Goal: Task Accomplishment & Management: Manage account settings

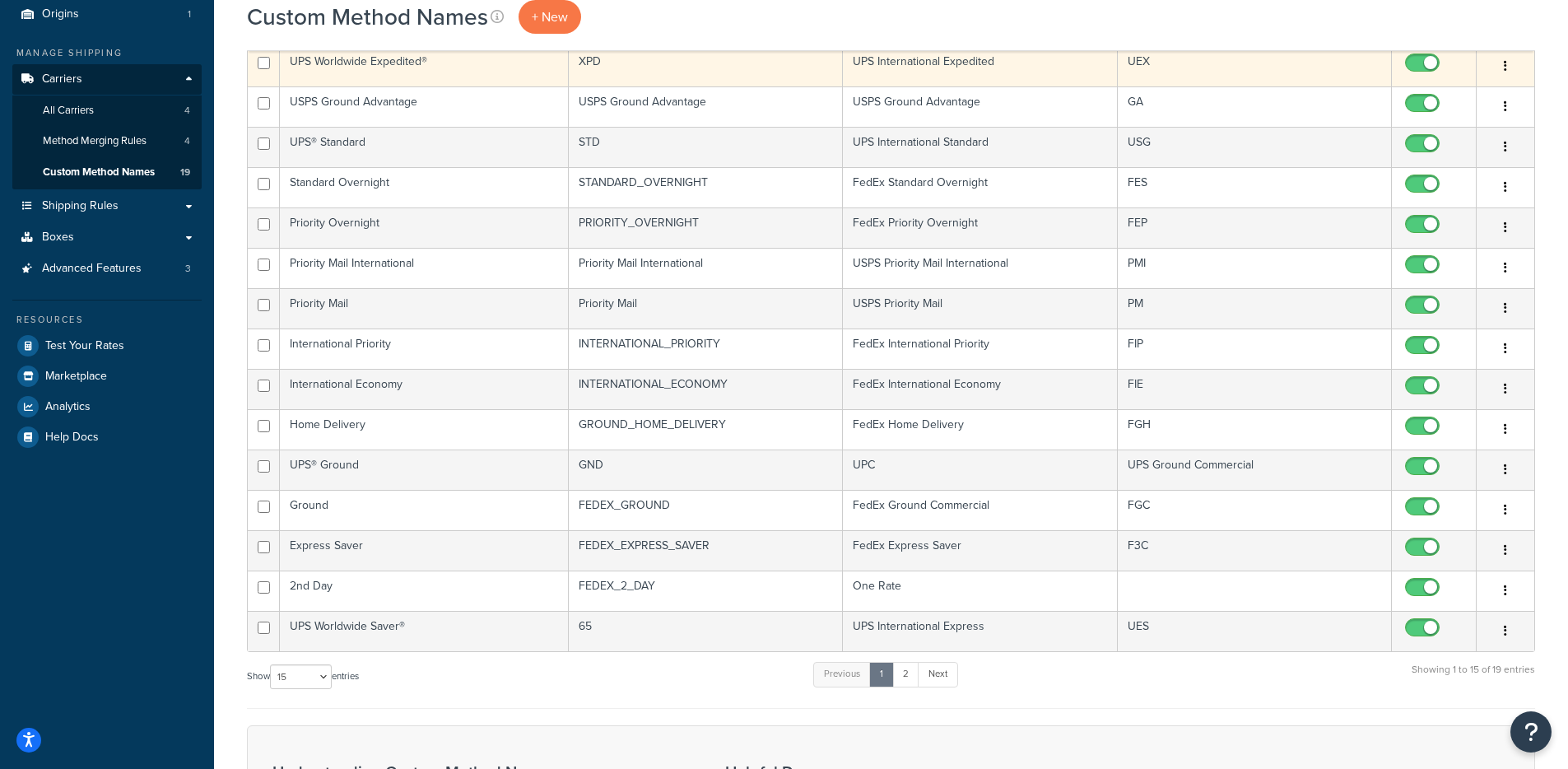
scroll to position [197, 0]
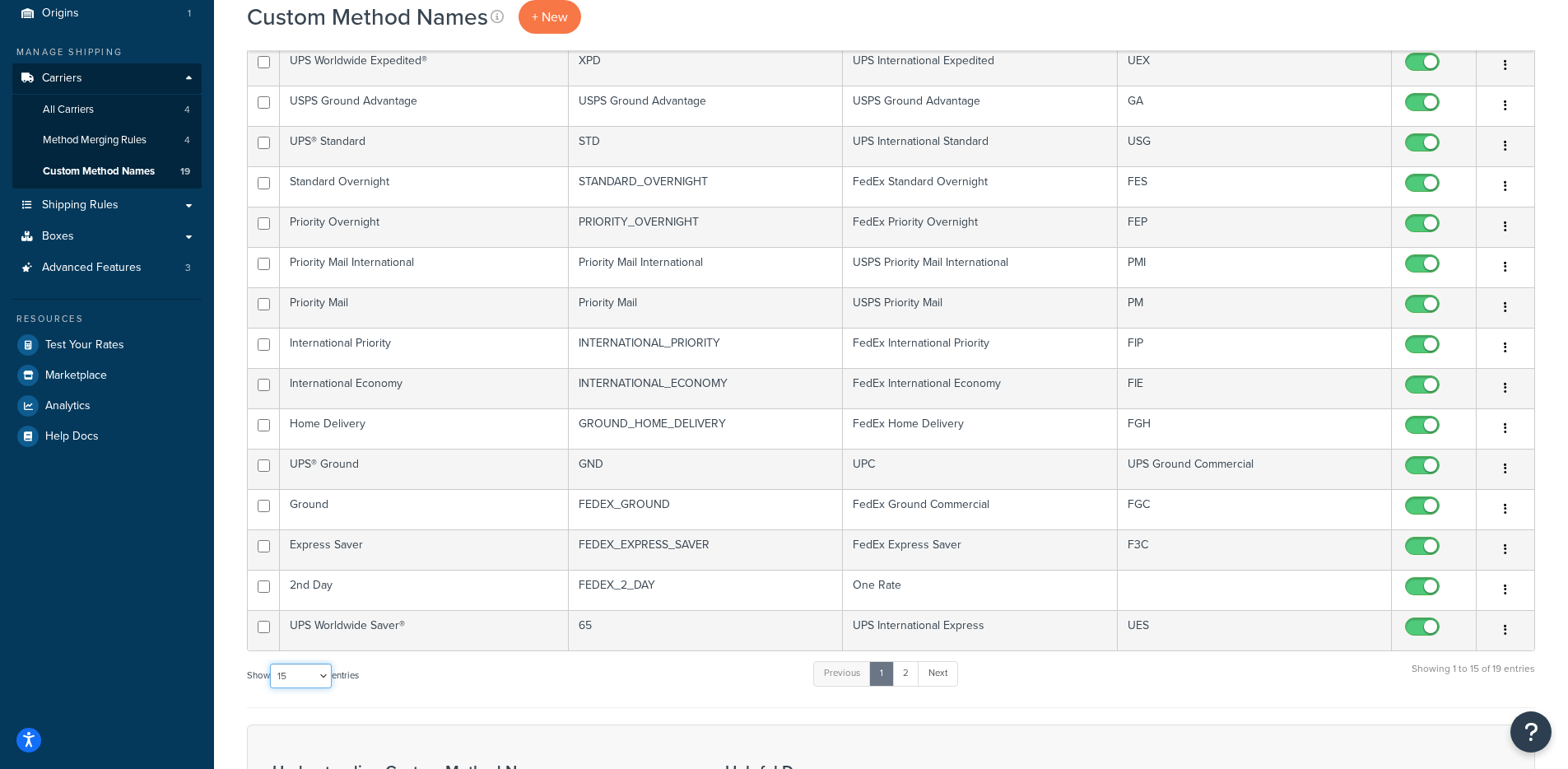
click at [308, 682] on select "10 15 25 50 100" at bounding box center [301, 676] width 62 height 25
select select "50"
click at [272, 688] on select "10 15 25 50 100" at bounding box center [301, 676] width 62 height 25
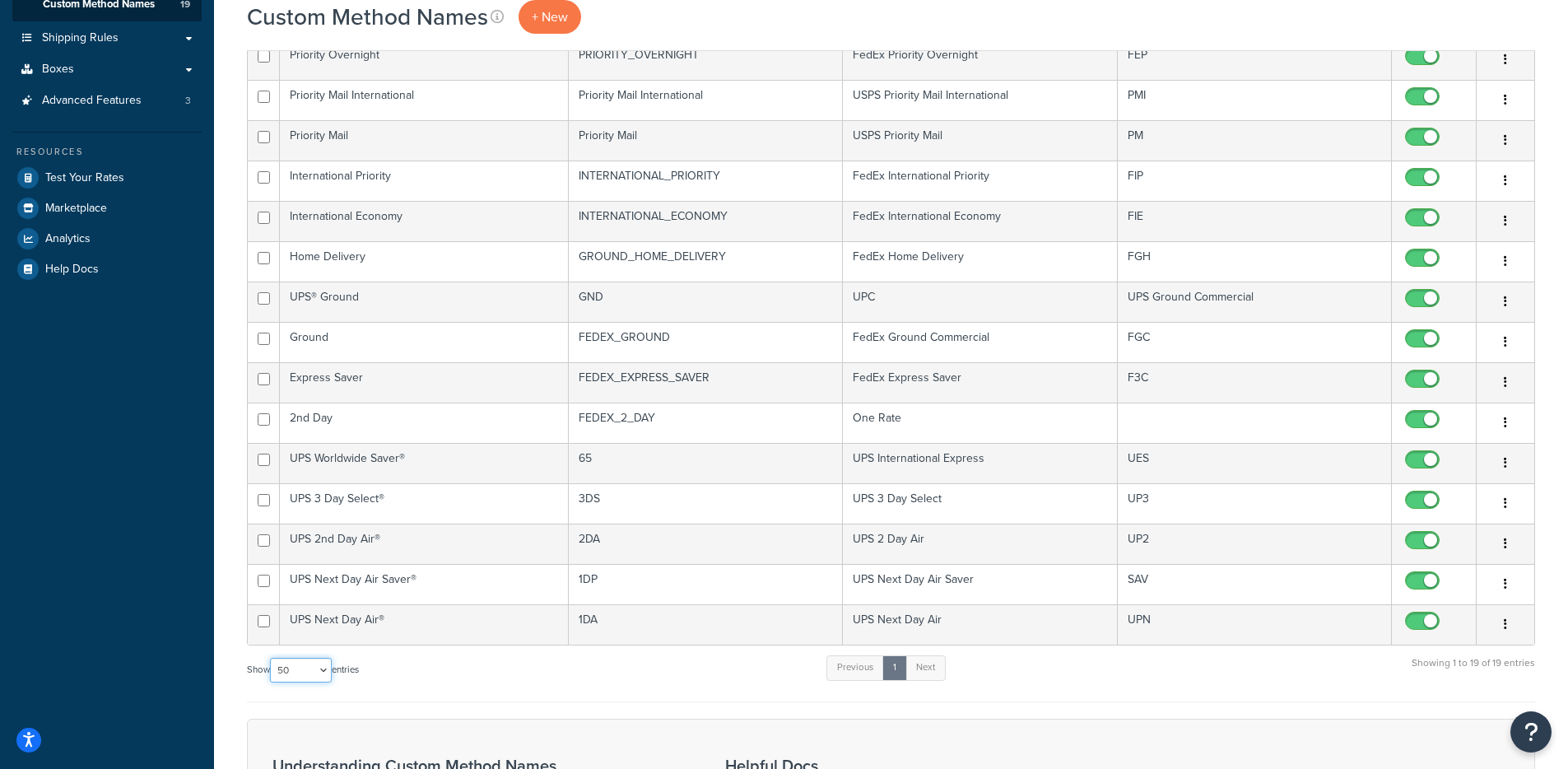
scroll to position [0, 0]
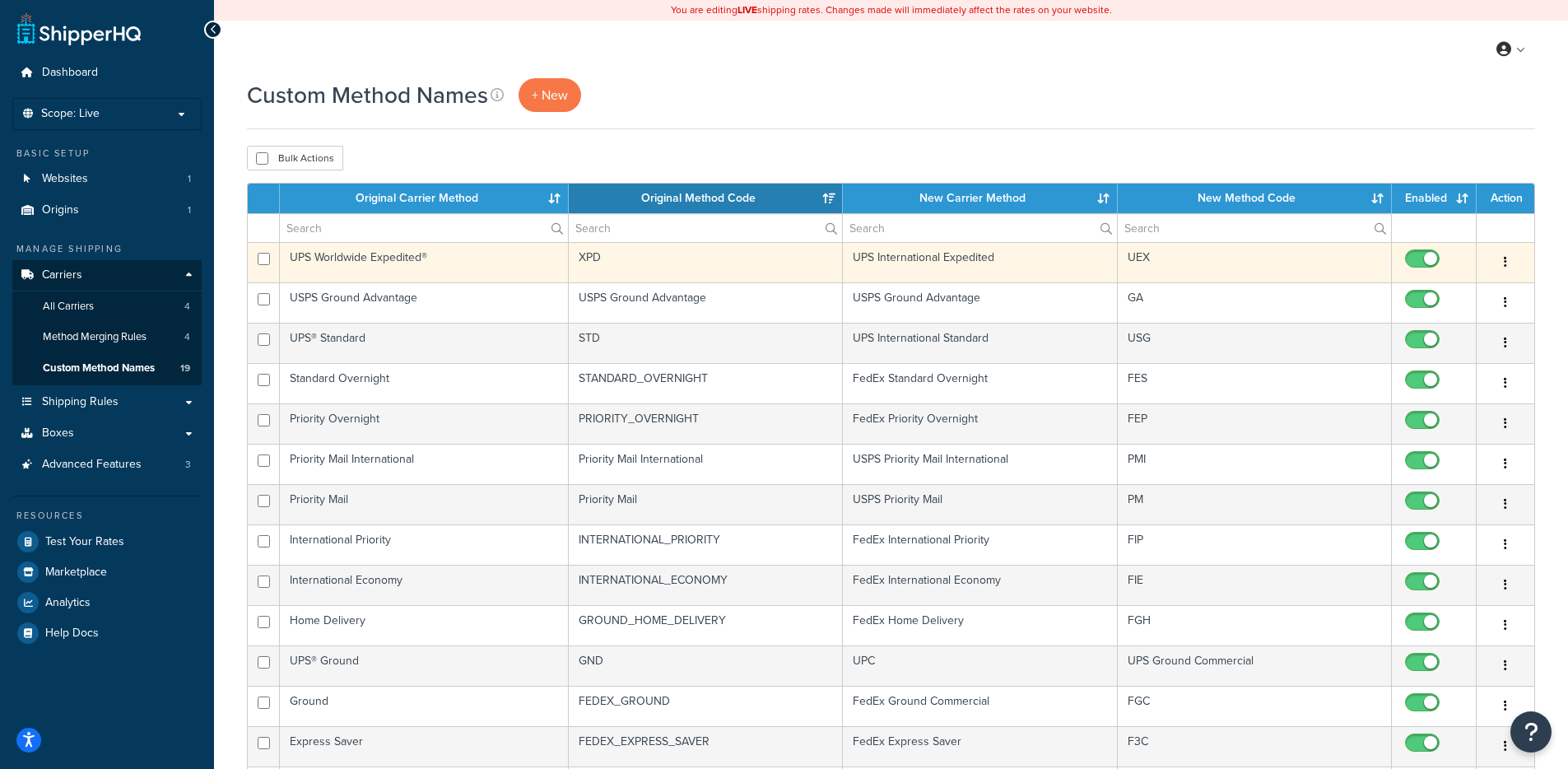
click at [613, 274] on td "XPD" at bounding box center [706, 262] width 274 height 40
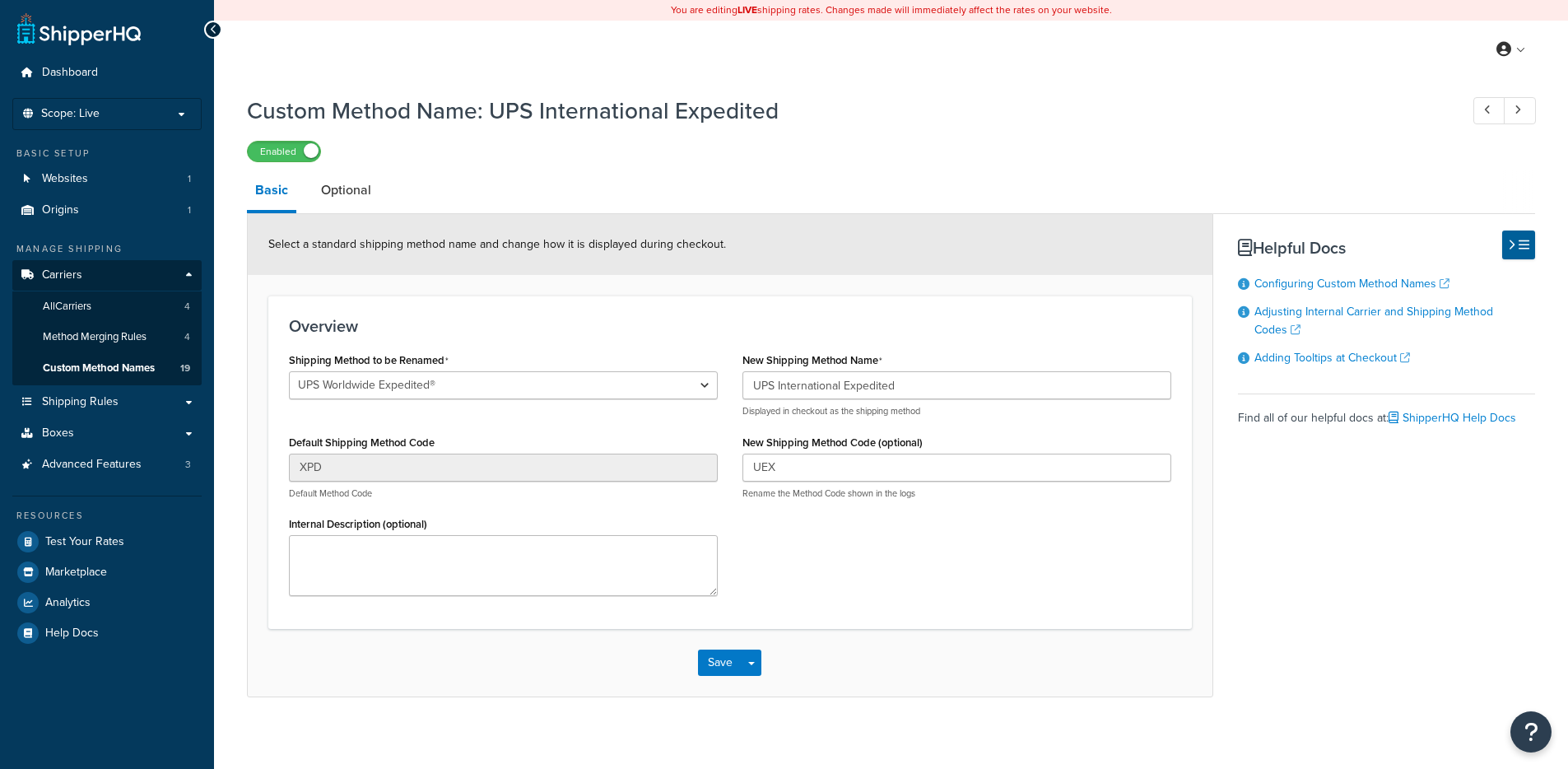
select select "695332"
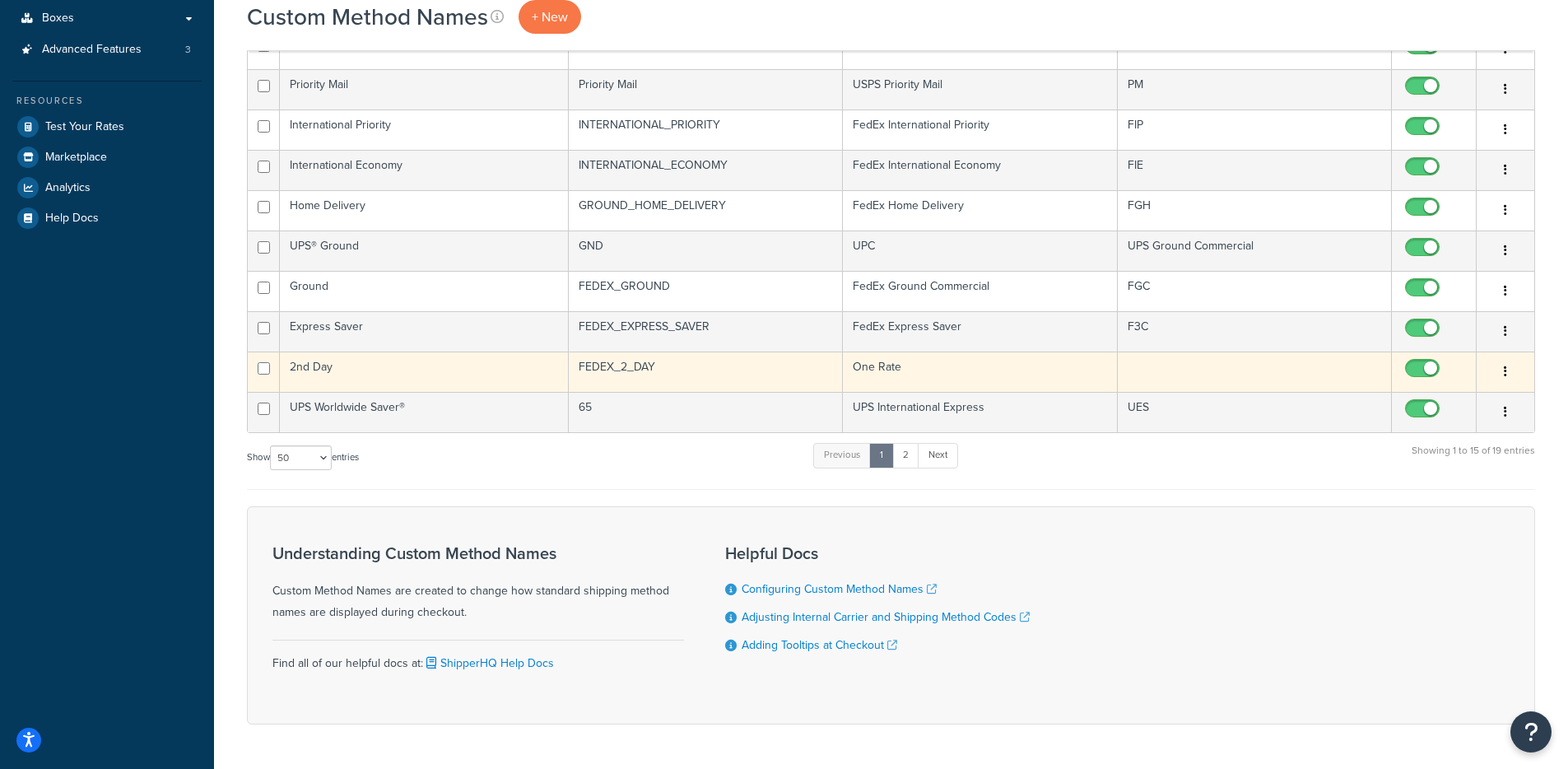
scroll to position [382, 0]
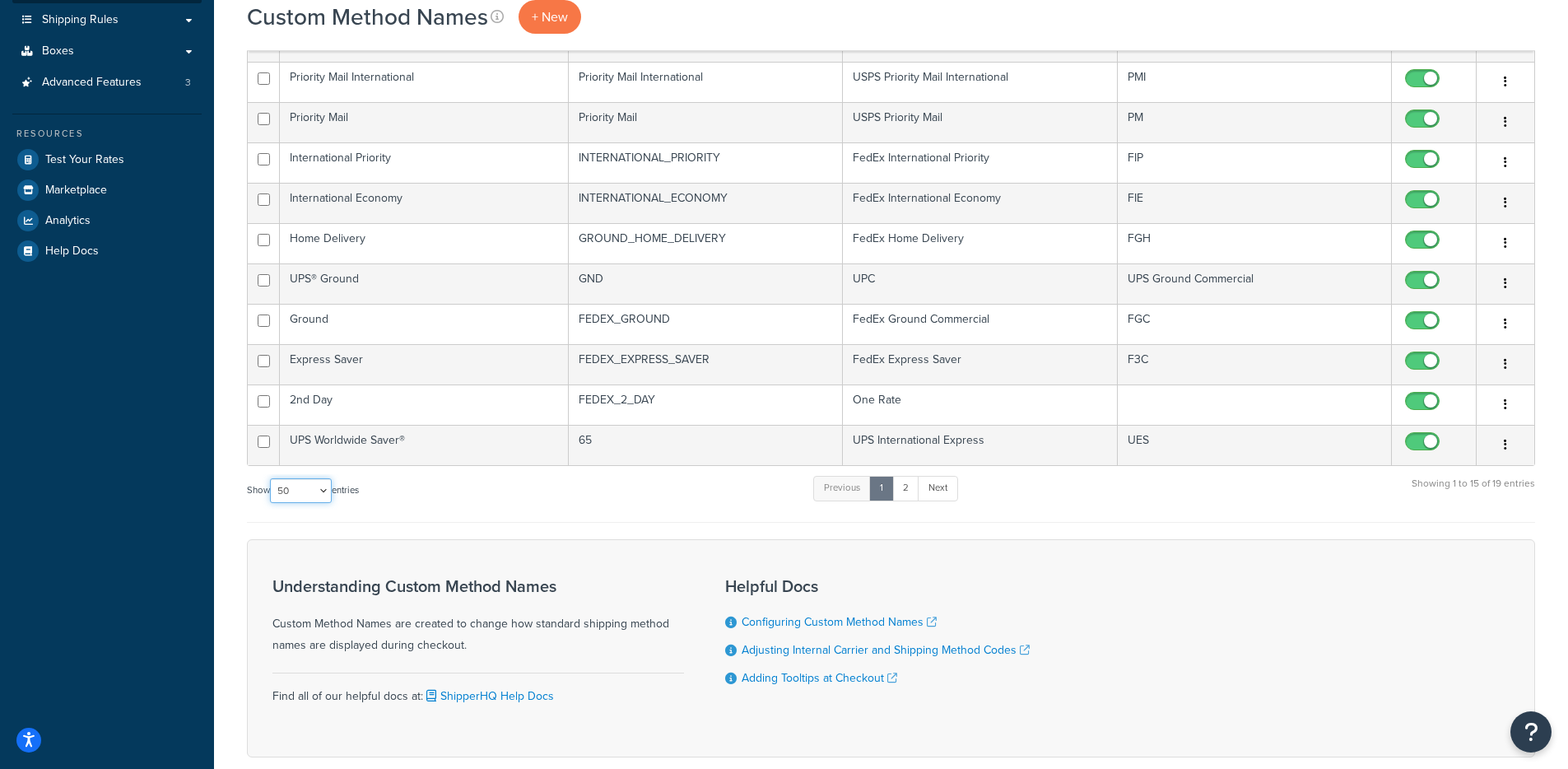
click at [304, 491] on select "10 15 25 50 100" at bounding box center [301, 491] width 62 height 25
select select "100"
click at [272, 503] on select "10 15 25 50 100" at bounding box center [301, 491] width 62 height 25
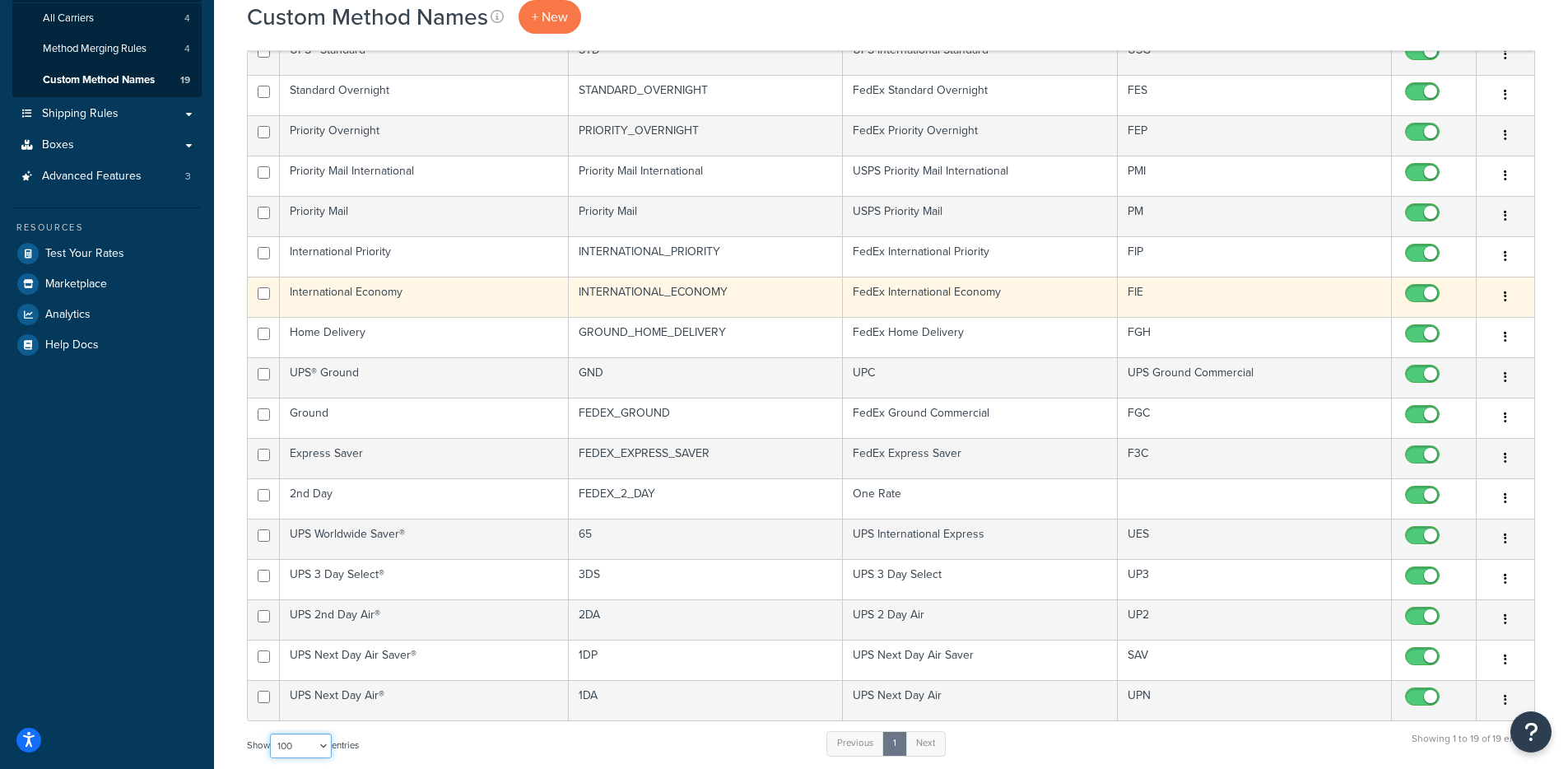
scroll to position [269, 0]
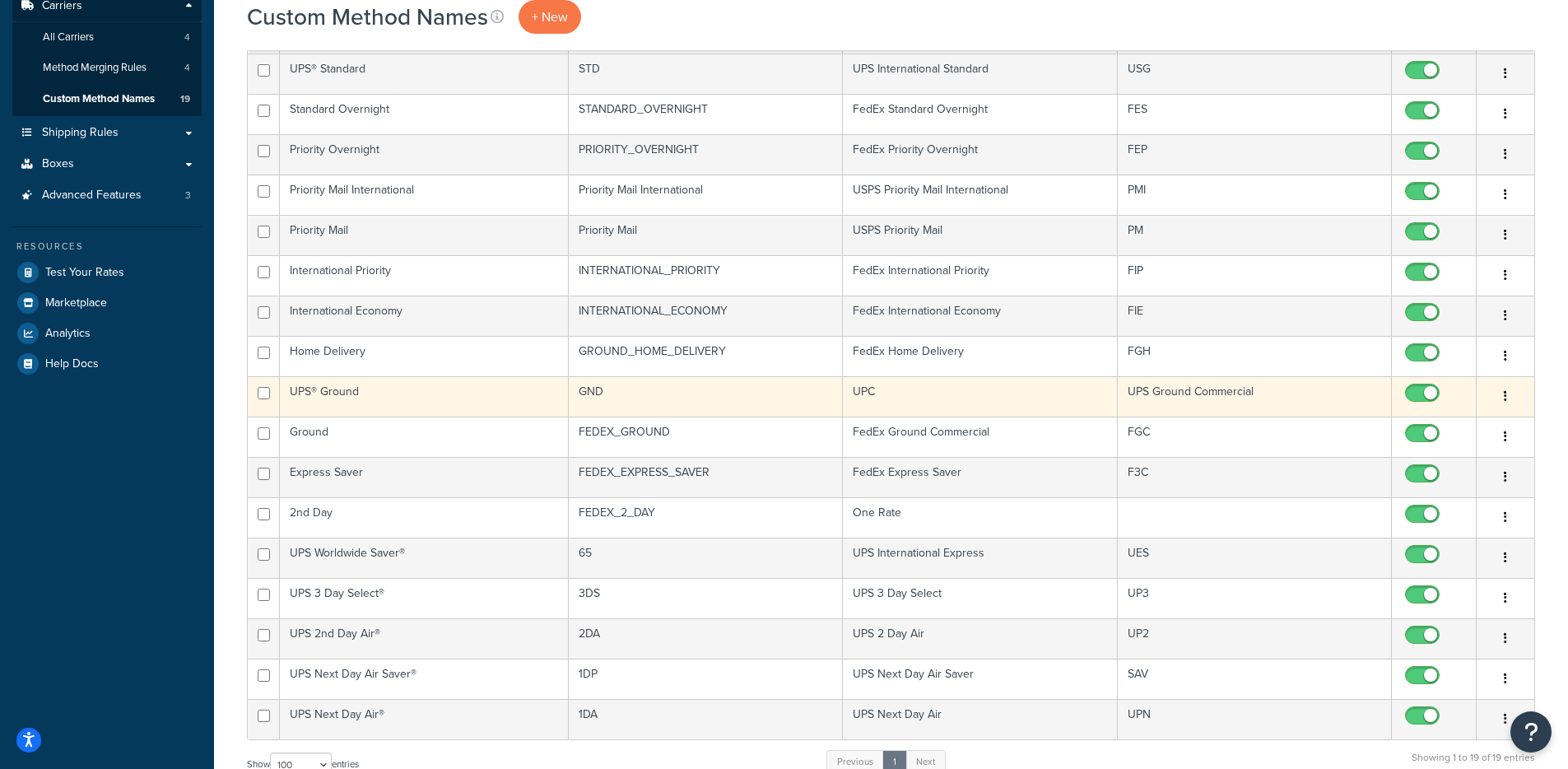
click at [955, 403] on td "UPC" at bounding box center [980, 396] width 274 height 40
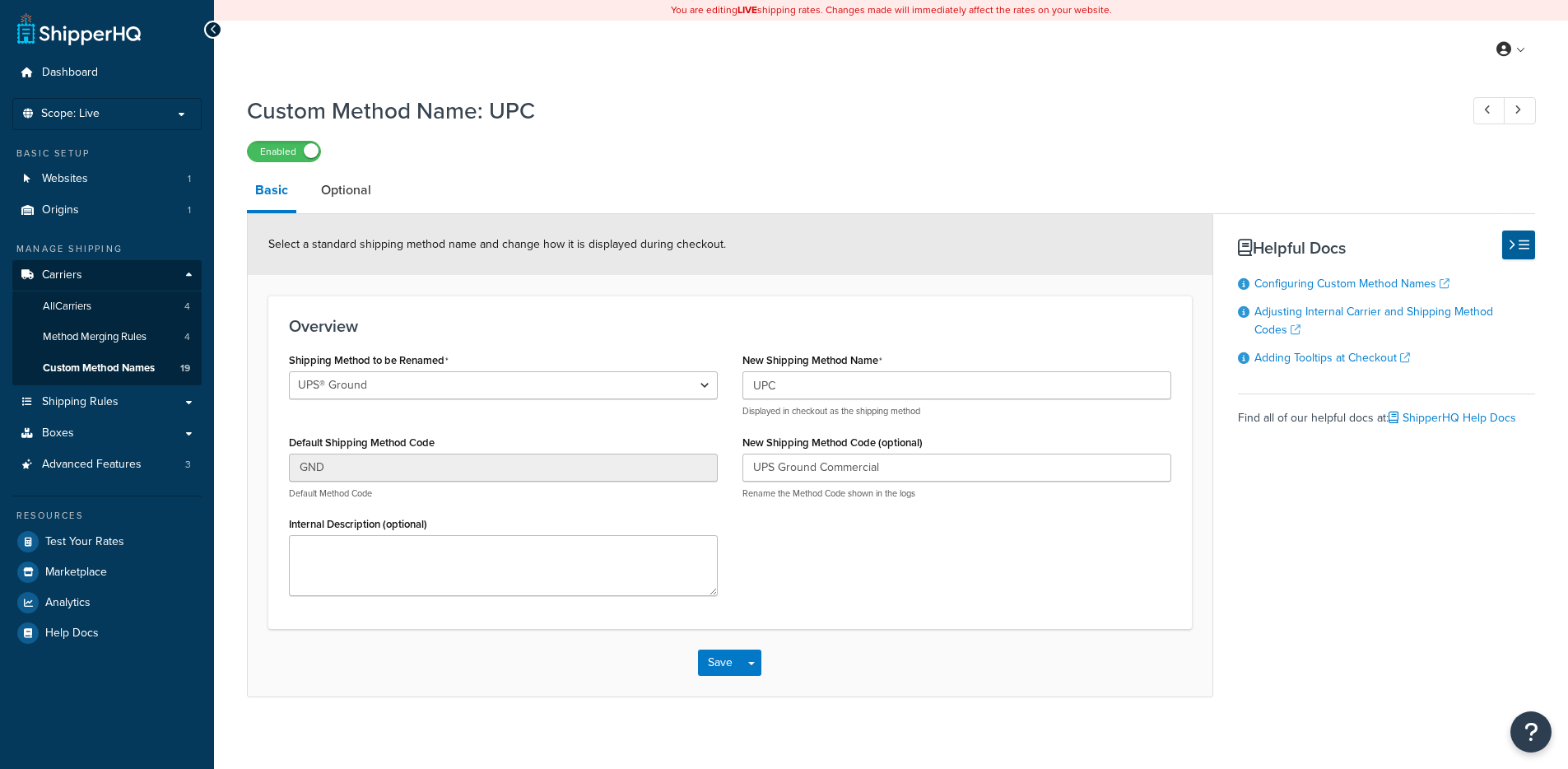
select select "695327"
click at [670, 388] on select "Ground Home Delivery Priority Overnight Standard Overnight Express Saver Intern…" at bounding box center [503, 386] width 429 height 28
drag, startPoint x: 287, startPoint y: 436, endPoint x: 464, endPoint y: 448, distance: 177.4
click at [458, 445] on div "Shipping Method to be Renamed Ground Home Delivery Priority Overnight Standard …" at bounding box center [503, 478] width 453 height 260
click at [865, 362] on label "New Shipping Method Name" at bounding box center [812, 361] width 140 height 13
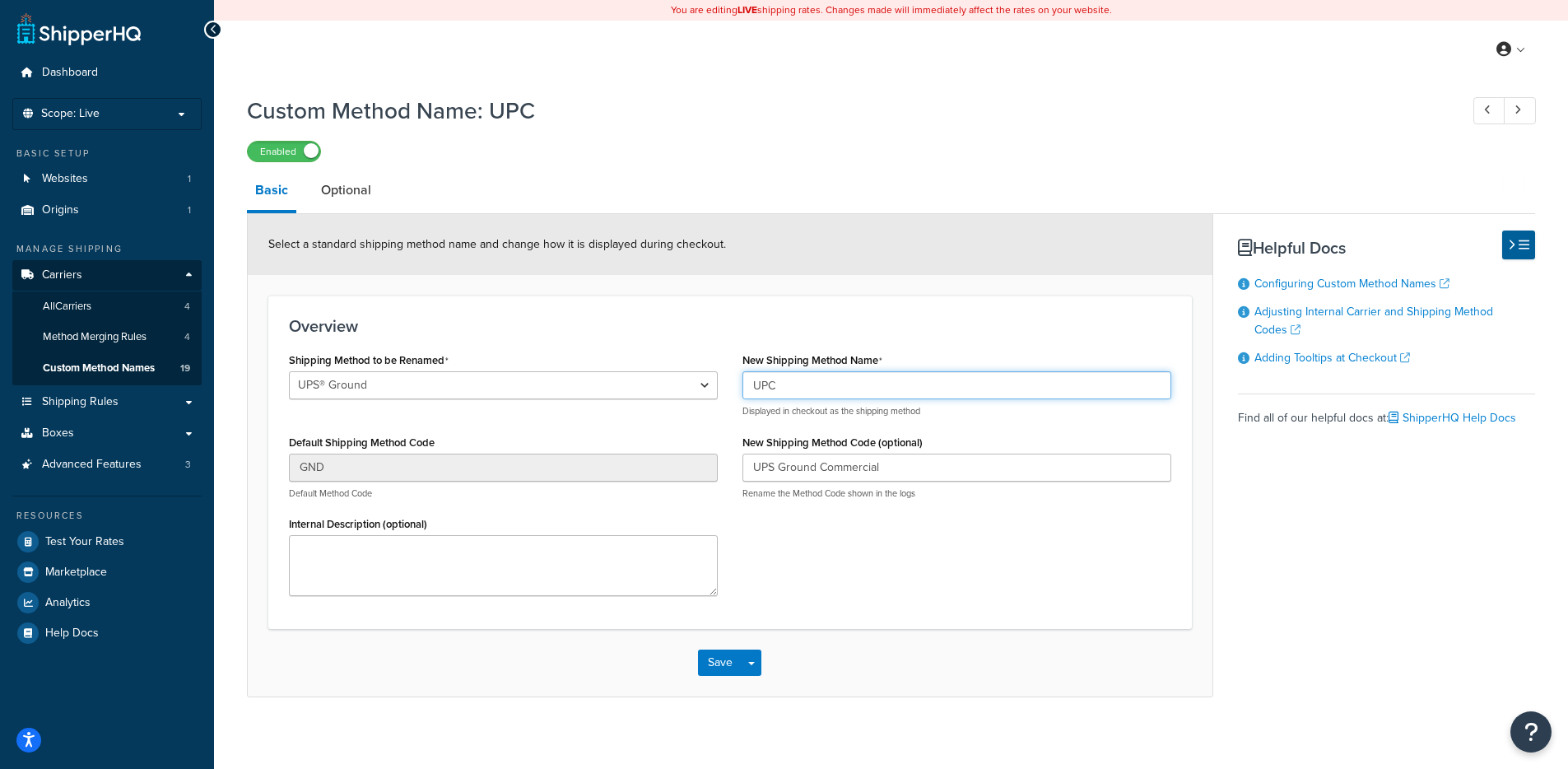
click at [865, 372] on input "UPC" at bounding box center [956, 386] width 429 height 28
drag, startPoint x: 908, startPoint y: 353, endPoint x: 731, endPoint y: 363, distance: 177.3
click at [731, 362] on div "New Shipping Method Name UPC Displayed in checkout as the shipping method New S…" at bounding box center [956, 430] width 453 height 164
click at [594, 265] on div "Select a standard shipping method name and change how it is displayed during ch…" at bounding box center [730, 244] width 964 height 61
click at [412, 386] on select "Ground Home Delivery Priority Overnight Standard Overnight Express Saver Intern…" at bounding box center [503, 386] width 429 height 28
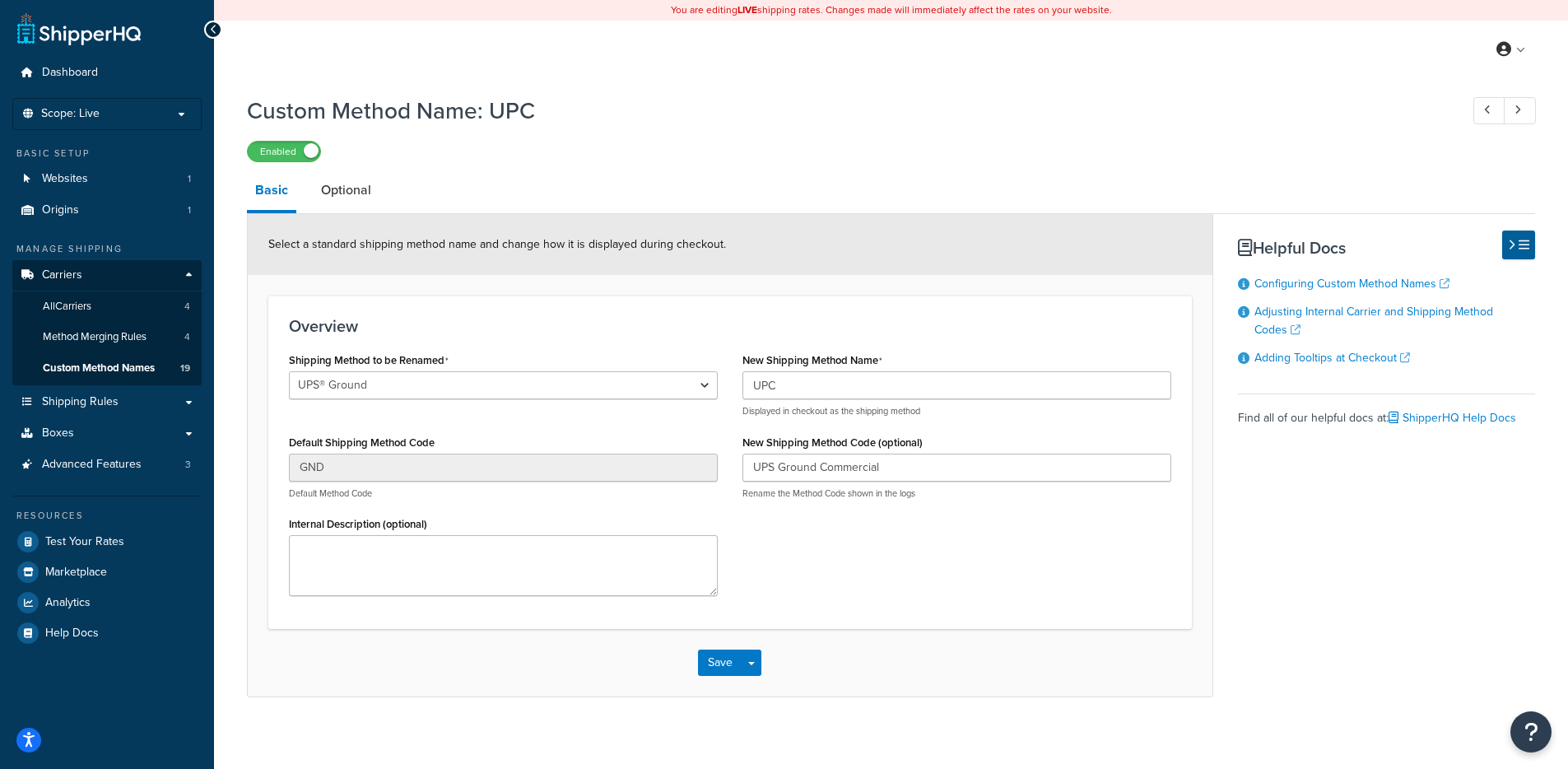
drag, startPoint x: 467, startPoint y: 362, endPoint x: 308, endPoint y: 373, distance: 159.4
click at [307, 373] on div "Shipping Method to be Renamed Ground Home Delivery Priority Overnight Standard …" at bounding box center [503, 383] width 429 height 69
drag, startPoint x: 736, startPoint y: 366, endPoint x: 837, endPoint y: 390, distance: 103.8
click at [898, 365] on div "New Shipping Method Name UPC Displayed in checkout as the shipping method New S…" at bounding box center [956, 430] width 453 height 164
drag, startPoint x: 793, startPoint y: 394, endPoint x: 726, endPoint y: 392, distance: 67.0
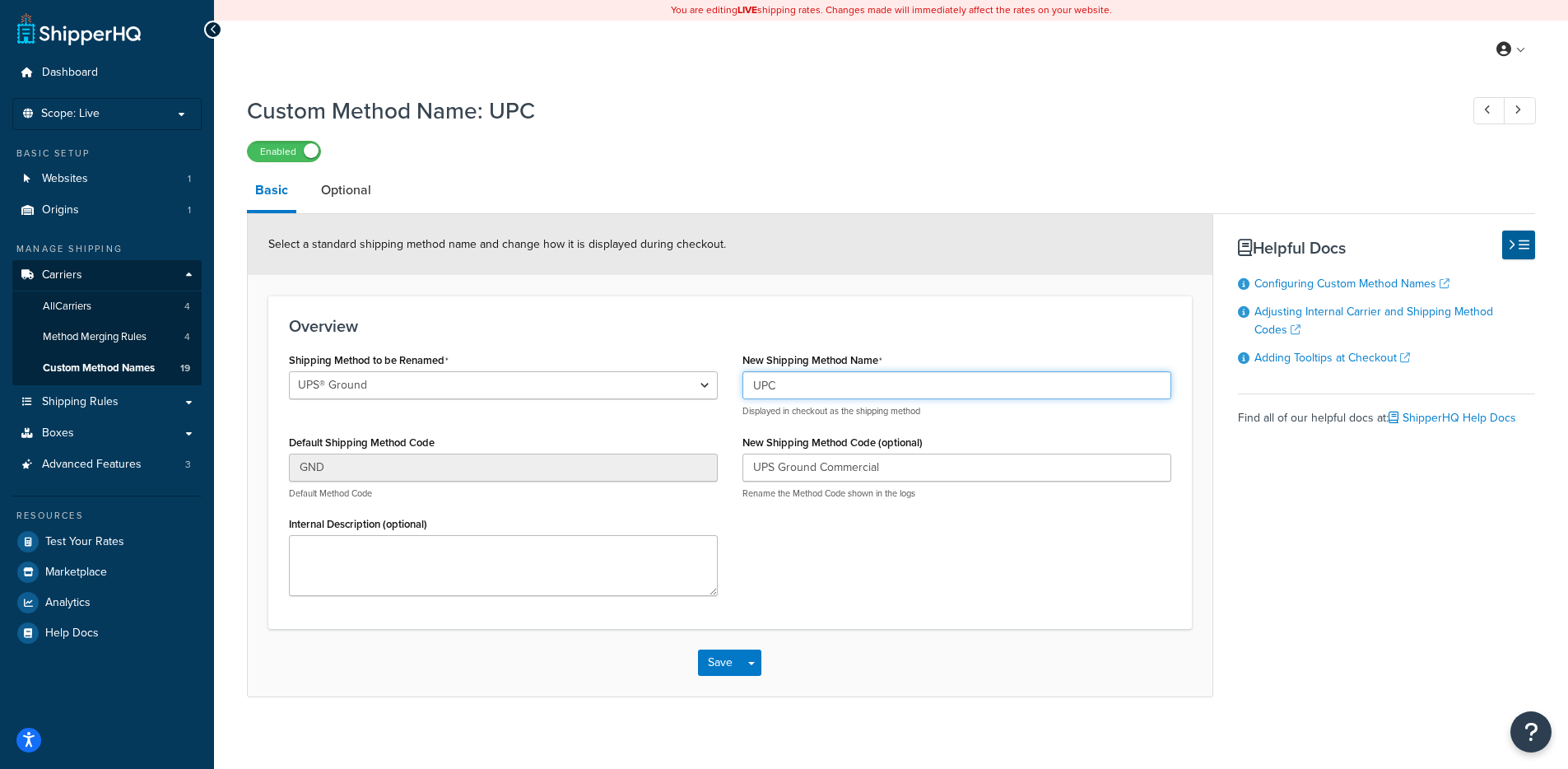
click at [726, 392] on div "Shipping Method to be Renamed Ground Home Delivery Priority Overnight Standard …" at bounding box center [730, 478] width 907 height 260
click at [719, 314] on div "Overview Shipping Method to be Renamed Ground Home Delivery Priority Overnight …" at bounding box center [730, 463] width 924 height 334
drag, startPoint x: 906, startPoint y: 477, endPoint x: 743, endPoint y: 479, distance: 163.0
click at [743, 479] on input "UPS Ground Commercial" at bounding box center [956, 468] width 429 height 28
drag, startPoint x: 828, startPoint y: 377, endPoint x: 737, endPoint y: 376, distance: 91.0
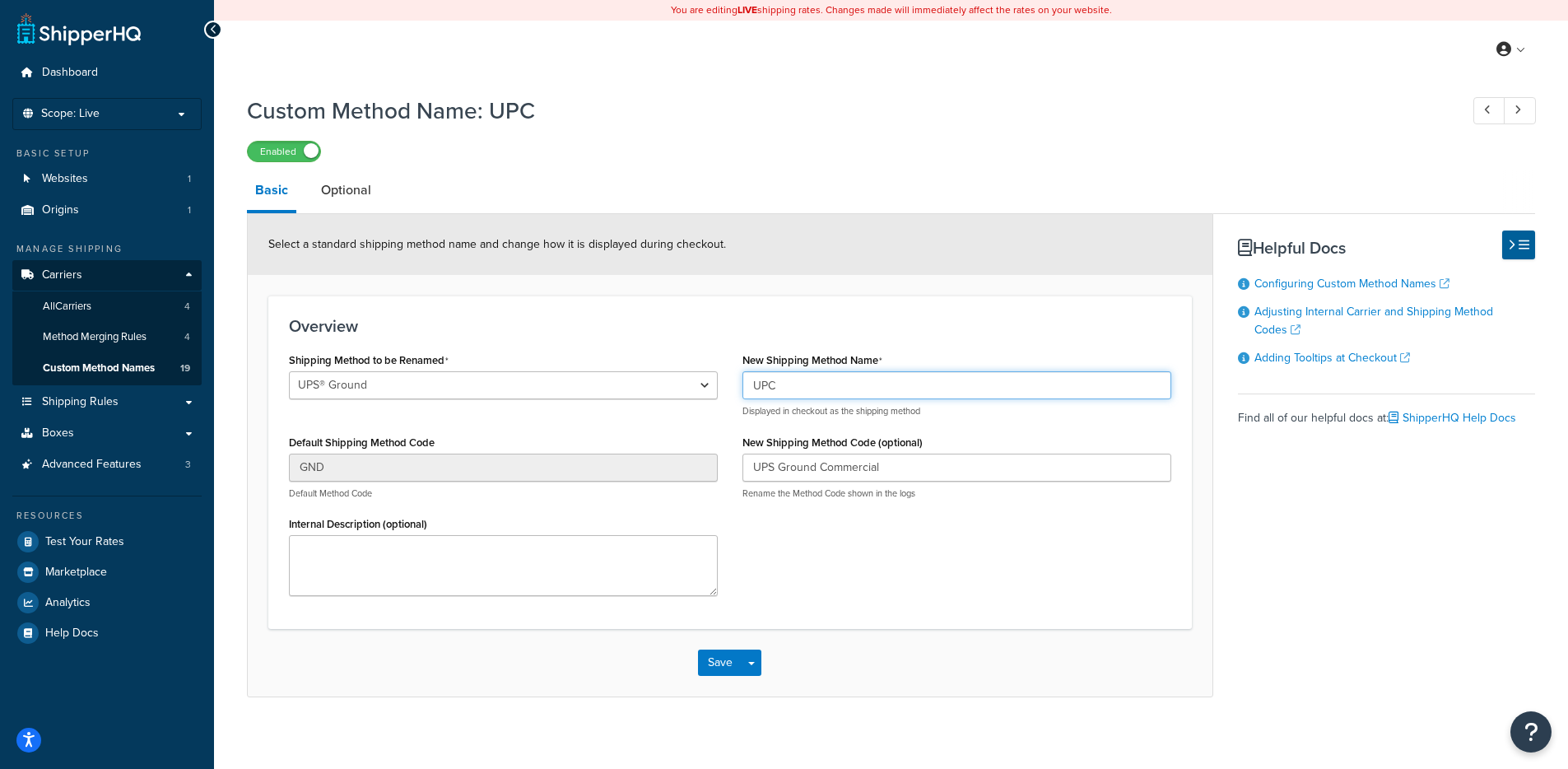
click at [737, 376] on div "New Shipping Method Name UPC Displayed in checkout as the shipping method New S…" at bounding box center [956, 430] width 453 height 164
click at [746, 328] on h3 "Overview" at bounding box center [730, 326] width 883 height 18
drag, startPoint x: 758, startPoint y: 409, endPoint x: 926, endPoint y: 396, distance: 168.5
click at [944, 411] on div "New Shipping Method Name UPC Displayed in checkout as the shipping method New S…" at bounding box center [956, 430] width 453 height 164
click at [625, 287] on form "Select a standard shipping method name and change how it is displayed during ch…" at bounding box center [730, 455] width 964 height 482
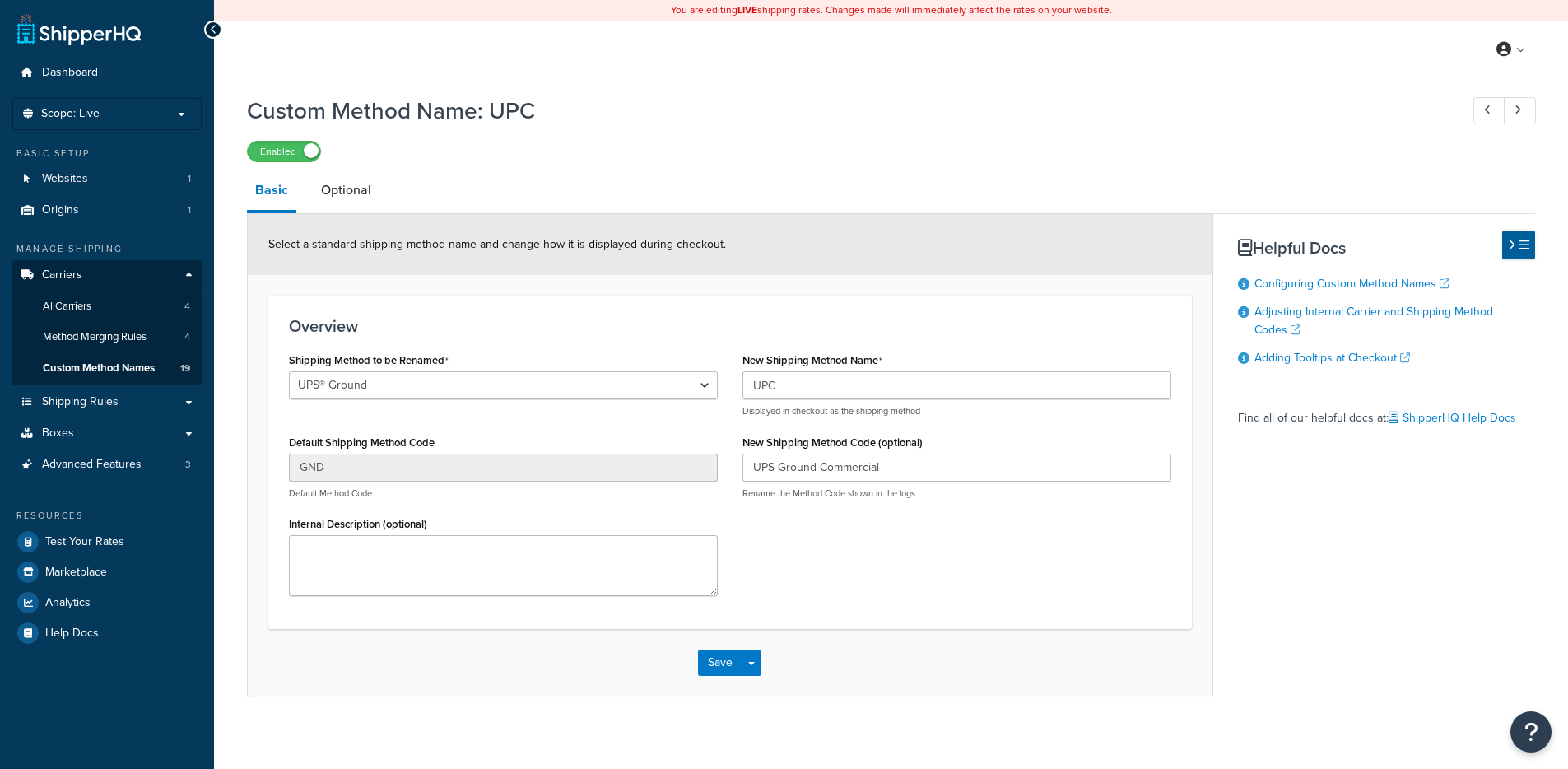
select select "695327"
click at [750, 443] on label "New Shipping Method Code (optional)" at bounding box center [832, 442] width 180 height 12
click at [750, 453] on input "UPS Ground Commercial" at bounding box center [956, 468] width 429 height 28
click at [732, 446] on div "New Shipping Method Name UPC Displayed in checkout as the shipping method New S…" at bounding box center [956, 430] width 453 height 164
drag, startPoint x: 739, startPoint y: 445, endPoint x: 877, endPoint y: 447, distance: 138.0
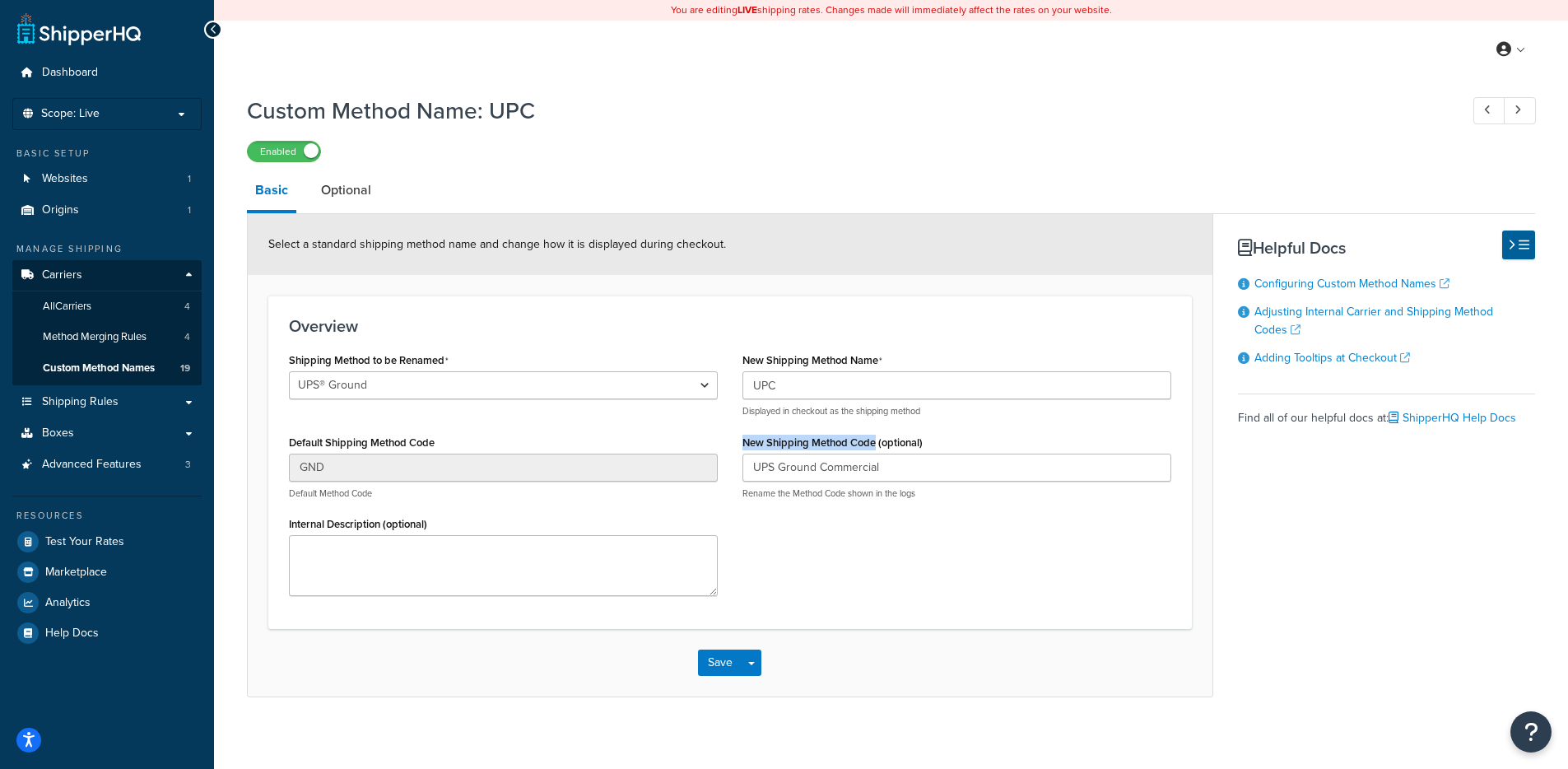
click at [877, 447] on div "New Shipping Method Name UPC Displayed in checkout as the shipping method New S…" at bounding box center [956, 430] width 453 height 164
drag, startPoint x: 751, startPoint y: 495, endPoint x: 940, endPoint y: 500, distance: 189.1
click at [939, 497] on p "Rename the Method Code shown in the logs" at bounding box center [956, 493] width 429 height 12
click at [940, 500] on p "Rename the Method Code shown in the logs" at bounding box center [956, 493] width 429 height 12
drag, startPoint x: 933, startPoint y: 495, endPoint x: 730, endPoint y: 496, distance: 203.0
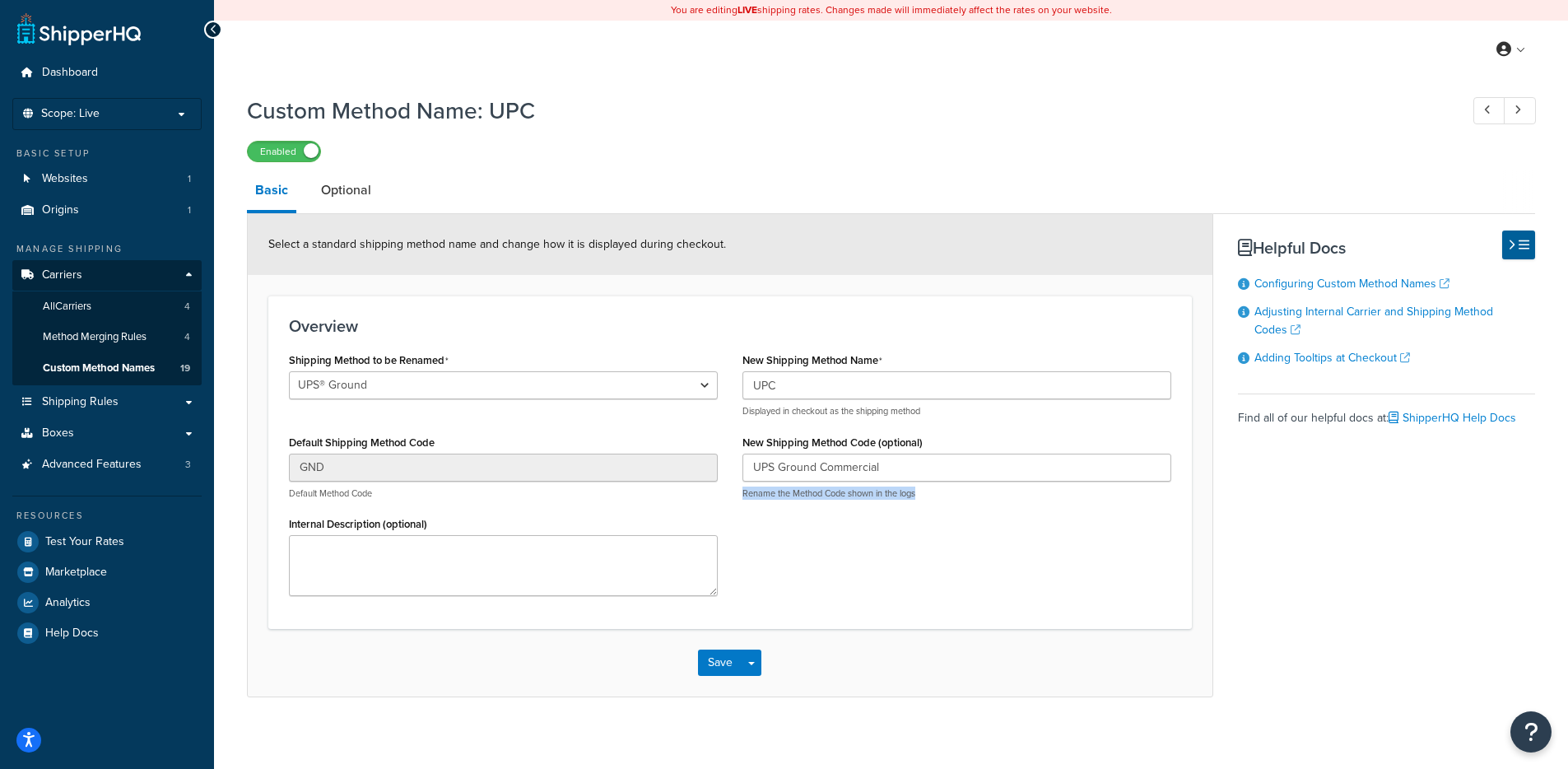
click at [730, 496] on div "New Shipping Method Name UPC Displayed in checkout as the shipping method New S…" at bounding box center [956, 430] width 453 height 164
drag, startPoint x: 884, startPoint y: 464, endPoint x: 728, endPoint y: 468, distance: 156.1
click at [728, 468] on div "Shipping Method to be Renamed Ground Home Delivery Priority Overnight Standard …" at bounding box center [730, 478] width 907 height 260
drag, startPoint x: 901, startPoint y: 475, endPoint x: 722, endPoint y: 472, distance: 179.0
click at [722, 472] on div "Shipping Method to be Renamed Ground Home Delivery Priority Overnight Standard …" at bounding box center [730, 478] width 907 height 260
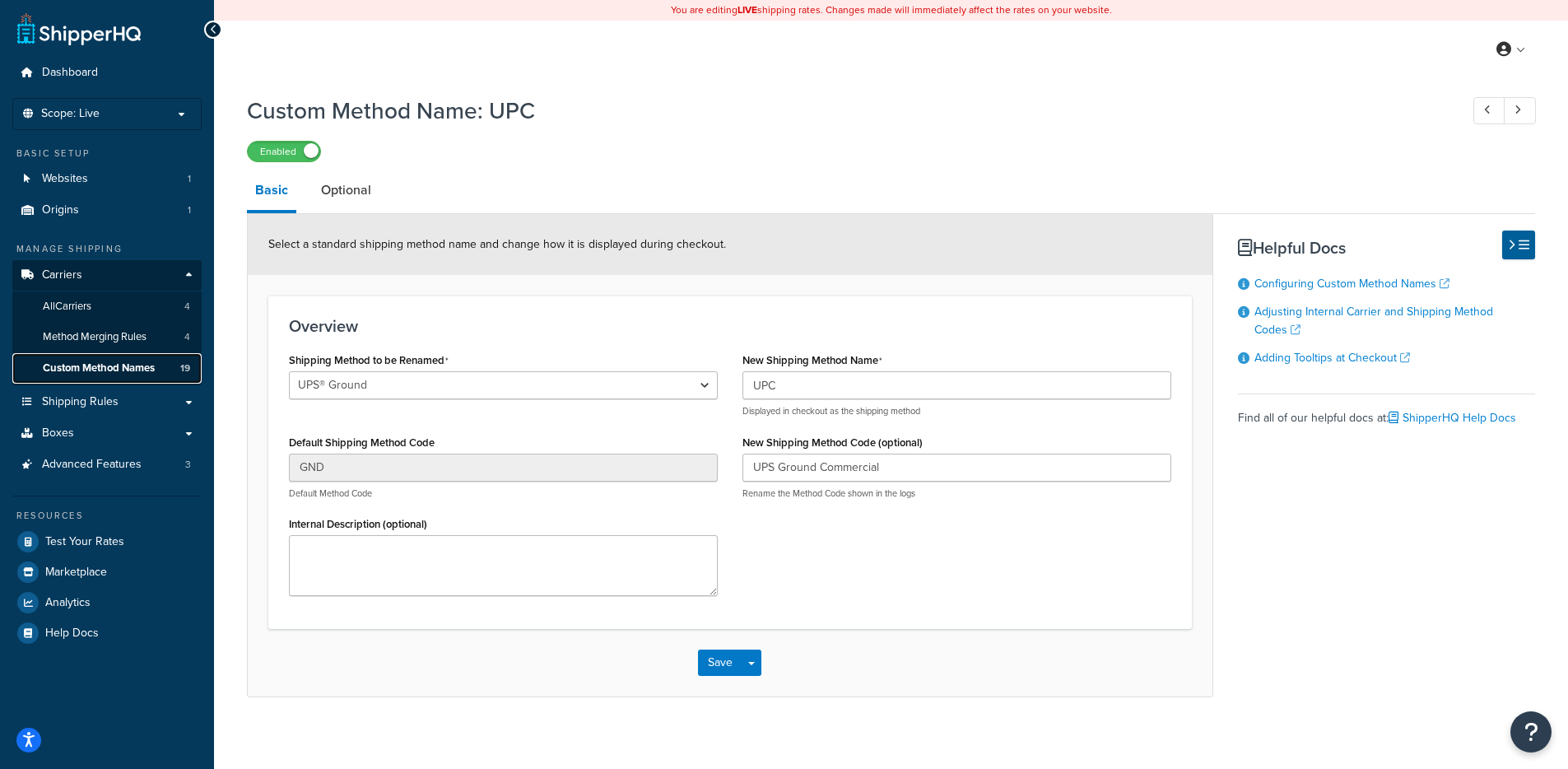
click at [125, 362] on span "Custom Method Names" at bounding box center [99, 368] width 112 height 14
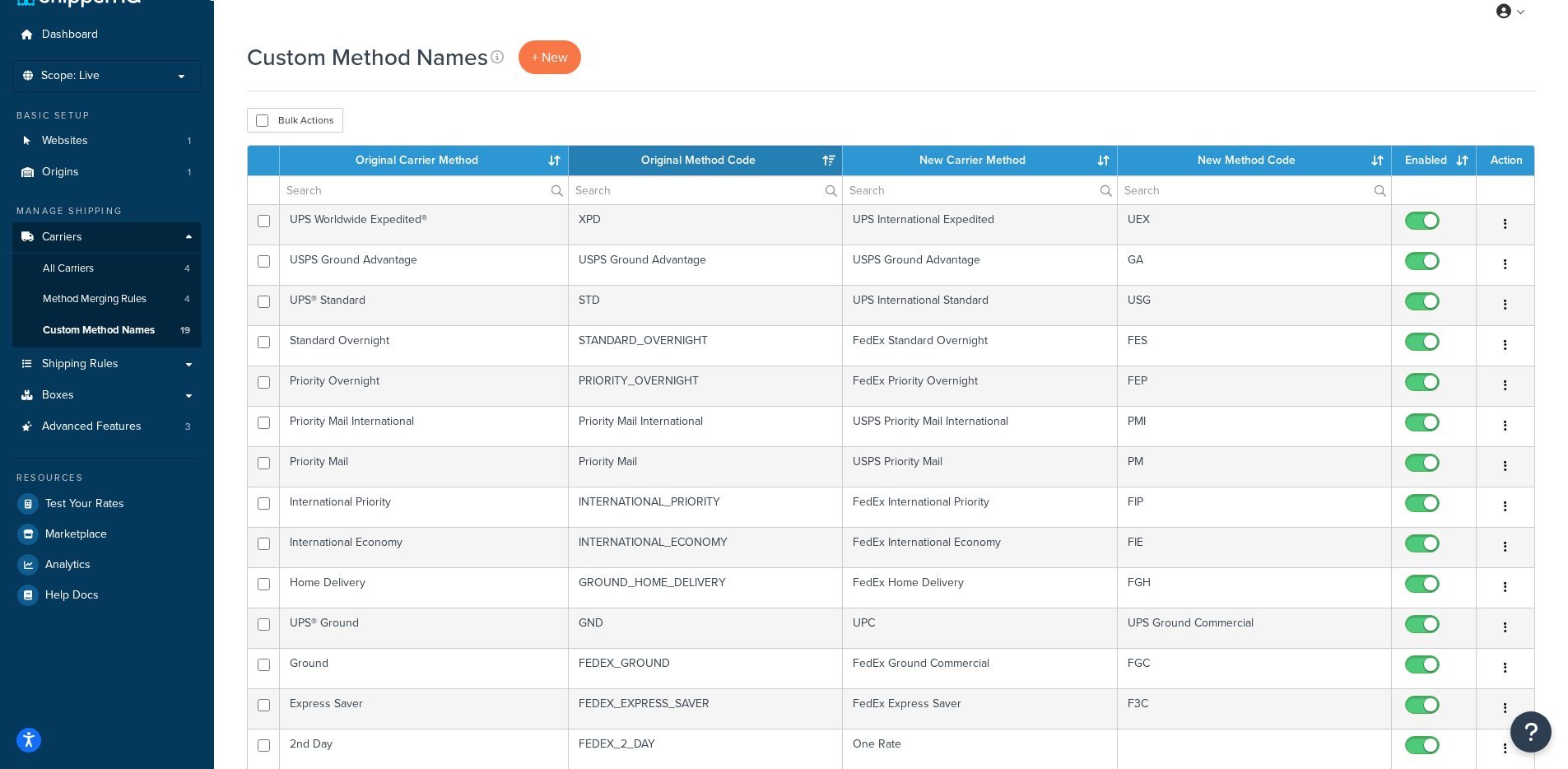
scroll to position [433, 0]
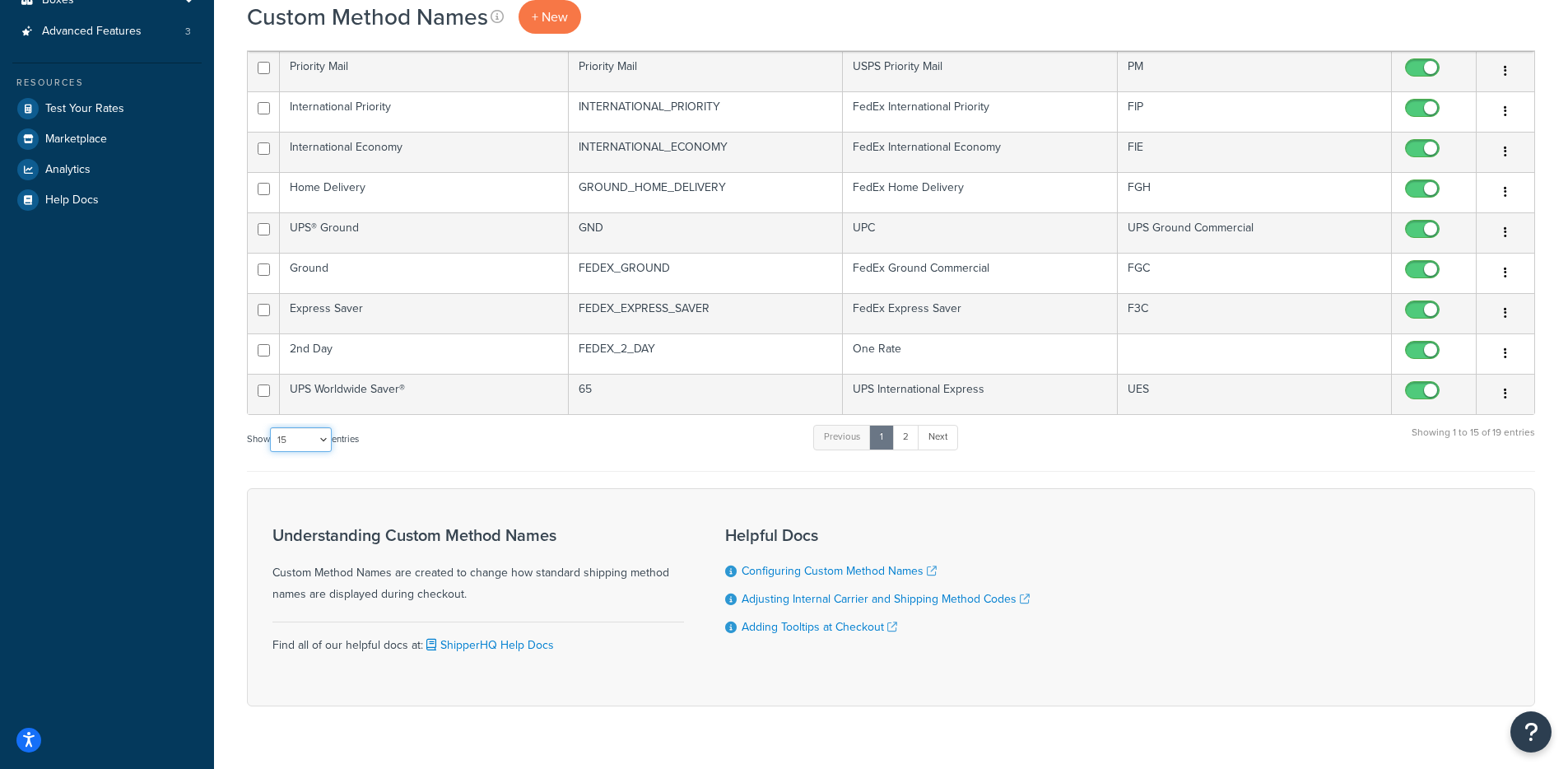
click at [286, 445] on select "10 15 25 50 100" at bounding box center [301, 439] width 62 height 25
select select "50"
click at [272, 452] on select "10 15 25 50 100" at bounding box center [301, 439] width 62 height 25
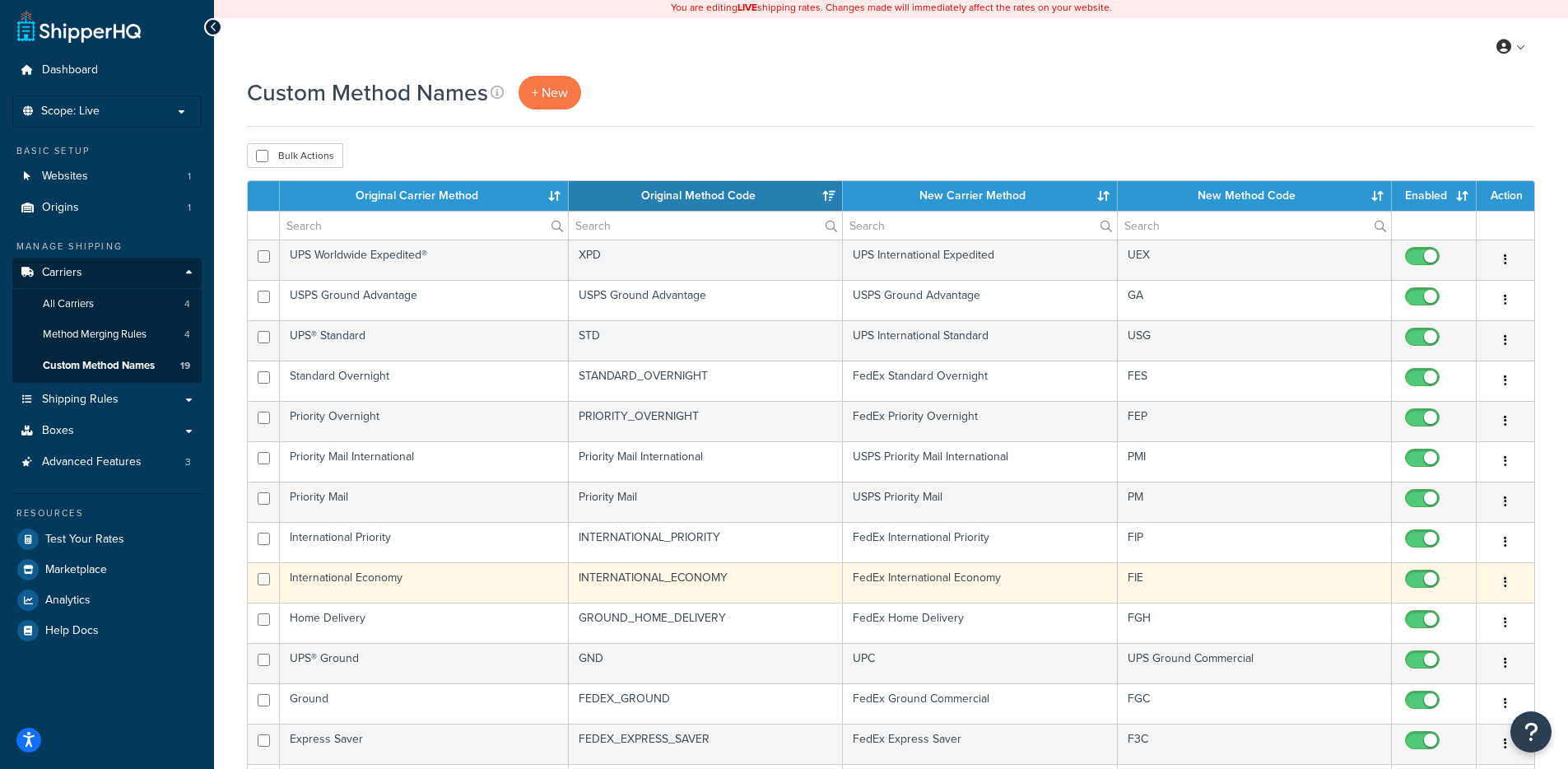
scroll to position [0, 0]
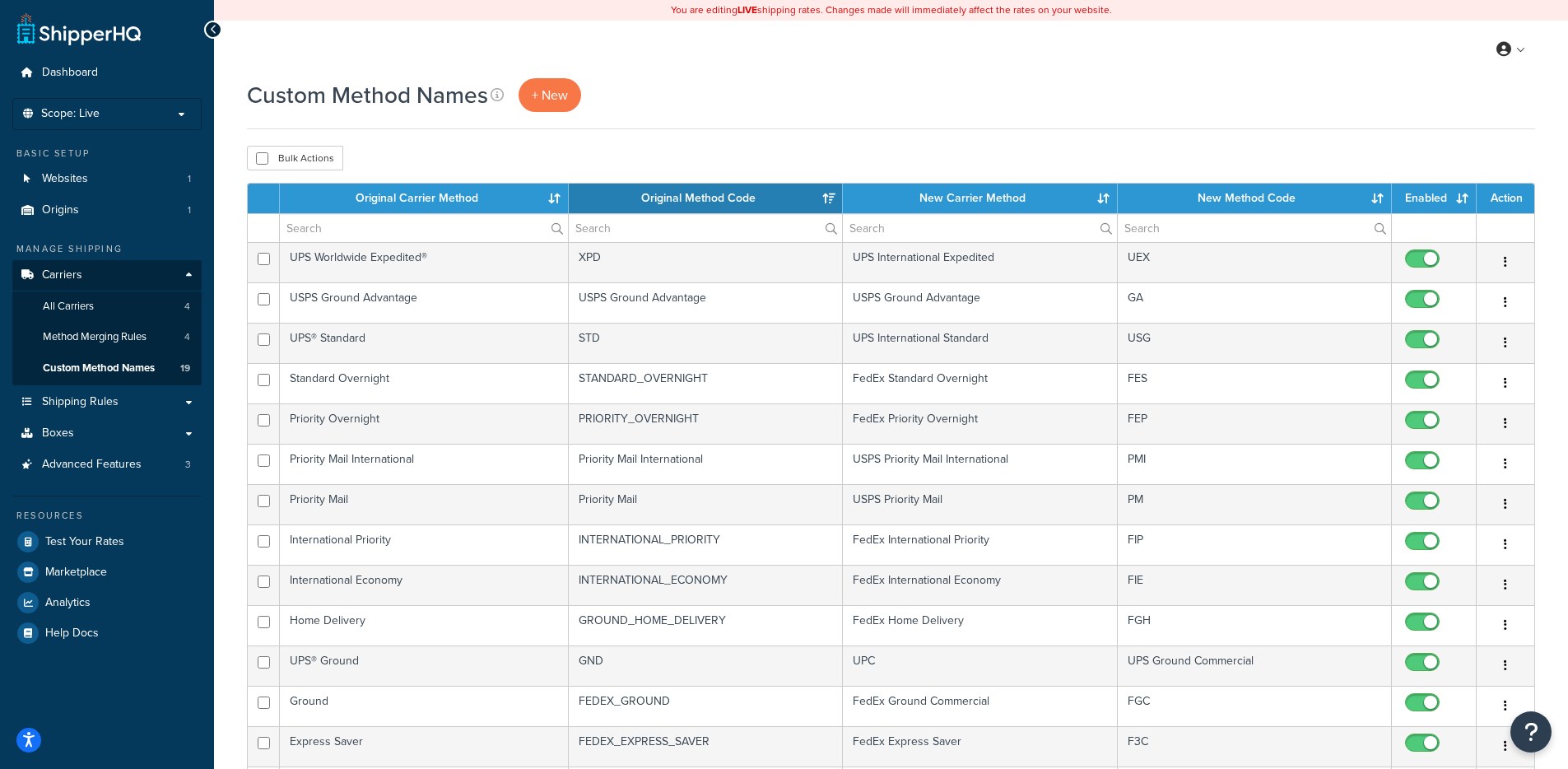
click at [863, 136] on div "Custom Method Names + New Bulk Actions Duplicate Delete Contact Us Send Us A Me…" at bounding box center [891, 719] width 1354 height 1280
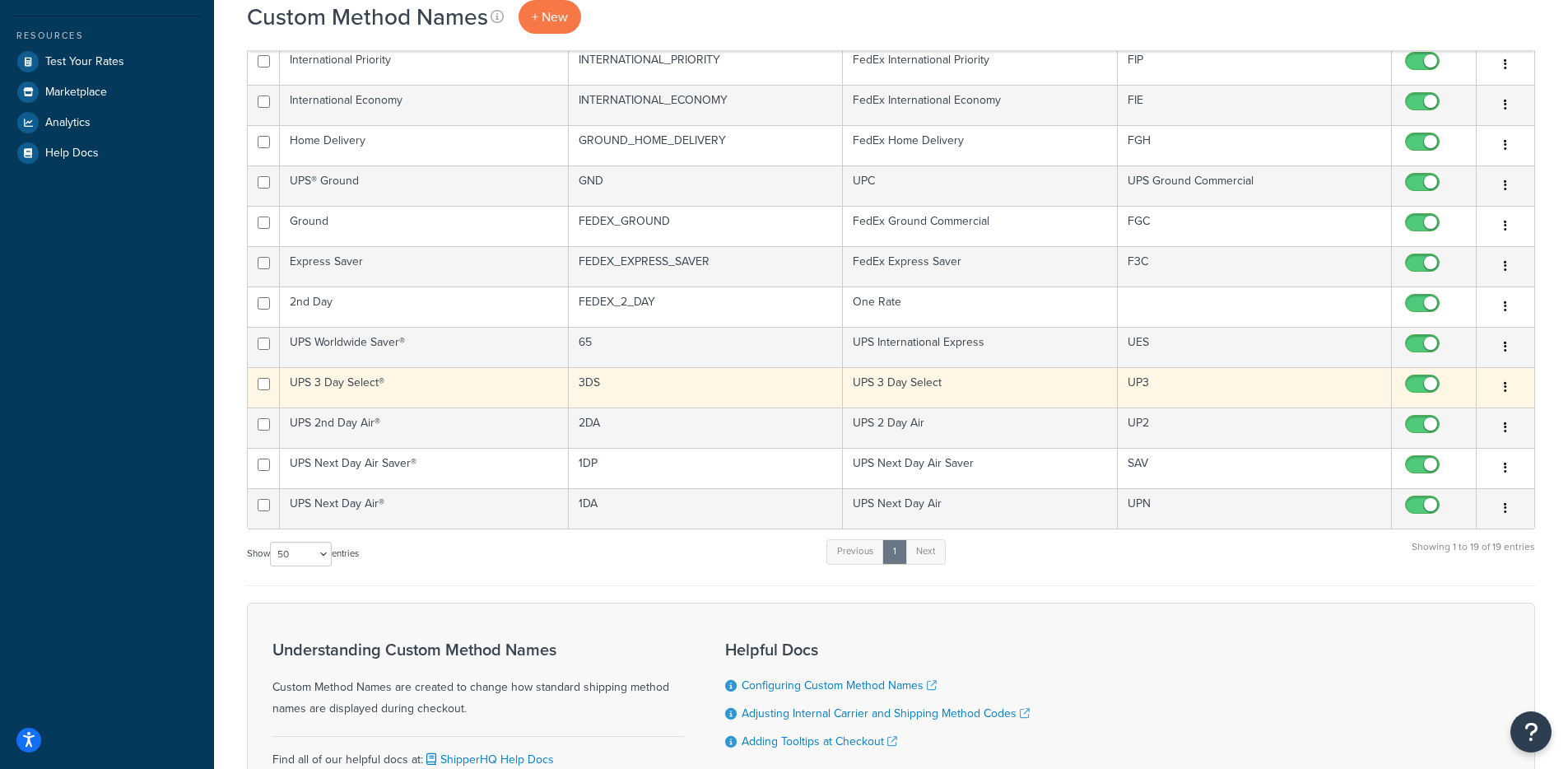
click at [753, 379] on td "3DS" at bounding box center [706, 387] width 274 height 40
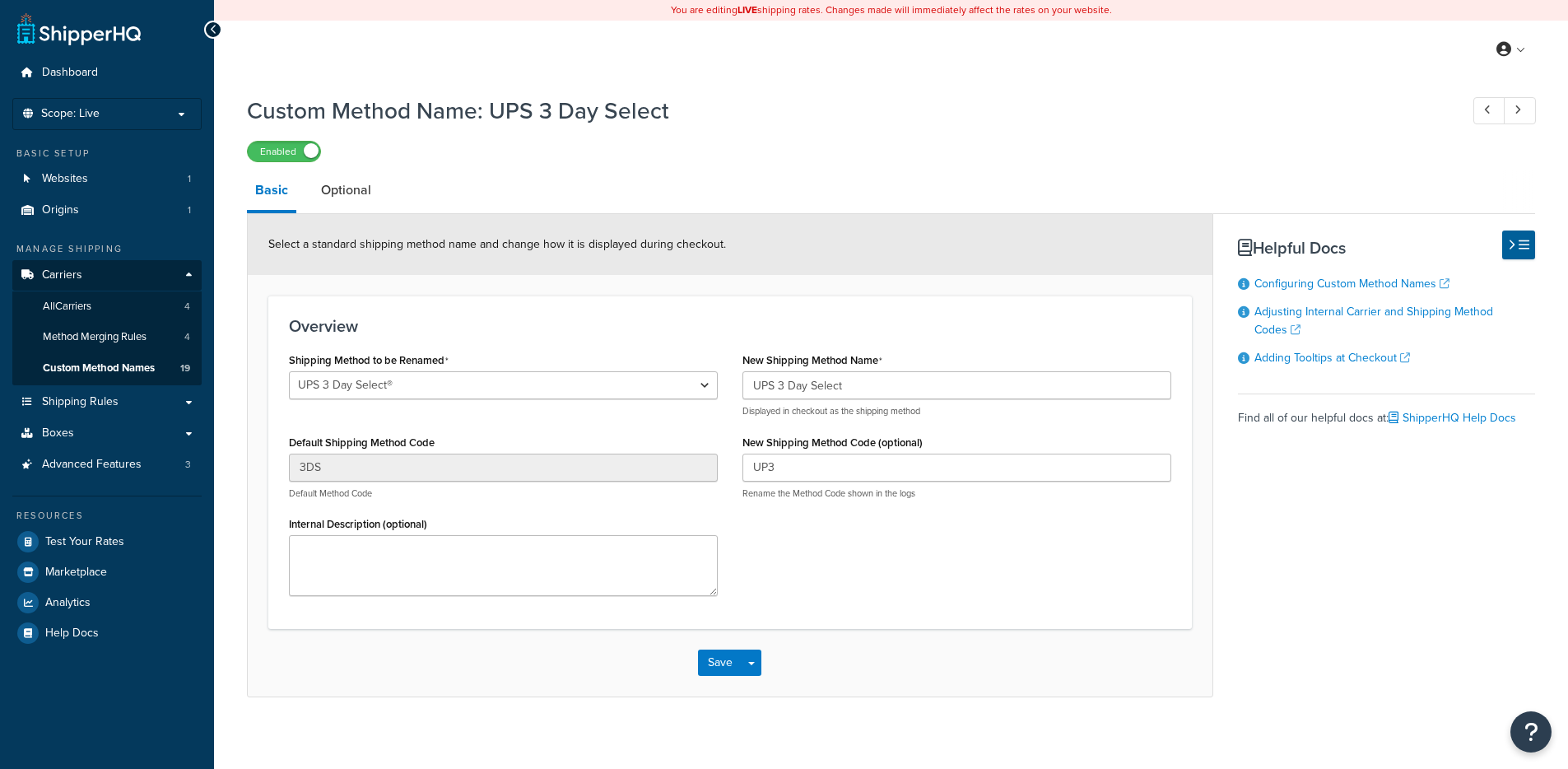
select select "703211"
drag, startPoint x: 383, startPoint y: 111, endPoint x: 471, endPoint y: 125, distance: 89.1
click at [452, 117] on h1 "Custom Method Name: UPS 3 Day Select" at bounding box center [845, 111] width 1196 height 32
click at [473, 125] on h1 "Custom Method Name: UPS 3 Day Select" at bounding box center [845, 111] width 1196 height 32
drag, startPoint x: 489, startPoint y: 110, endPoint x: 689, endPoint y: 159, distance: 205.9
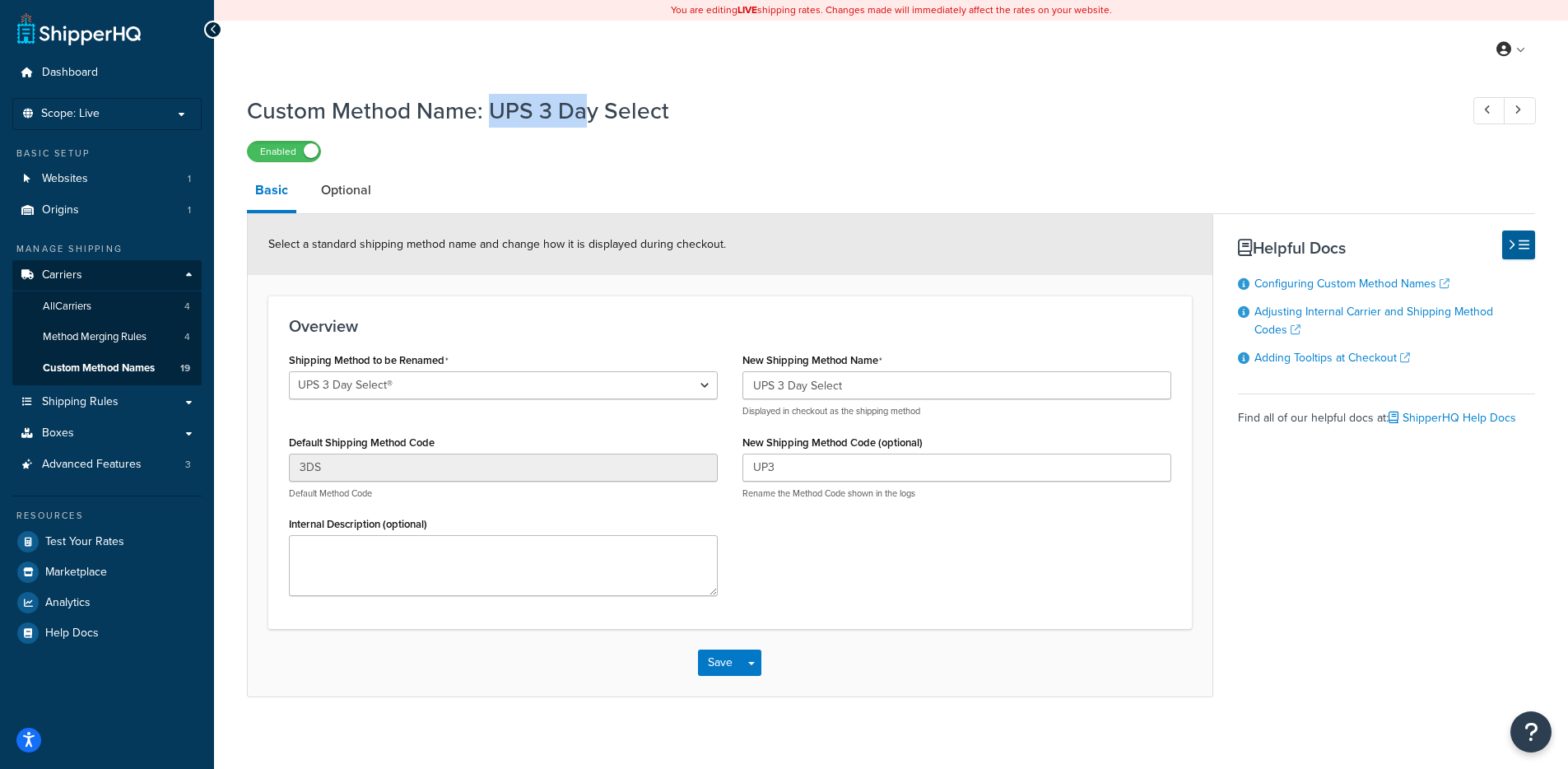
click at [671, 150] on div "Custom Method Name: UPS 3 Day Select Enabled" at bounding box center [891, 125] width 1288 height 76
drag, startPoint x: 756, startPoint y: 358, endPoint x: 888, endPoint y: 361, distance: 132.0
click at [888, 361] on div "New Shipping Method Name UPS 3 Day Select Displayed in checkout as the shipping…" at bounding box center [956, 383] width 429 height 69
click at [751, 406] on p "Displayed in checkout as the shipping method" at bounding box center [956, 411] width 429 height 12
drag, startPoint x: 742, startPoint y: 411, endPoint x: 942, endPoint y: 415, distance: 200.0
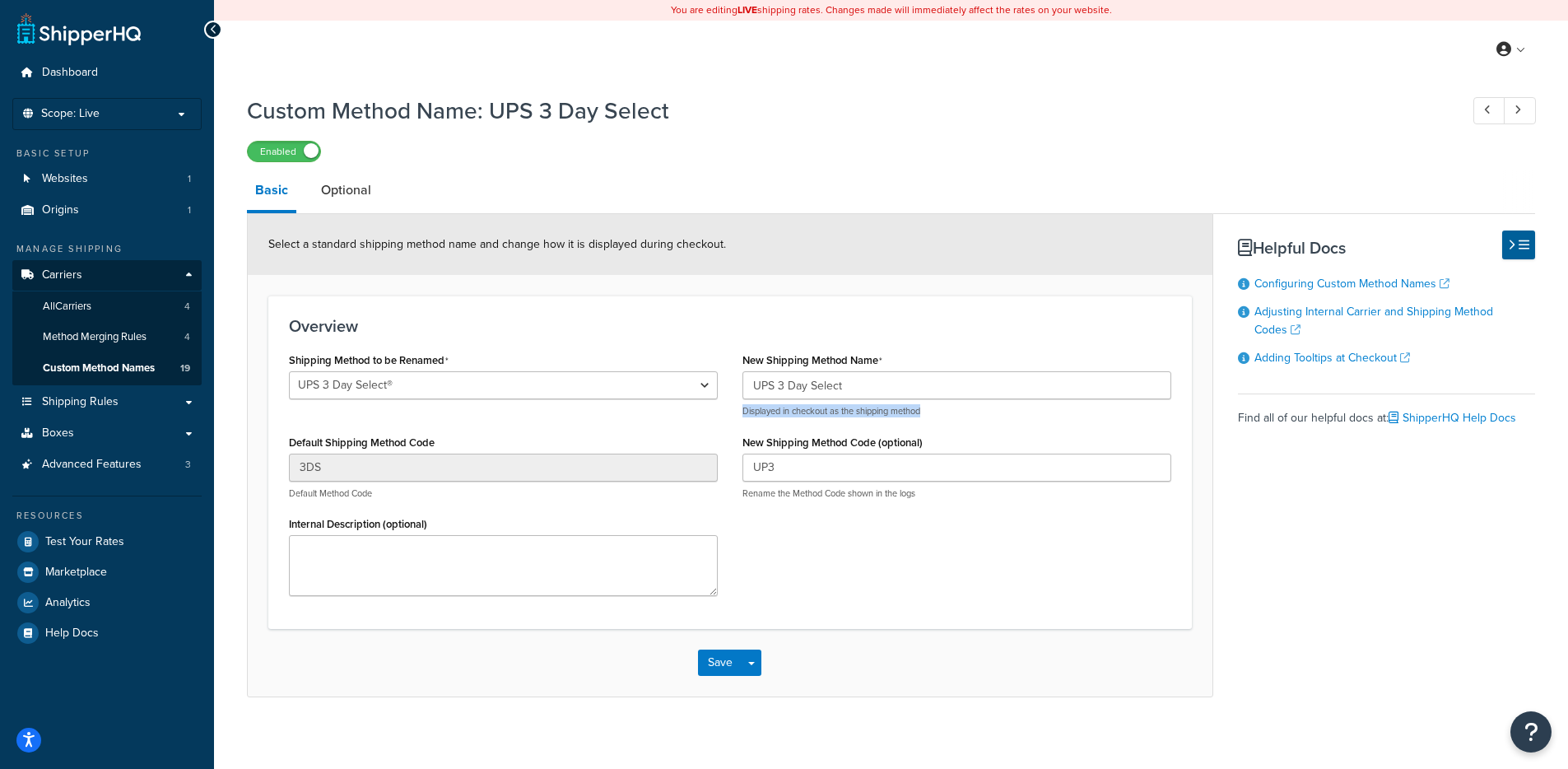
click at [939, 416] on p "Displayed in checkout as the shipping method" at bounding box center [956, 411] width 429 height 12
click at [945, 410] on p "Displayed in checkout as the shipping method" at bounding box center [956, 411] width 429 height 12
drag, startPoint x: 927, startPoint y: 413, endPoint x: 809, endPoint y: 377, distance: 123.4
click at [809, 377] on div "UPS 3 Day Select Displayed in checkout as the shipping method" at bounding box center [956, 395] width 429 height 46
click at [914, 581] on div "Shipping Method to be Renamed Ground Home Delivery Priority Overnight Standard …" at bounding box center [730, 478] width 907 height 260
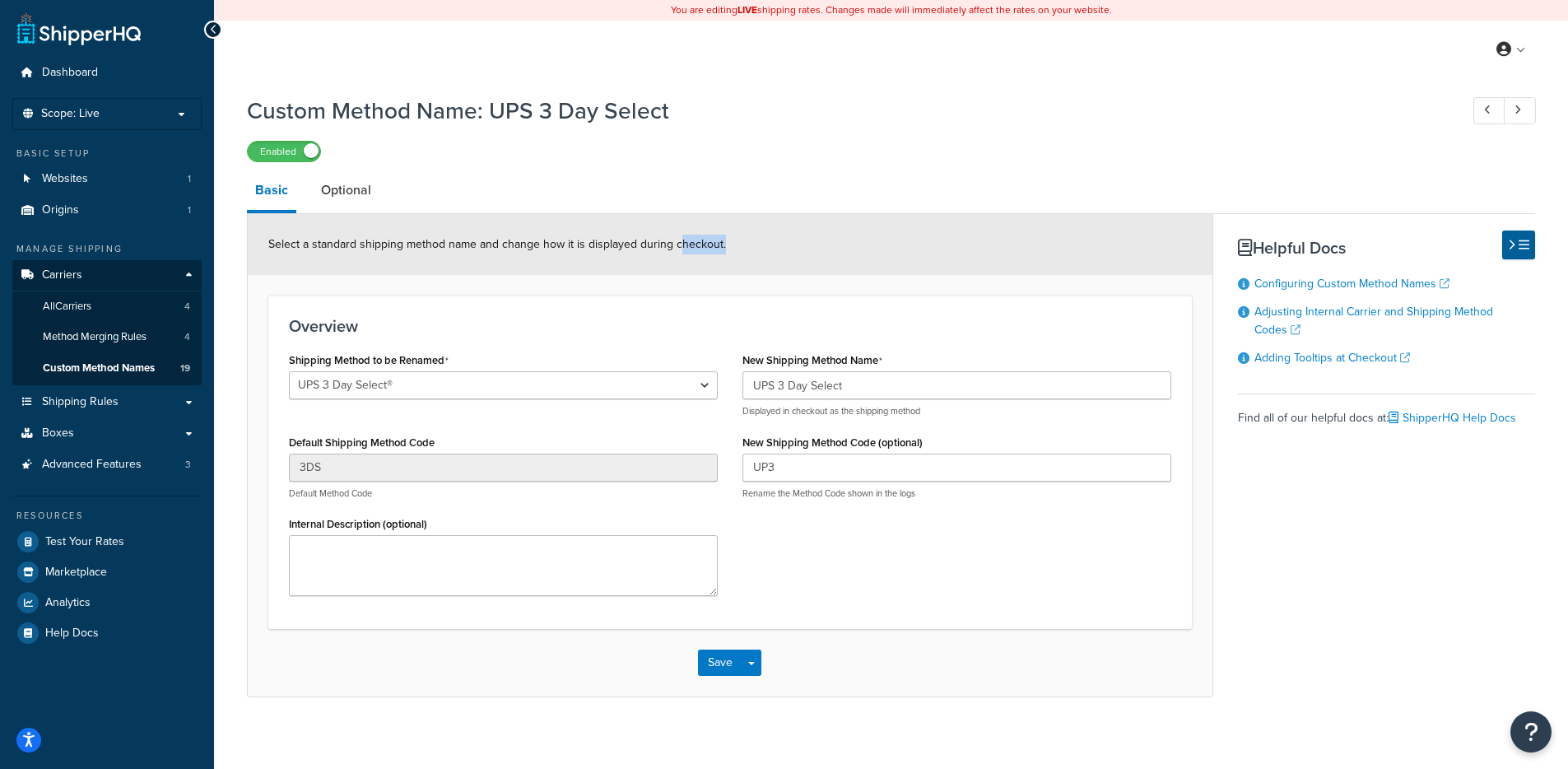
drag, startPoint x: 675, startPoint y: 247, endPoint x: 382, endPoint y: 273, distance: 294.2
click at [382, 273] on div "Select a standard shipping method name and change how it is displayed during ch…" at bounding box center [730, 244] width 964 height 61
click at [446, 240] on span "Select a standard shipping method name and change how it is displayed during ch…" at bounding box center [497, 244] width 457 height 17
click at [442, 247] on span "Select a standard shipping method name and change how it is displayed during ch…" at bounding box center [497, 244] width 457 height 17
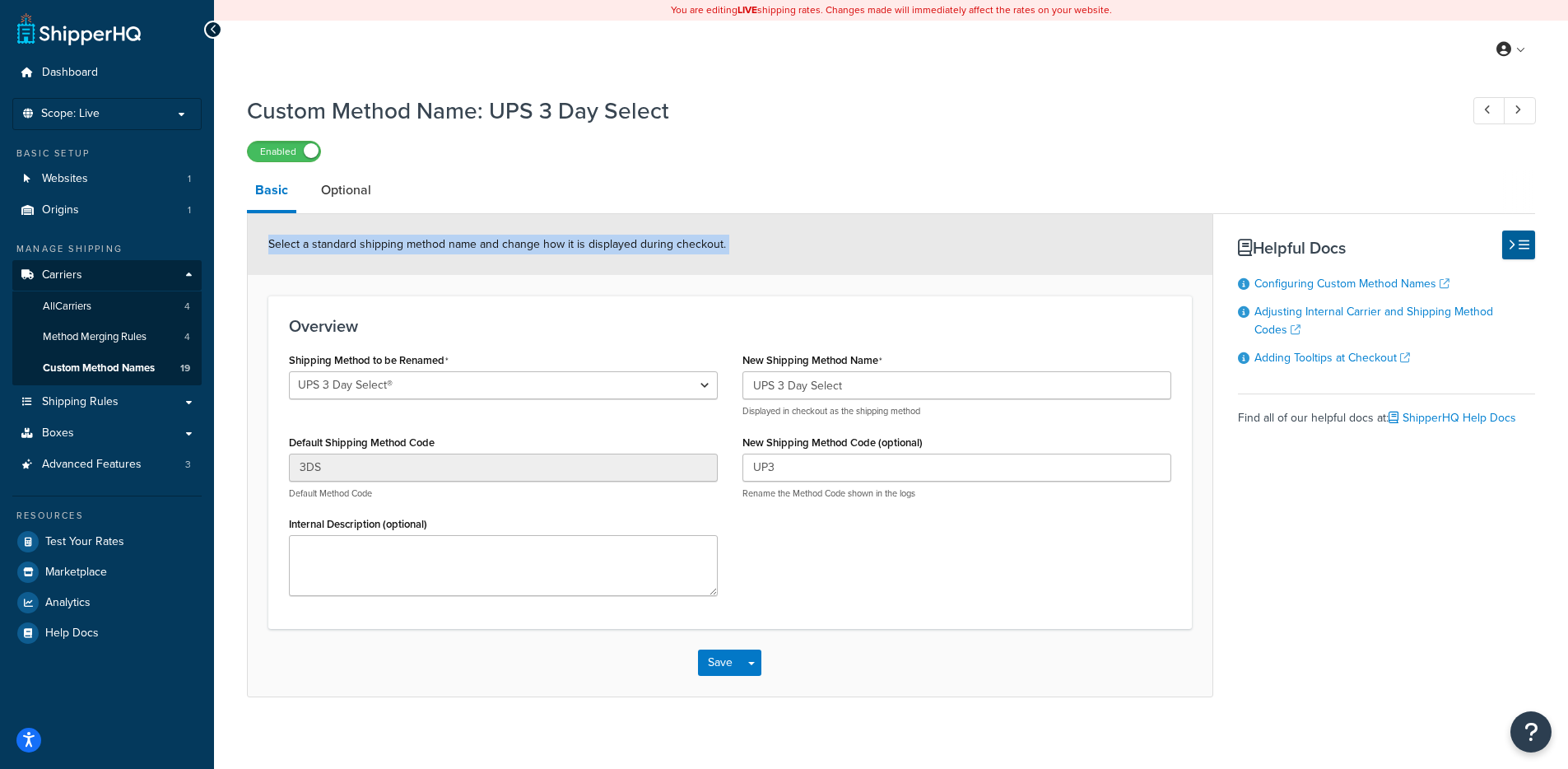
click at [442, 247] on span "Select a standard shipping method name and change how it is displayed during ch…" at bounding box center [497, 244] width 457 height 17
click at [451, 249] on span "Select a standard shipping method name and change how it is displayed during ch…" at bounding box center [497, 244] width 457 height 17
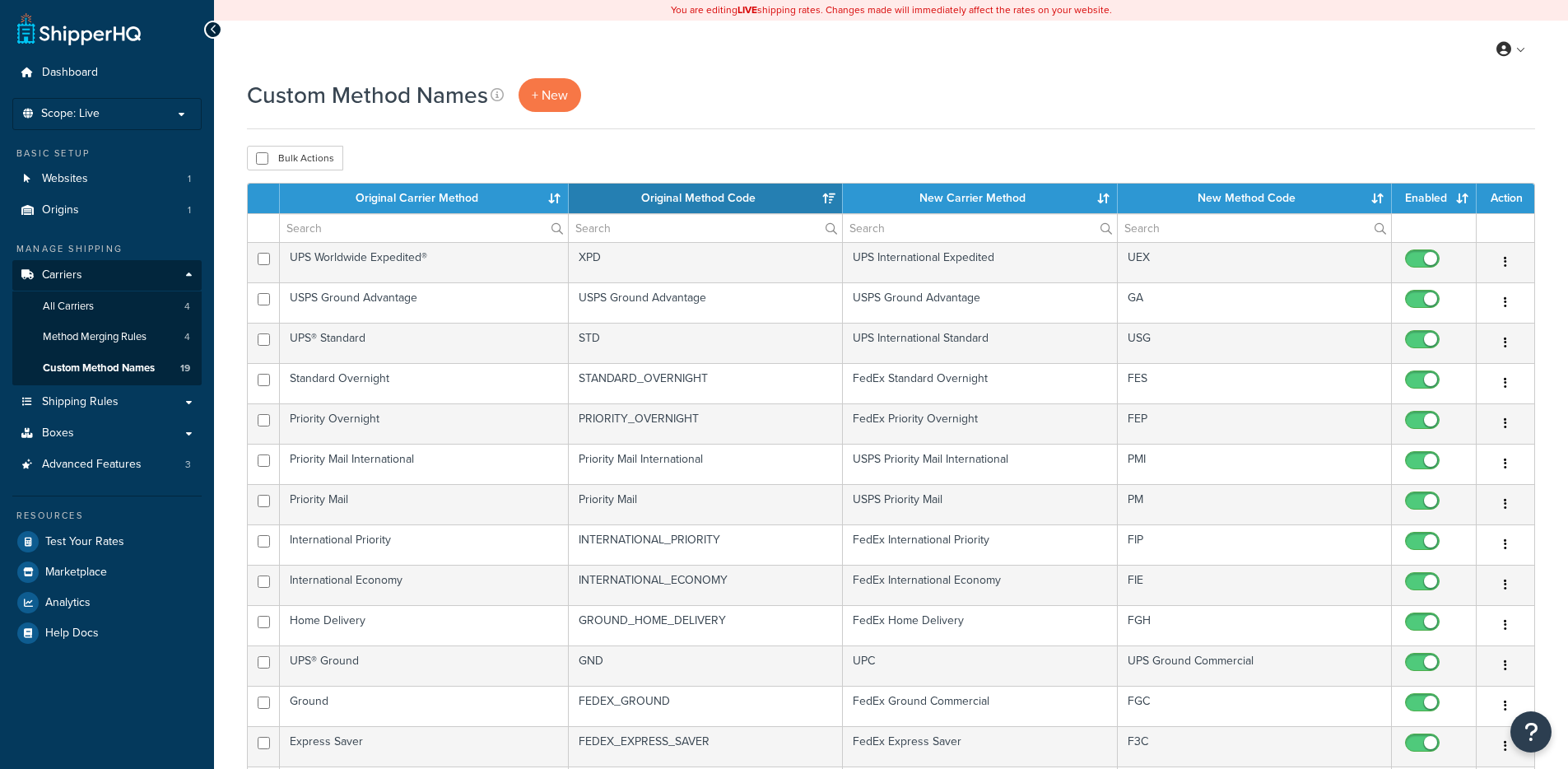
select select "15"
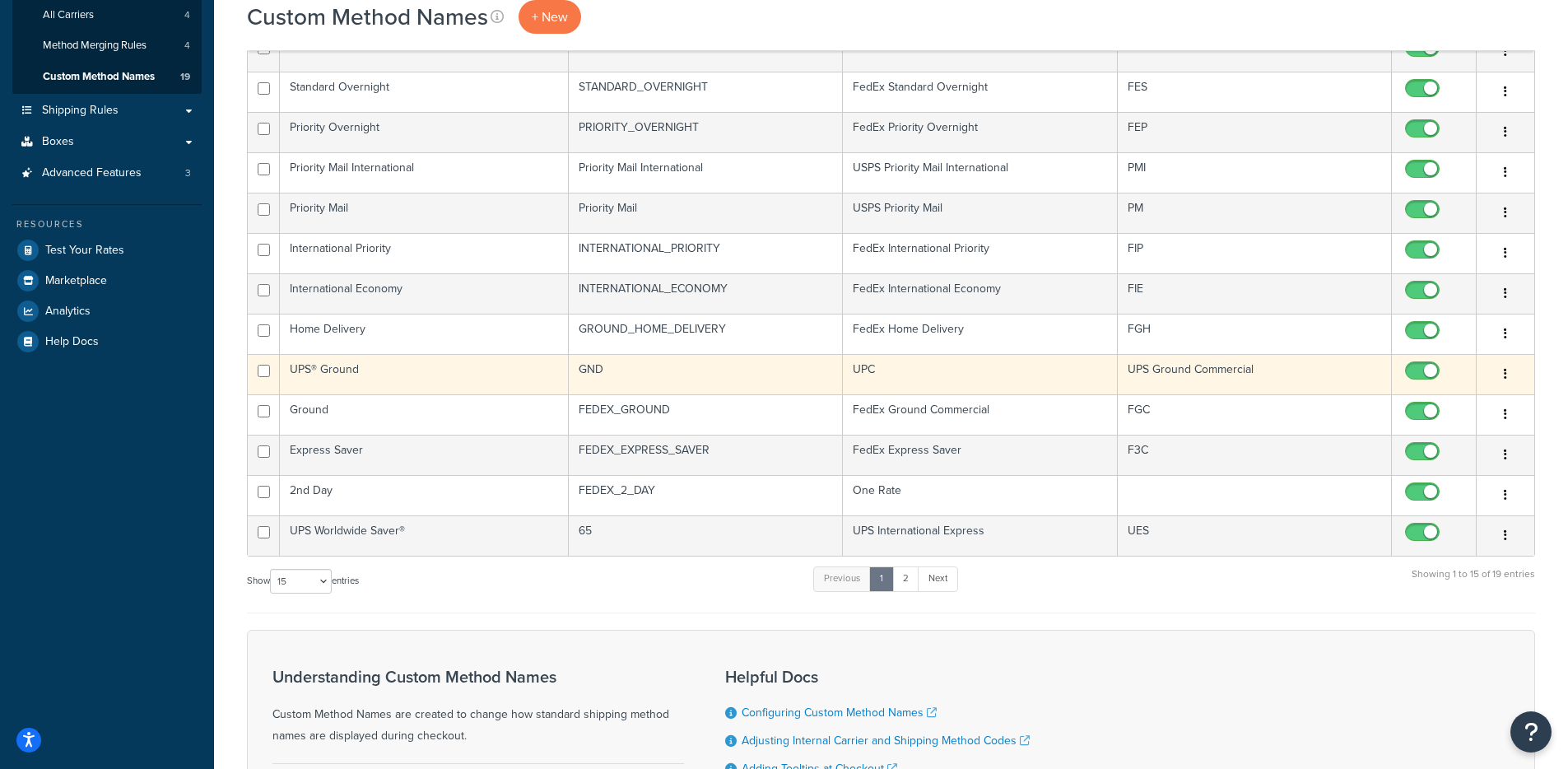
scroll to position [292, 0]
click at [854, 382] on td "UPC" at bounding box center [980, 373] width 274 height 40
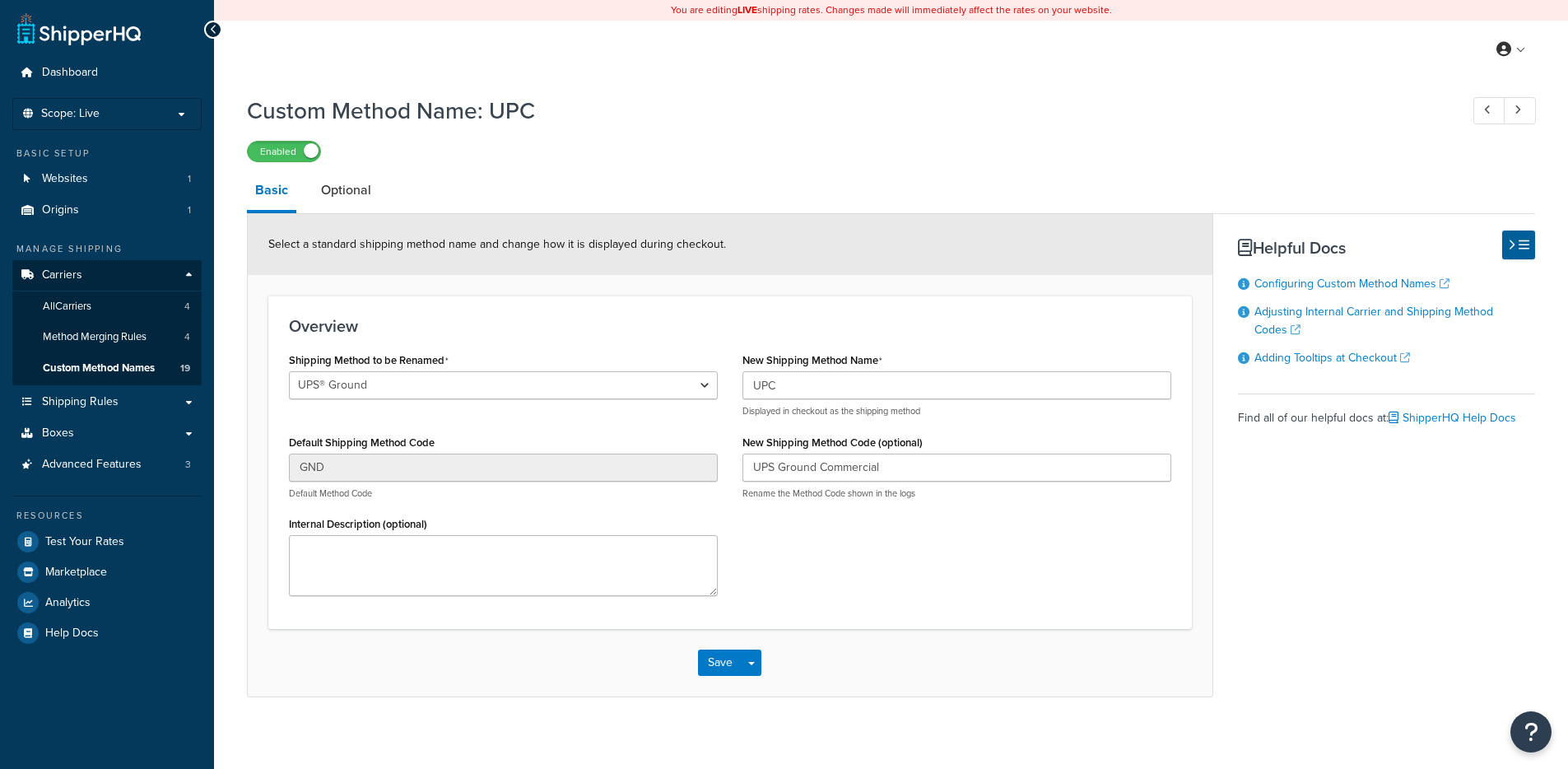
select select "695327"
drag, startPoint x: 747, startPoint y: 368, endPoint x: 849, endPoint y: 360, distance: 102.3
click at [849, 360] on label "New Shipping Method Name" at bounding box center [812, 361] width 140 height 13
click at [849, 372] on input "UPC" at bounding box center [956, 386] width 429 height 28
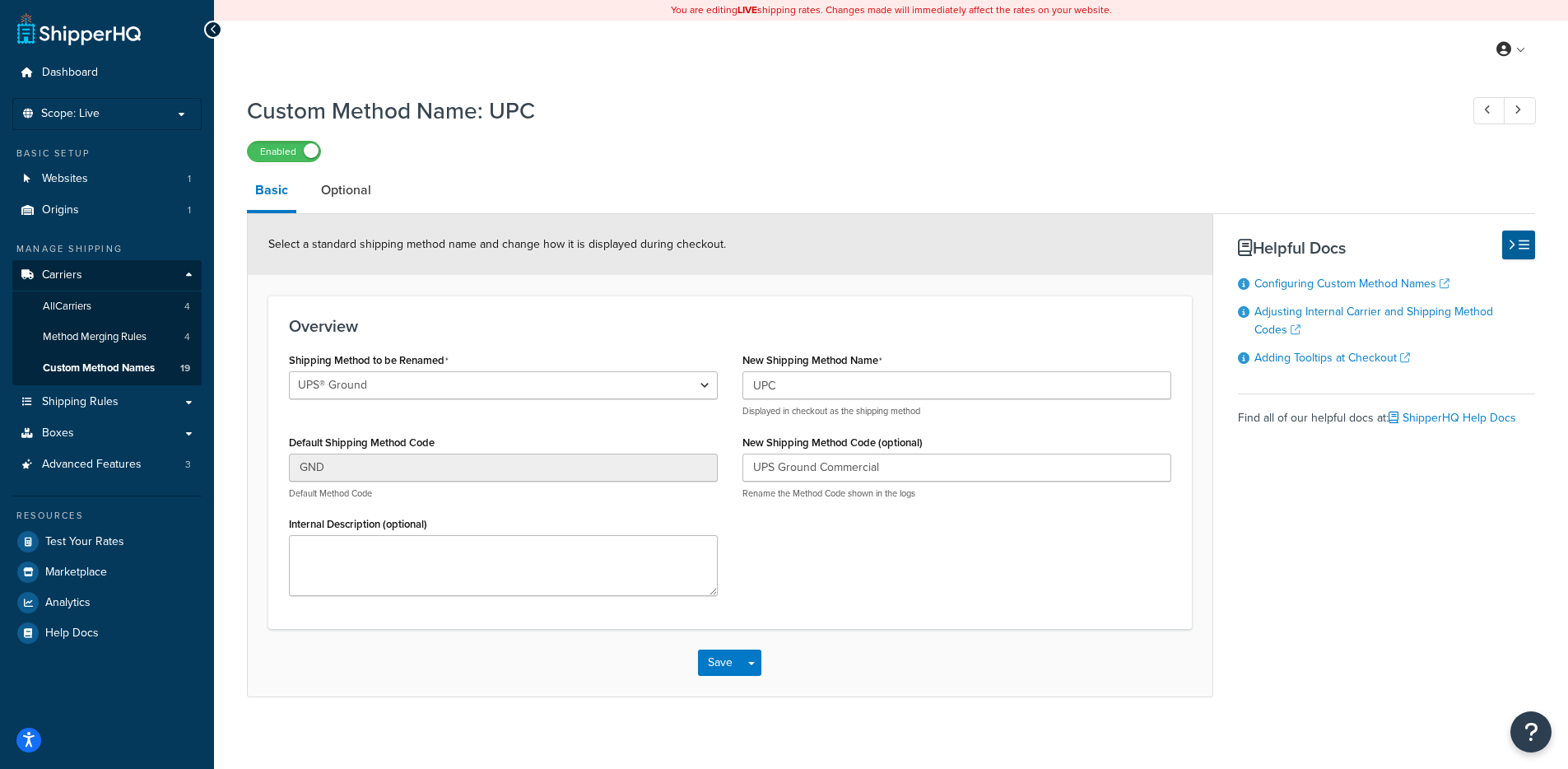
click at [849, 360] on label "New Shipping Method Name" at bounding box center [812, 361] width 140 height 13
click at [849, 372] on input "UPC" at bounding box center [956, 386] width 429 height 28
click at [500, 330] on h3 "Overview" at bounding box center [730, 326] width 883 height 18
drag, startPoint x: 741, startPoint y: 444, endPoint x: 931, endPoint y: 442, distance: 190.0
click at [931, 442] on div "New Shipping Method Code (optional) UPS Ground Commercial Rename the Method Cod…" at bounding box center [956, 465] width 429 height 69
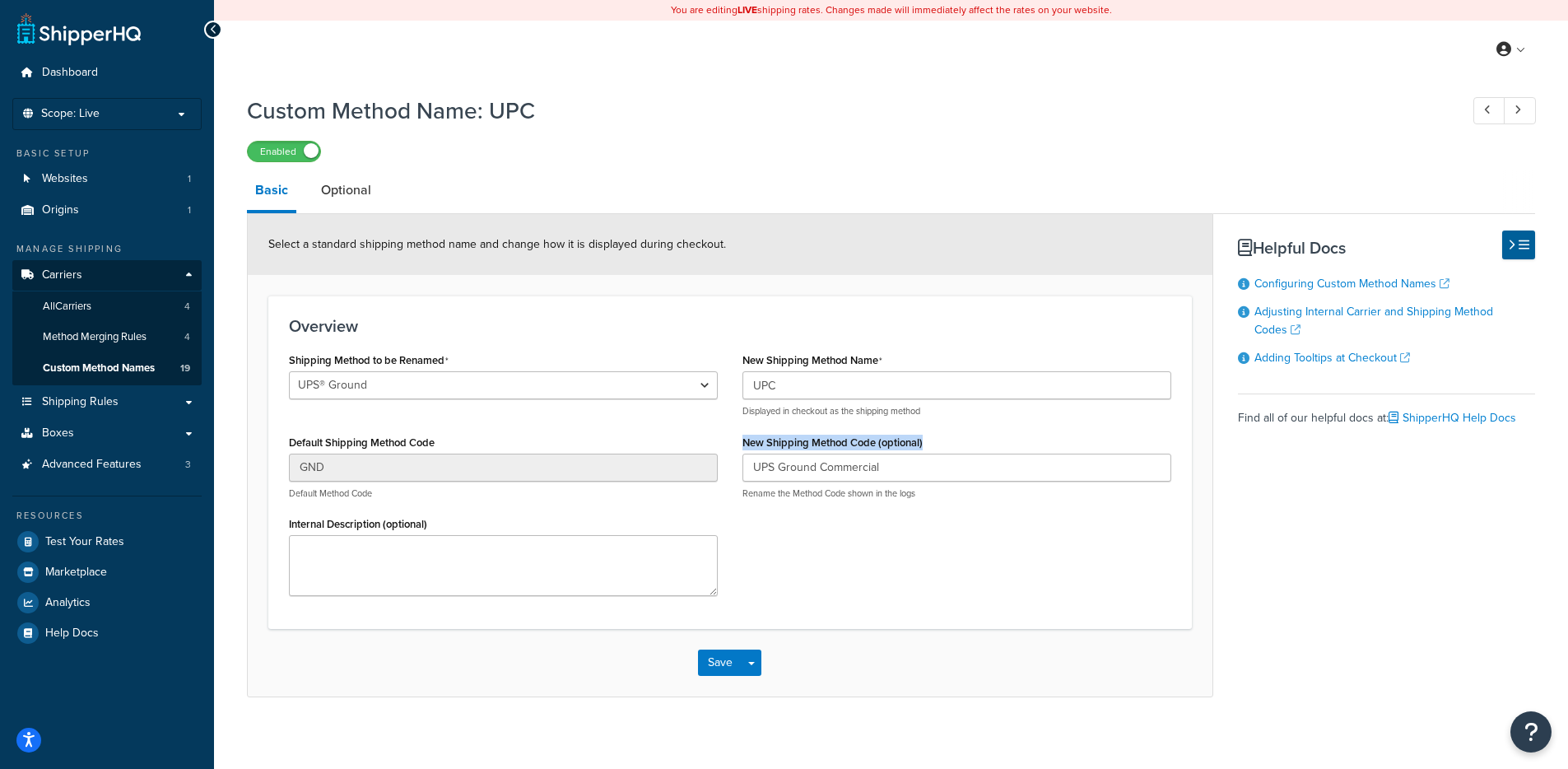
copy label "New Shipping Method Code (optional)"
drag, startPoint x: 746, startPoint y: 361, endPoint x: 937, endPoint y: 362, distance: 191.0
click at [937, 362] on div "New Shipping Method Name UPC Displayed in checkout as the shipping method" at bounding box center [956, 383] width 429 height 69
drag, startPoint x: 937, startPoint y: 362, endPoint x: 736, endPoint y: 356, distance: 201.1
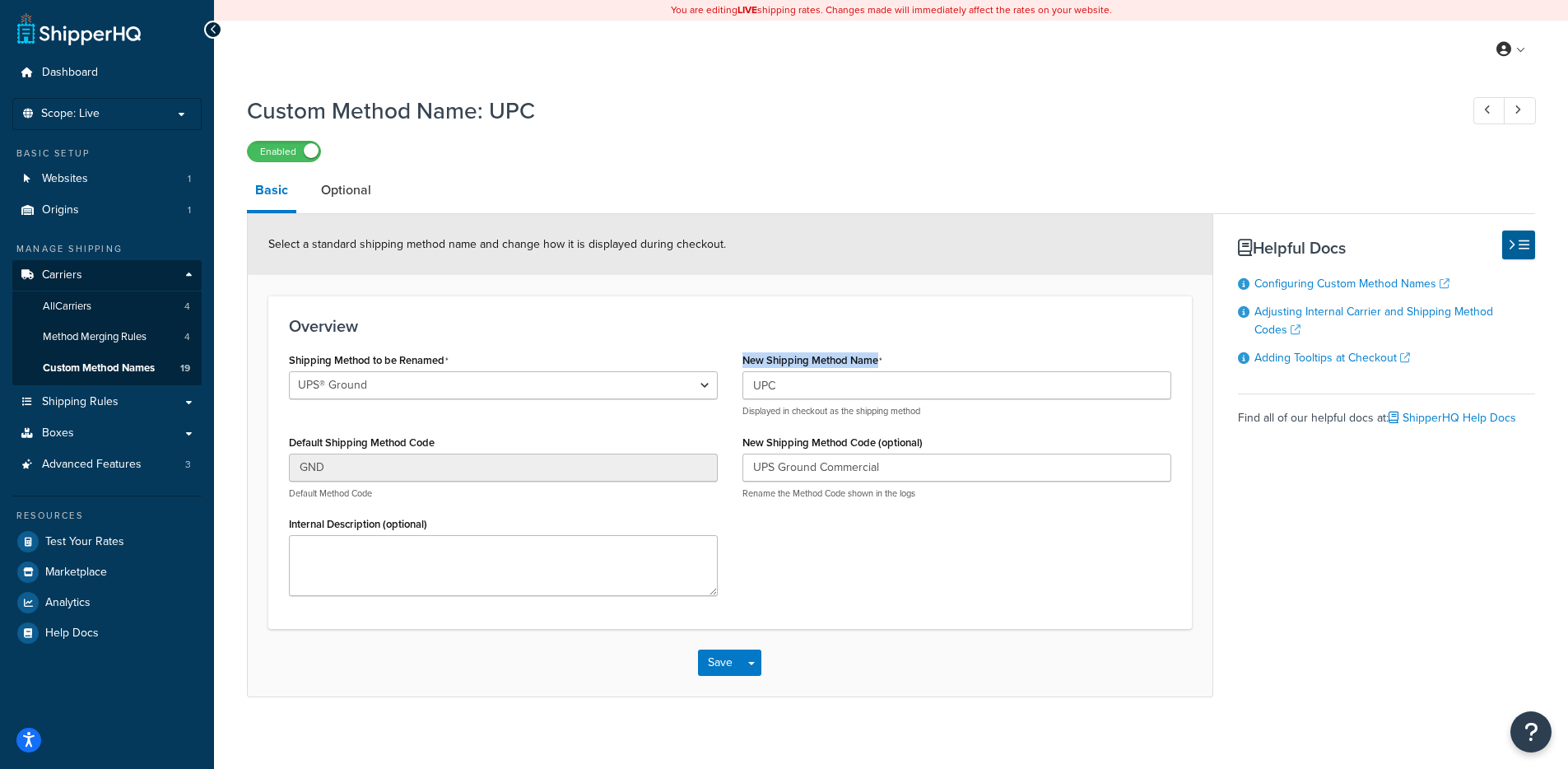
click at [737, 356] on div "New Shipping Method Name UPC Displayed in checkout as the shipping method New S…" at bounding box center [956, 430] width 453 height 164
copy div "New Shipping Method Name"
click at [647, 294] on form "Select a standard shipping method name and change how it is displayed during ch…" at bounding box center [730, 455] width 964 height 482
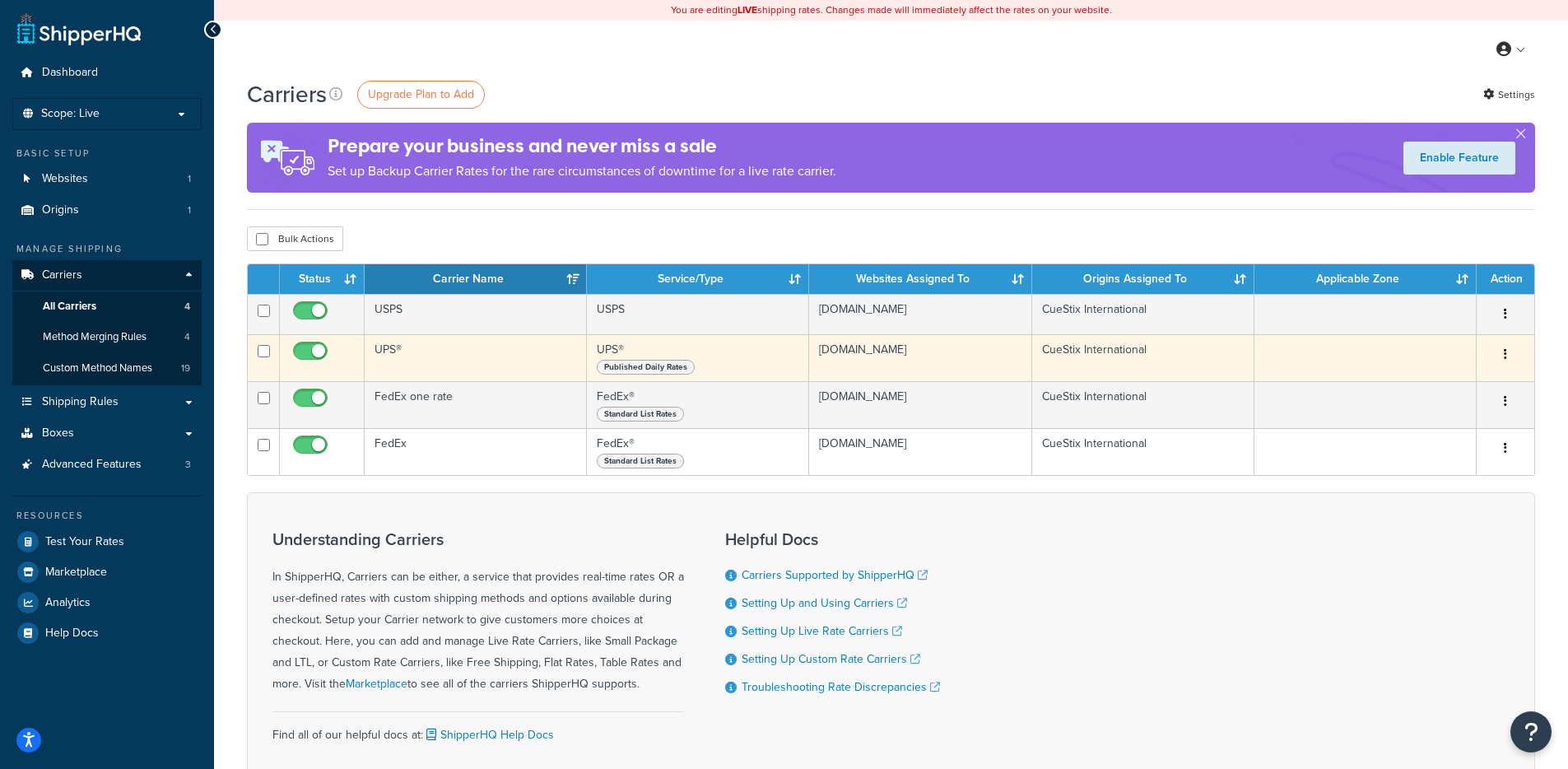
click at [431, 347] on td "UPS®" at bounding box center [476, 358] width 222 height 47
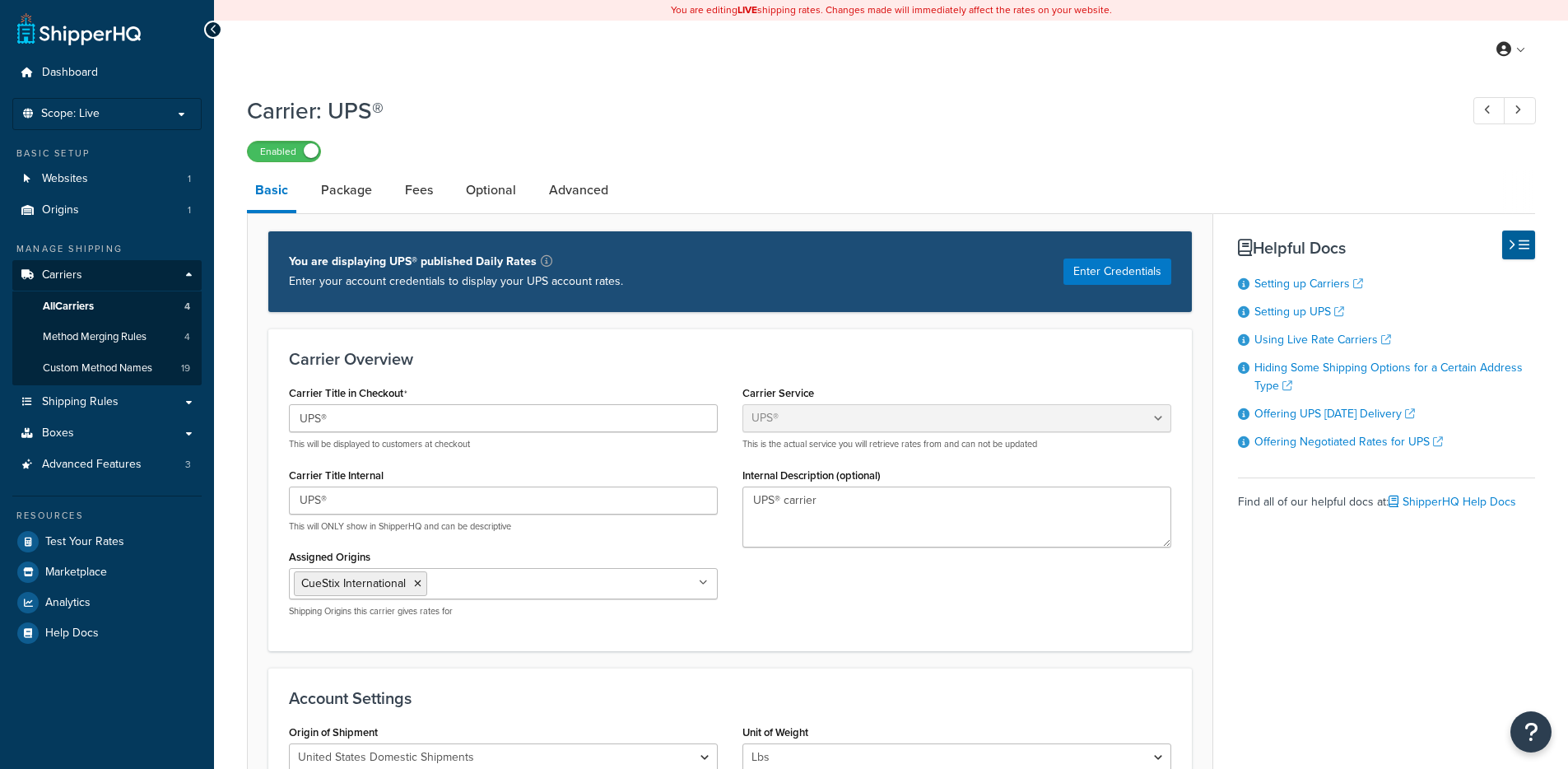
select select "ups"
drag, startPoint x: 405, startPoint y: 391, endPoint x: 311, endPoint y: 387, distance: 94.1
click at [311, 387] on div "Carrier Title in Checkout UPS® This will be displayed to customers at checkout" at bounding box center [503, 416] width 429 height 69
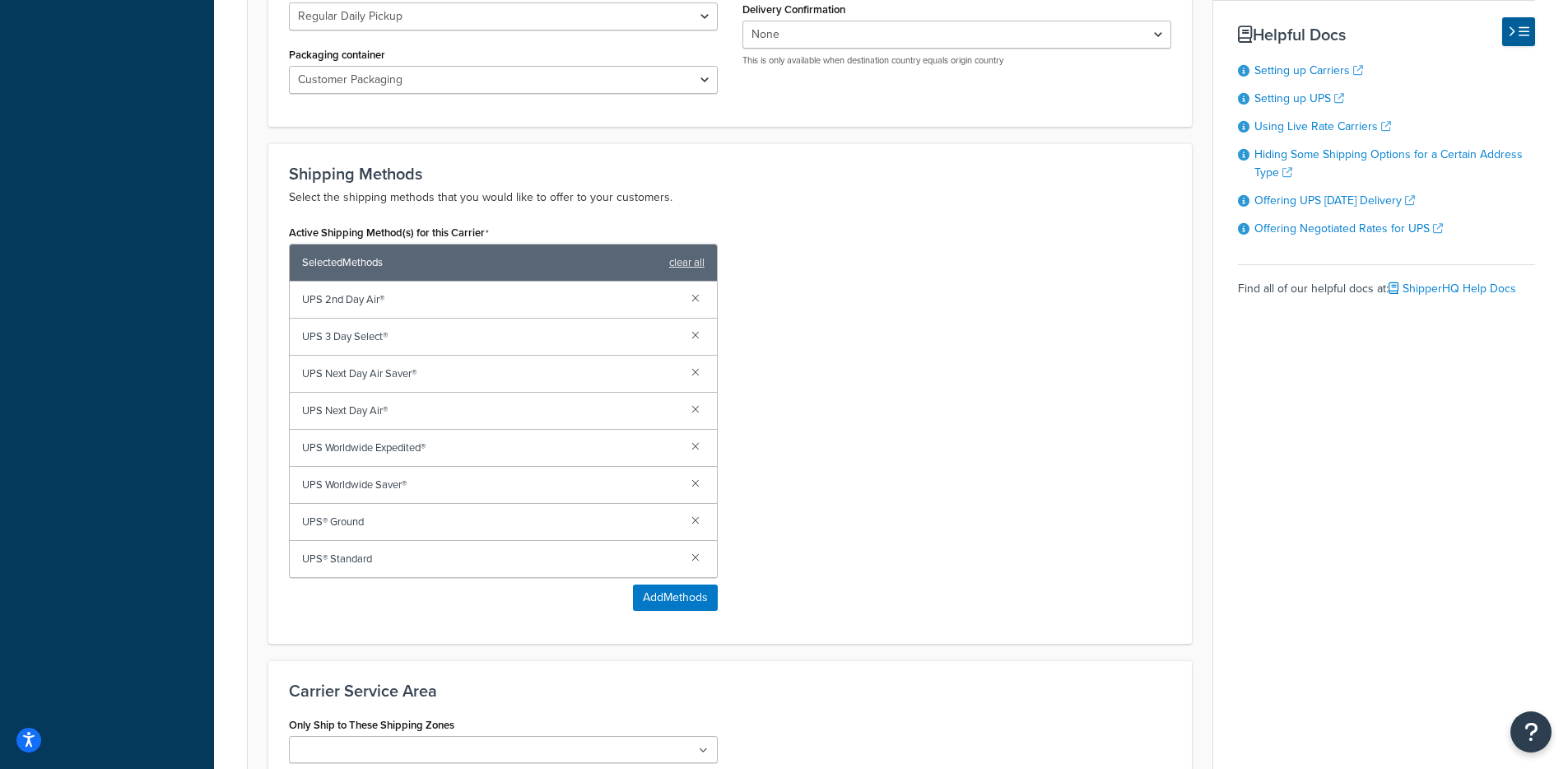
scroll to position [811, 0]
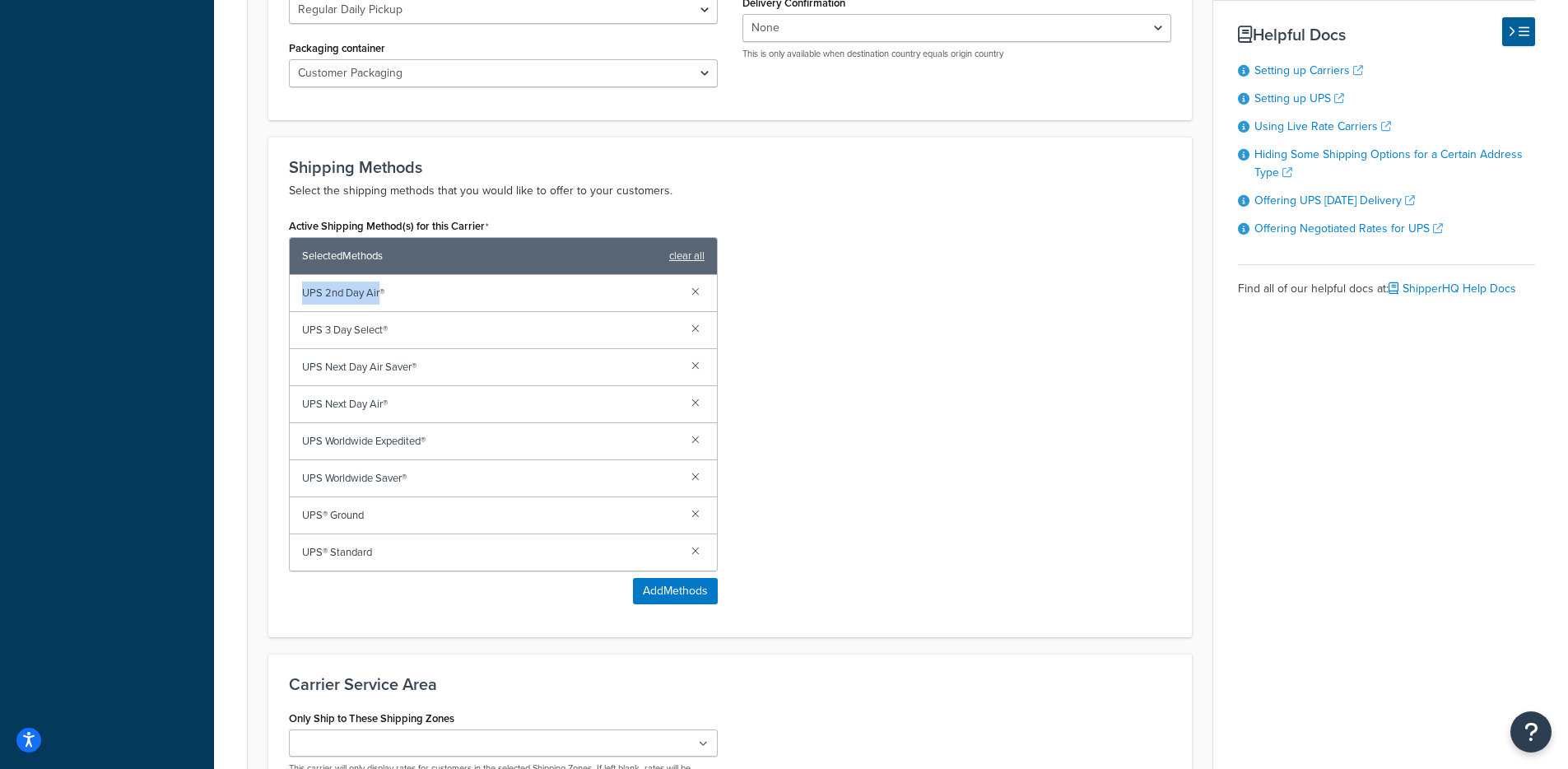
drag, startPoint x: 449, startPoint y: 276, endPoint x: 388, endPoint y: 297, distance: 64.5
click at [382, 296] on div "UPS 2nd Day Air®" at bounding box center [503, 293] width 427 height 37
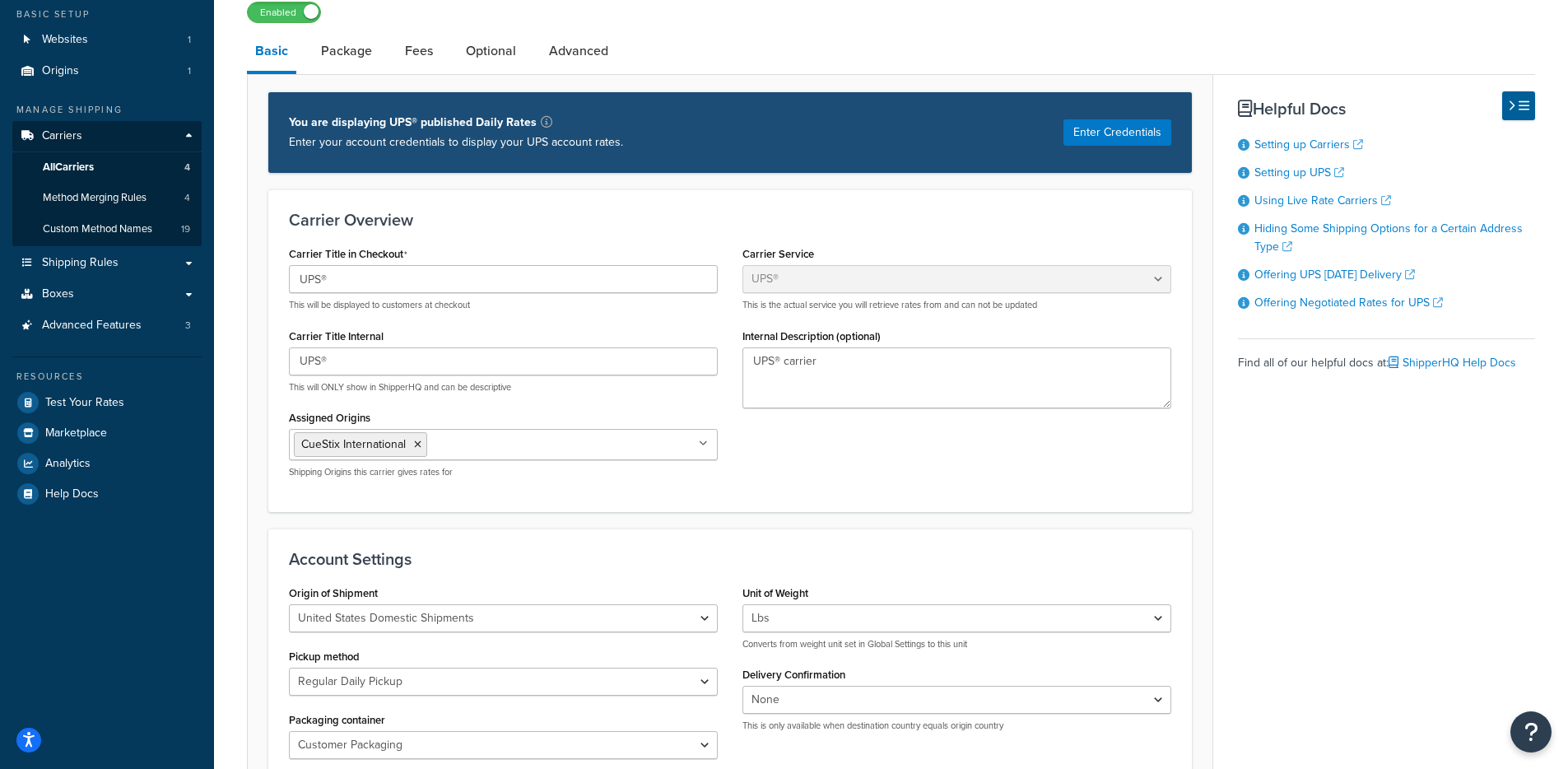
scroll to position [0, 0]
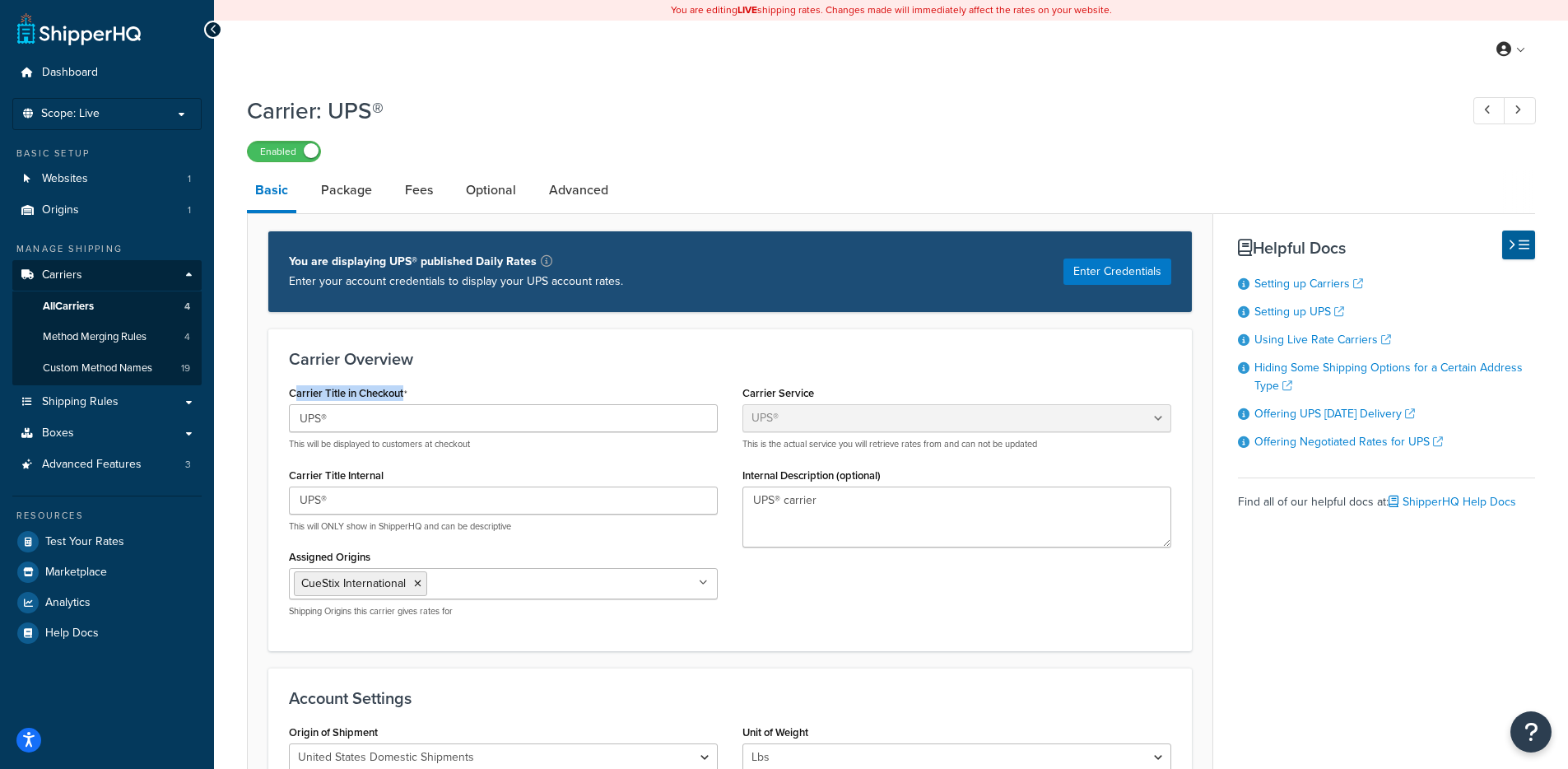
drag, startPoint x: 429, startPoint y: 386, endPoint x: 299, endPoint y: 394, distance: 130.2
click at [299, 394] on div "Carrier Title in Checkout UPS® This will be displayed to customers at checkout" at bounding box center [503, 416] width 429 height 69
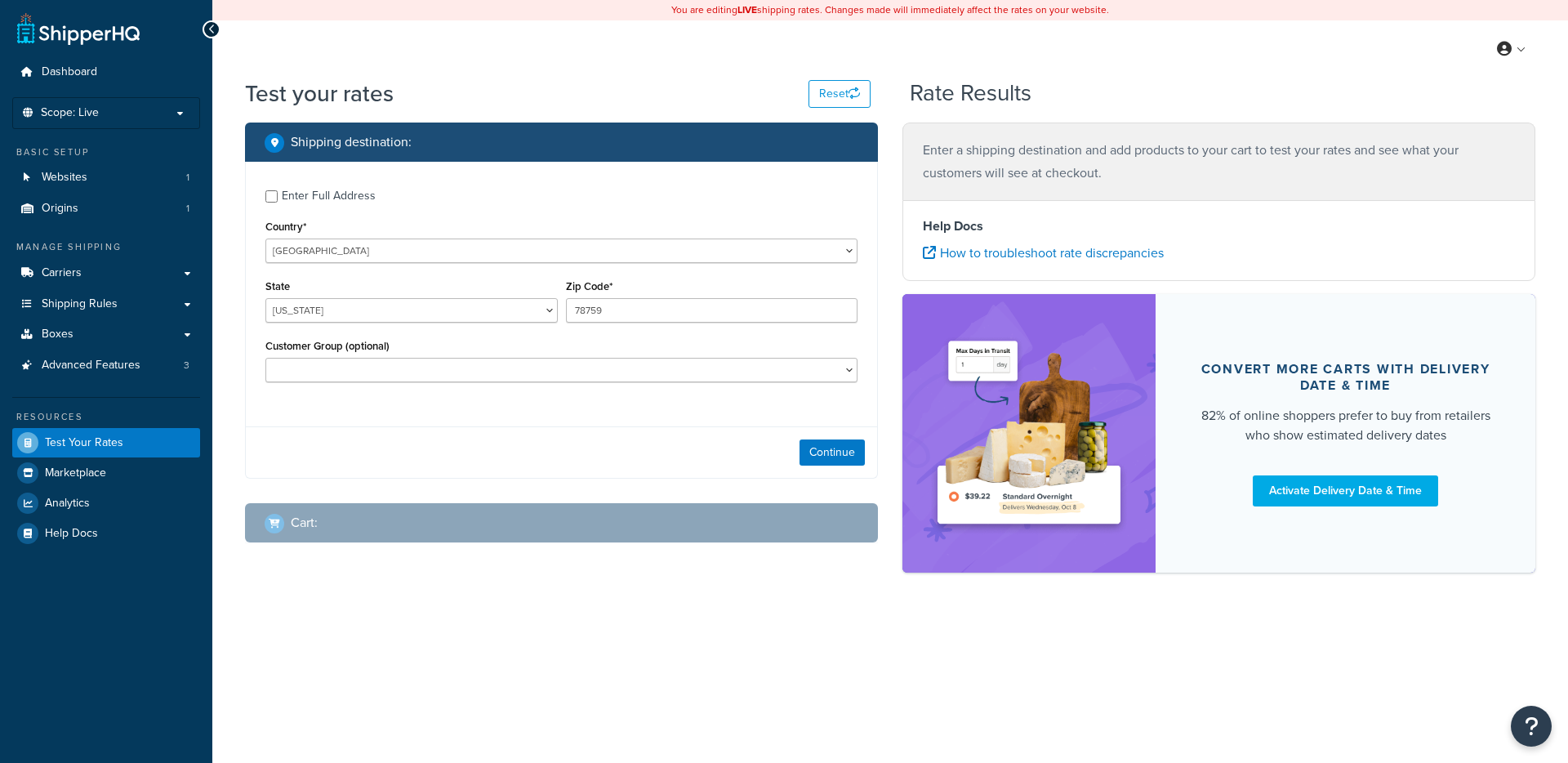
select select "[GEOGRAPHIC_DATA]"
click at [823, 445] on button "Continue" at bounding box center [832, 452] width 66 height 26
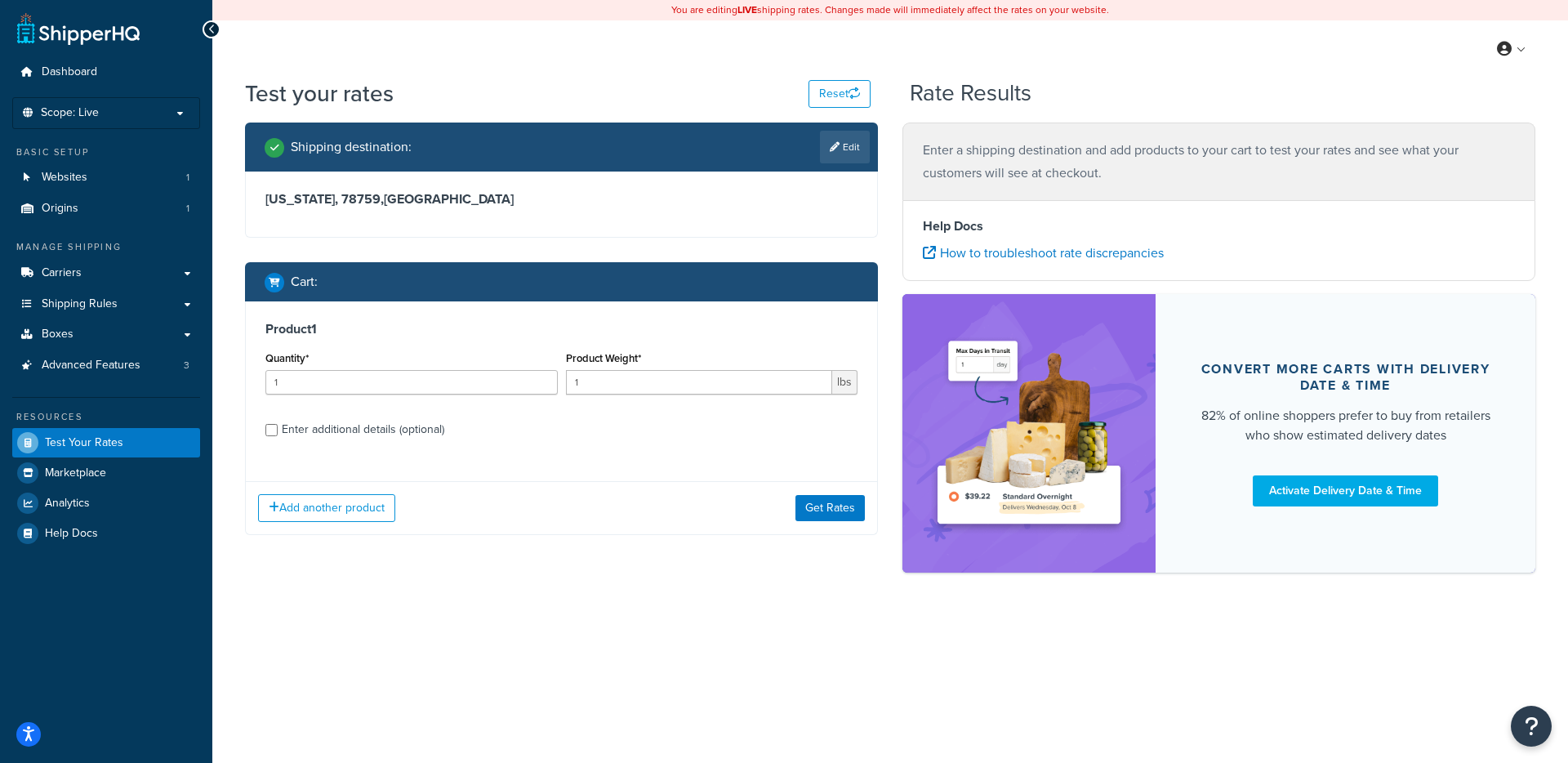
click at [809, 531] on div "Add another product Get Rates" at bounding box center [561, 507] width 632 height 53
click at [818, 508] on button "Get Rates" at bounding box center [830, 508] width 70 height 26
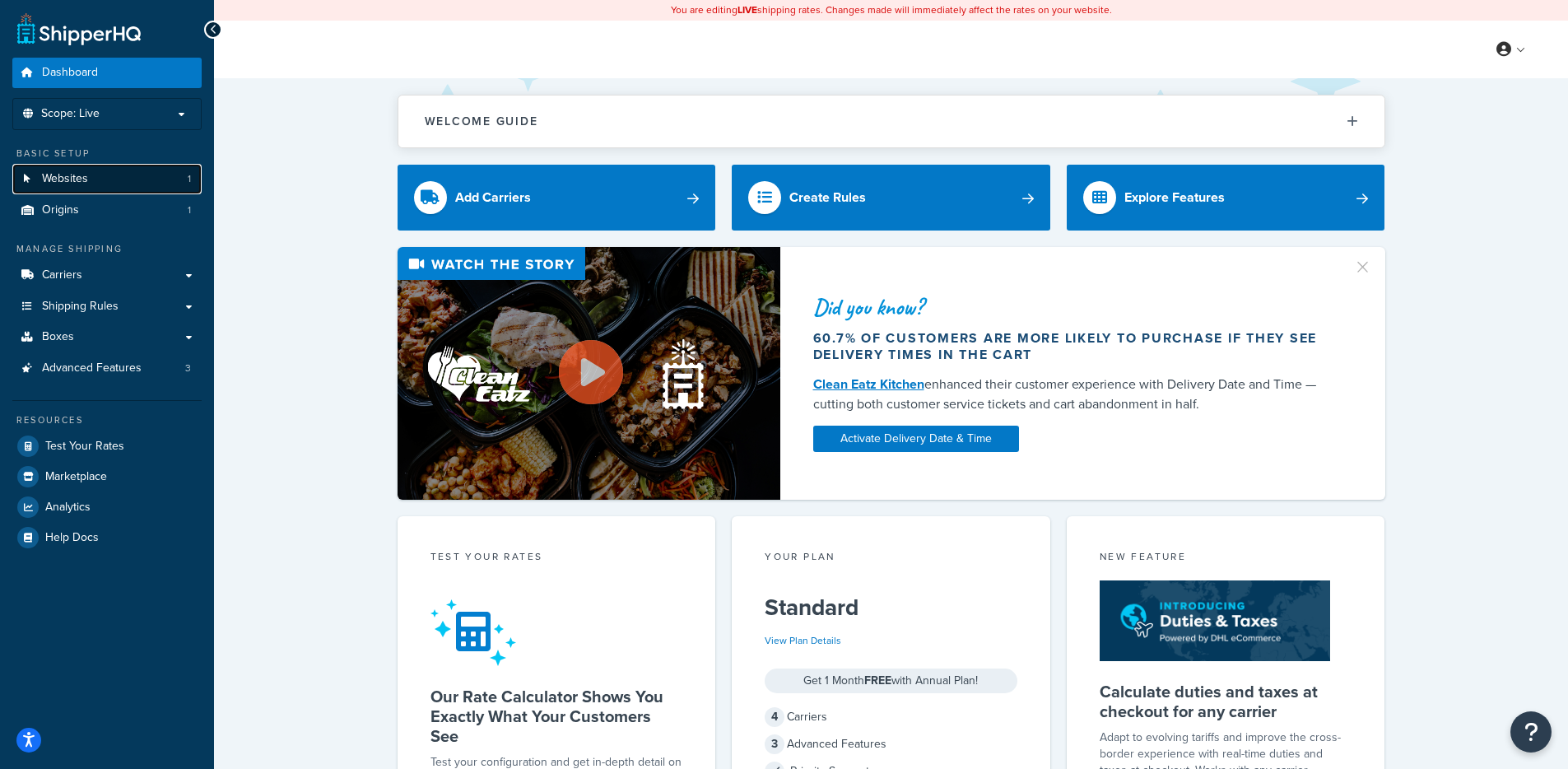
click at [107, 177] on link "Websites 1" at bounding box center [107, 178] width 189 height 31
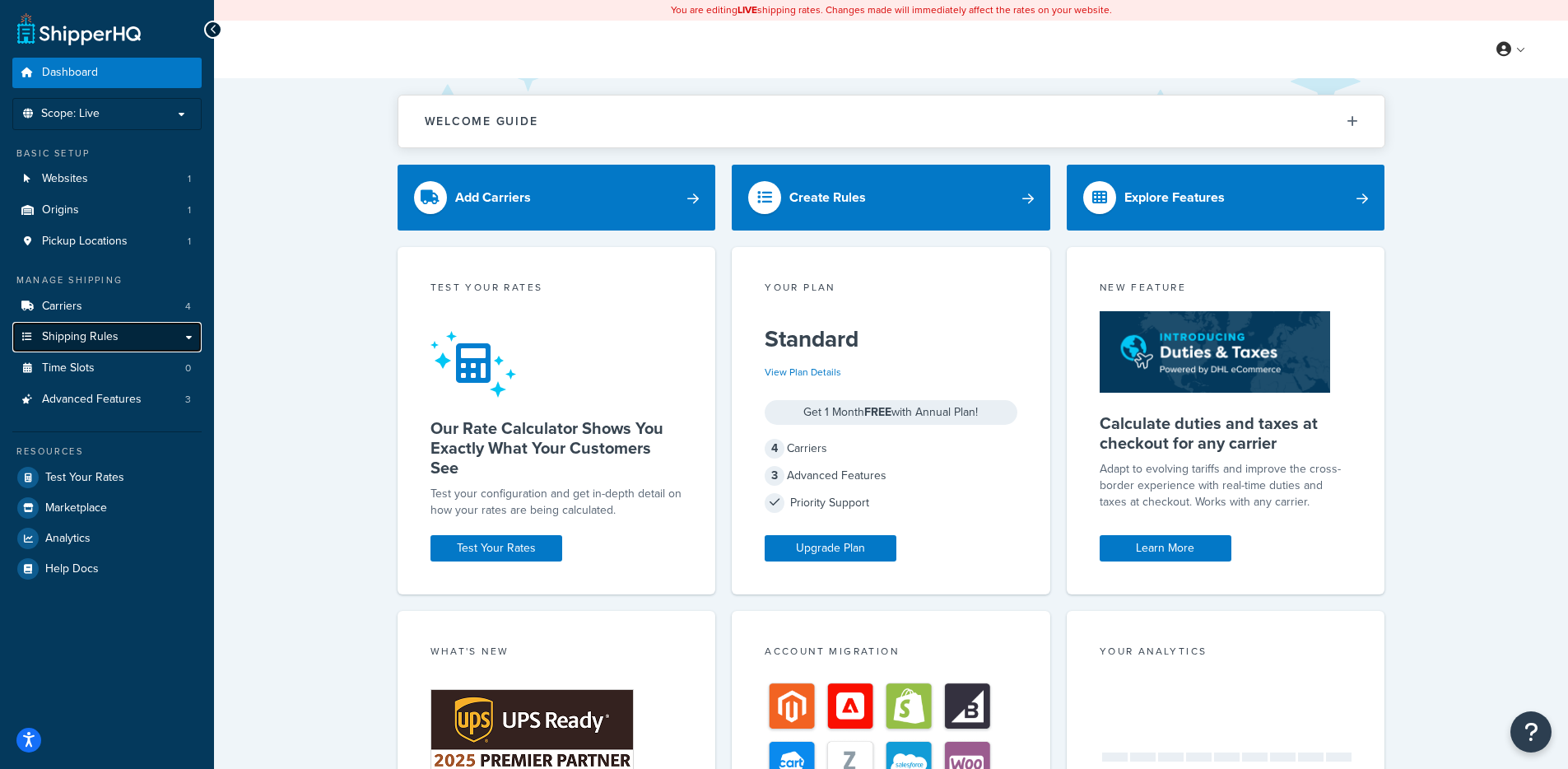
click at [126, 322] on link "Shipping Rules" at bounding box center [107, 337] width 189 height 31
click at [130, 301] on link "Carriers 4" at bounding box center [107, 306] width 189 height 31
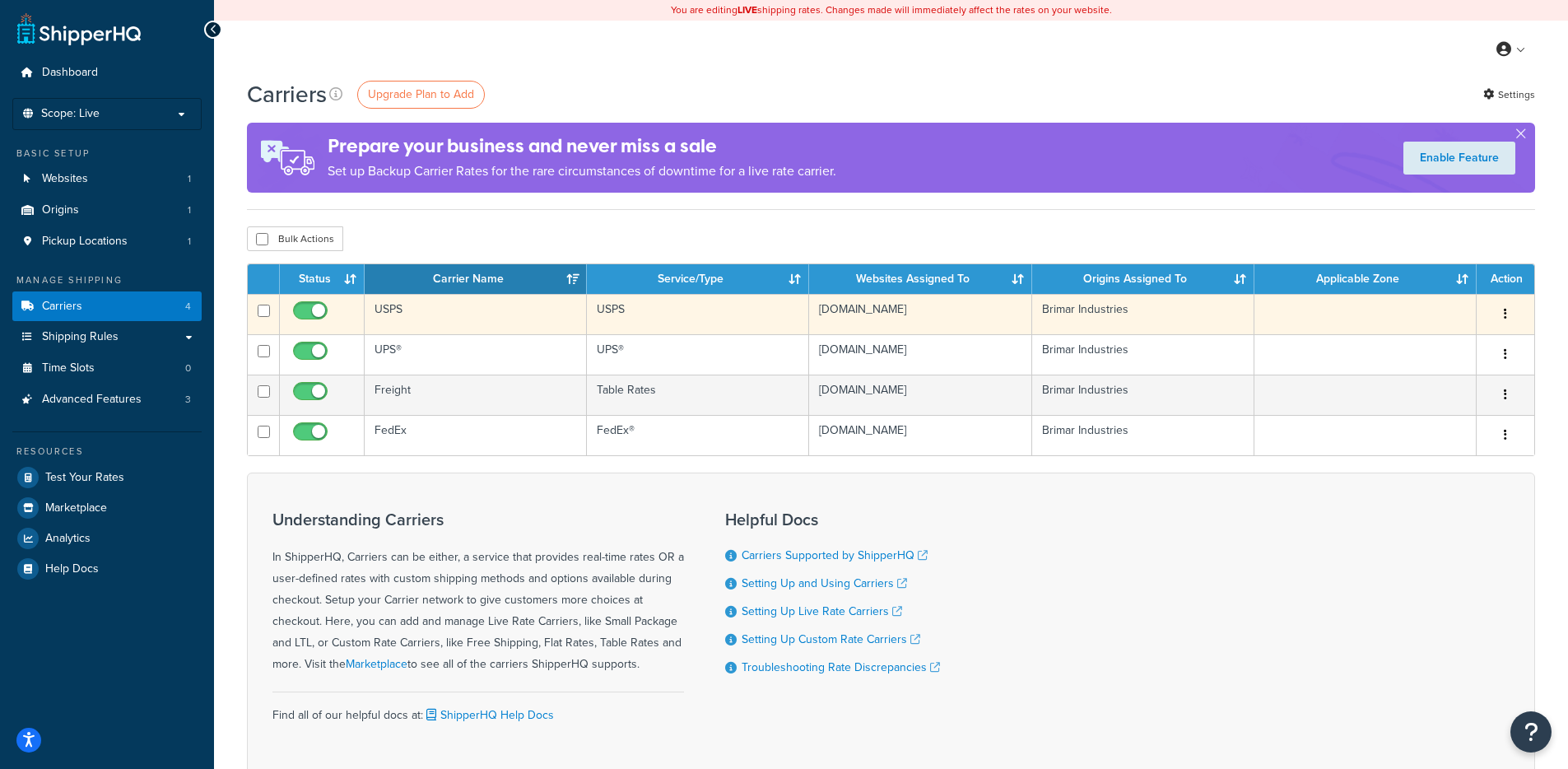
click at [512, 310] on td "USPS" at bounding box center [476, 314] width 222 height 40
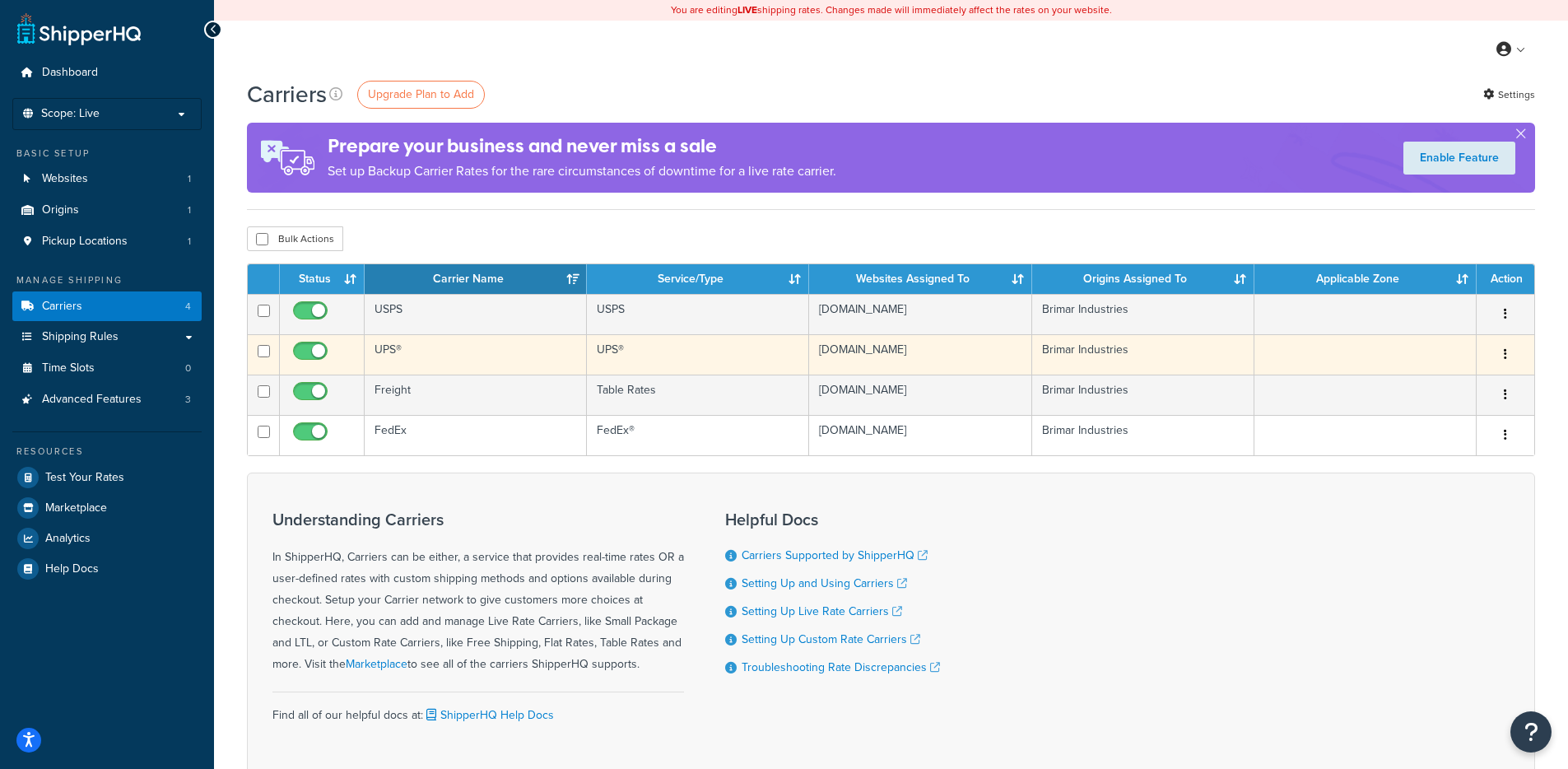
click at [505, 349] on td "UPS®" at bounding box center [476, 354] width 222 height 40
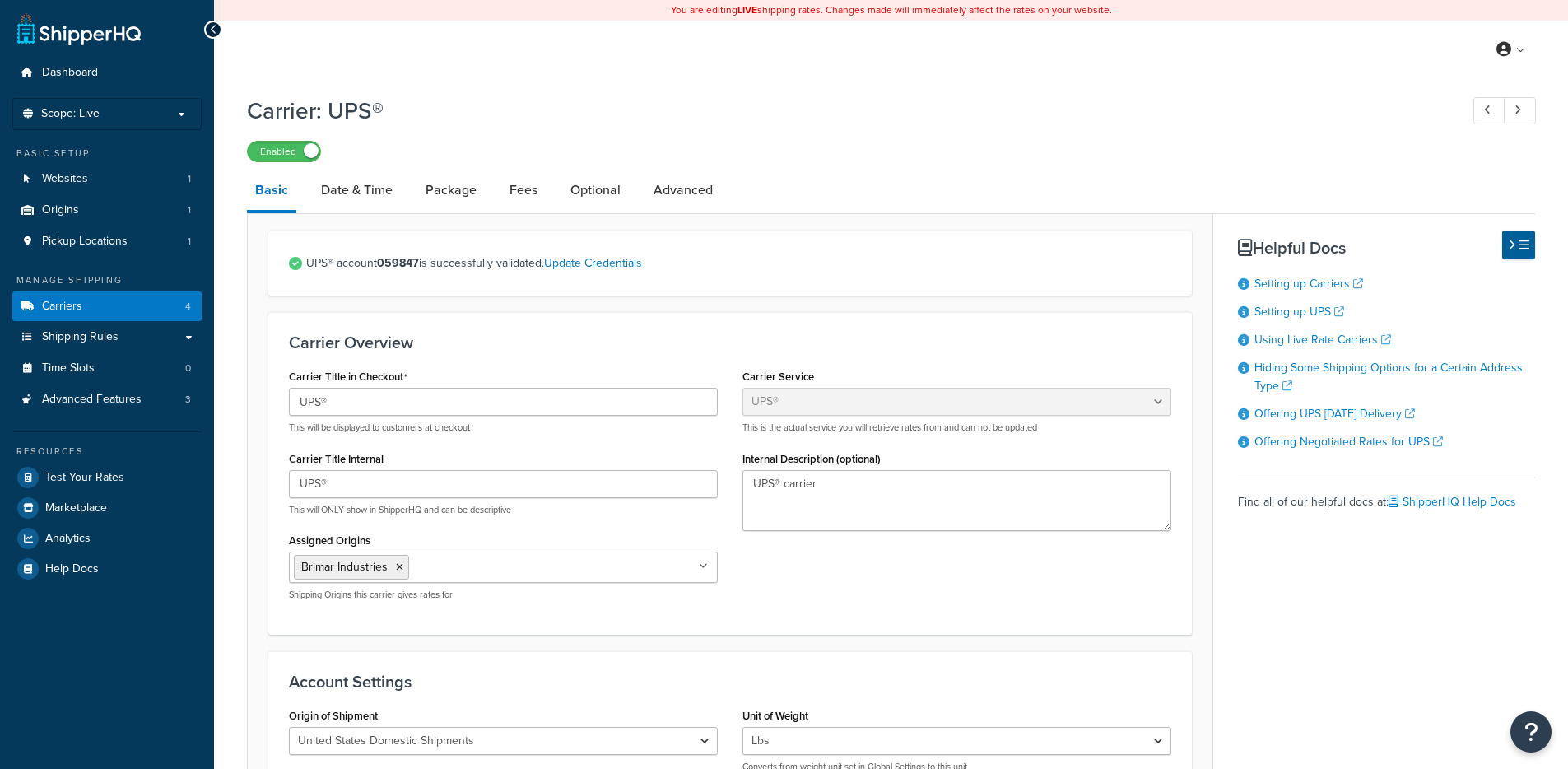
select select "ups"
click at [381, 186] on link "Date & Time" at bounding box center [357, 190] width 88 height 40
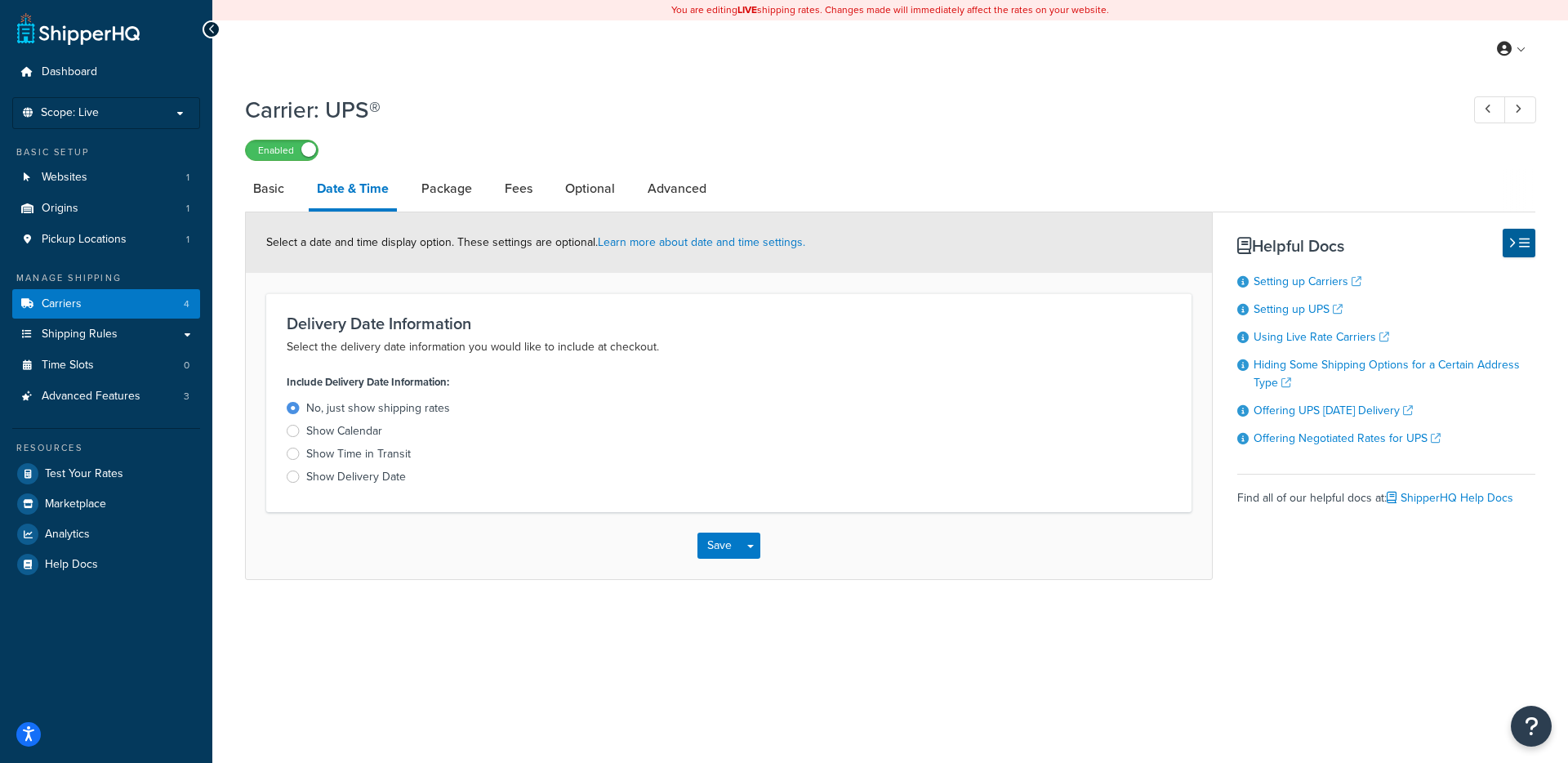
click at [103, 301] on link "Carriers 4" at bounding box center [106, 304] width 188 height 30
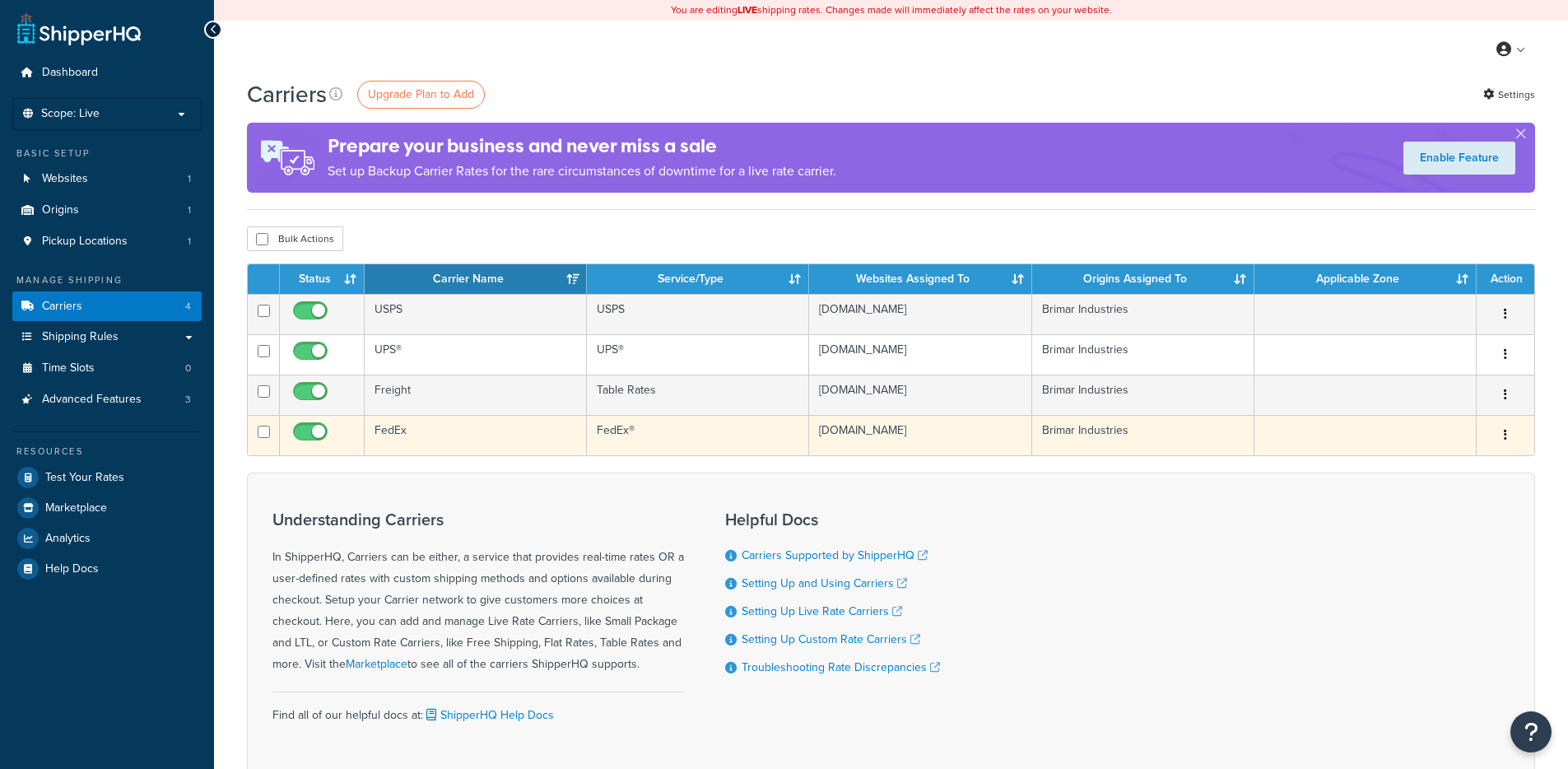
click at [451, 443] on td "FedEx" at bounding box center [476, 434] width 222 height 40
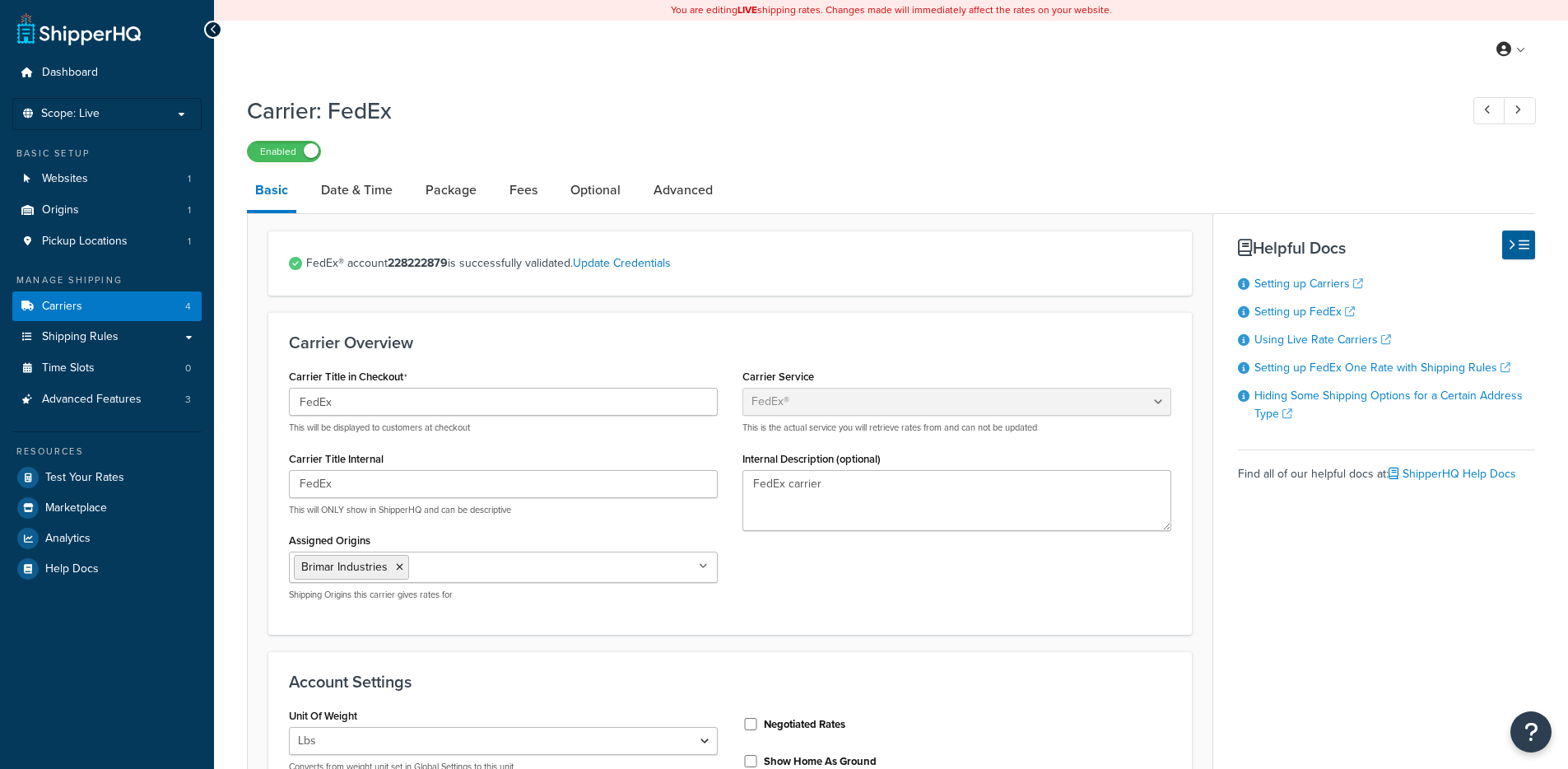
select select "fedEx"
select select "REGULAR_PICKUP"
select select "YOUR_PACKAGING"
click at [376, 174] on link "Date & Time" at bounding box center [357, 190] width 88 height 40
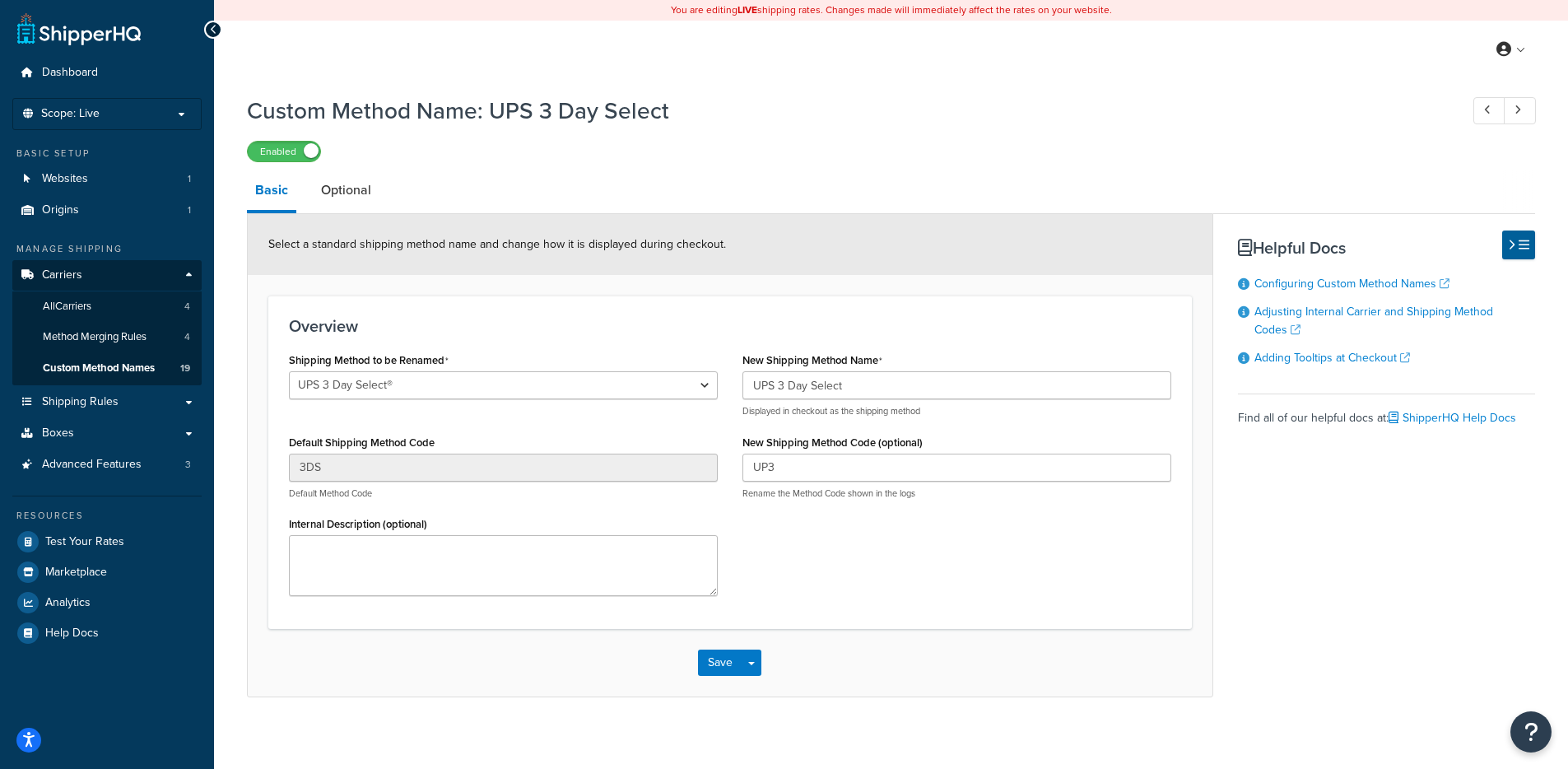
select select "703211"
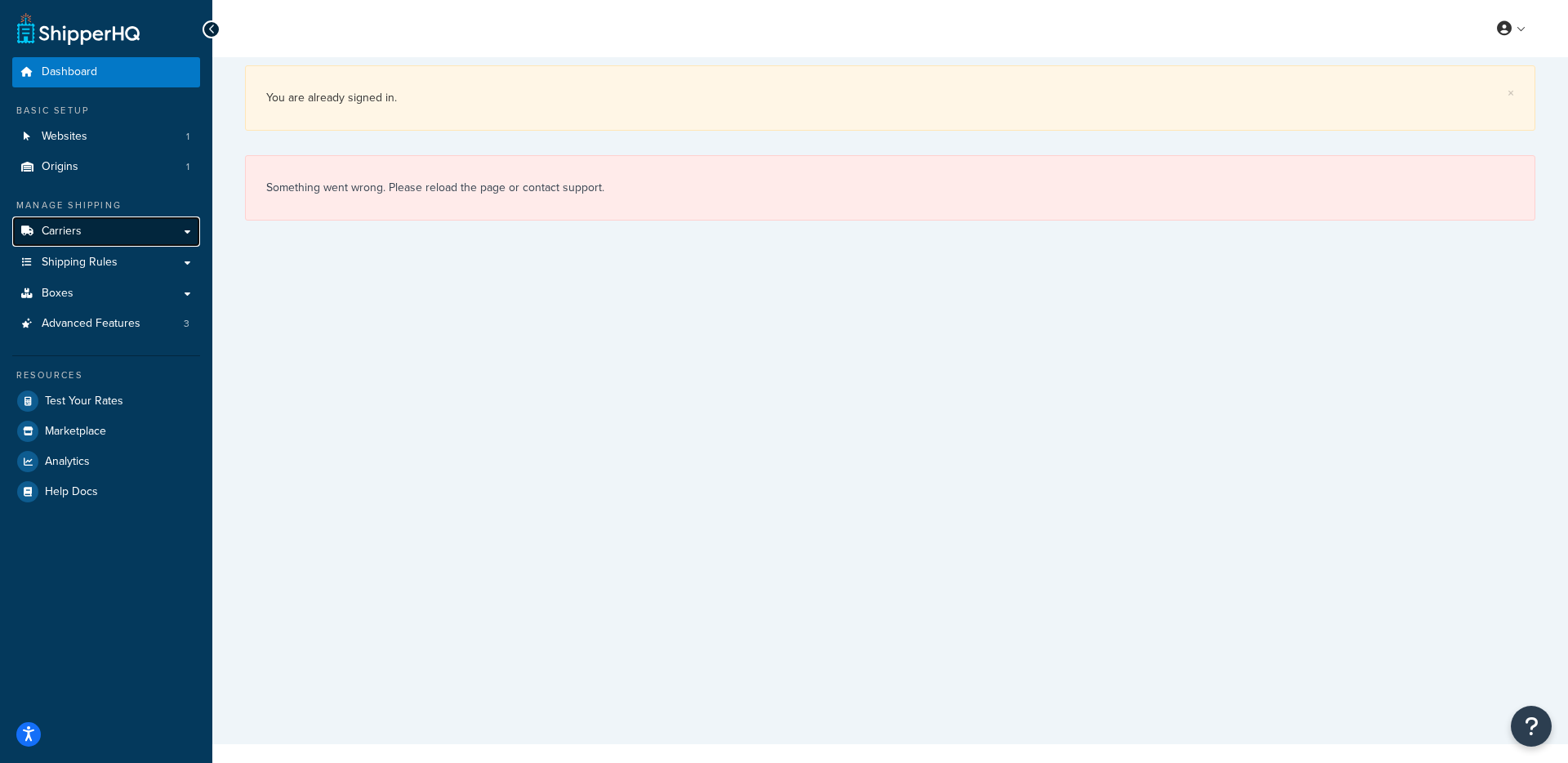
click at [80, 234] on span "Carriers" at bounding box center [61, 231] width 40 height 14
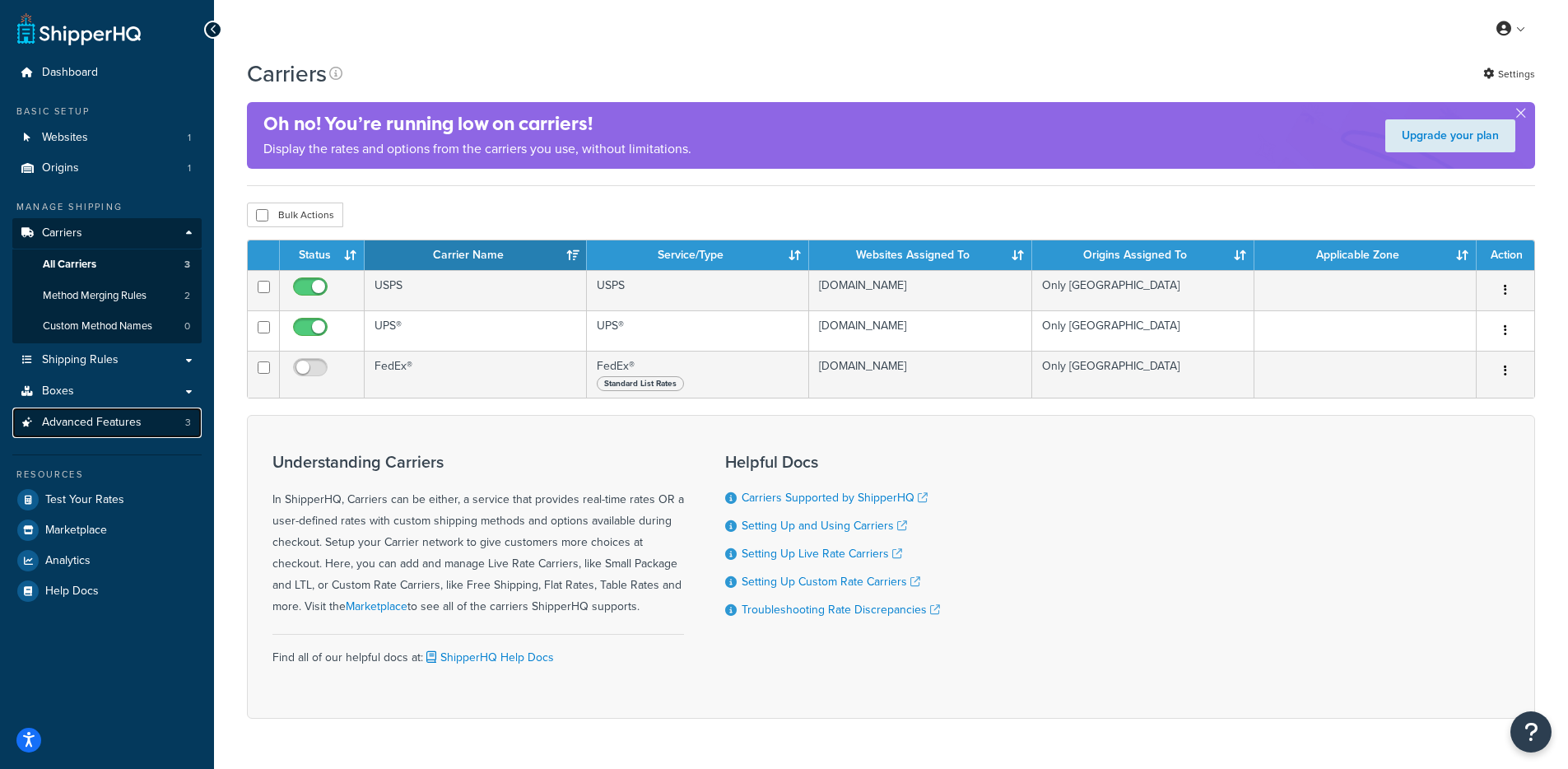
click at [116, 431] on link "Advanced Features 3" at bounding box center [107, 422] width 189 height 31
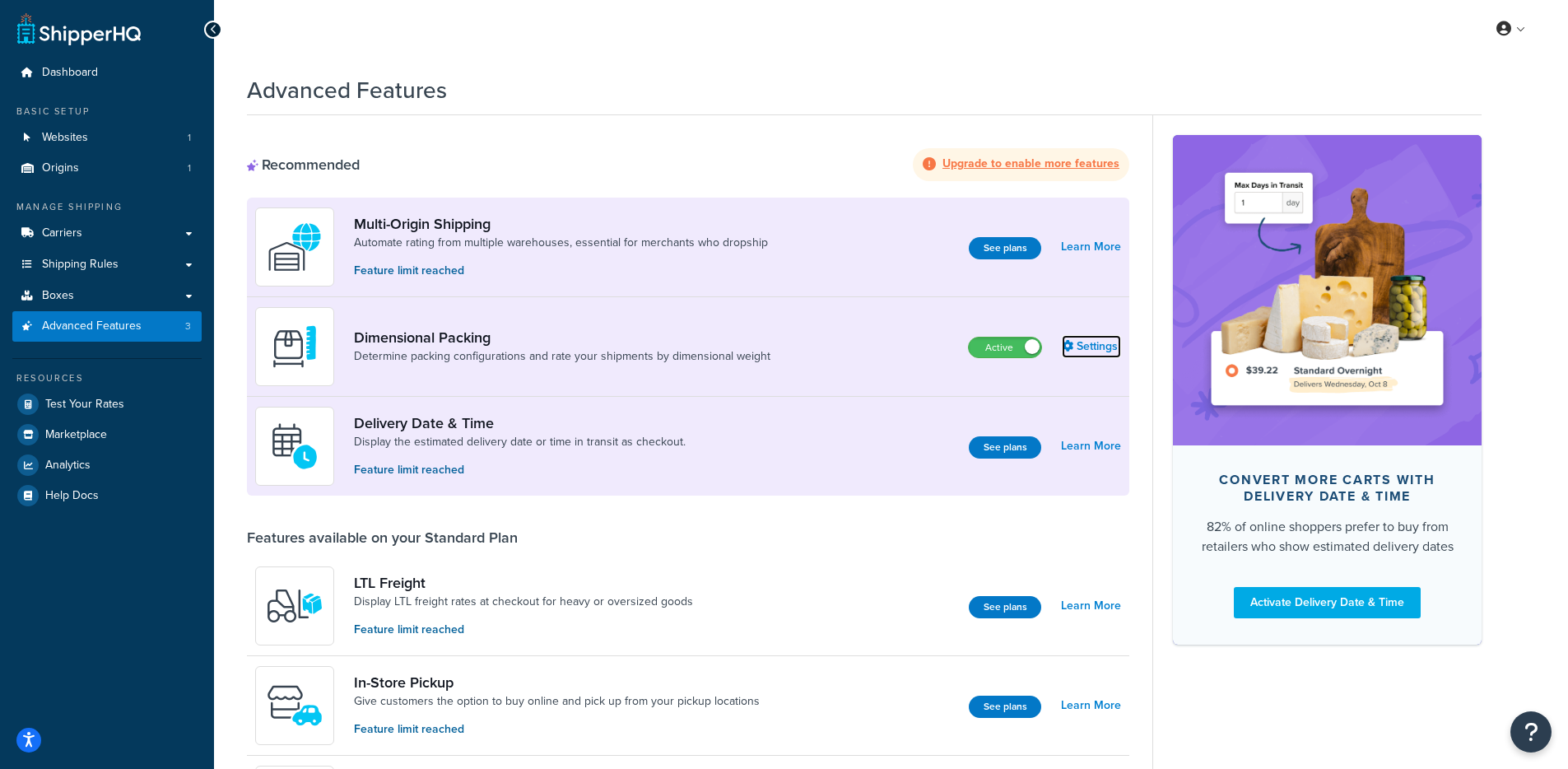
click at [1104, 343] on link "Settings" at bounding box center [1092, 347] width 59 height 23
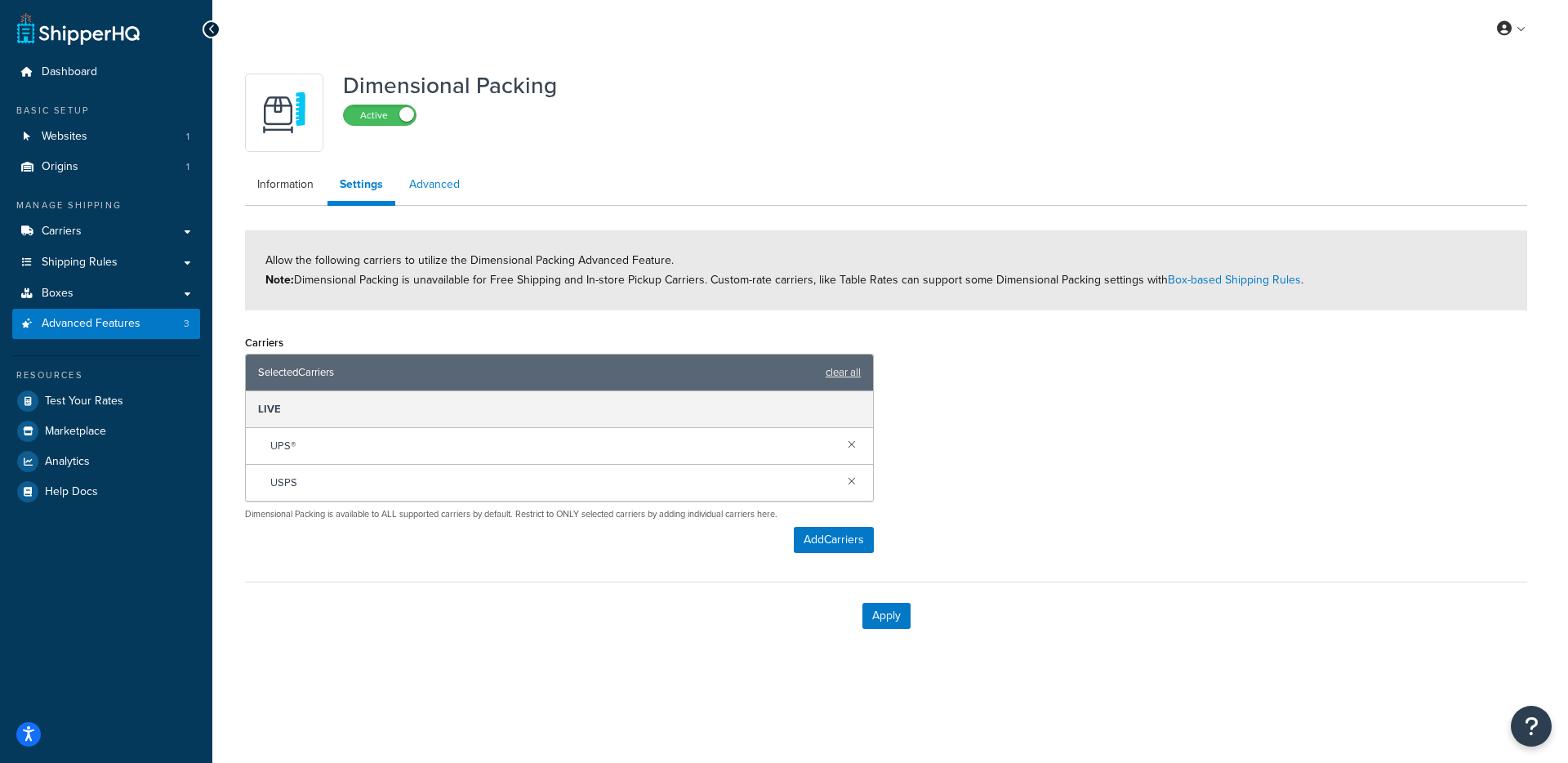
click at [461, 193] on link "Advanced" at bounding box center [435, 184] width 75 height 33
select select "false"
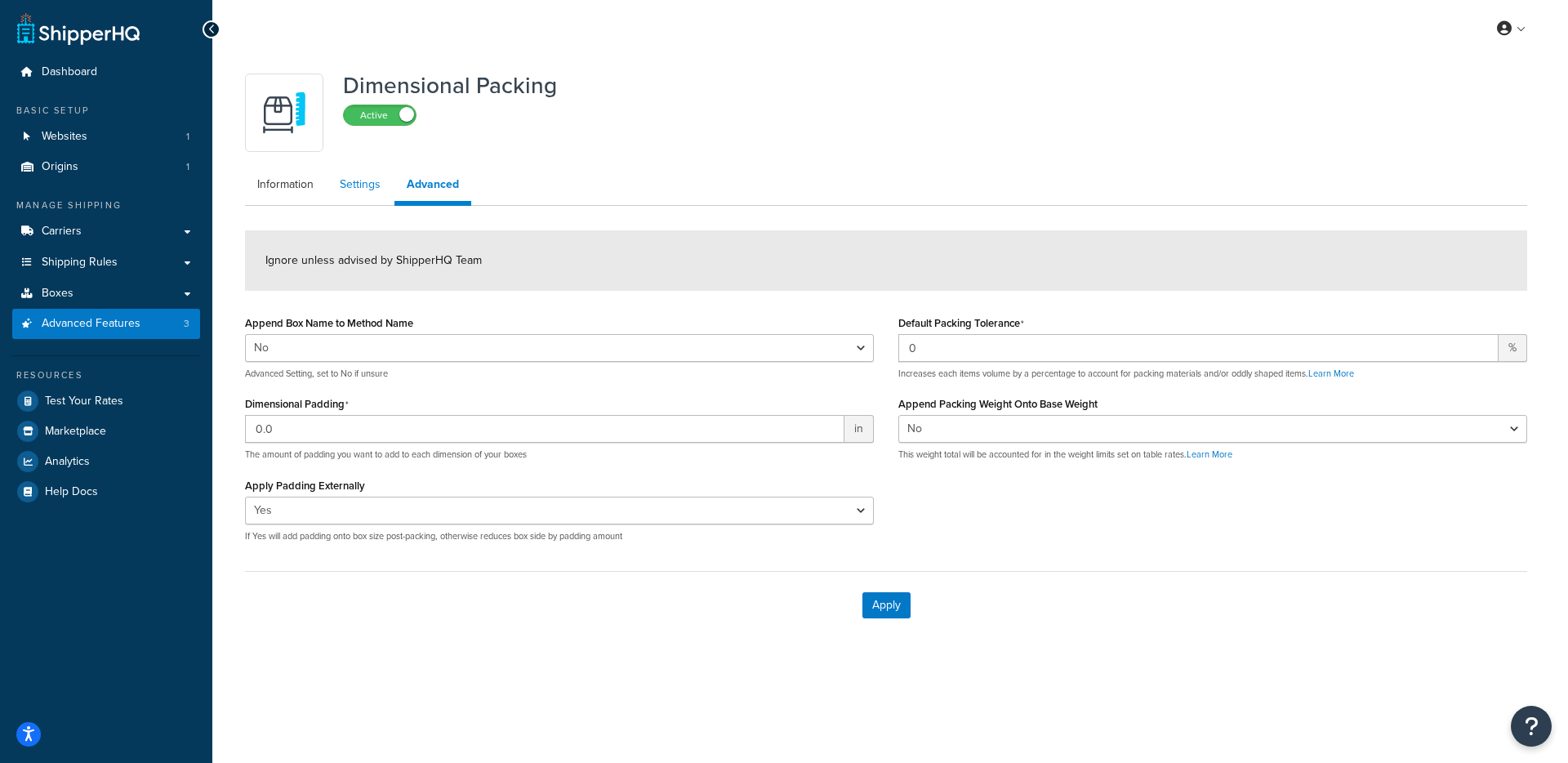
click at [369, 197] on link "Settings" at bounding box center [360, 184] width 66 height 33
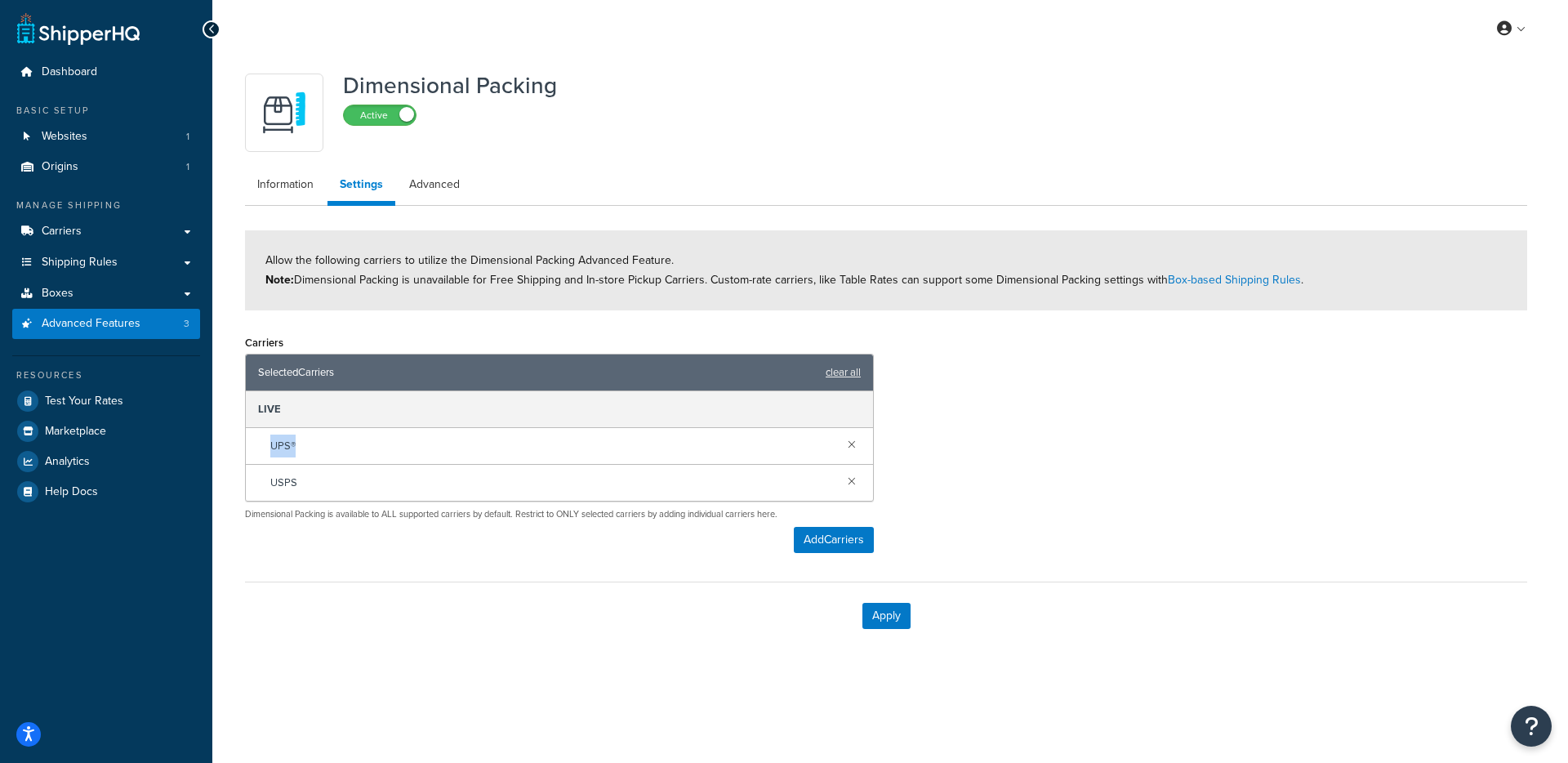
drag, startPoint x: 262, startPoint y: 443, endPoint x: 238, endPoint y: 443, distance: 24.0
click at [238, 443] on div "Carriers Selected Carriers clear all LIVE UPS® USPS Dimensional Packing is avai…" at bounding box center [560, 448] width 654 height 234
click at [155, 237] on link "Carriers" at bounding box center [106, 231] width 188 height 30
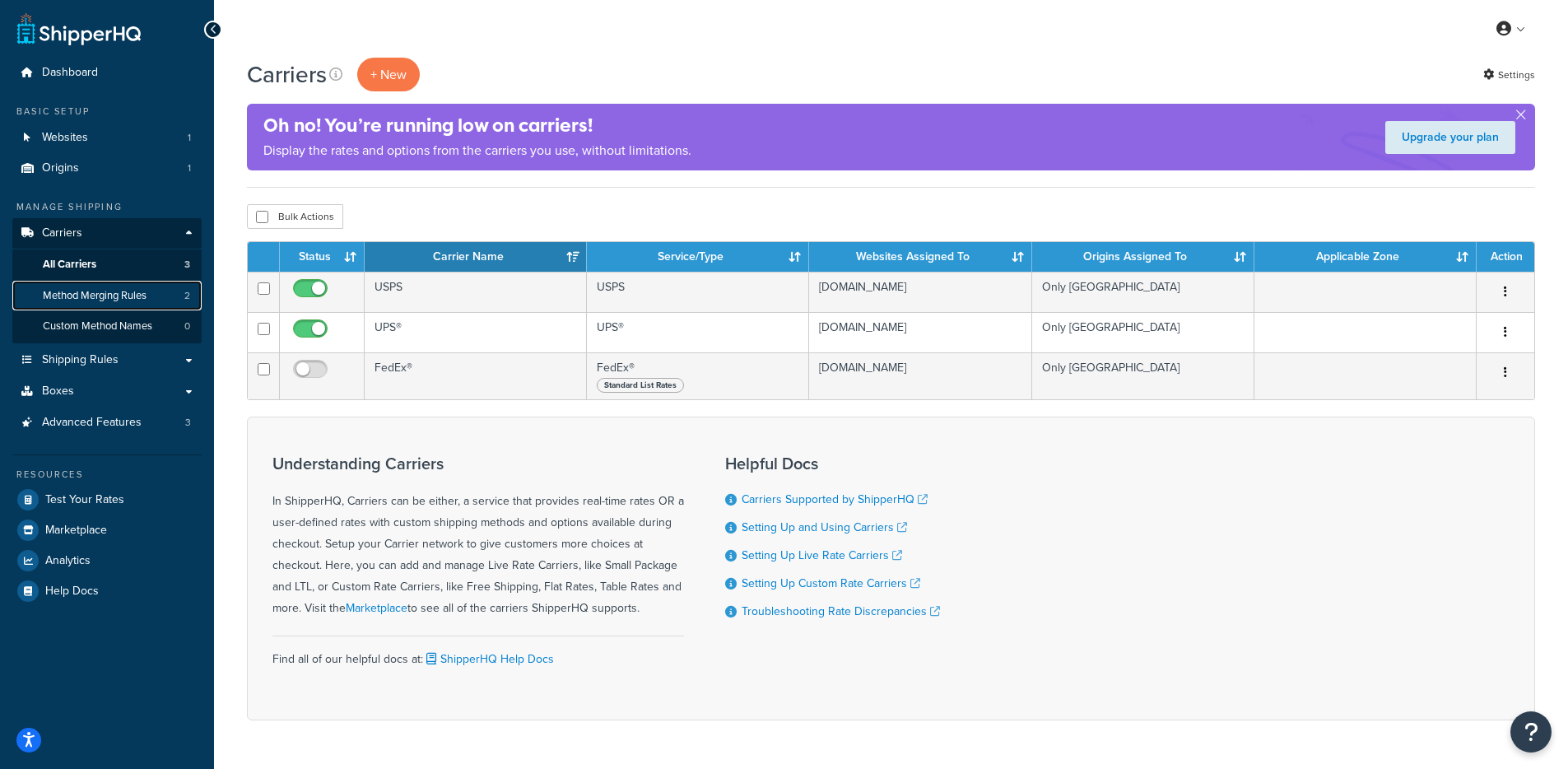
click at [134, 301] on span "Method Merging Rules" at bounding box center [95, 296] width 104 height 14
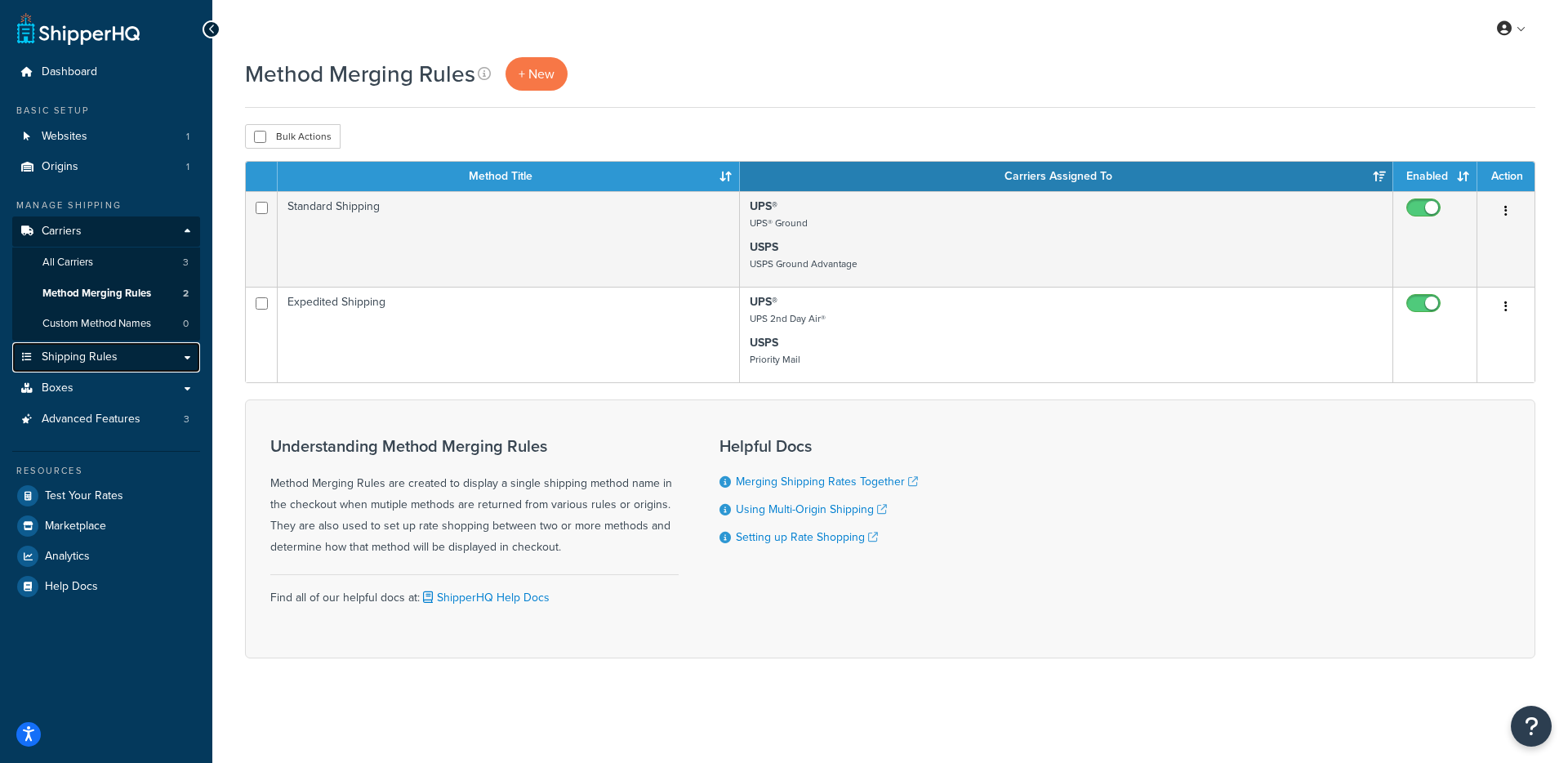
click at [102, 352] on span "Shipping Rules" at bounding box center [79, 357] width 76 height 14
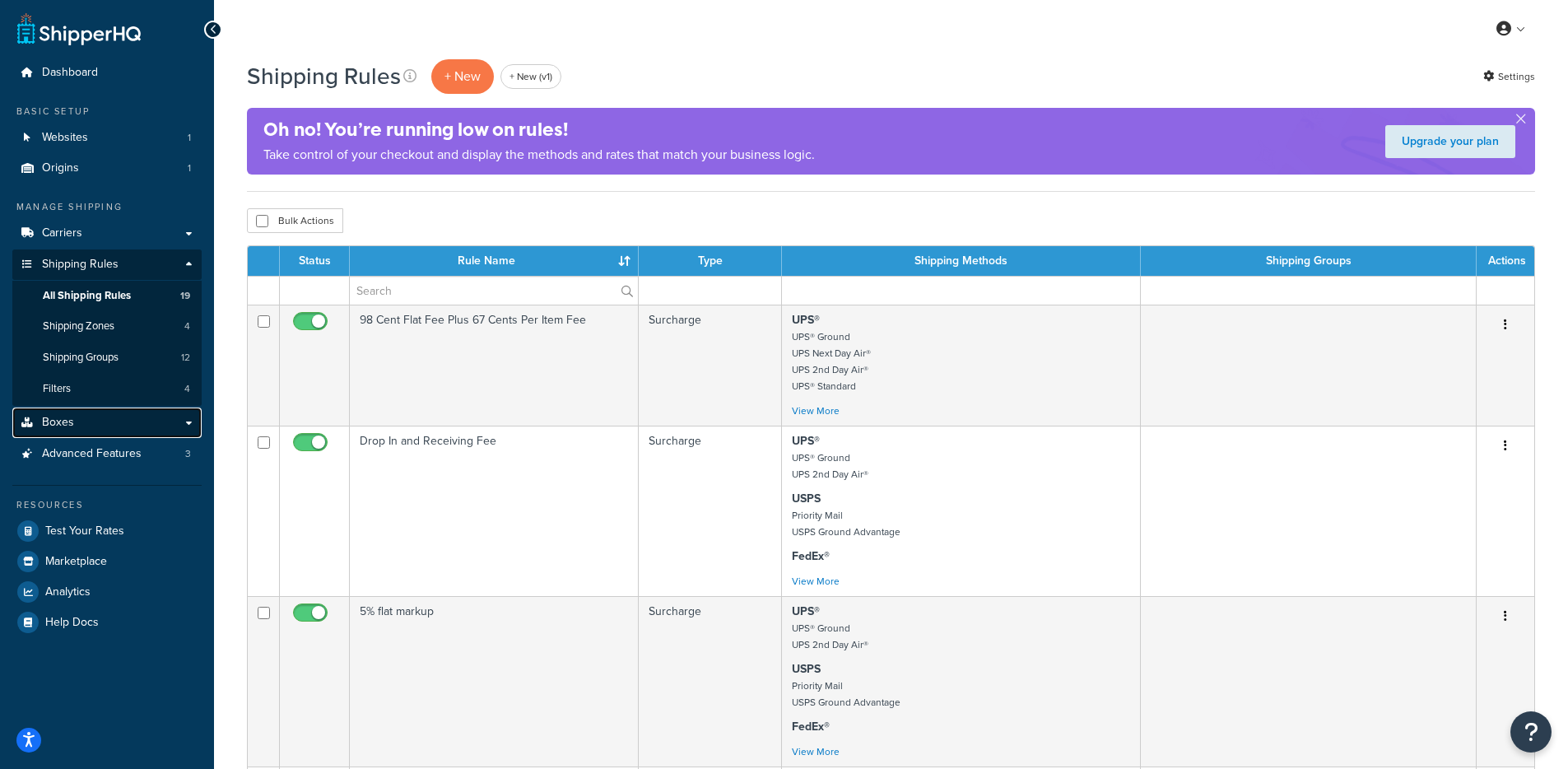
click at [83, 420] on link "Boxes" at bounding box center [107, 422] width 189 height 31
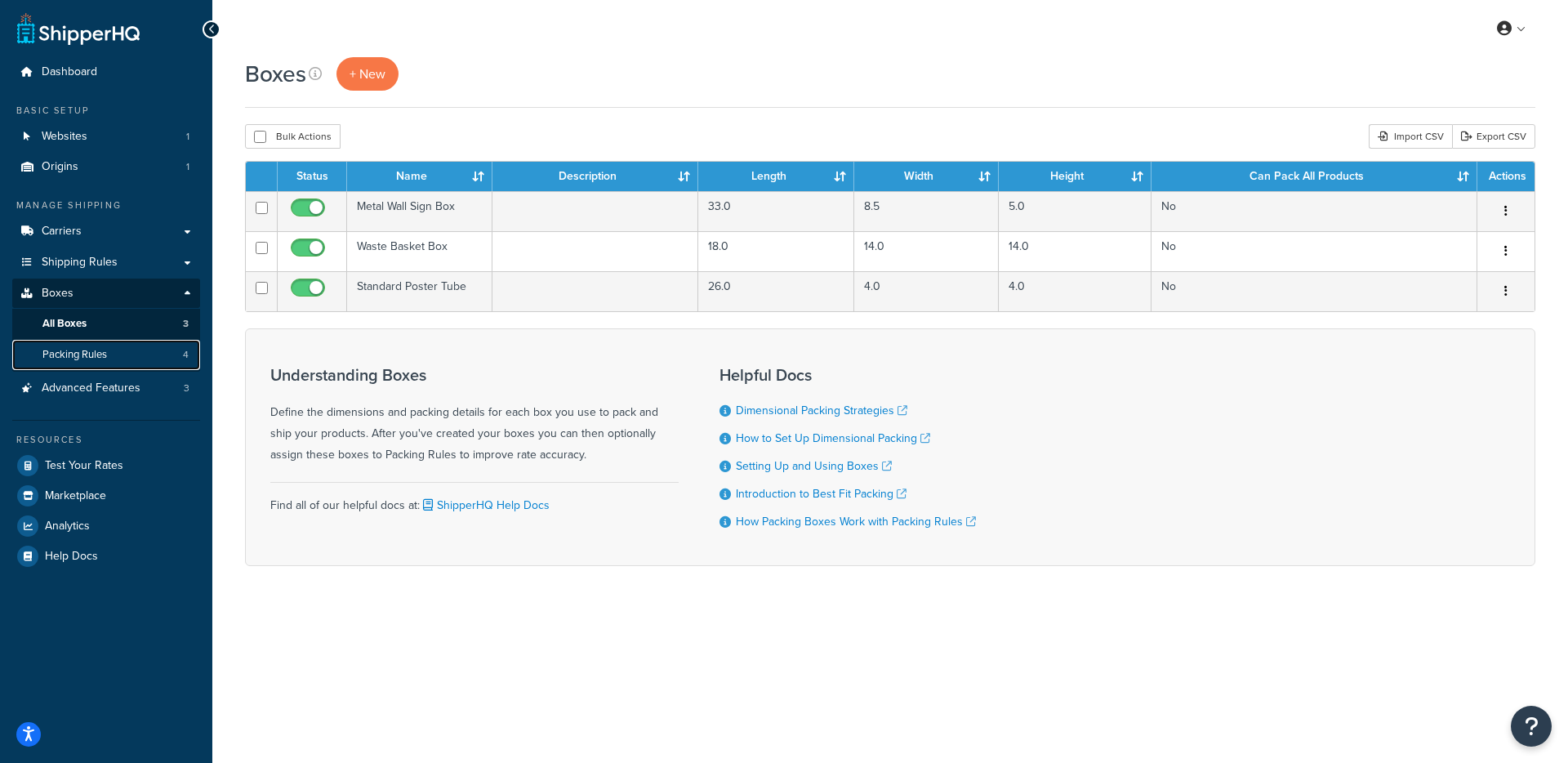
click at [141, 363] on link "Packing Rules 4" at bounding box center [106, 355] width 188 height 30
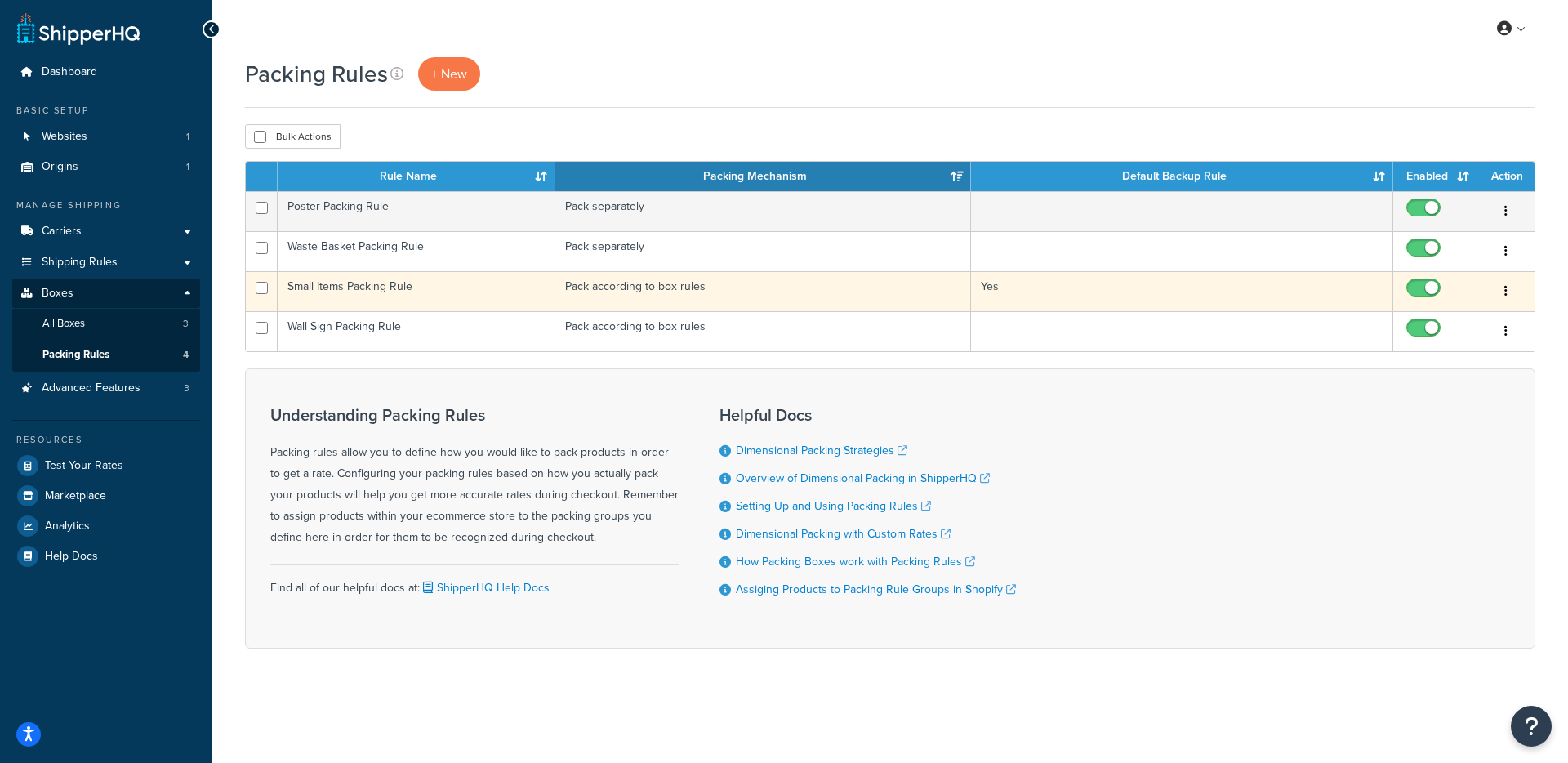
click at [1509, 290] on button "button" at bounding box center [1506, 292] width 23 height 26
click at [1468, 325] on link "Edit" at bounding box center [1440, 325] width 129 height 34
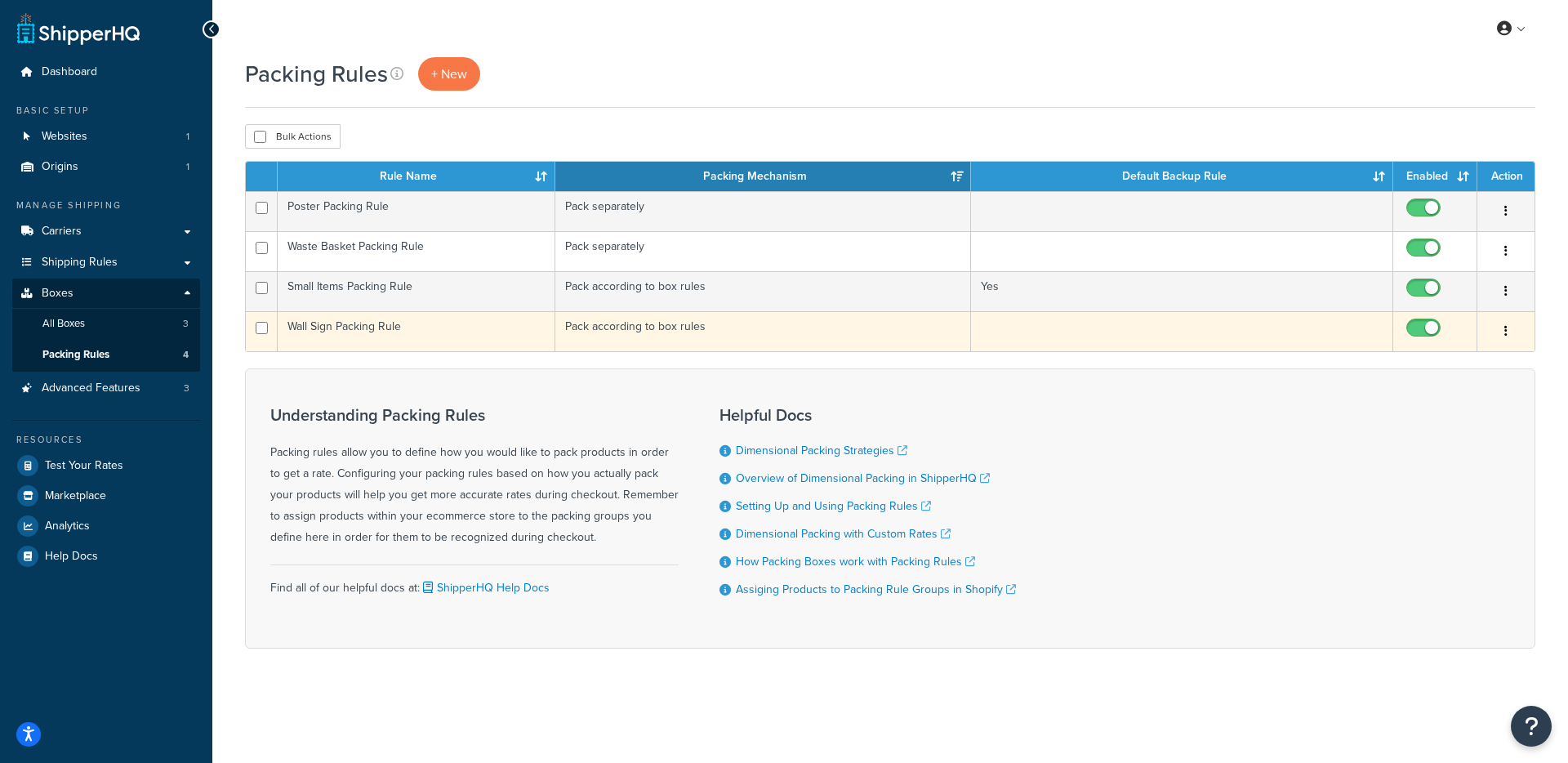
click at [1180, 337] on td at bounding box center [1181, 331] width 422 height 40
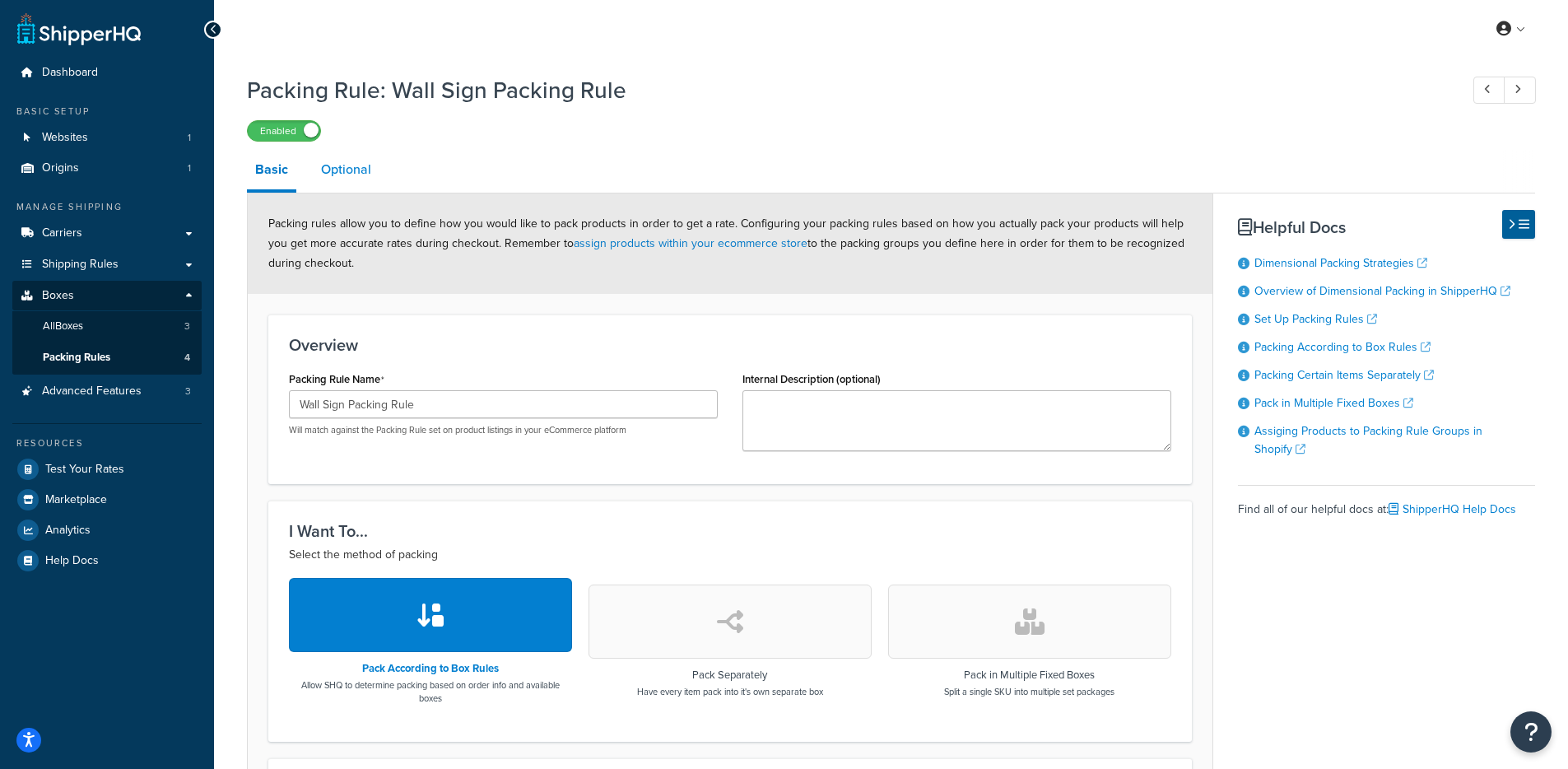
click at [315, 175] on link "Optional" at bounding box center [346, 169] width 67 height 40
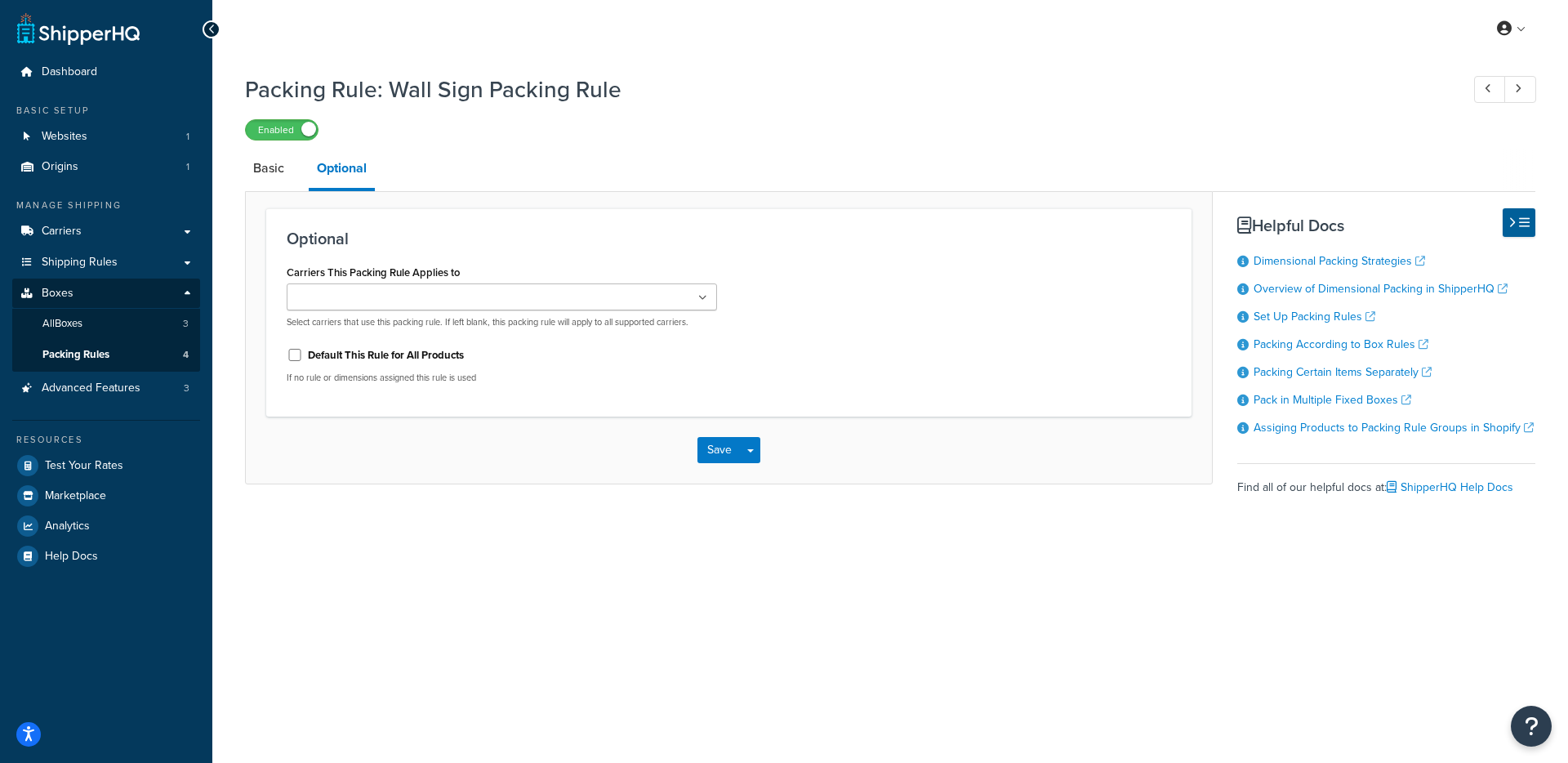
click at [278, 178] on link "Basic" at bounding box center [269, 168] width 48 height 39
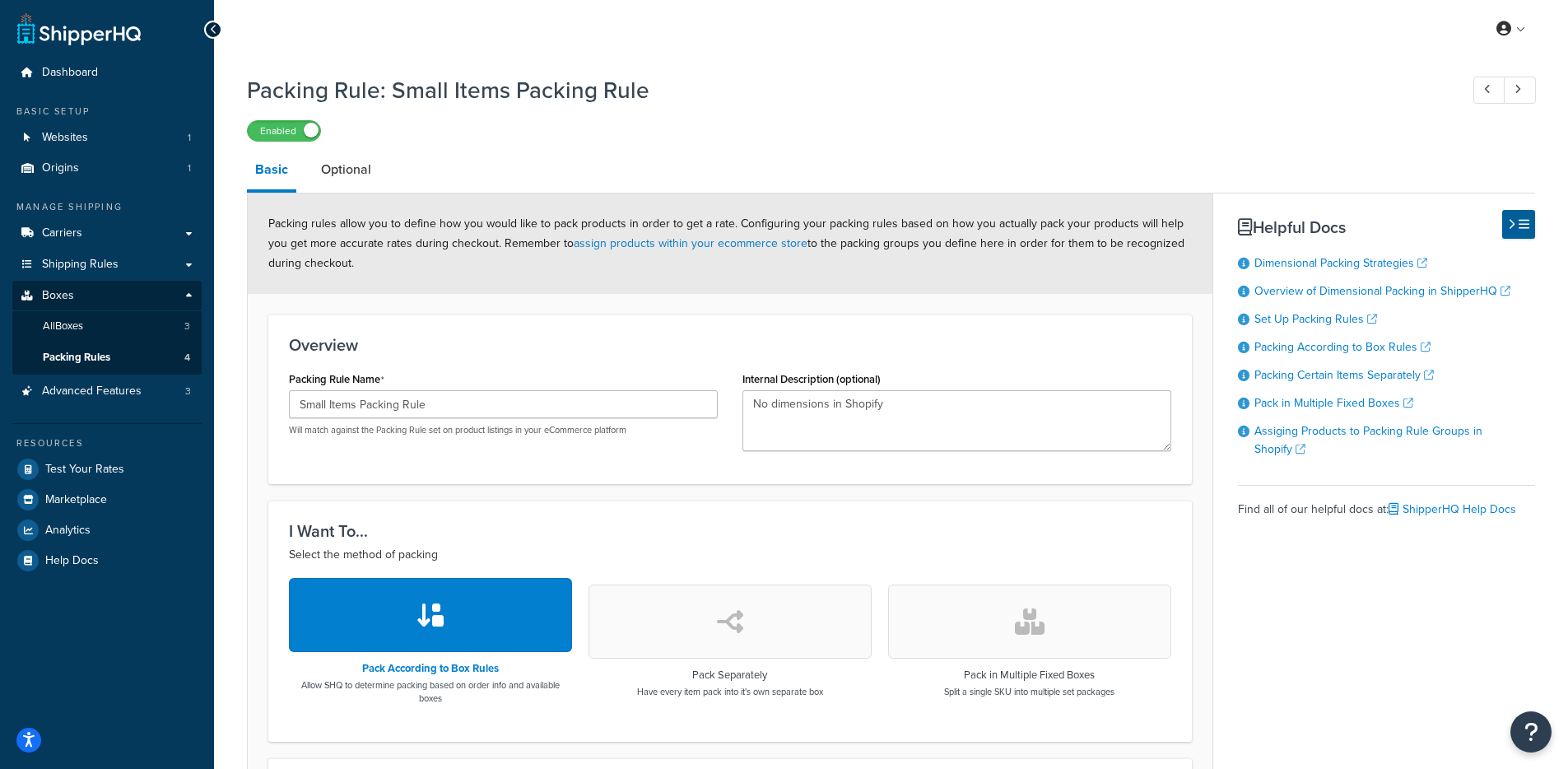
drag, startPoint x: 382, startPoint y: 178, endPoint x: 416, endPoint y: 180, distance: 34.1
click at [379, 178] on li "Optional" at bounding box center [354, 169] width 83 height 40
click at [339, 174] on link "Optional" at bounding box center [346, 169] width 67 height 40
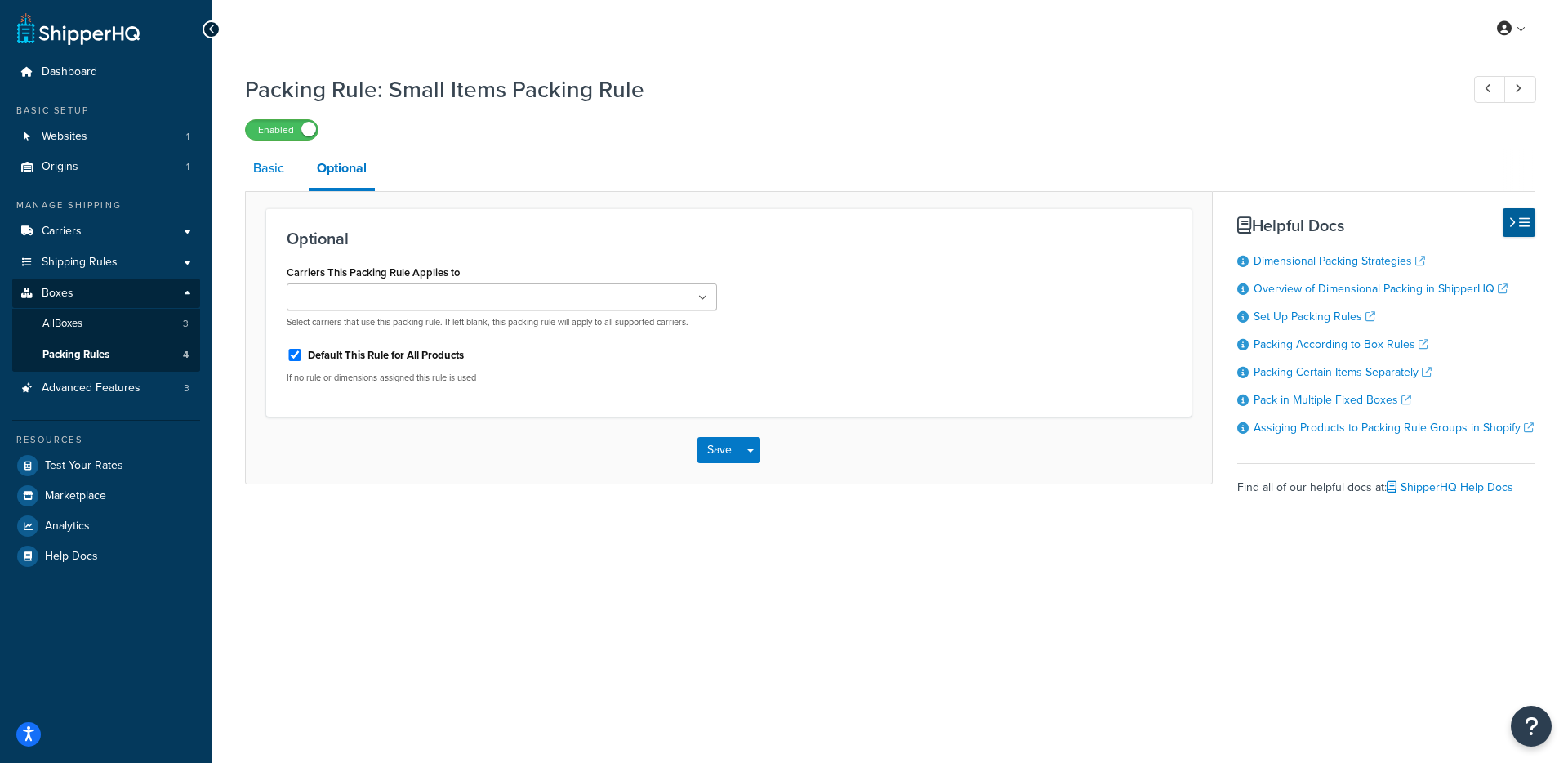
click at [278, 178] on link "Basic" at bounding box center [269, 168] width 48 height 39
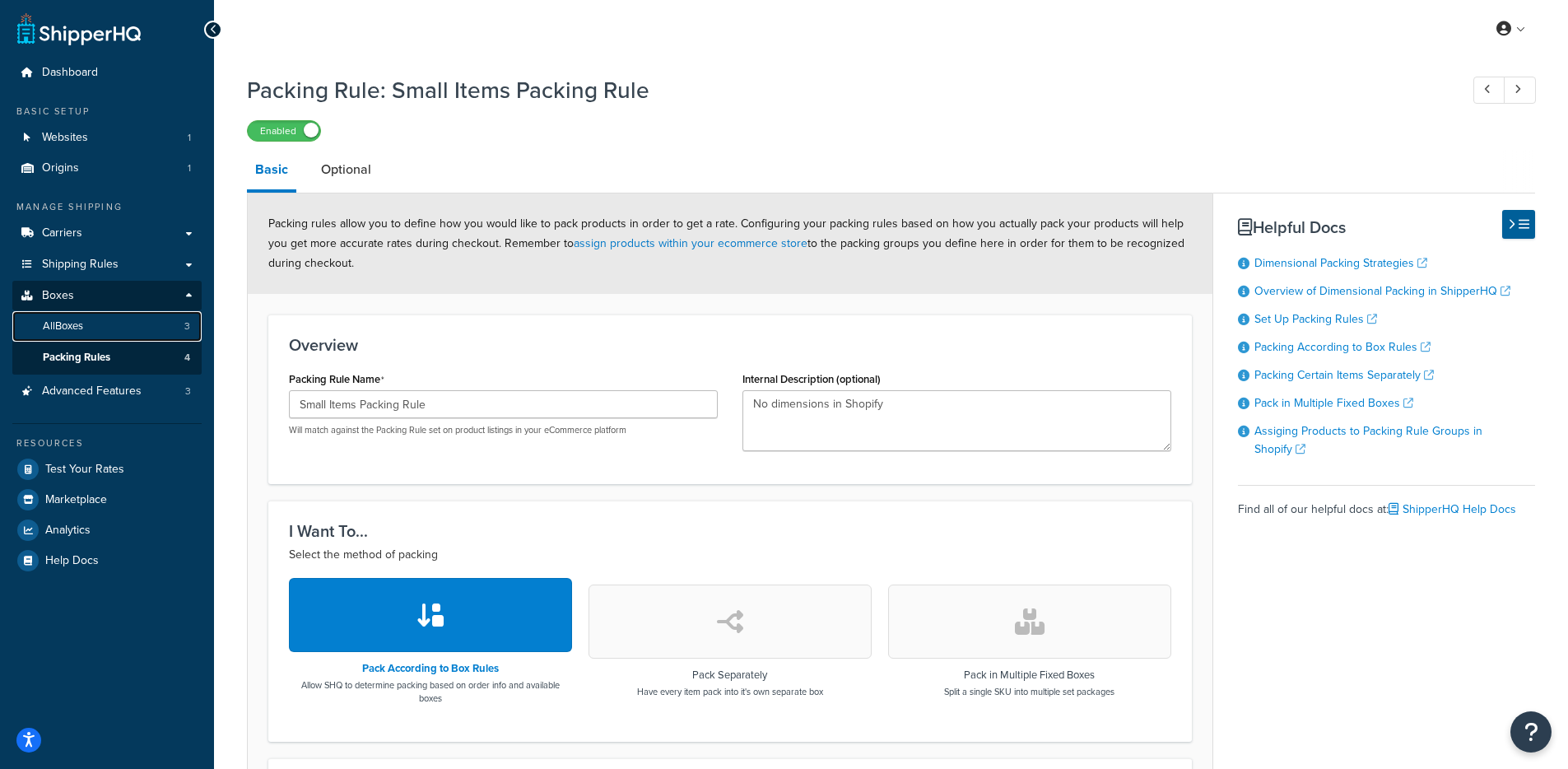
click at [88, 335] on link "All Boxes 3" at bounding box center [107, 326] width 189 height 31
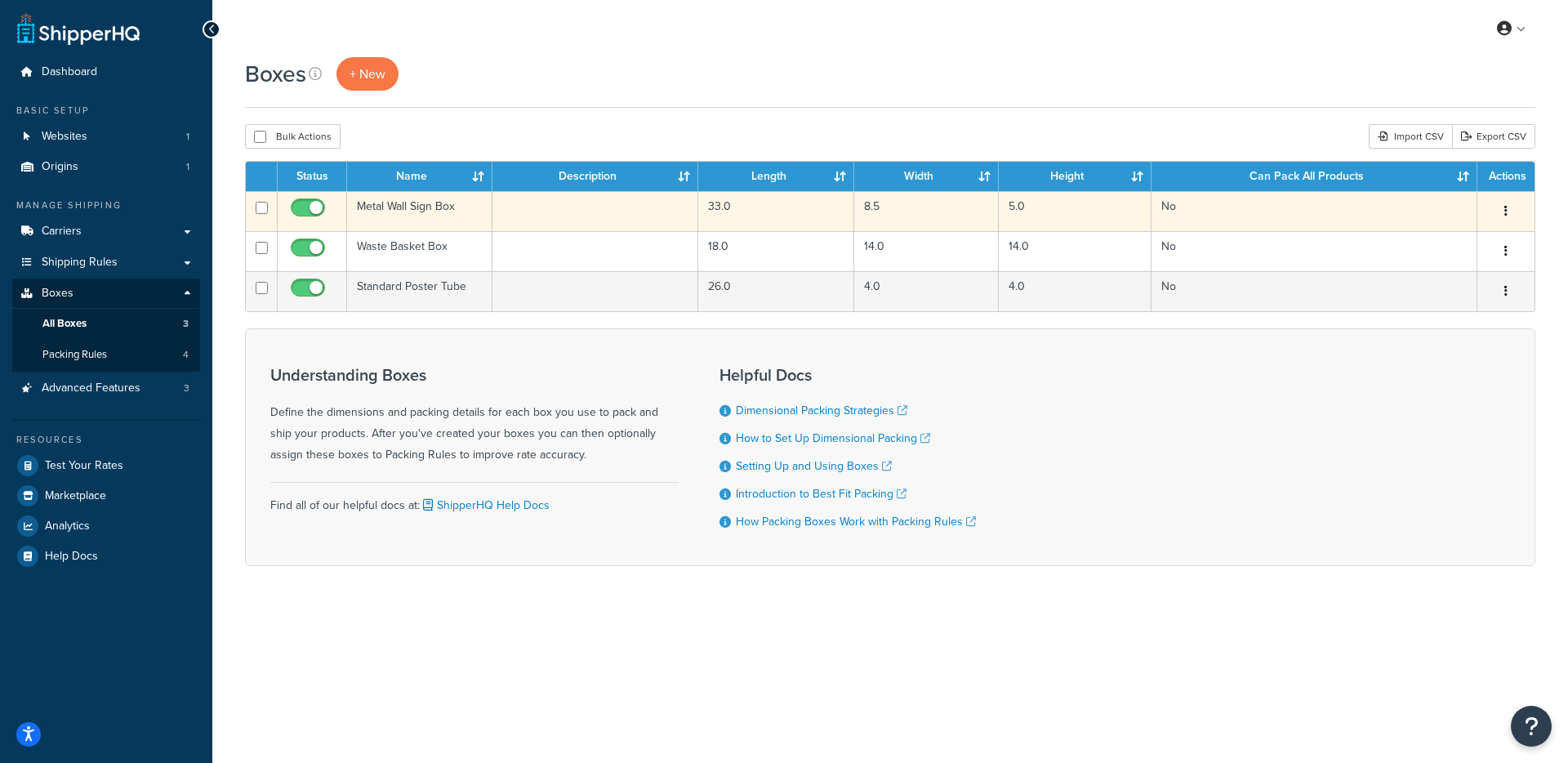
click at [813, 212] on td "33.0" at bounding box center [776, 211] width 156 height 40
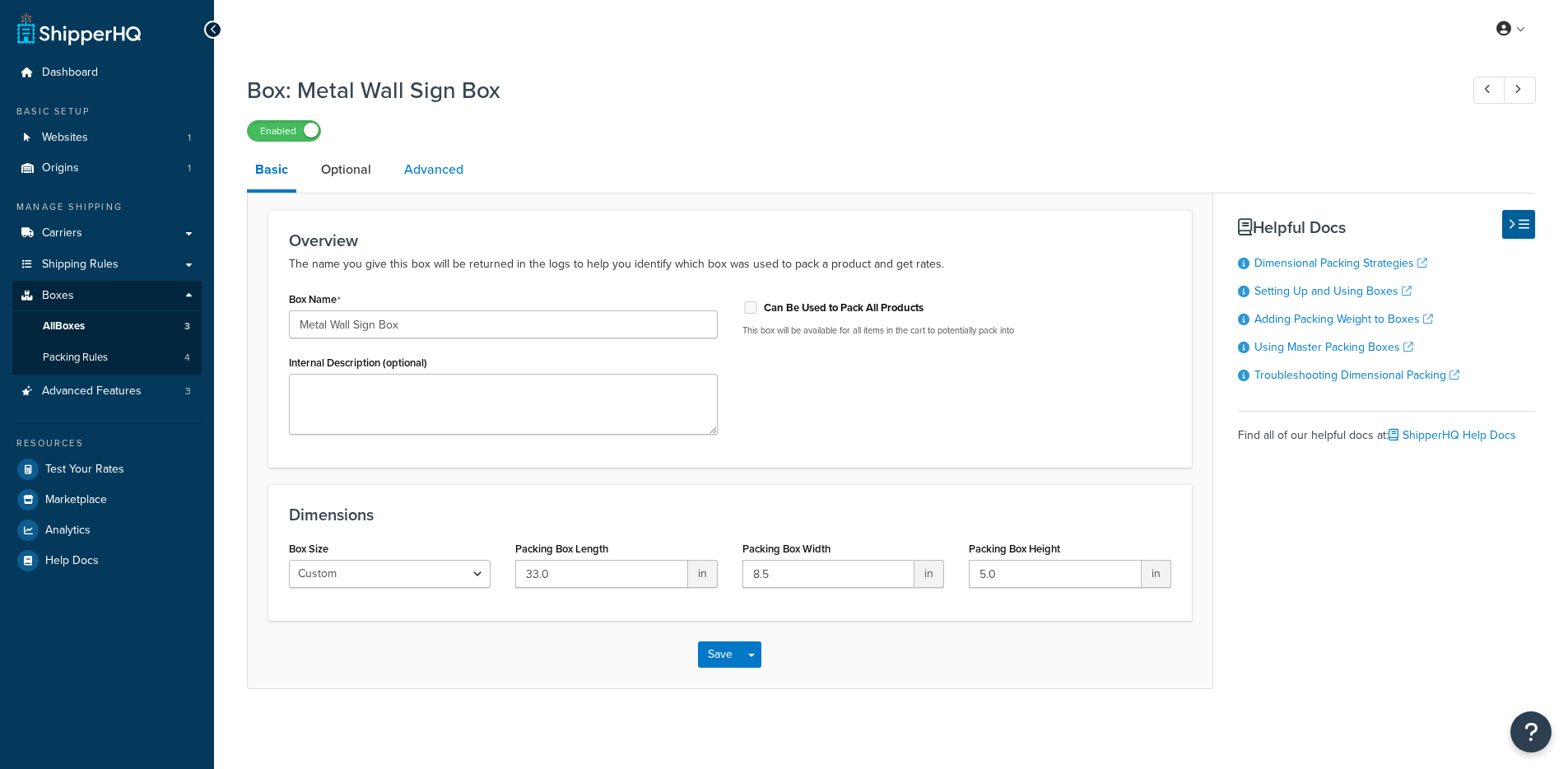
click at [390, 172] on li "Optional" at bounding box center [354, 169] width 83 height 40
click at [343, 171] on link "Optional" at bounding box center [346, 169] width 67 height 40
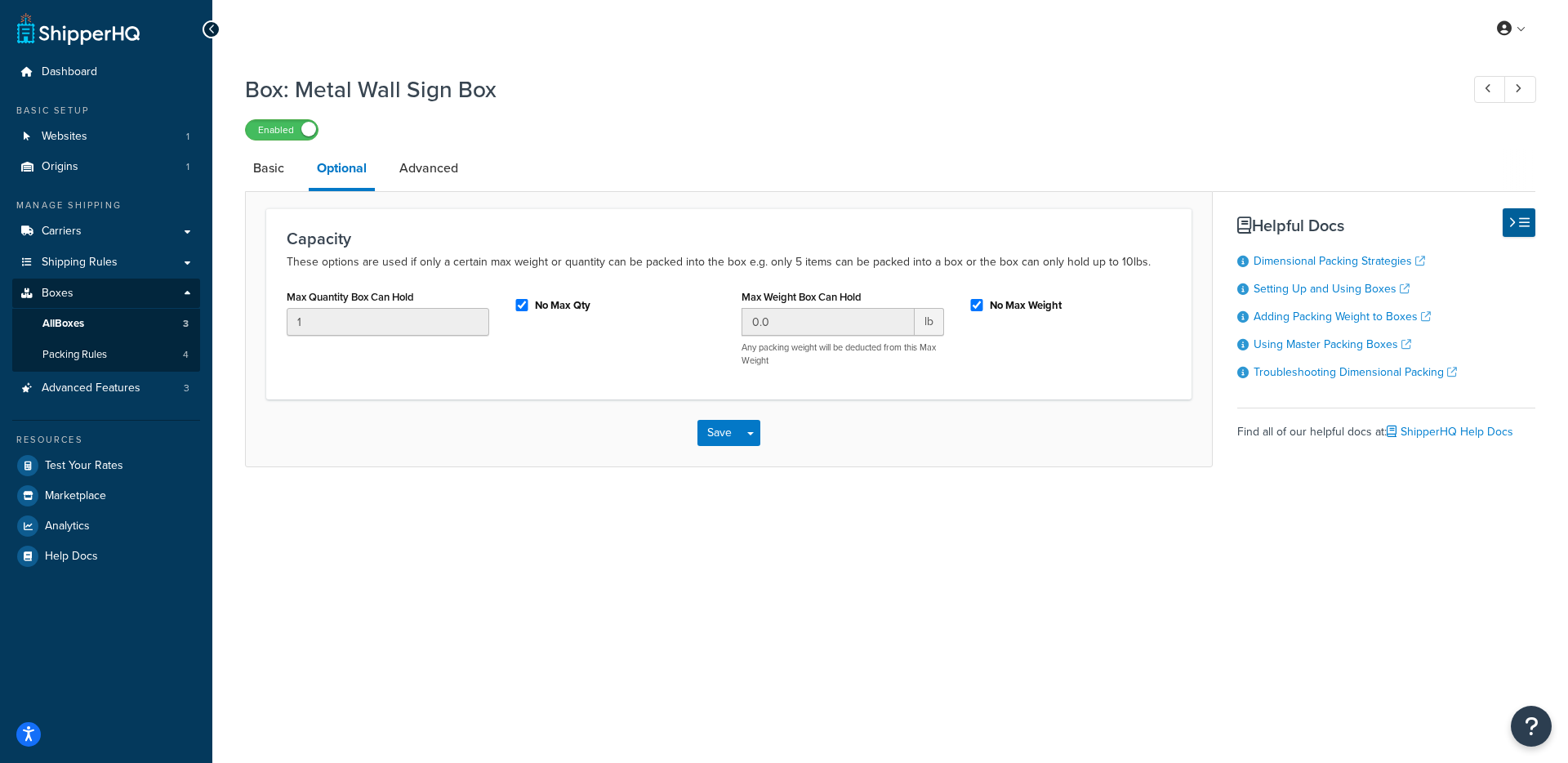
click at [345, 172] on link "Optional" at bounding box center [342, 170] width 66 height 43
click at [442, 173] on link "Advanced" at bounding box center [429, 168] width 75 height 39
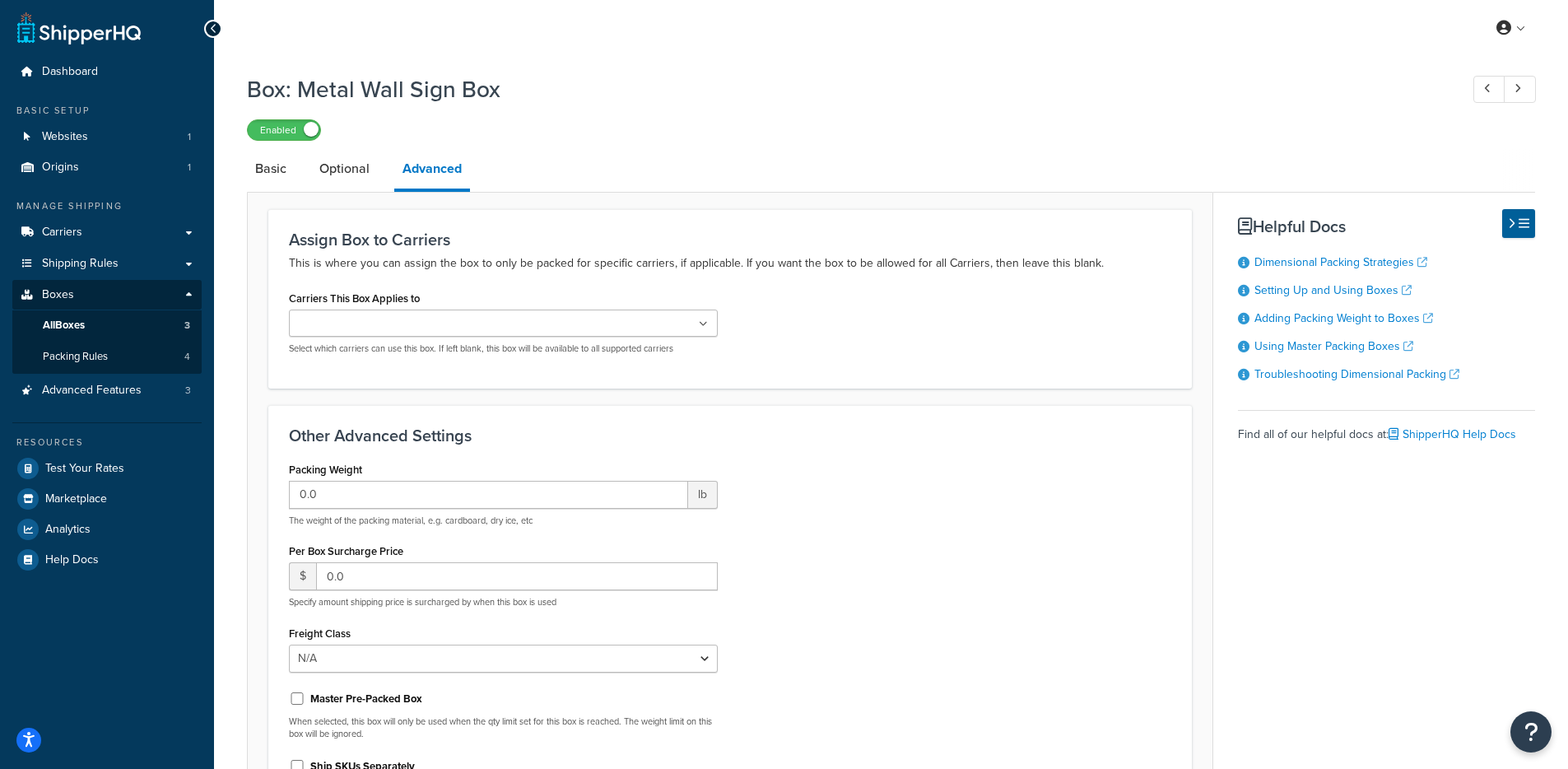
scroll to position [3, 0]
click at [369, 169] on link "Optional" at bounding box center [344, 166] width 67 height 40
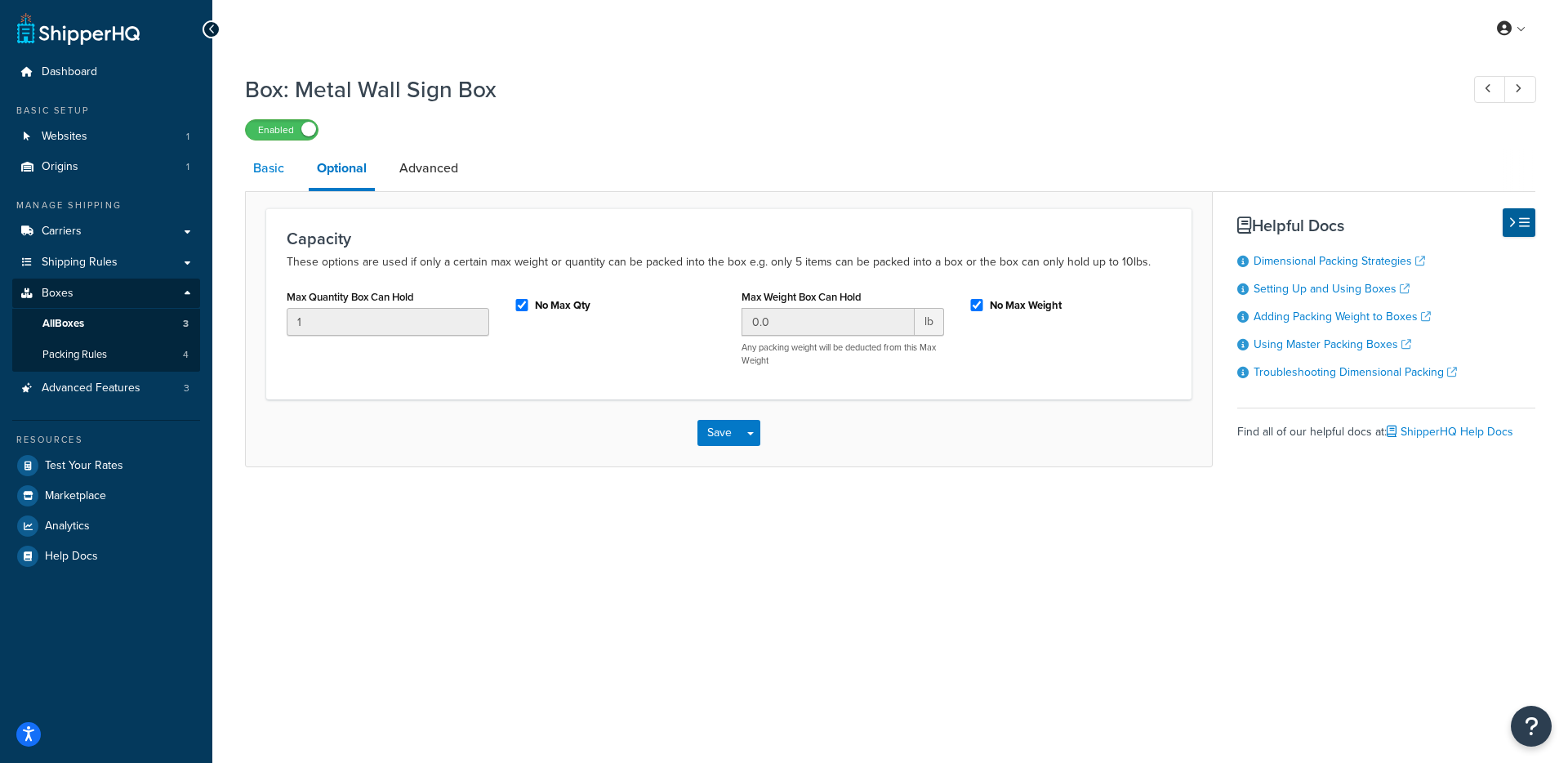
click at [265, 168] on link "Basic" at bounding box center [269, 168] width 48 height 39
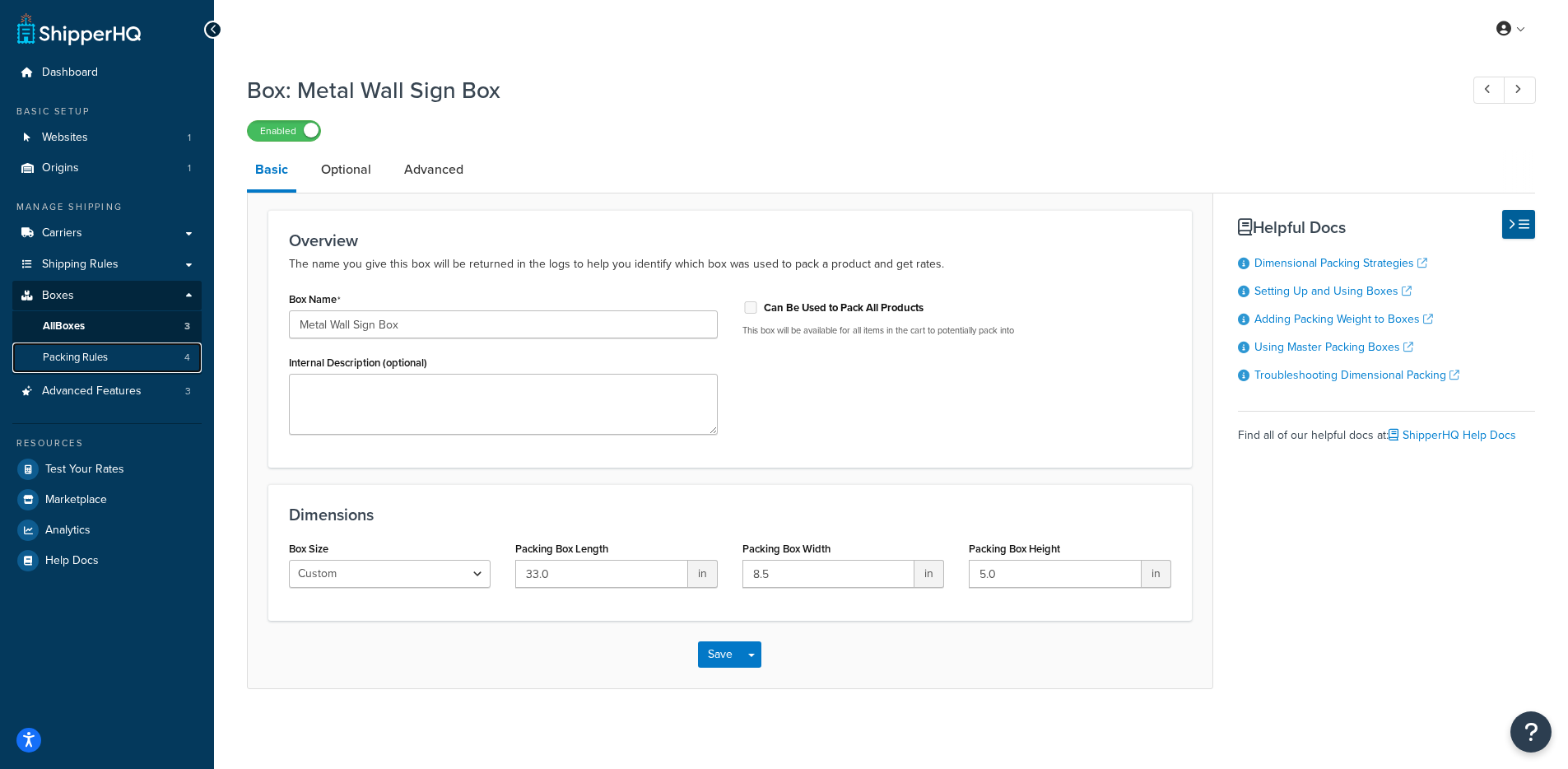
click at [92, 353] on span "Packing Rules" at bounding box center [75, 358] width 65 height 14
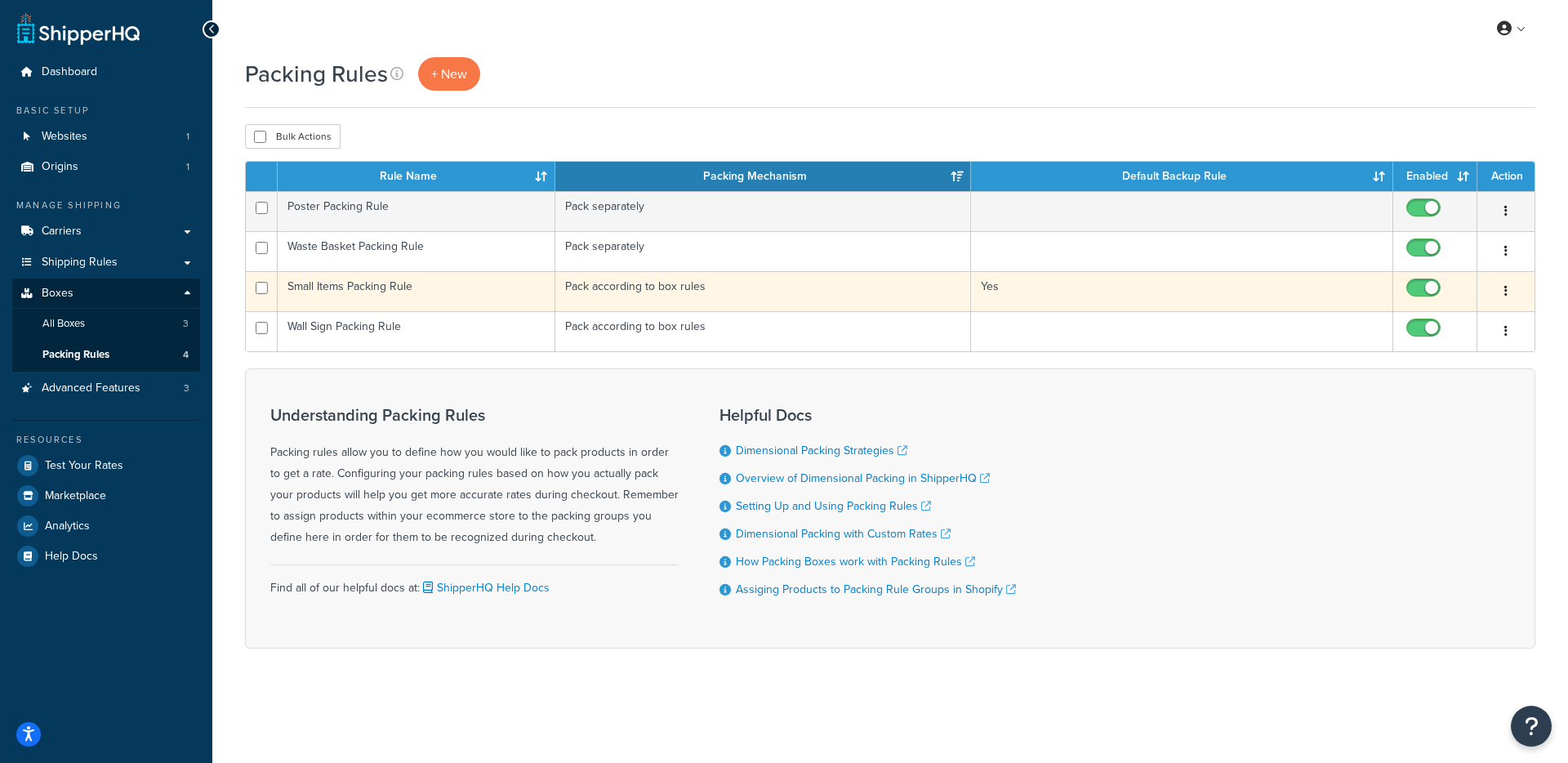
click at [791, 300] on td "Pack according to box rules" at bounding box center [763, 291] width 415 height 40
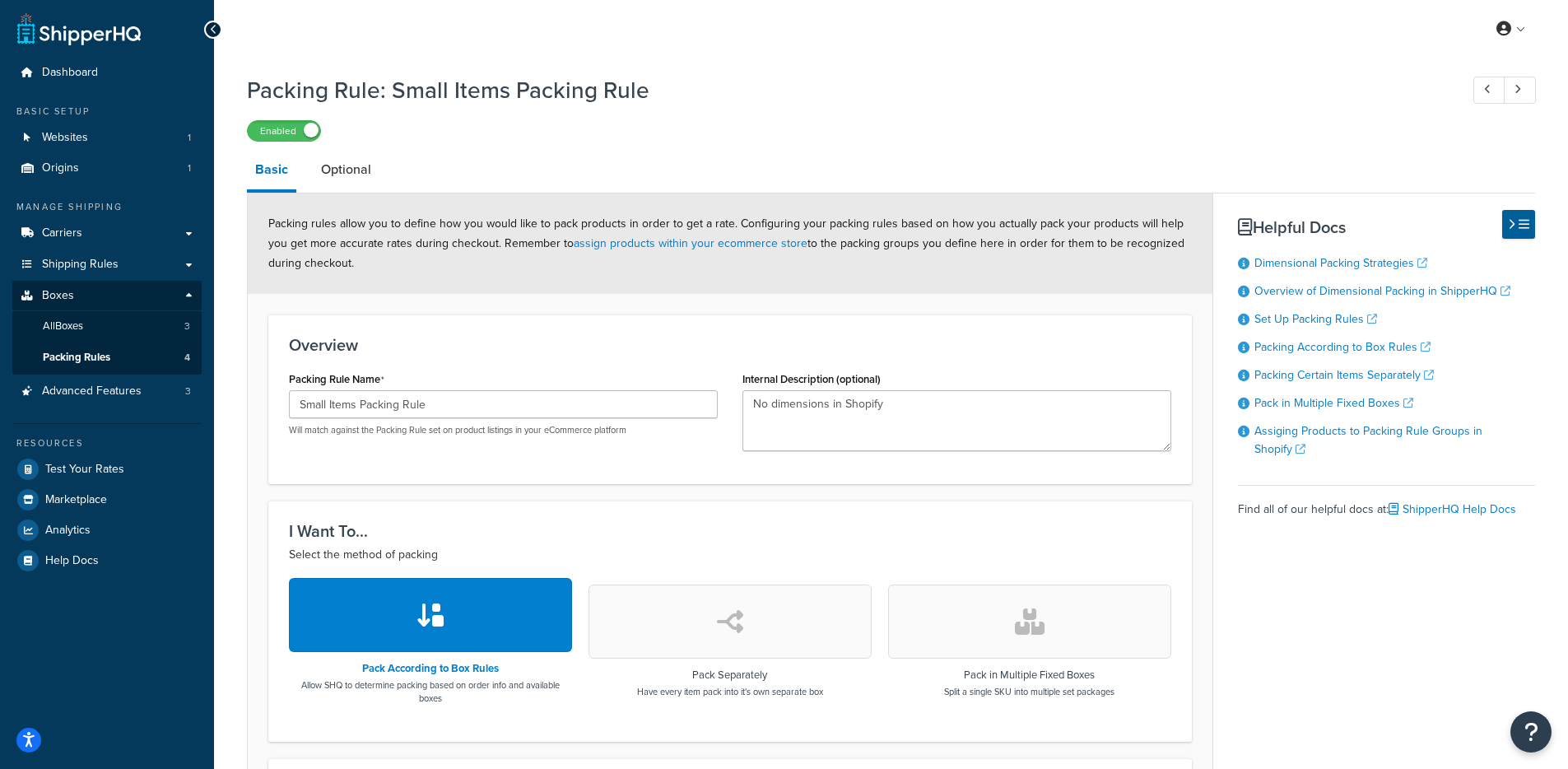
scroll to position [500, 0]
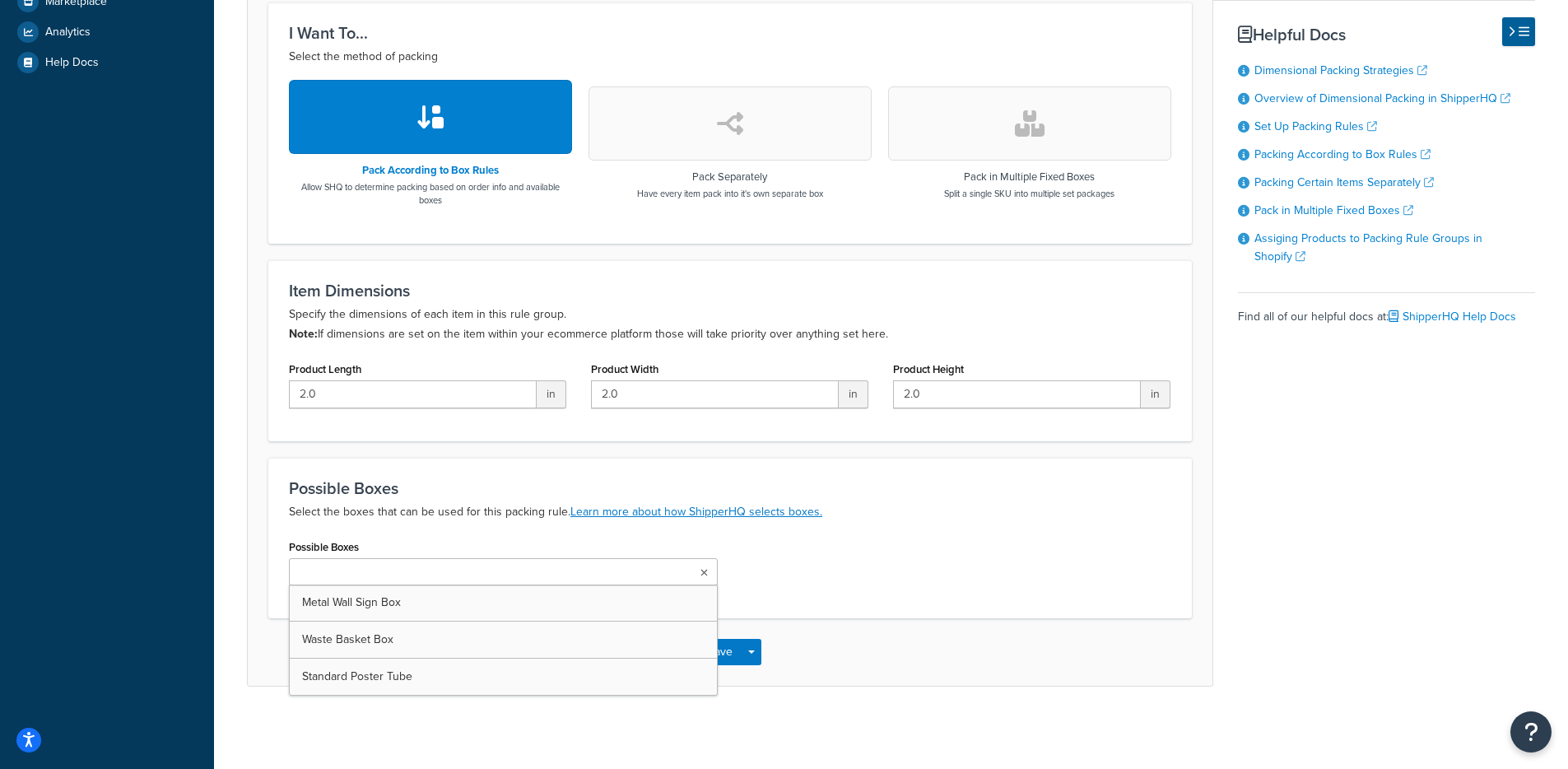
click at [472, 563] on ul at bounding box center [503, 572] width 429 height 27
drag, startPoint x: 324, startPoint y: 510, endPoint x: 465, endPoint y: 515, distance: 141.1
click at [465, 515] on p "Select the boxes that can be used for this packing rule. Learn more about how S…" at bounding box center [730, 512] width 883 height 20
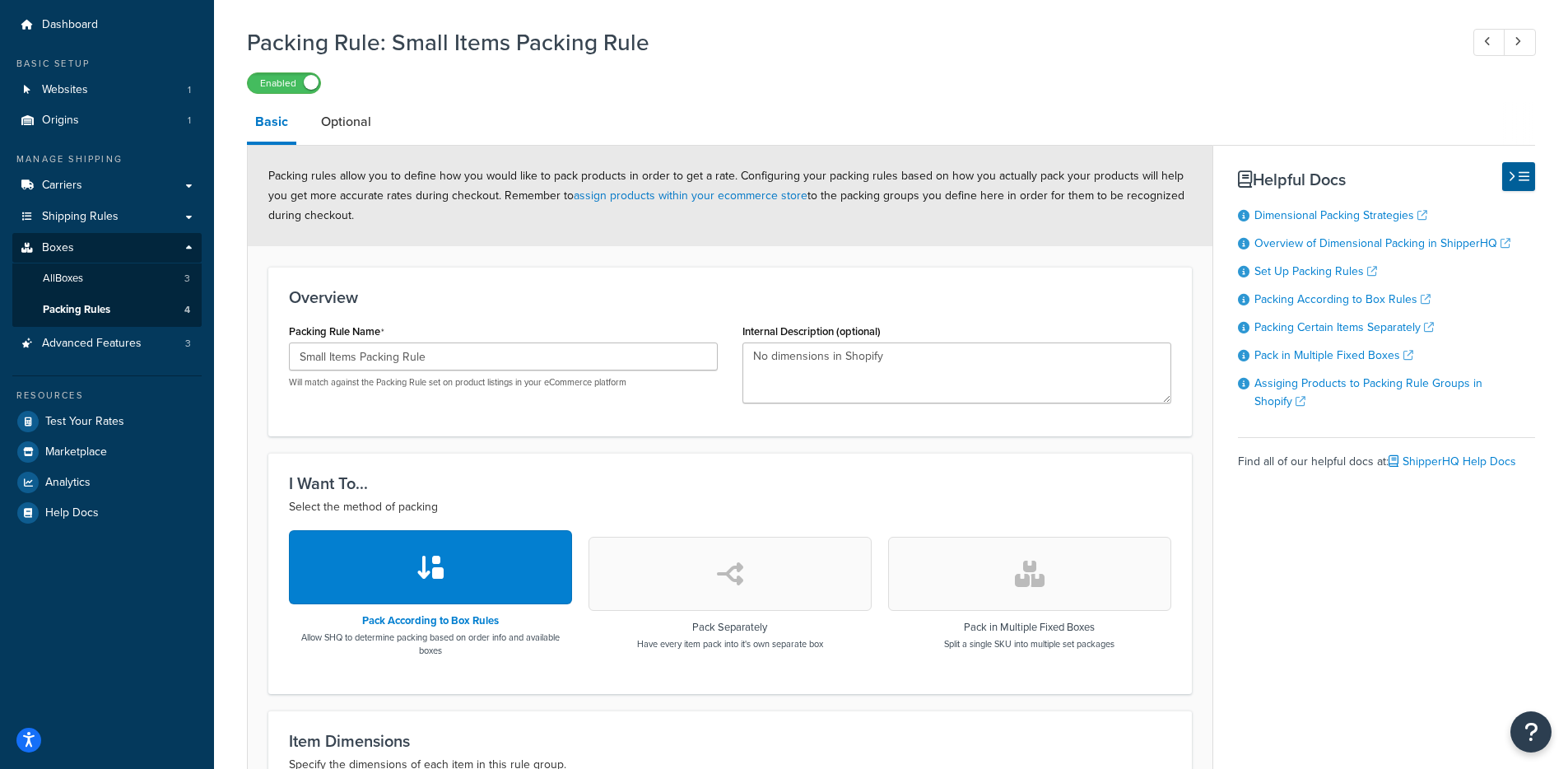
scroll to position [0, 0]
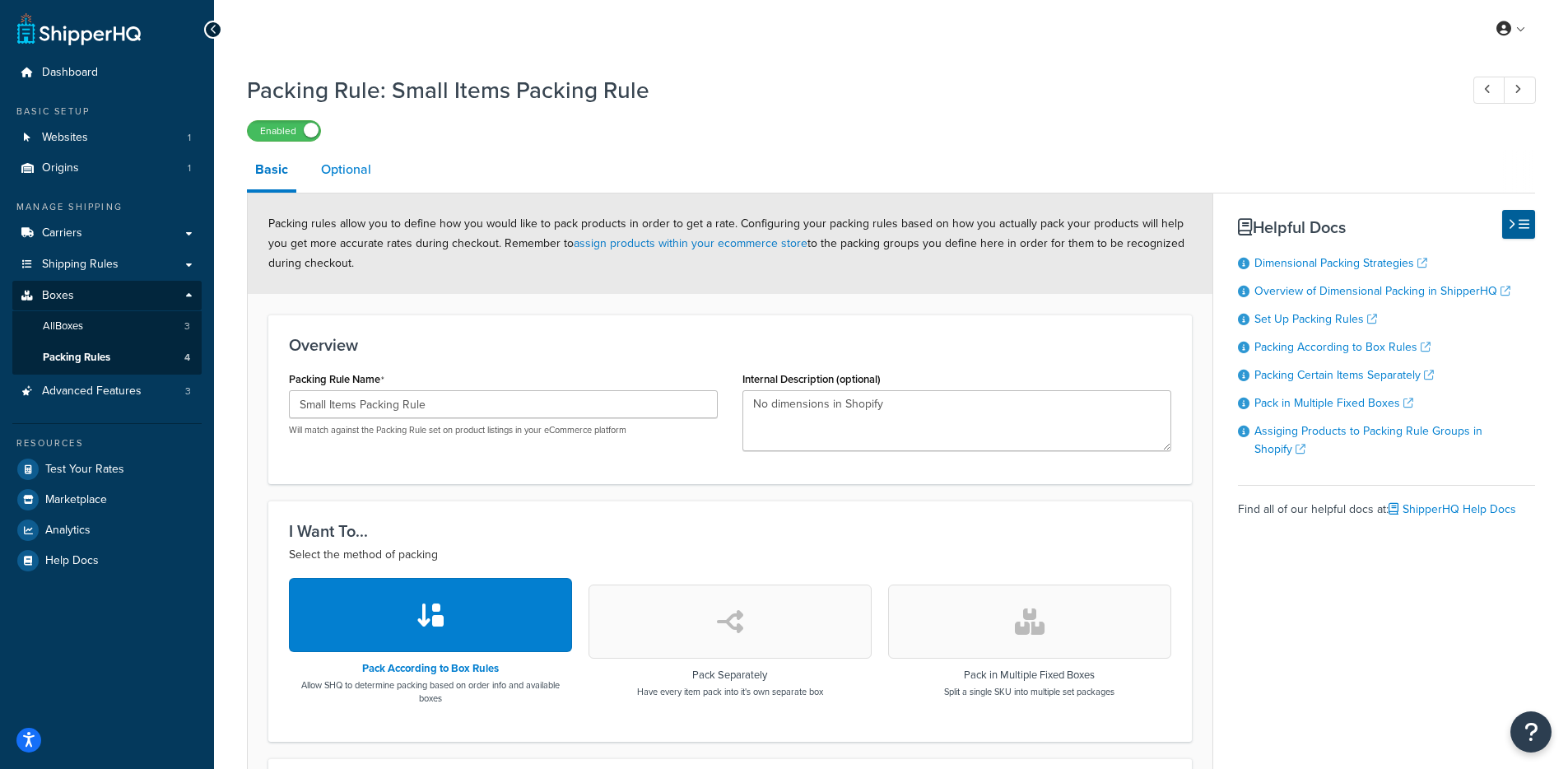
click at [333, 151] on link "Optional" at bounding box center [346, 169] width 67 height 40
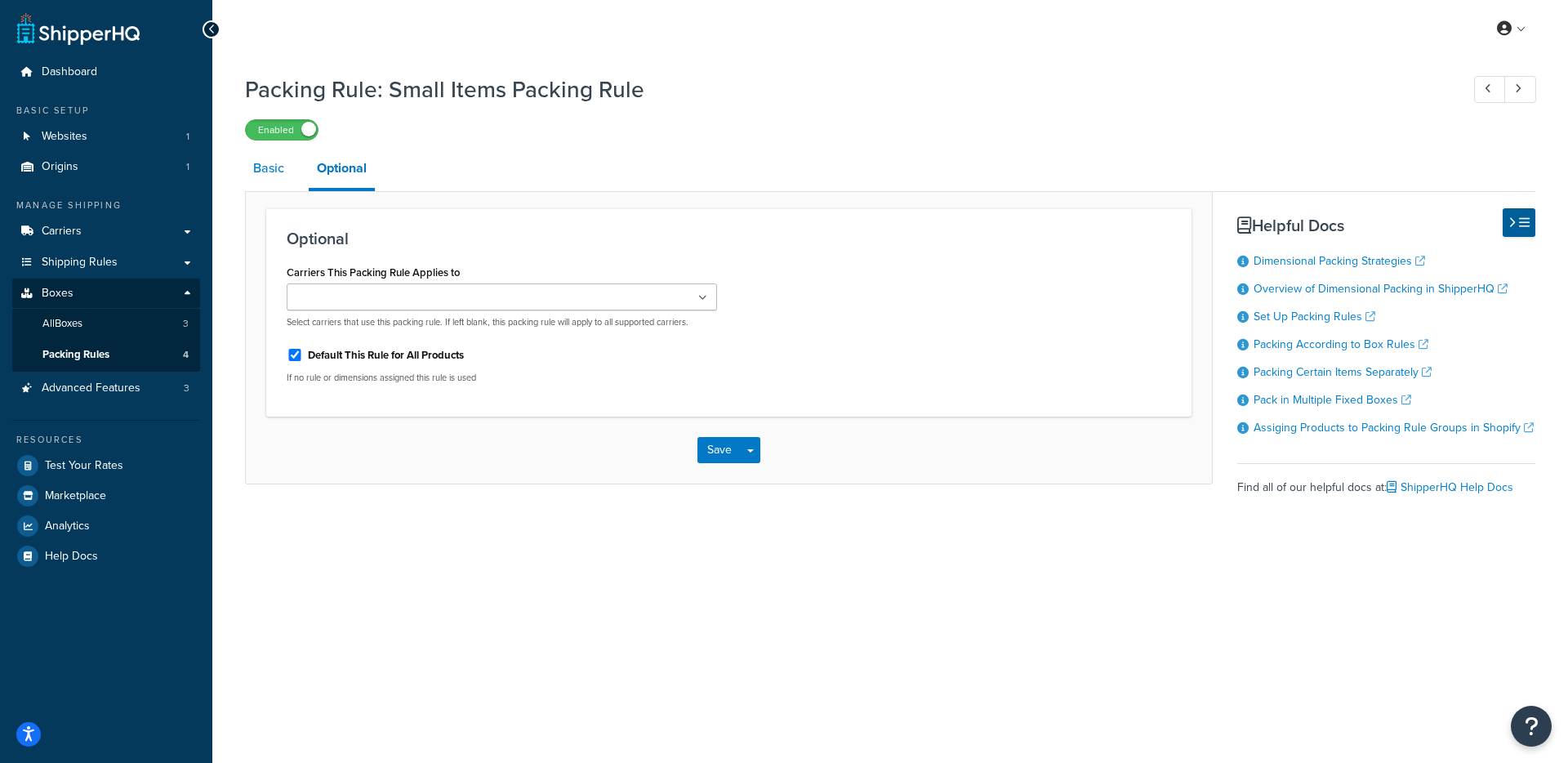
click at [288, 179] on link "Basic" at bounding box center [269, 168] width 48 height 39
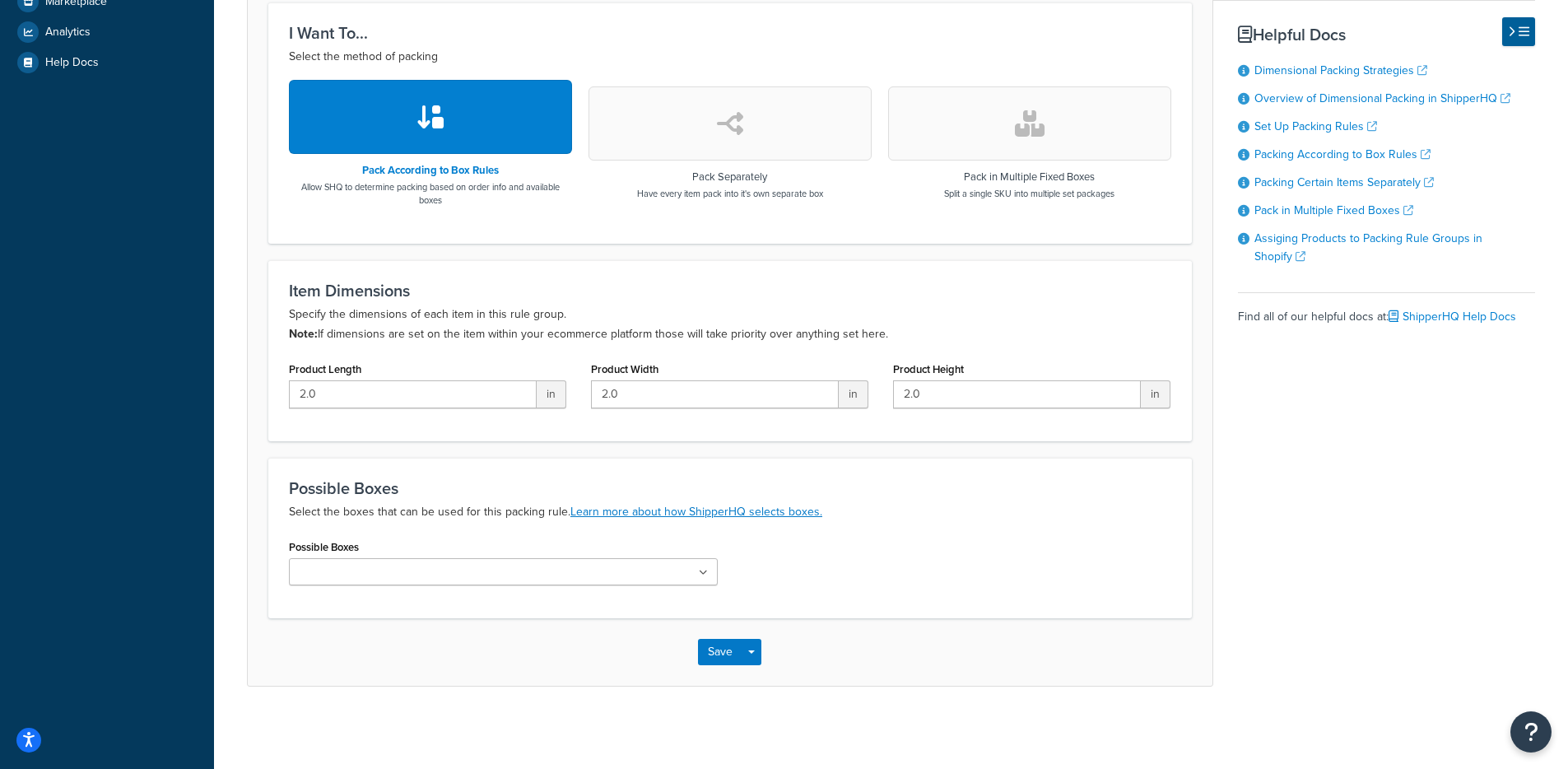
scroll to position [500, 0]
drag, startPoint x: 320, startPoint y: 320, endPoint x: 339, endPoint y: 329, distance: 21.0
click at [338, 329] on p "Specify the dimensions of each item in this rule group. Note: If dimensions are…" at bounding box center [730, 325] width 883 height 40
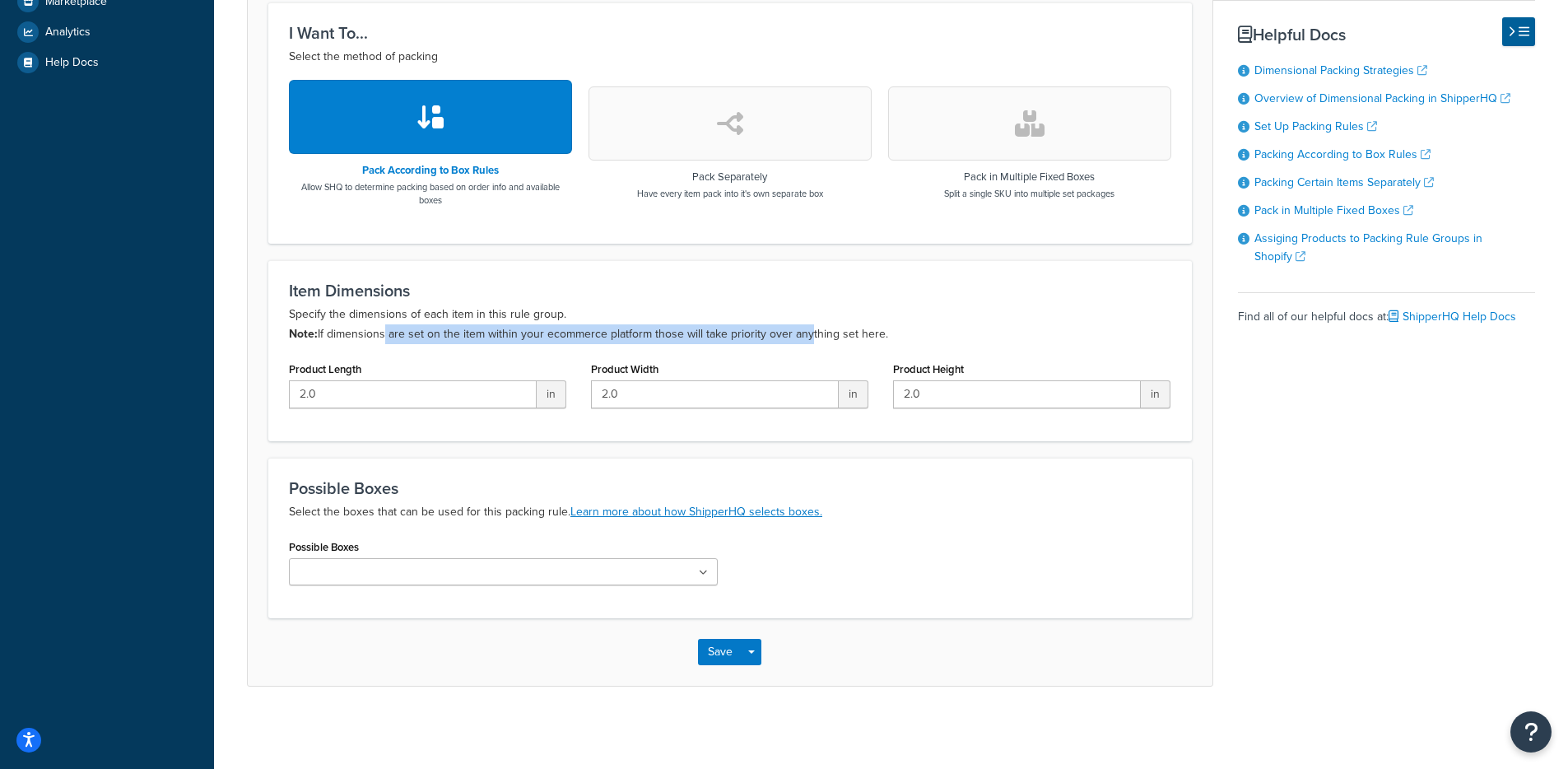
drag, startPoint x: 410, startPoint y: 335, endPoint x: 827, endPoint y: 331, distance: 417.0
click at [824, 331] on p "Specify the dimensions of each item in this rule group. Note: If dimensions are…" at bounding box center [730, 325] width 883 height 40
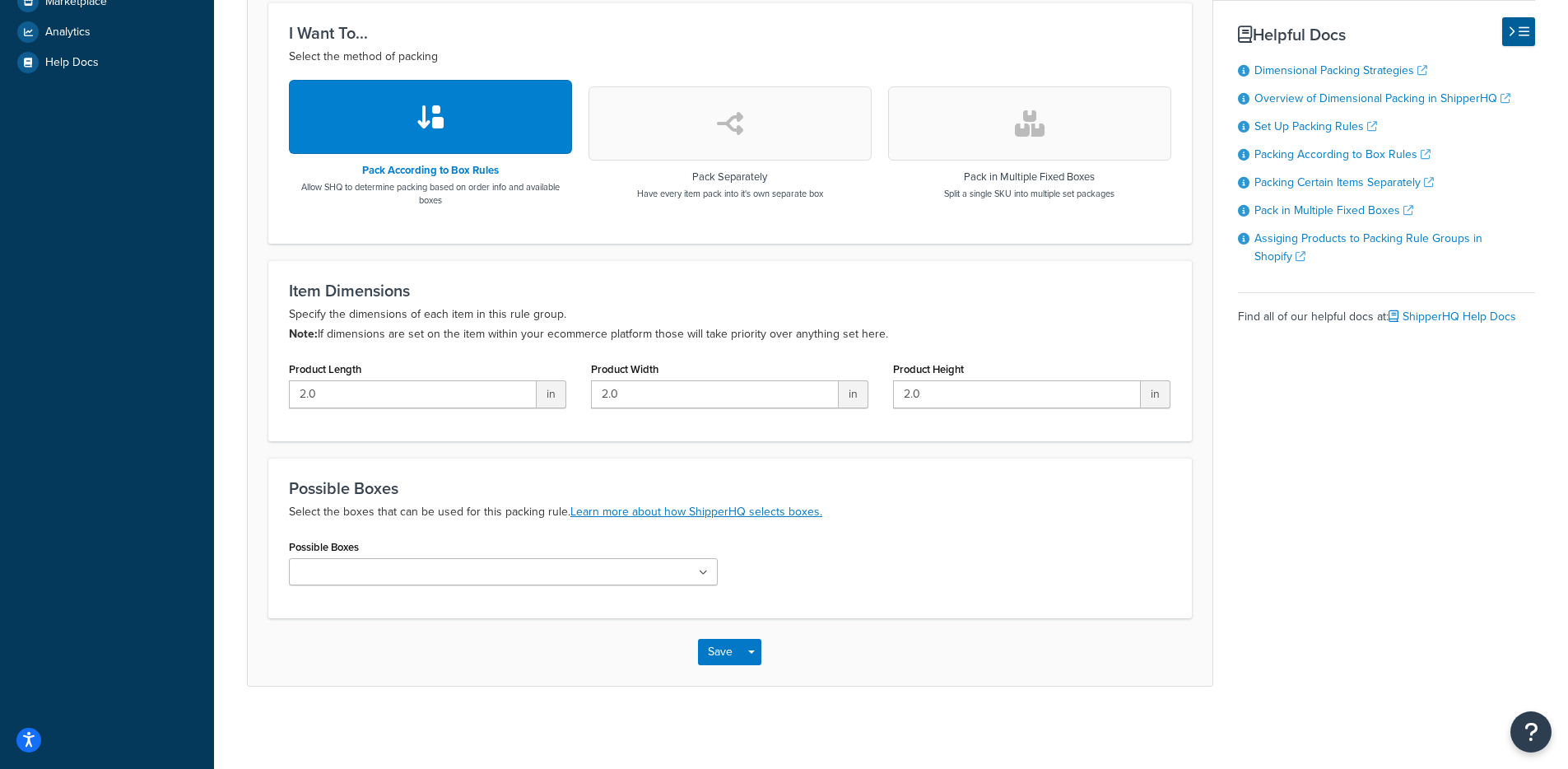
click at [879, 330] on p "Specify the dimensions of each item in this rule group. Note: If dimensions are…" at bounding box center [730, 325] width 883 height 40
drag, startPoint x: 893, startPoint y: 330, endPoint x: 441, endPoint y: 339, distance: 452.1
click at [437, 339] on p "Specify the dimensions of each item in this rule group. Note: If dimensions are…" at bounding box center [730, 325] width 883 height 40
click at [388, 566] on input "Possible Boxes" at bounding box center [367, 573] width 145 height 18
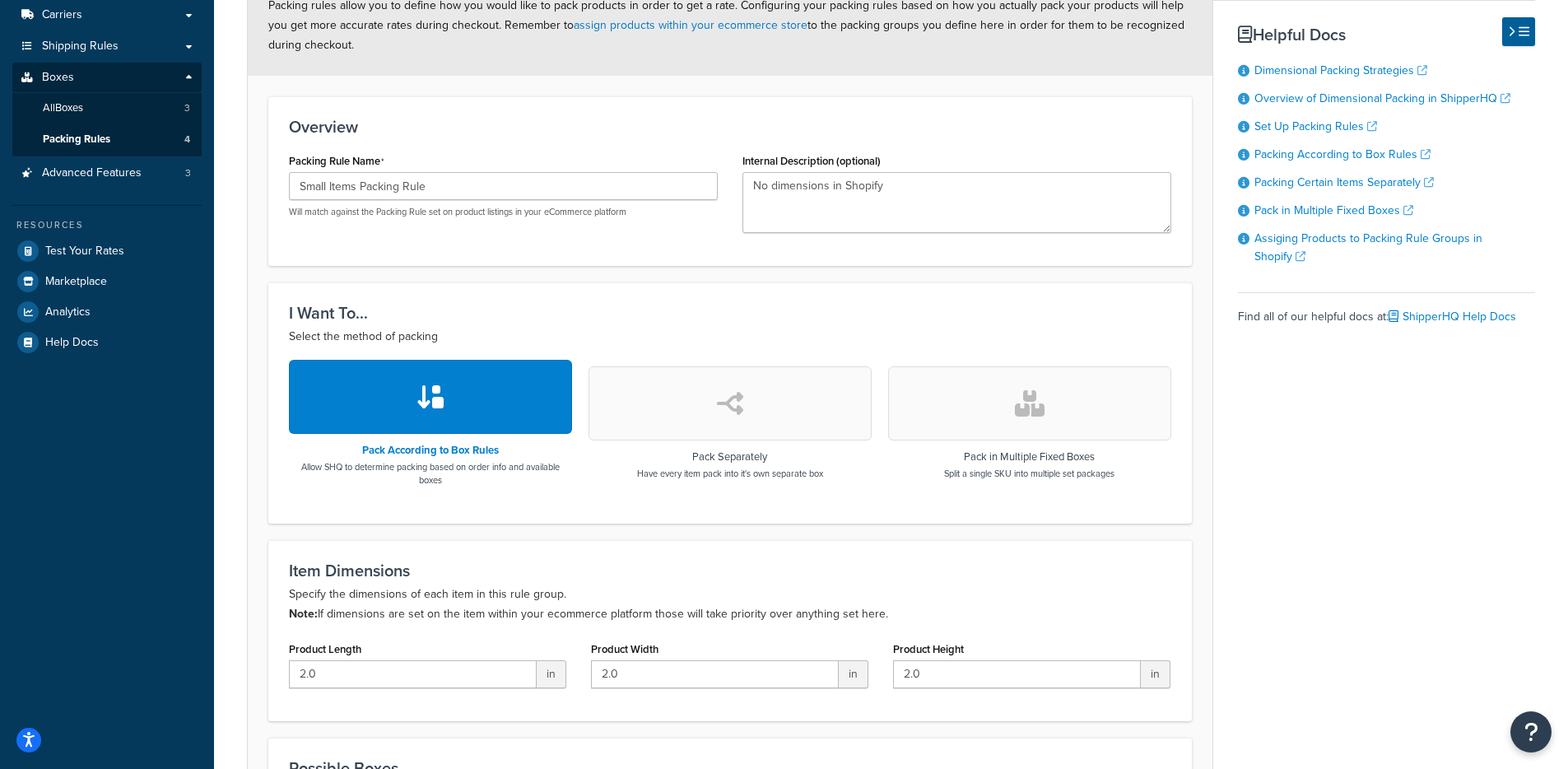
scroll to position [0, 0]
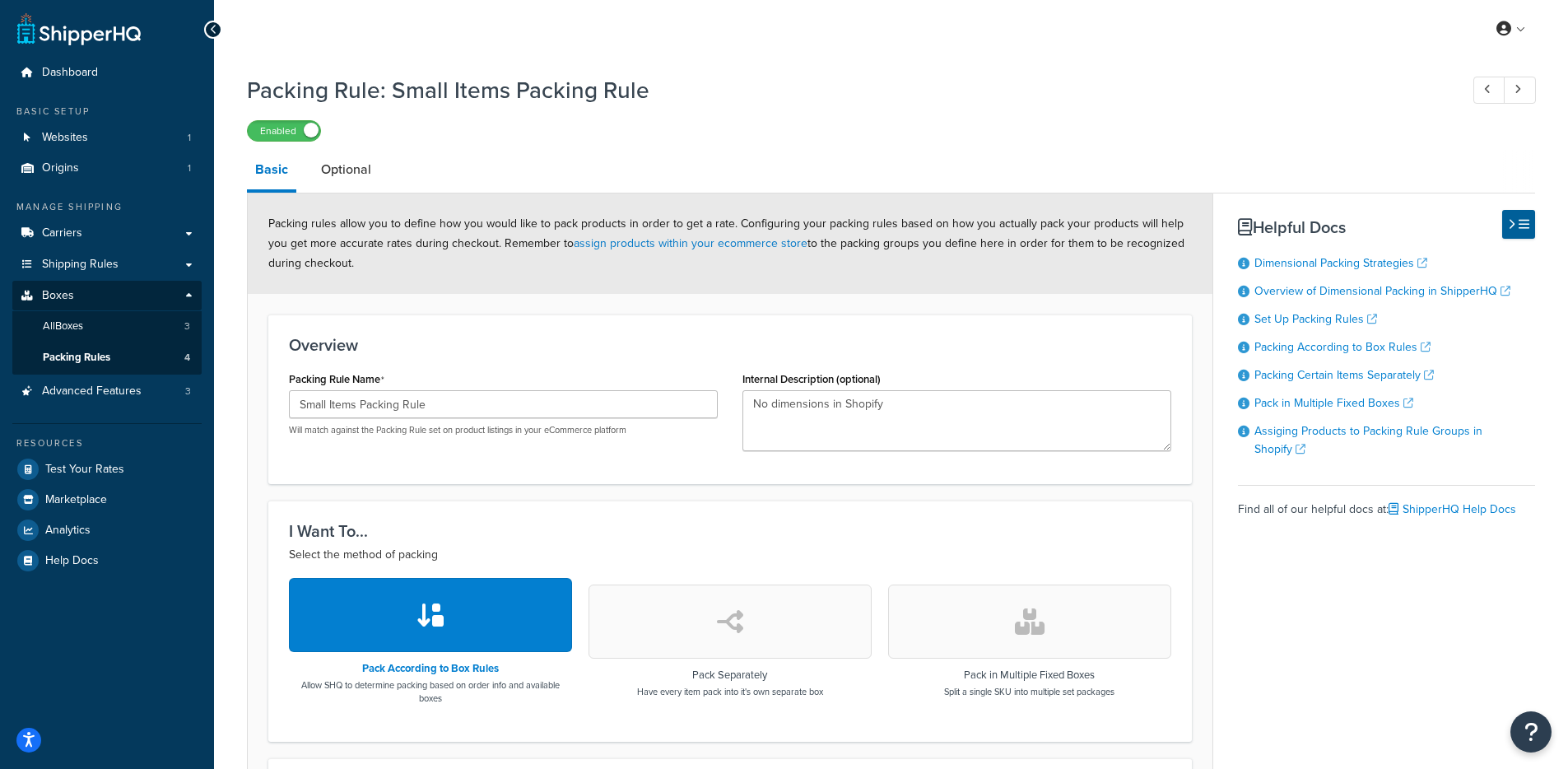
click at [297, 325] on div "Overview Packing Rule Name Small Items Packing Rule Will match against the Pack…" at bounding box center [730, 399] width 924 height 169
click at [99, 354] on span "Packing Rules" at bounding box center [77, 358] width 68 height 14
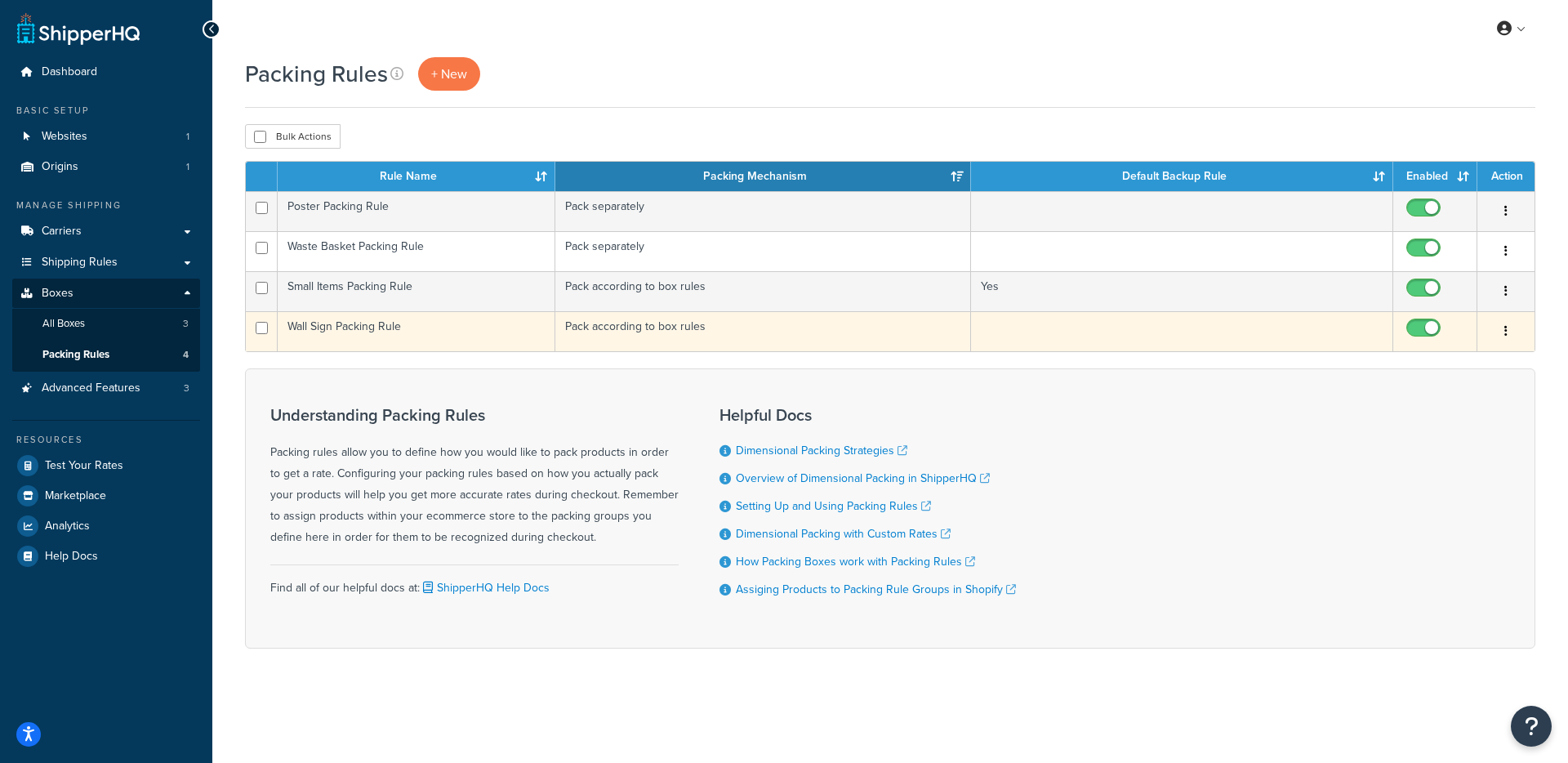
click at [619, 335] on td "Pack according to box rules" at bounding box center [763, 331] width 415 height 40
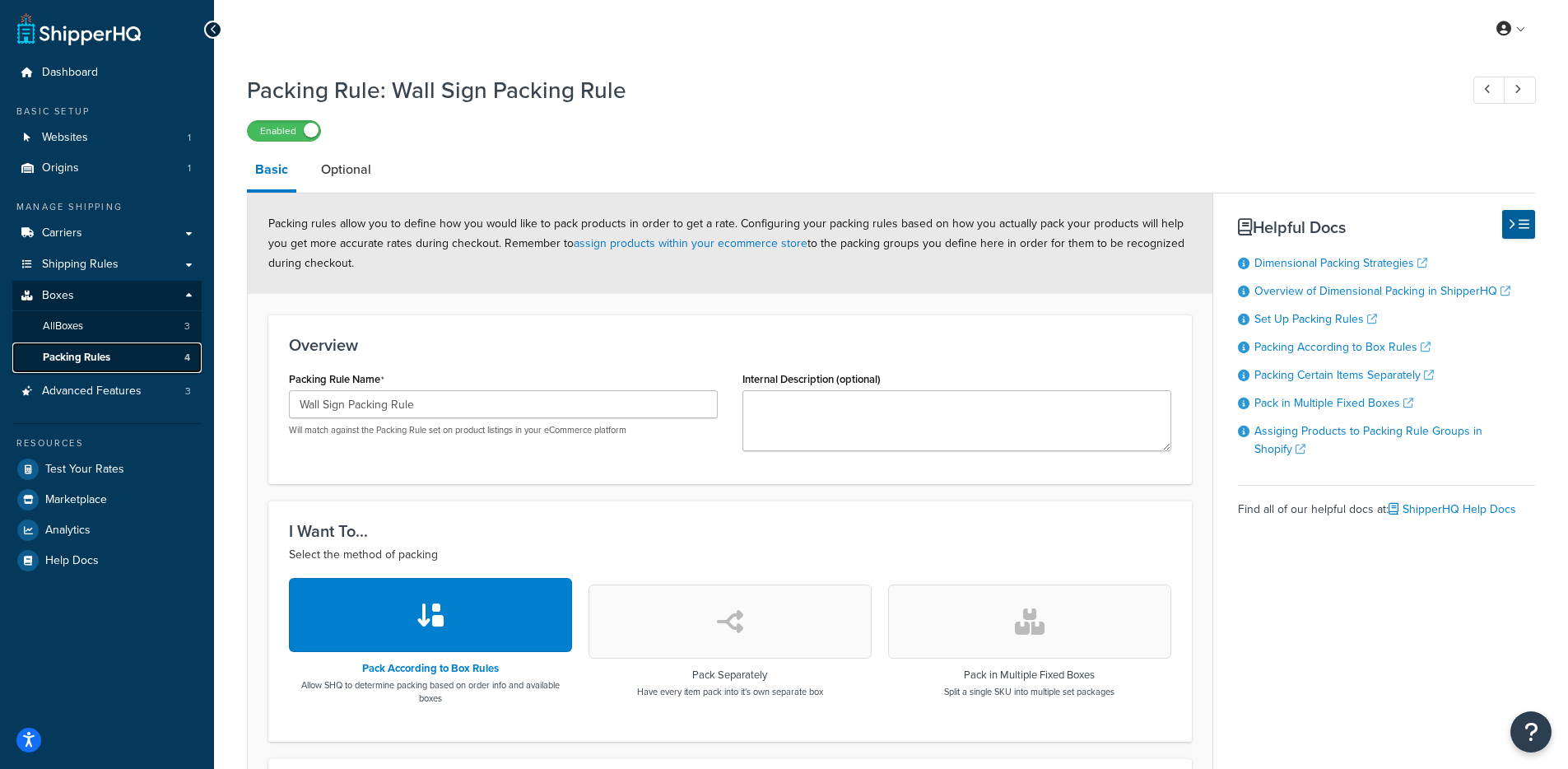
click at [91, 358] on span "Packing Rules" at bounding box center [77, 358] width 68 height 14
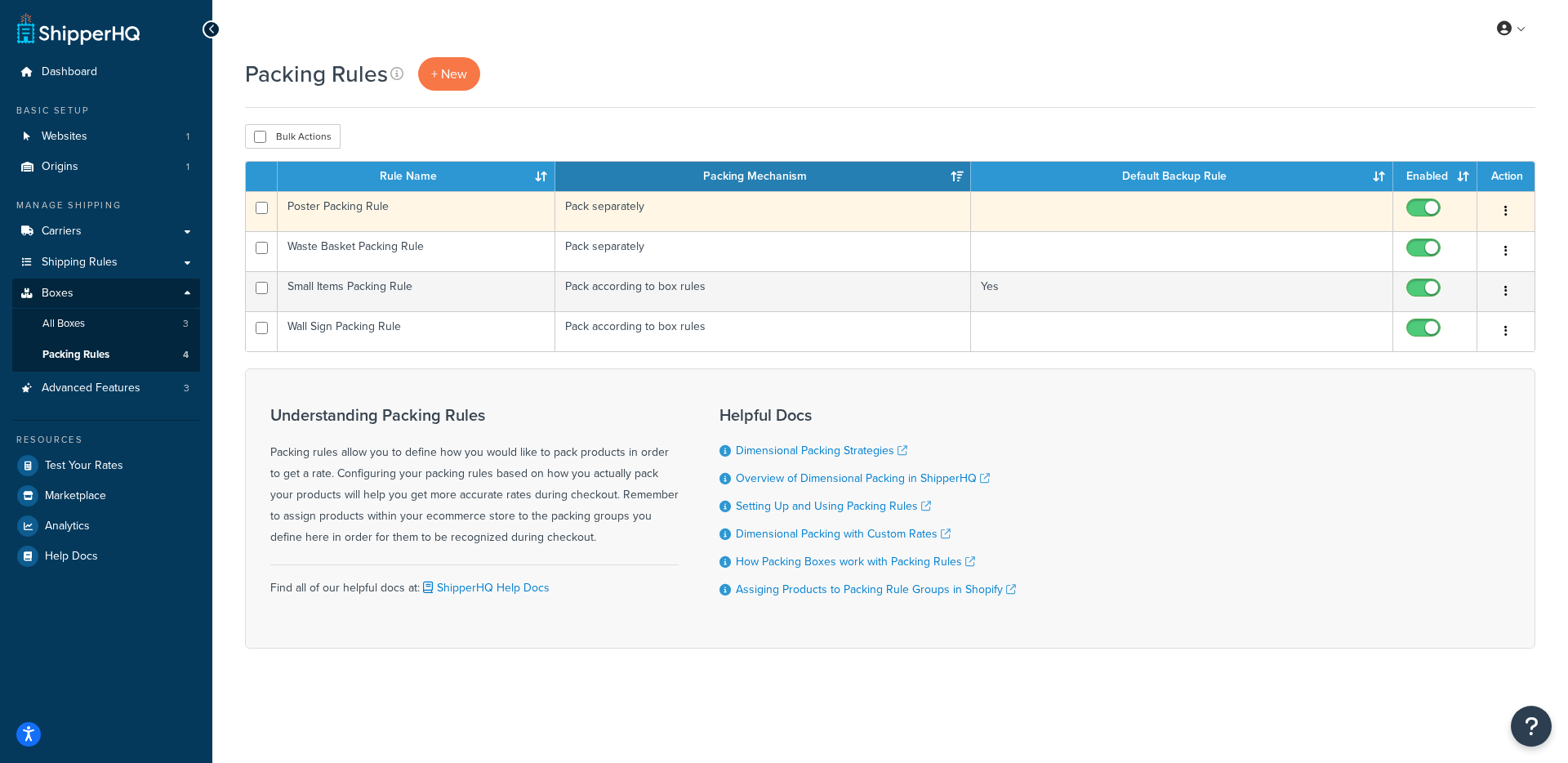
click at [459, 207] on td "Poster Packing Rule" at bounding box center [416, 211] width 278 height 40
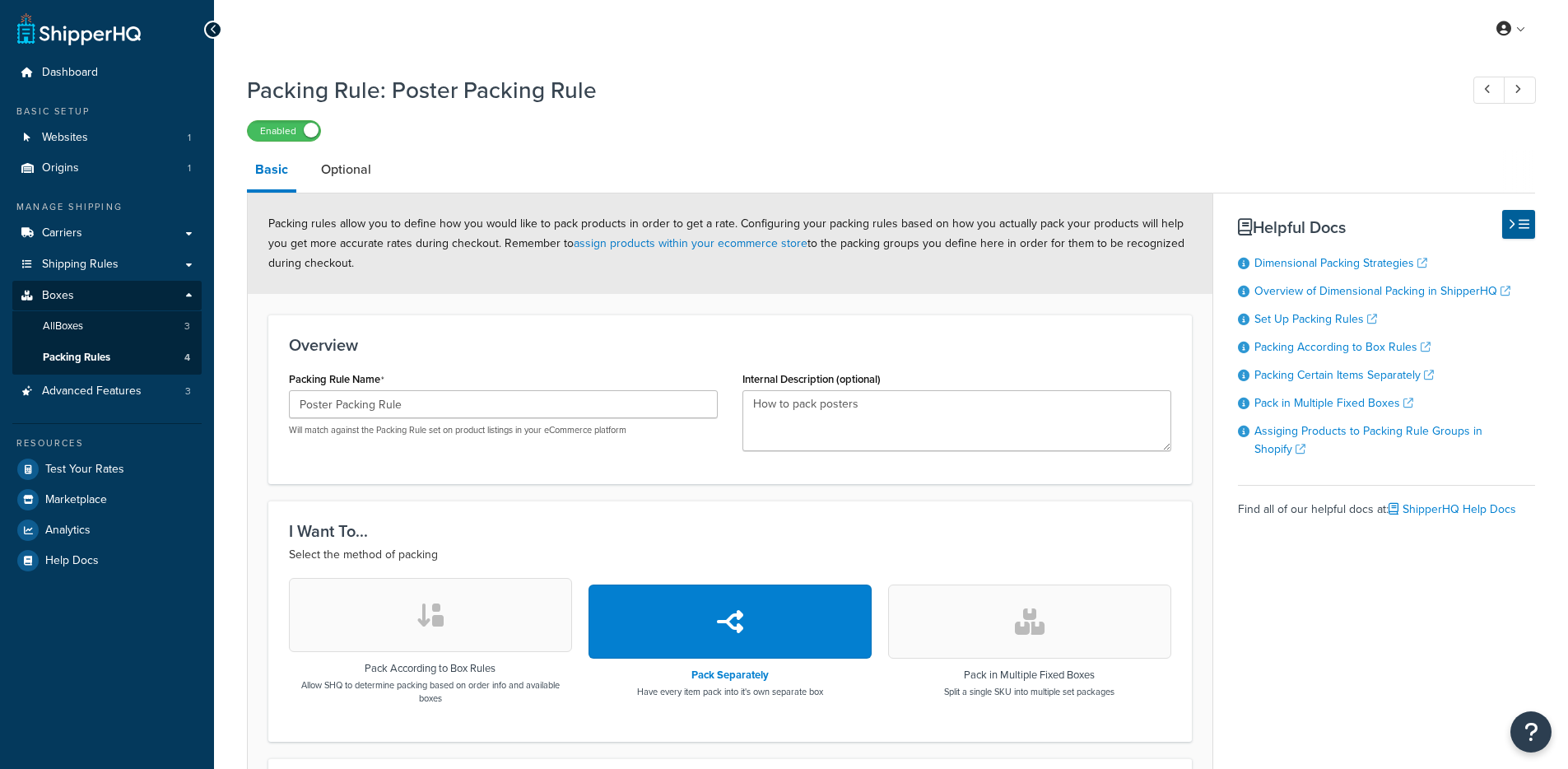
select select "742907"
click at [109, 328] on link "All Boxes 3" at bounding box center [107, 326] width 189 height 31
click at [113, 355] on link "Packing Rules 4" at bounding box center [107, 358] width 189 height 31
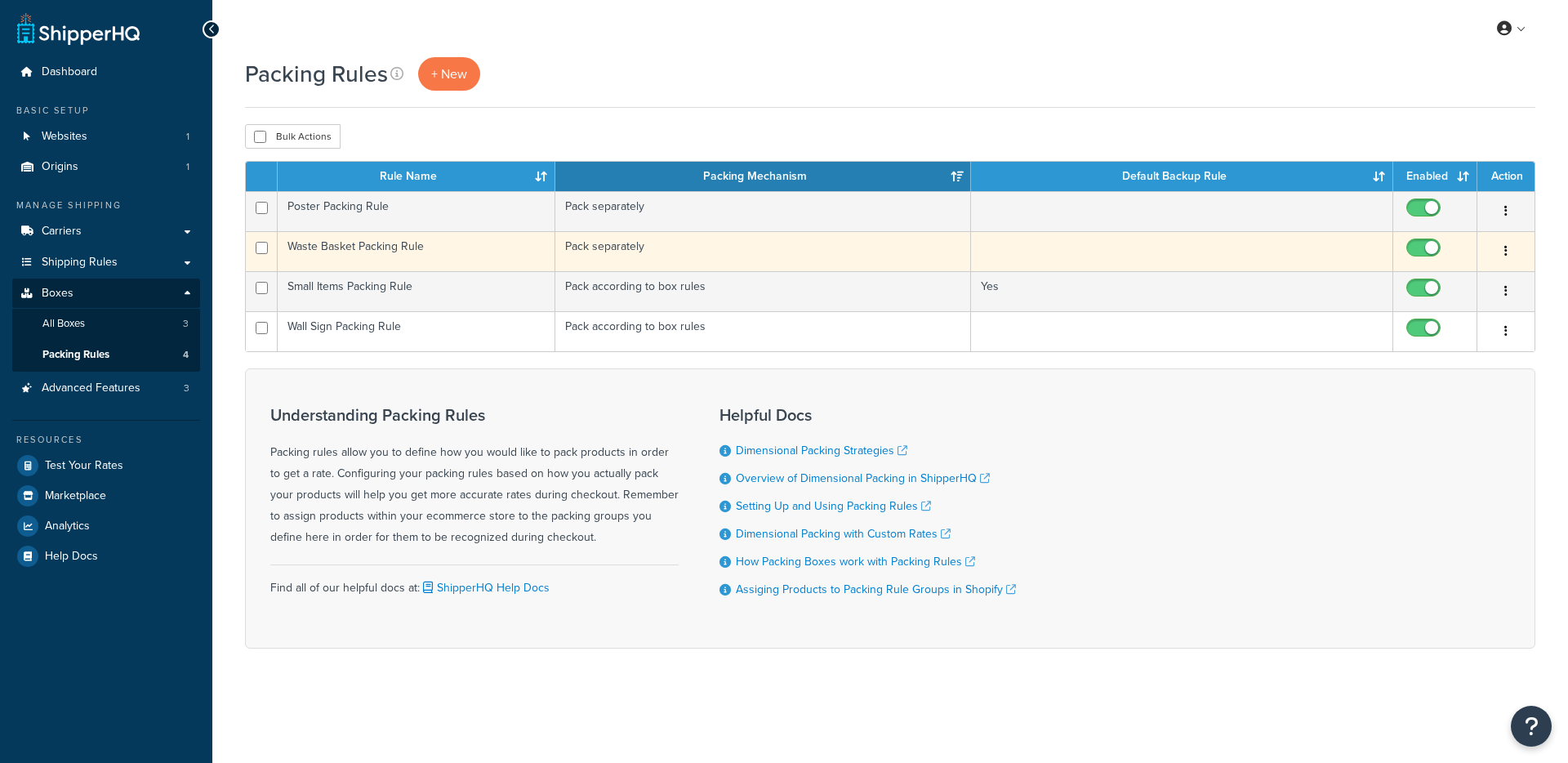
click at [477, 255] on td "Waste Basket Packing Rule" at bounding box center [416, 251] width 278 height 40
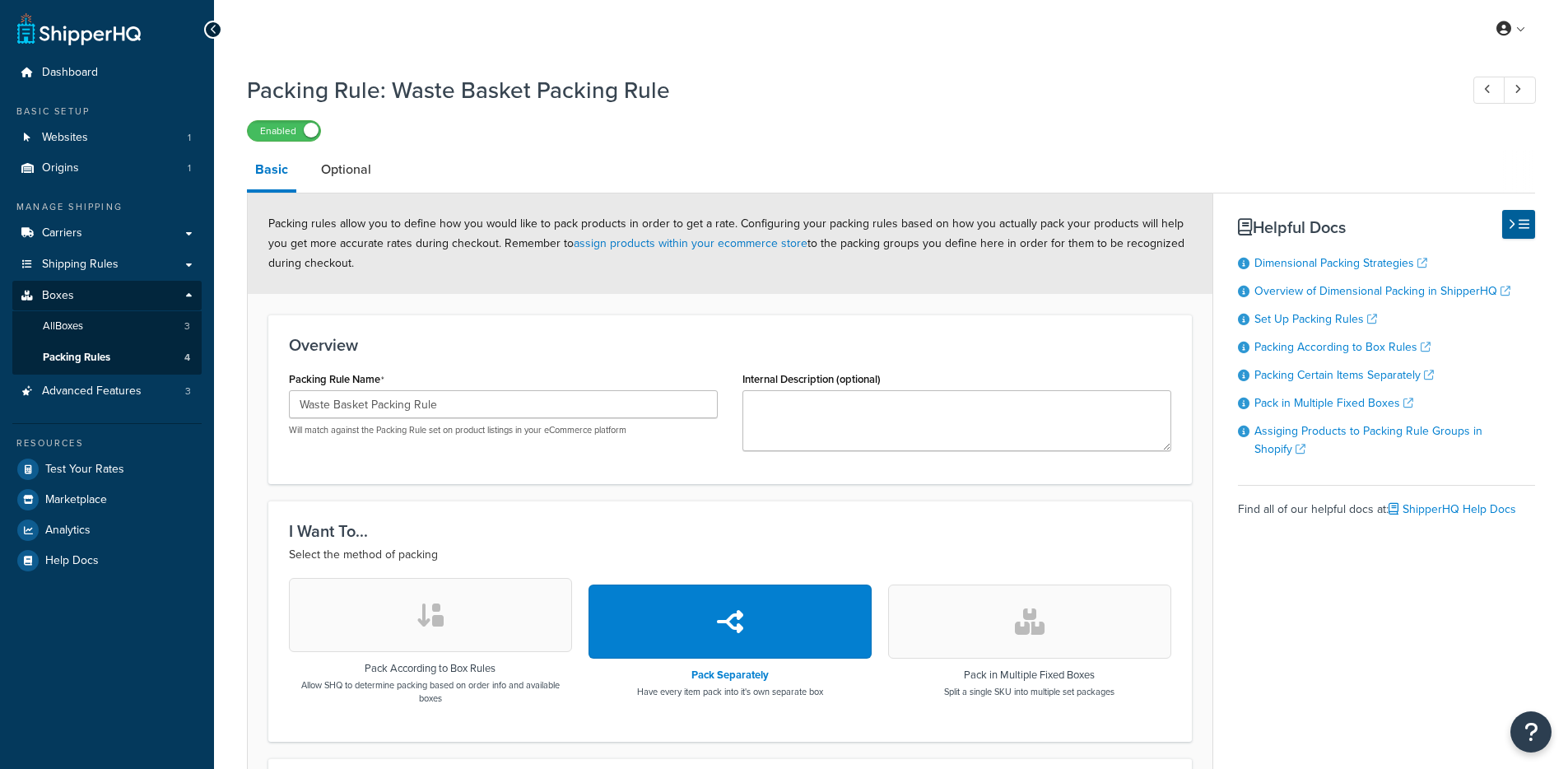
select select "737532"
click at [97, 275] on link "Shipping Rules" at bounding box center [107, 264] width 189 height 31
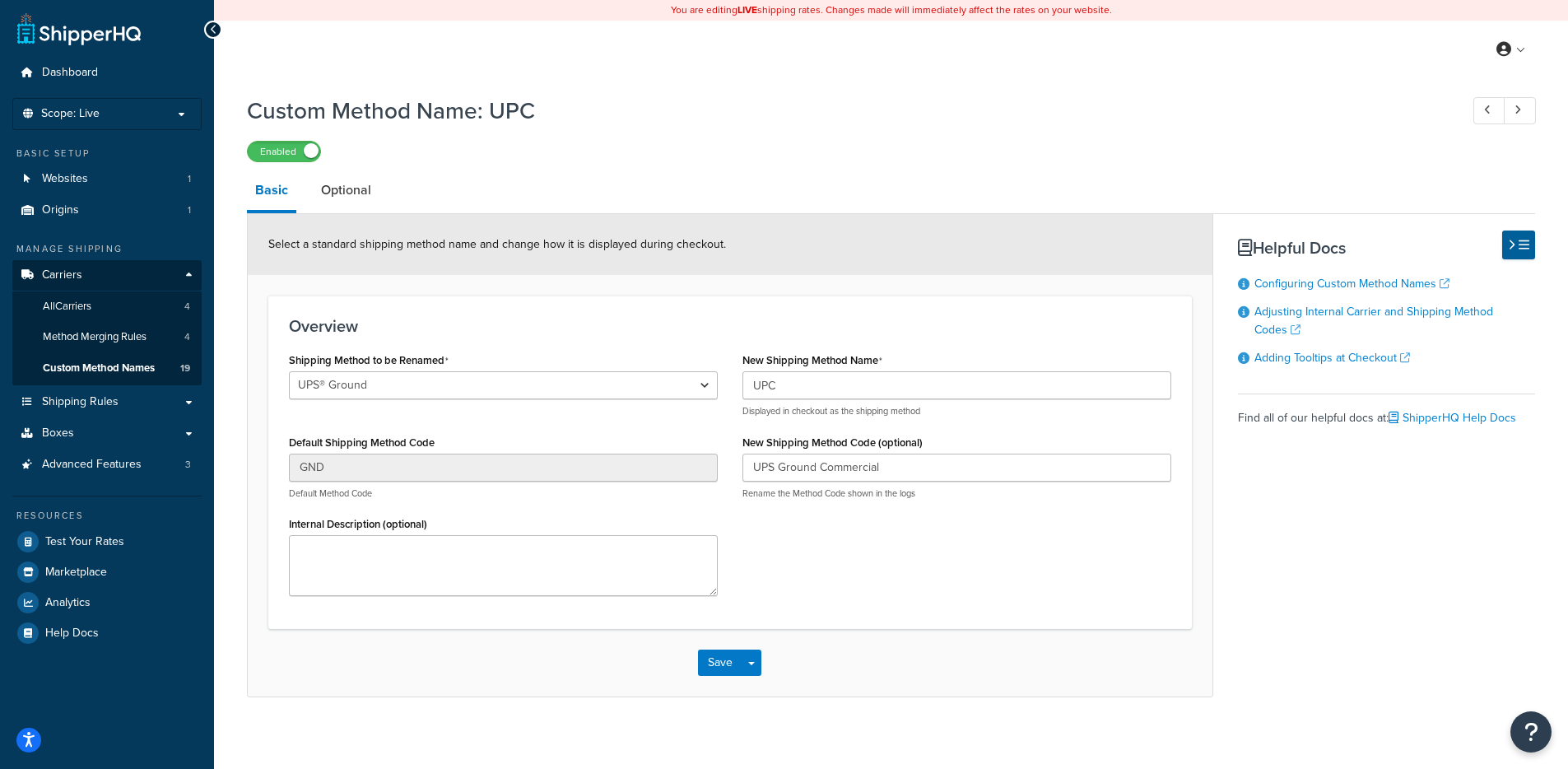
select select "695327"
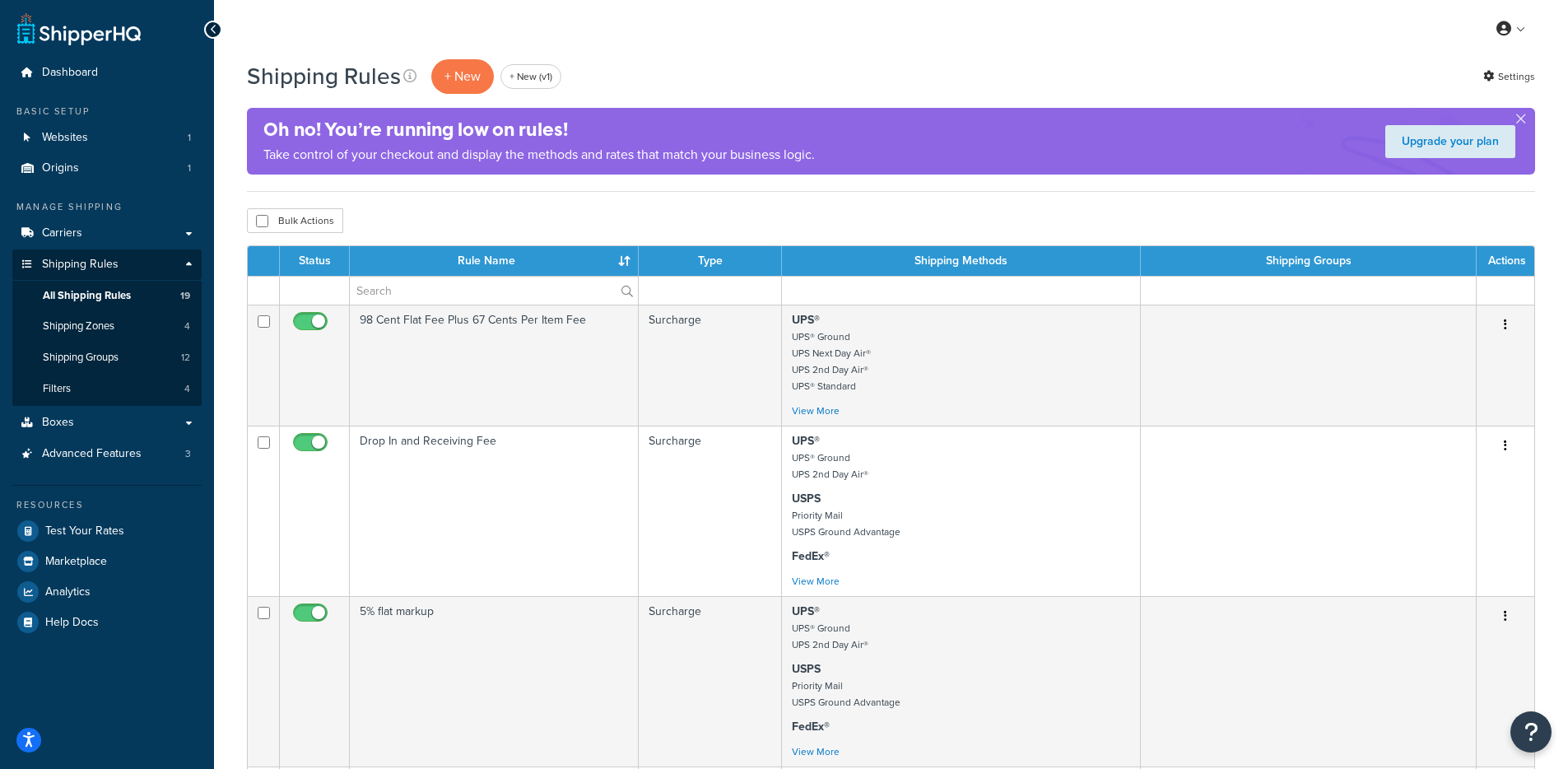
click at [93, 207] on div "Manage Shipping" at bounding box center [107, 206] width 189 height 14
click at [94, 227] on link "Carriers" at bounding box center [107, 233] width 189 height 31
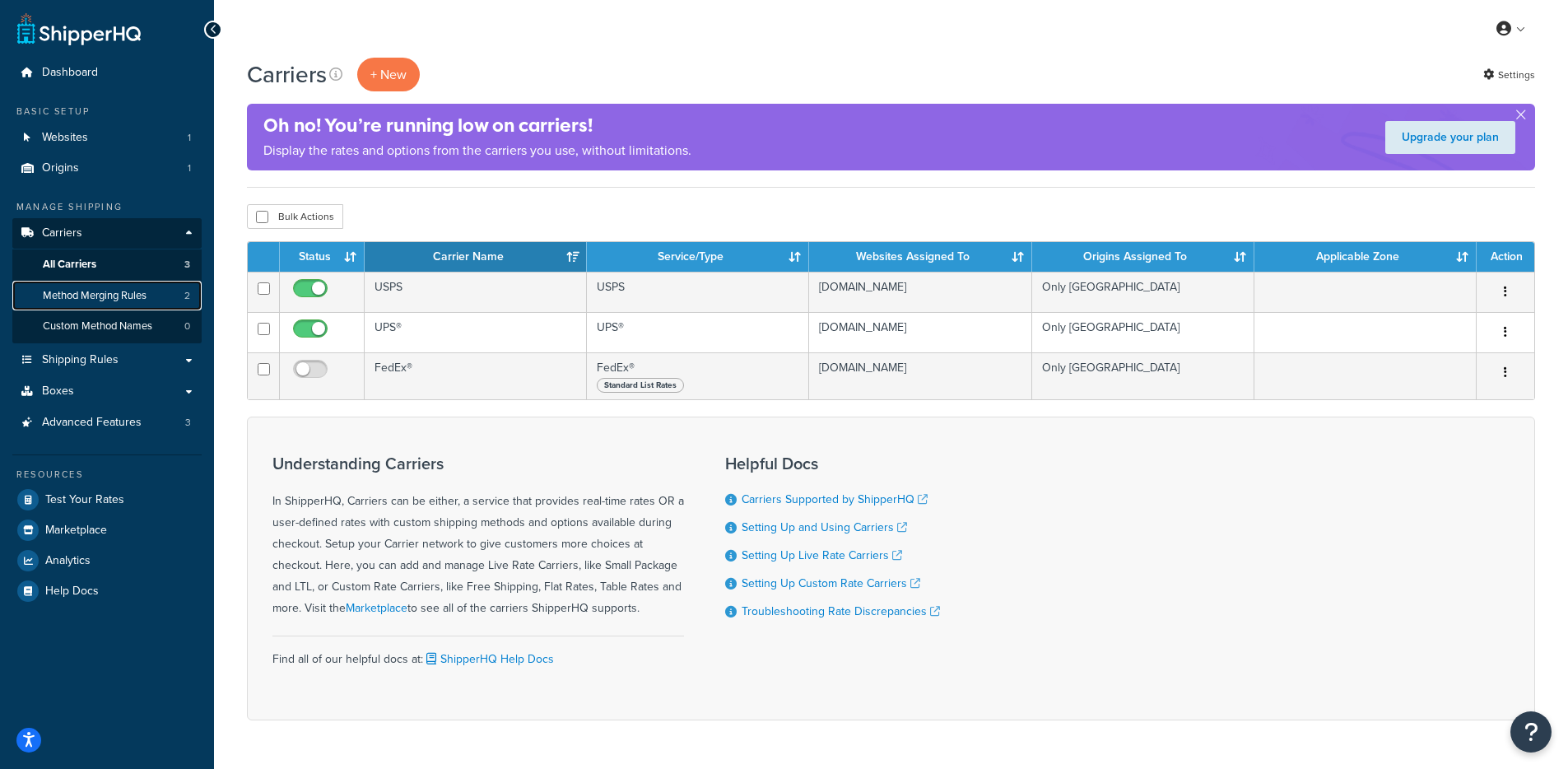
click at [134, 299] on span "Method Merging Rules" at bounding box center [95, 296] width 104 height 14
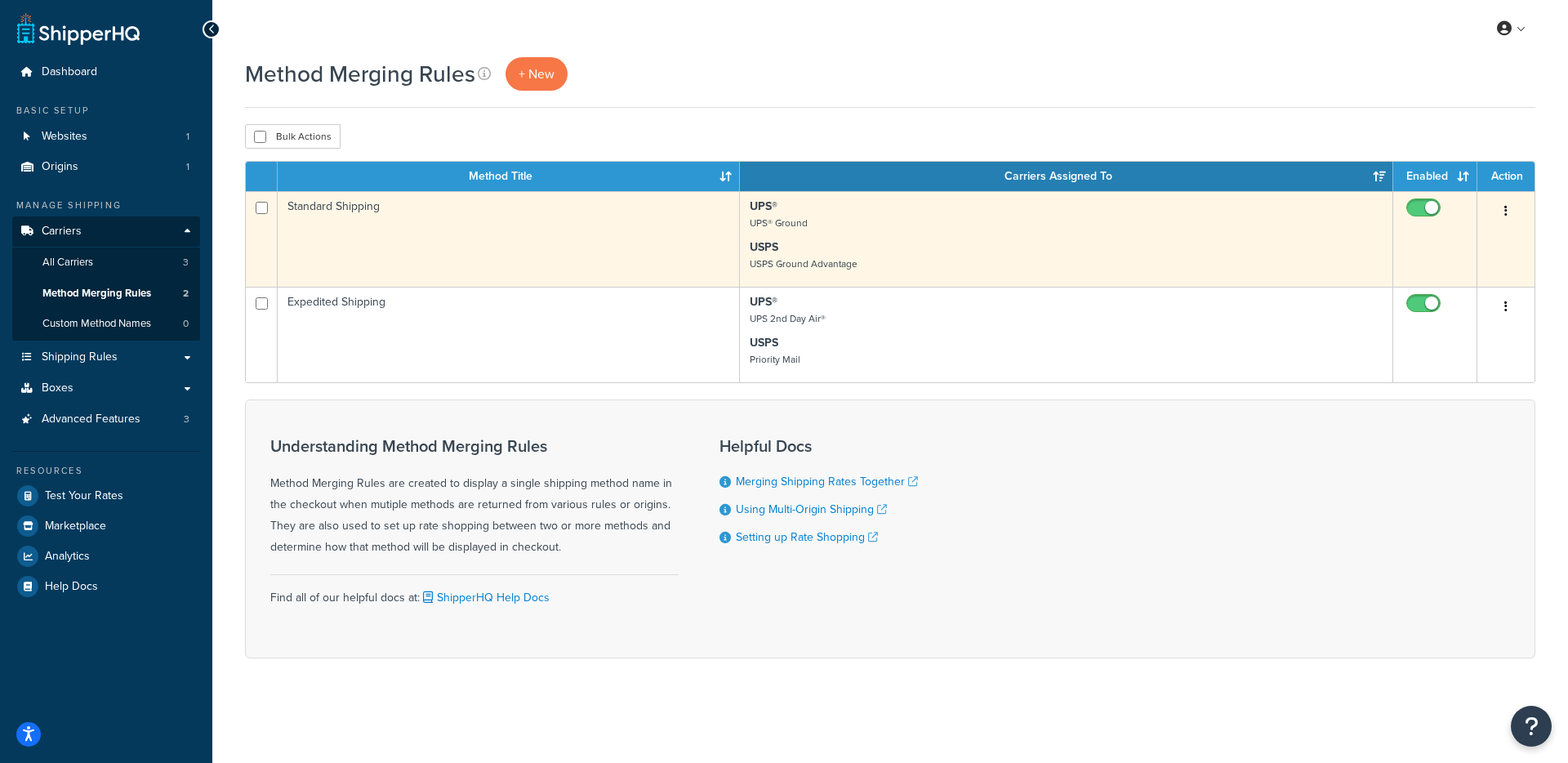
click at [552, 238] on td "Standard Shipping" at bounding box center [509, 238] width 462 height 96
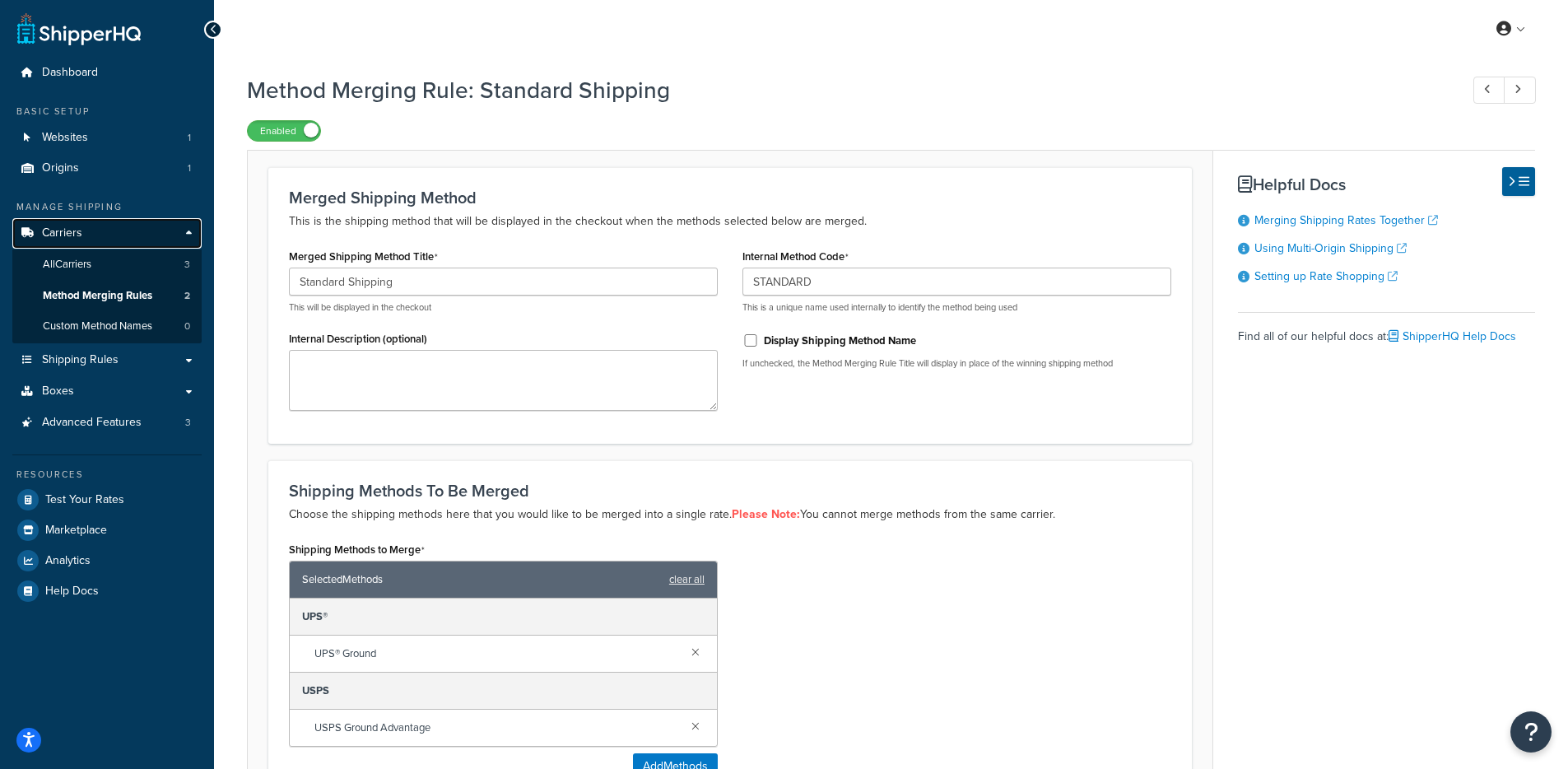
click at [69, 240] on span "Carriers" at bounding box center [62, 233] width 40 height 14
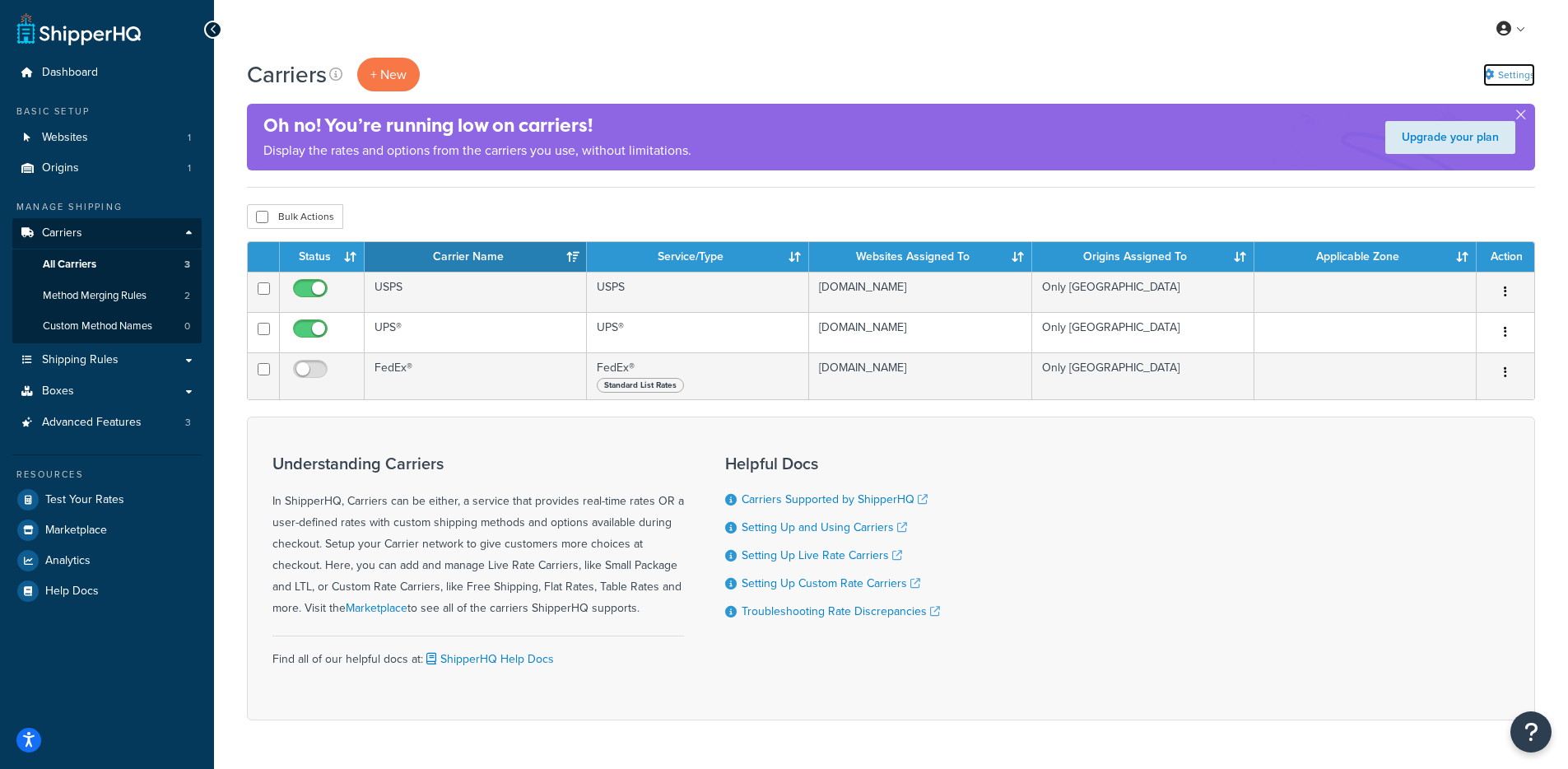
click at [1525, 74] on link "Settings" at bounding box center [1509, 75] width 52 height 23
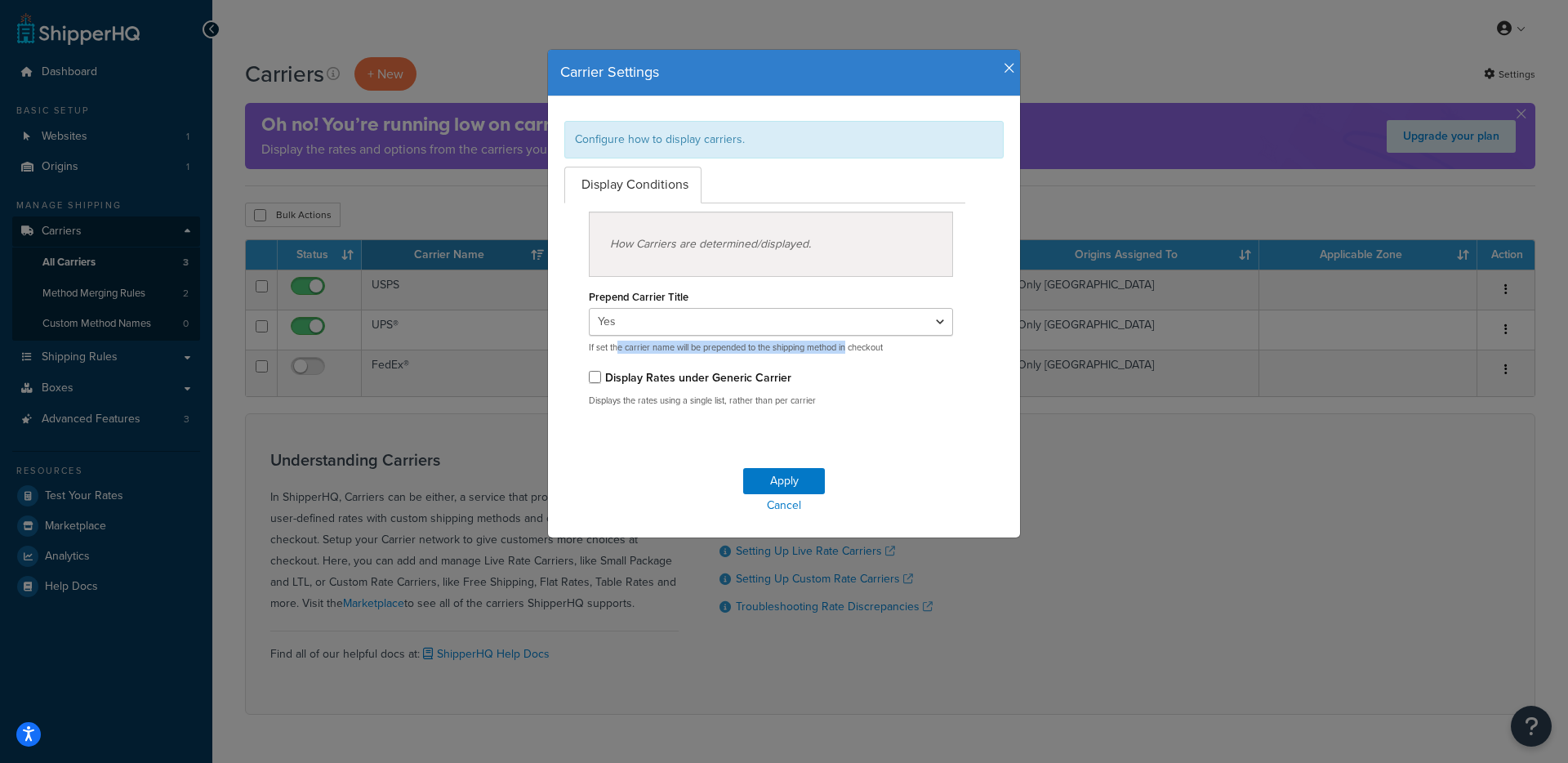
drag, startPoint x: 612, startPoint y: 352, endPoint x: 849, endPoint y: 347, distance: 237.1
click at [846, 347] on p "If set the carrier name will be prepended to the shipping method in checkout" at bounding box center [771, 347] width 365 height 12
click at [978, 329] on div "Display Conditions How Carriers are determined/displayed. Prepend Carrier Title…" at bounding box center [784, 293] width 464 height 253
click at [907, 327] on select "Yes No" at bounding box center [771, 322] width 365 height 28
drag, startPoint x: 585, startPoint y: 347, endPoint x: 922, endPoint y: 347, distance: 337.0
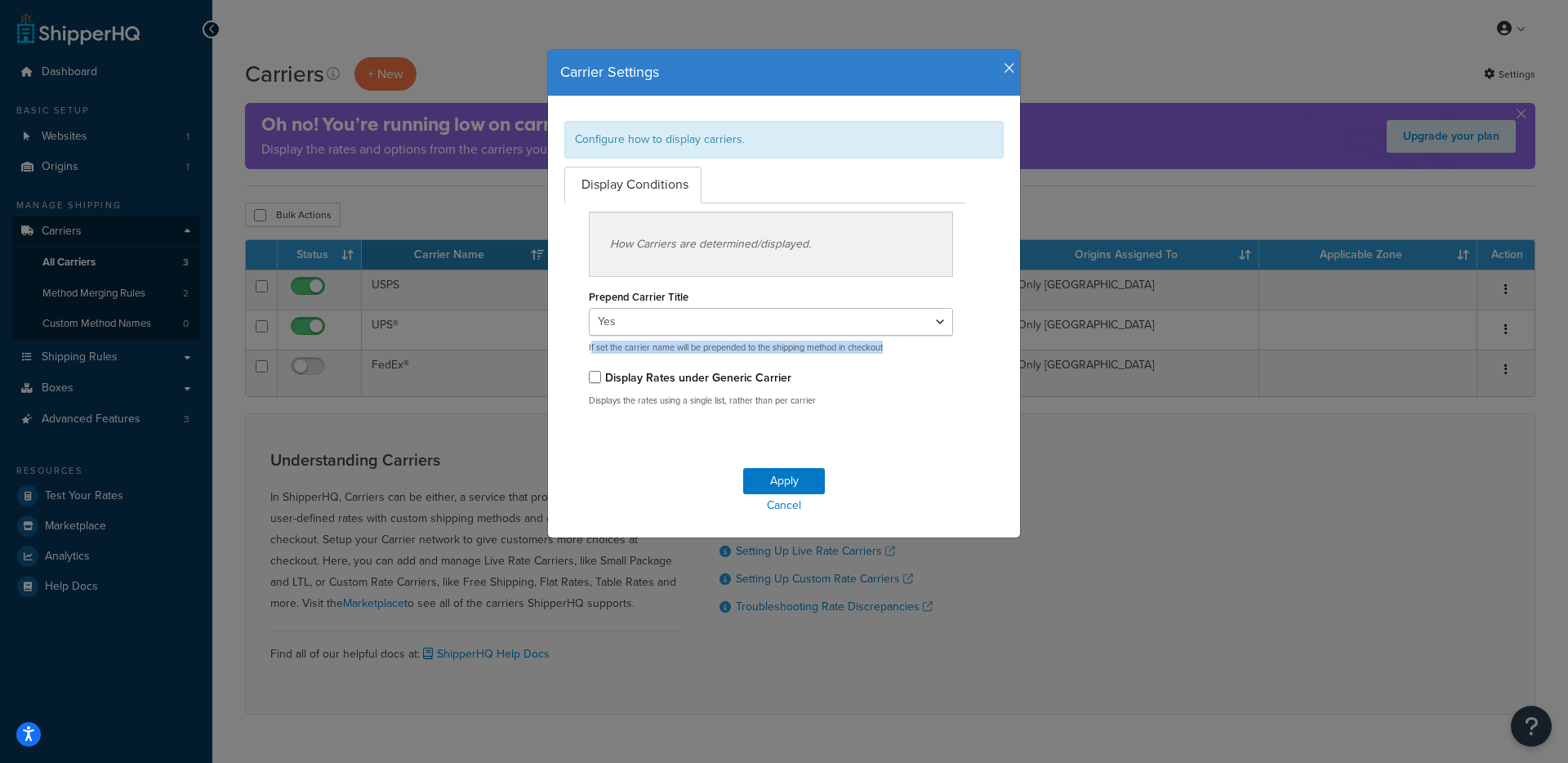
click at [922, 347] on p "If set the carrier name will be prepended to the shipping method in checkout" at bounding box center [771, 347] width 365 height 12
click at [1004, 70] on icon "button" at bounding box center [1009, 69] width 11 height 15
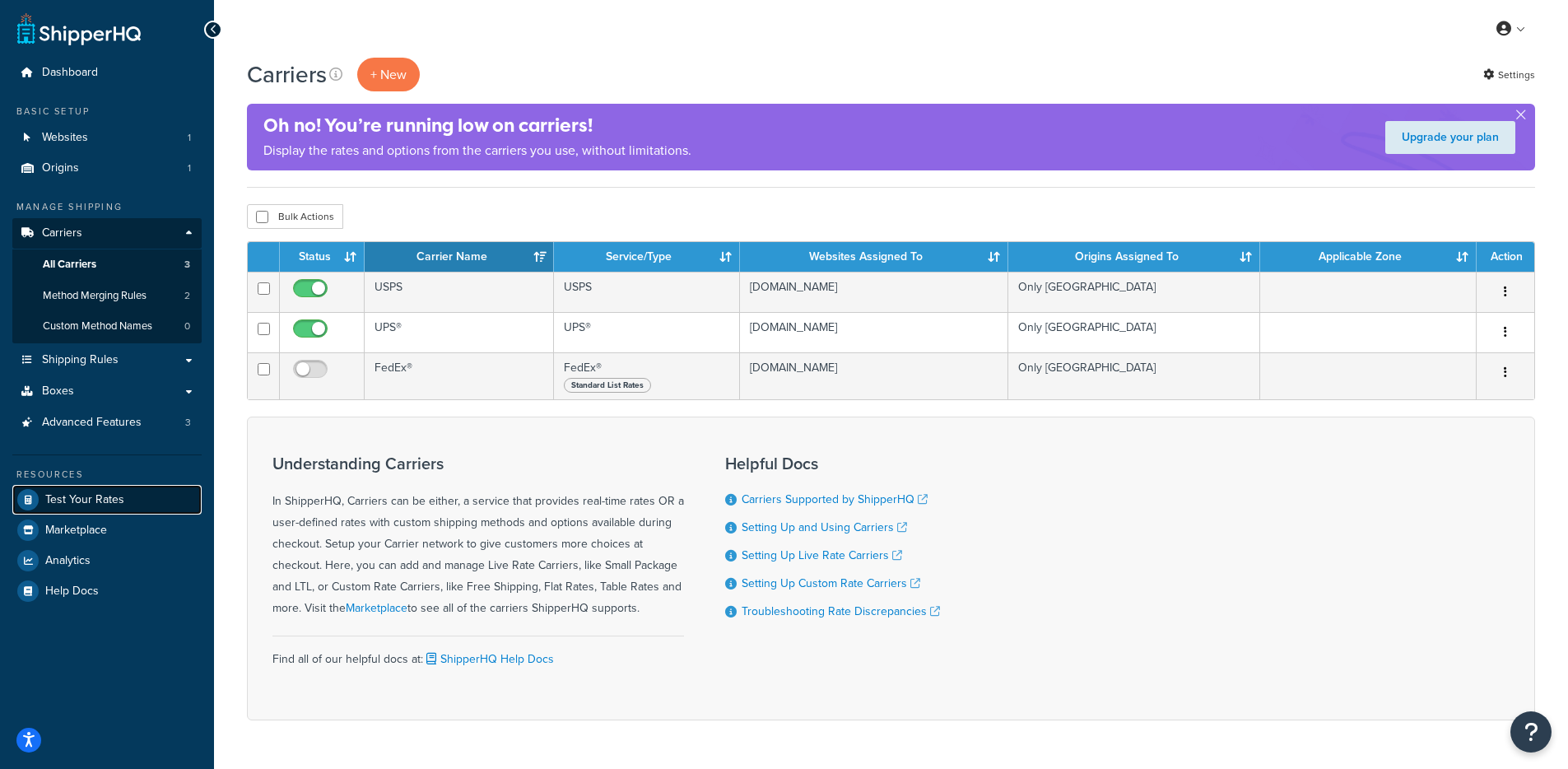
click at [102, 493] on span "Test Your Rates" at bounding box center [85, 500] width 79 height 14
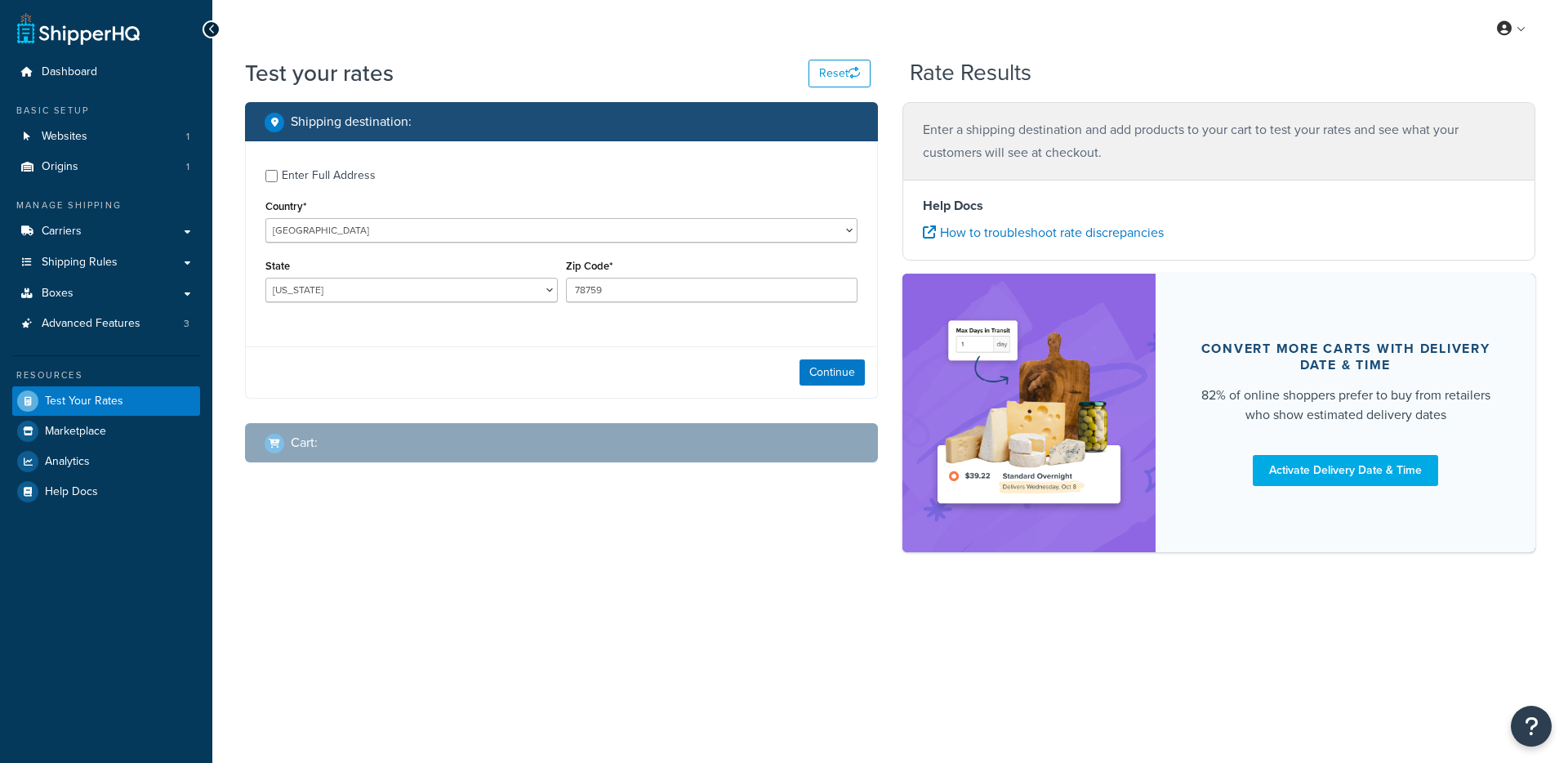
select select "[GEOGRAPHIC_DATA]"
click at [832, 382] on button "Continue" at bounding box center [832, 373] width 66 height 26
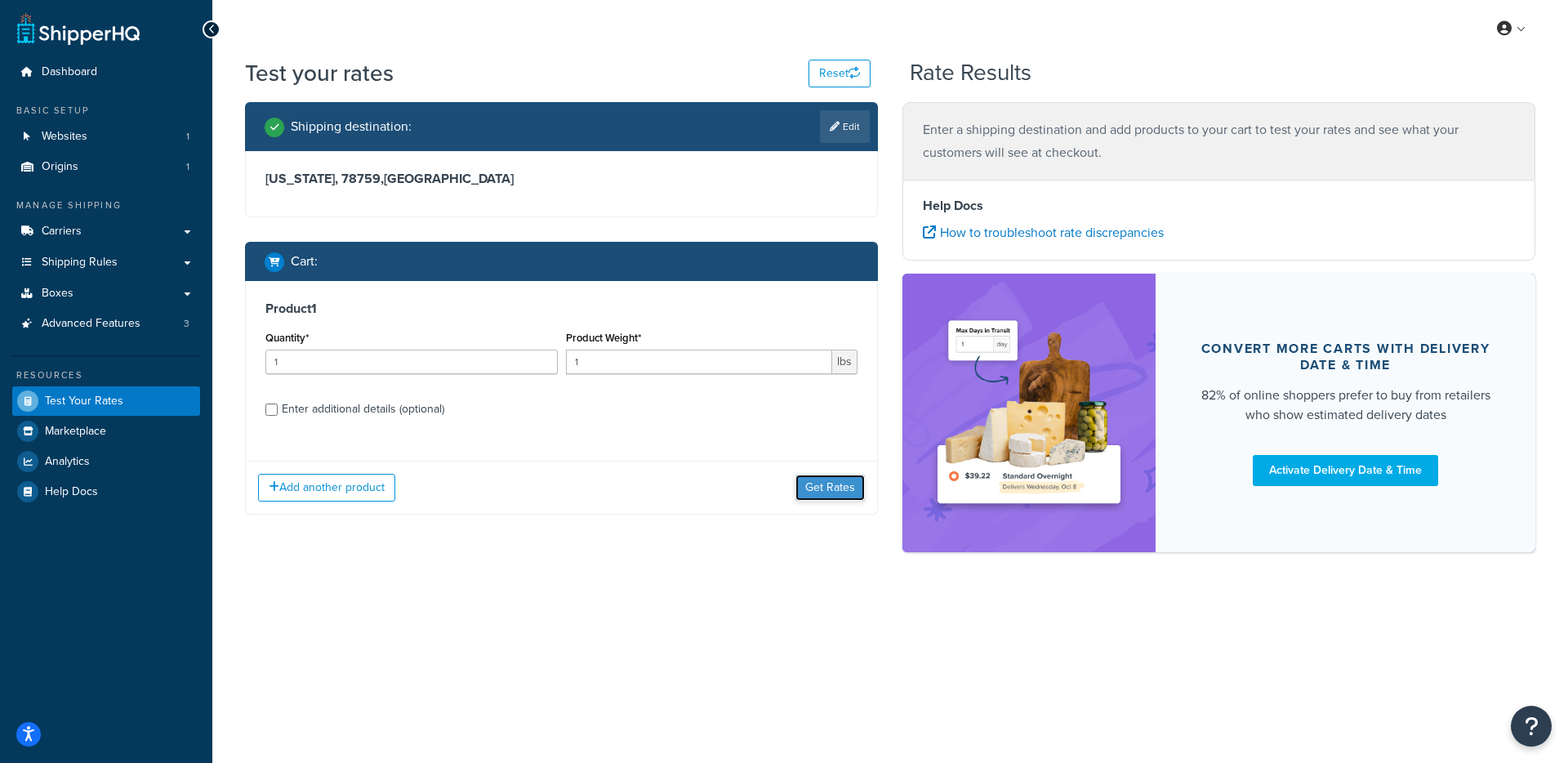
click at [804, 479] on button "Get Rates" at bounding box center [830, 488] width 70 height 26
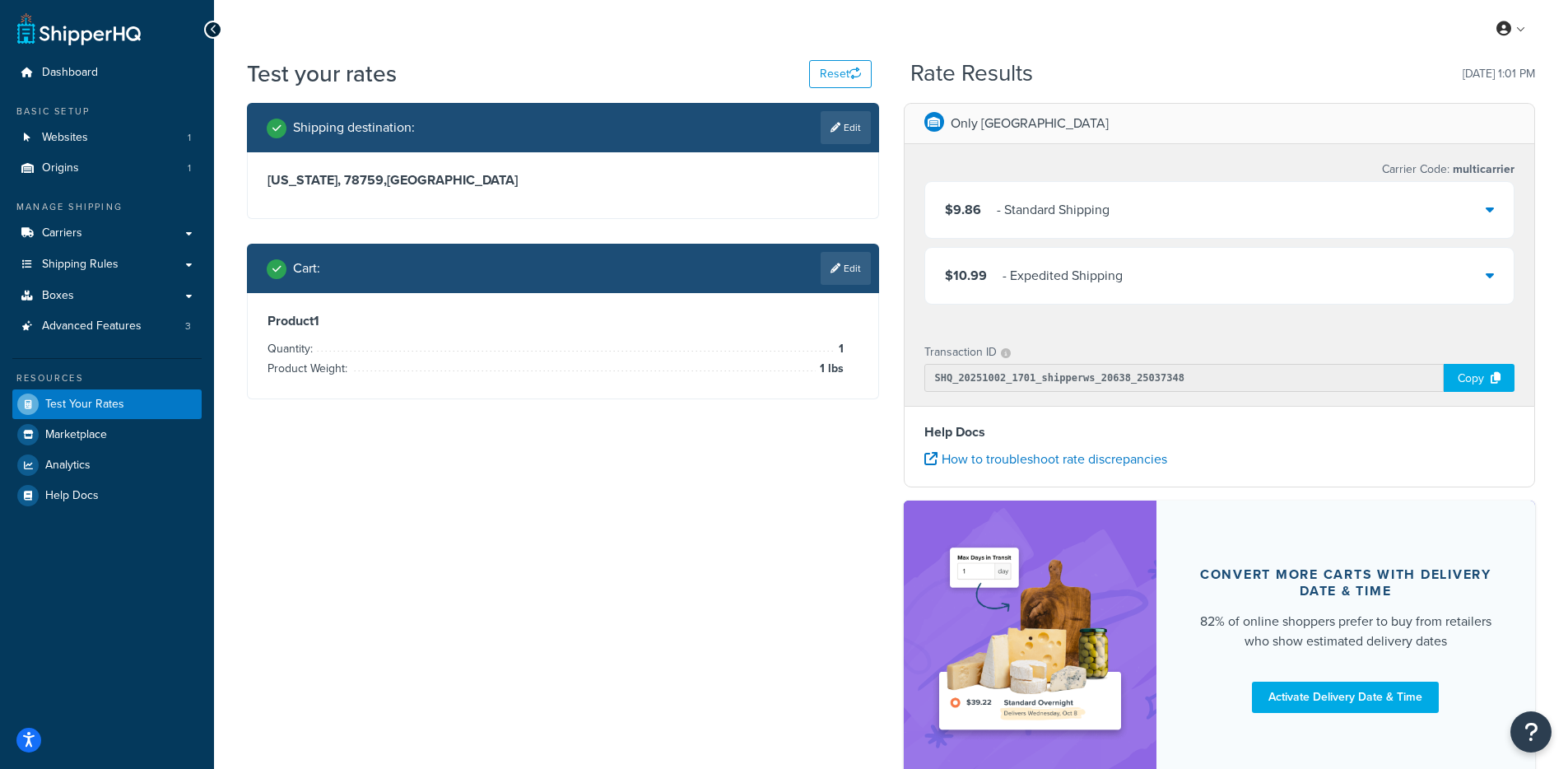
click at [1061, 206] on div "- Standard Shipping" at bounding box center [1053, 210] width 113 height 23
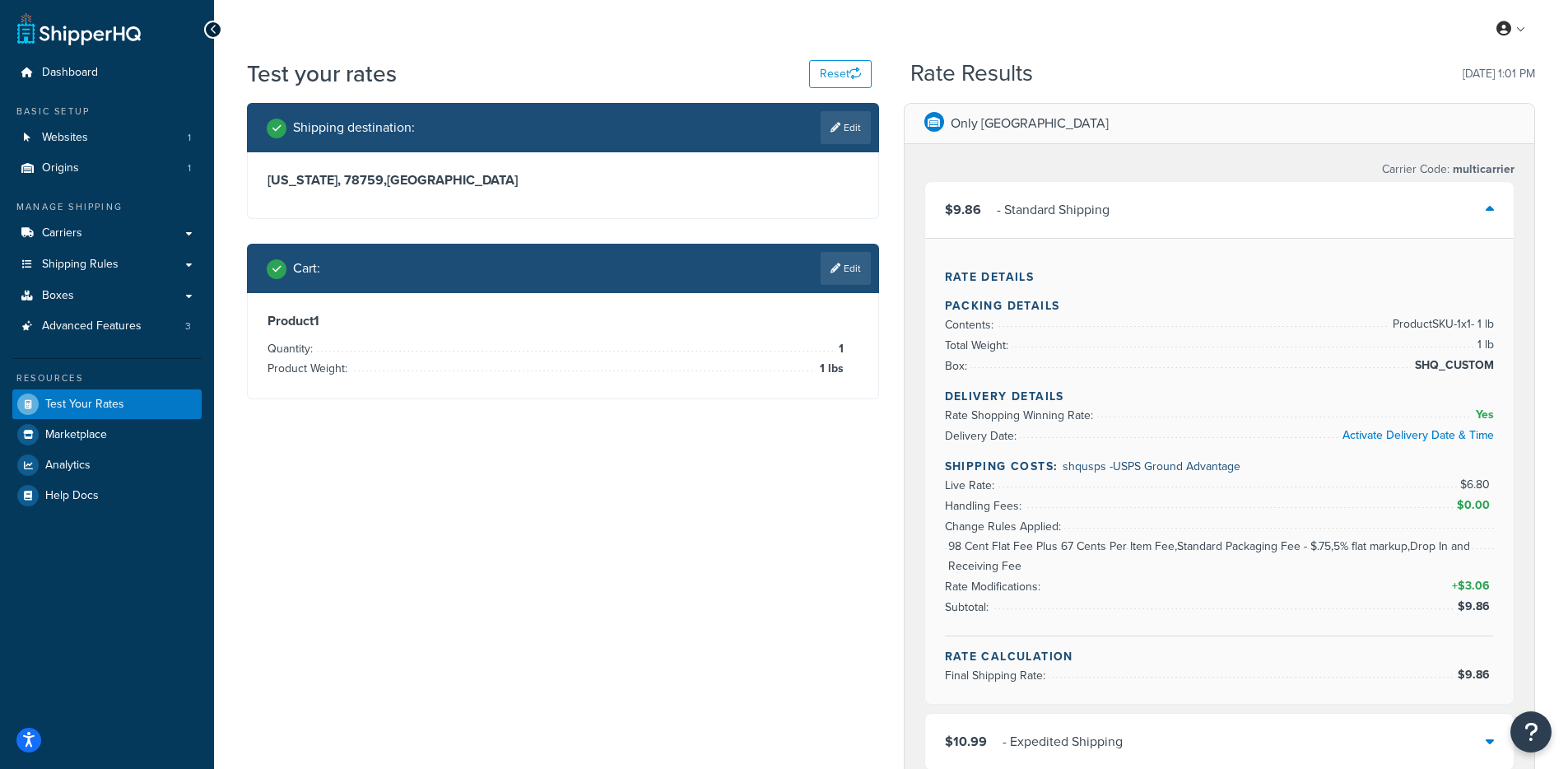
click at [1033, 214] on div "- Standard Shipping" at bounding box center [1053, 210] width 113 height 23
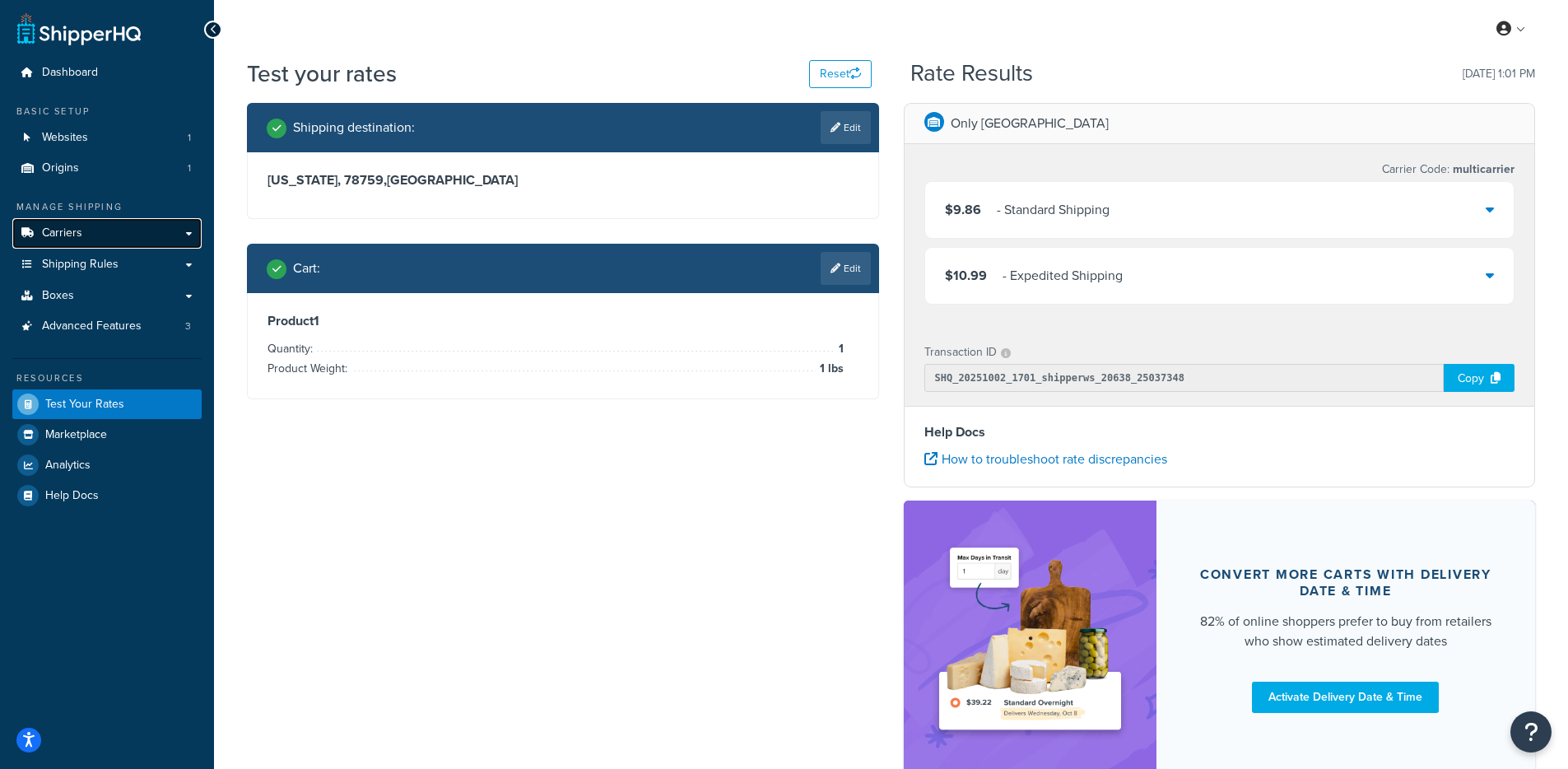
click at [143, 225] on link "Carriers" at bounding box center [107, 233] width 189 height 31
click at [1072, 207] on div "- Standard Shipping" at bounding box center [1053, 210] width 113 height 23
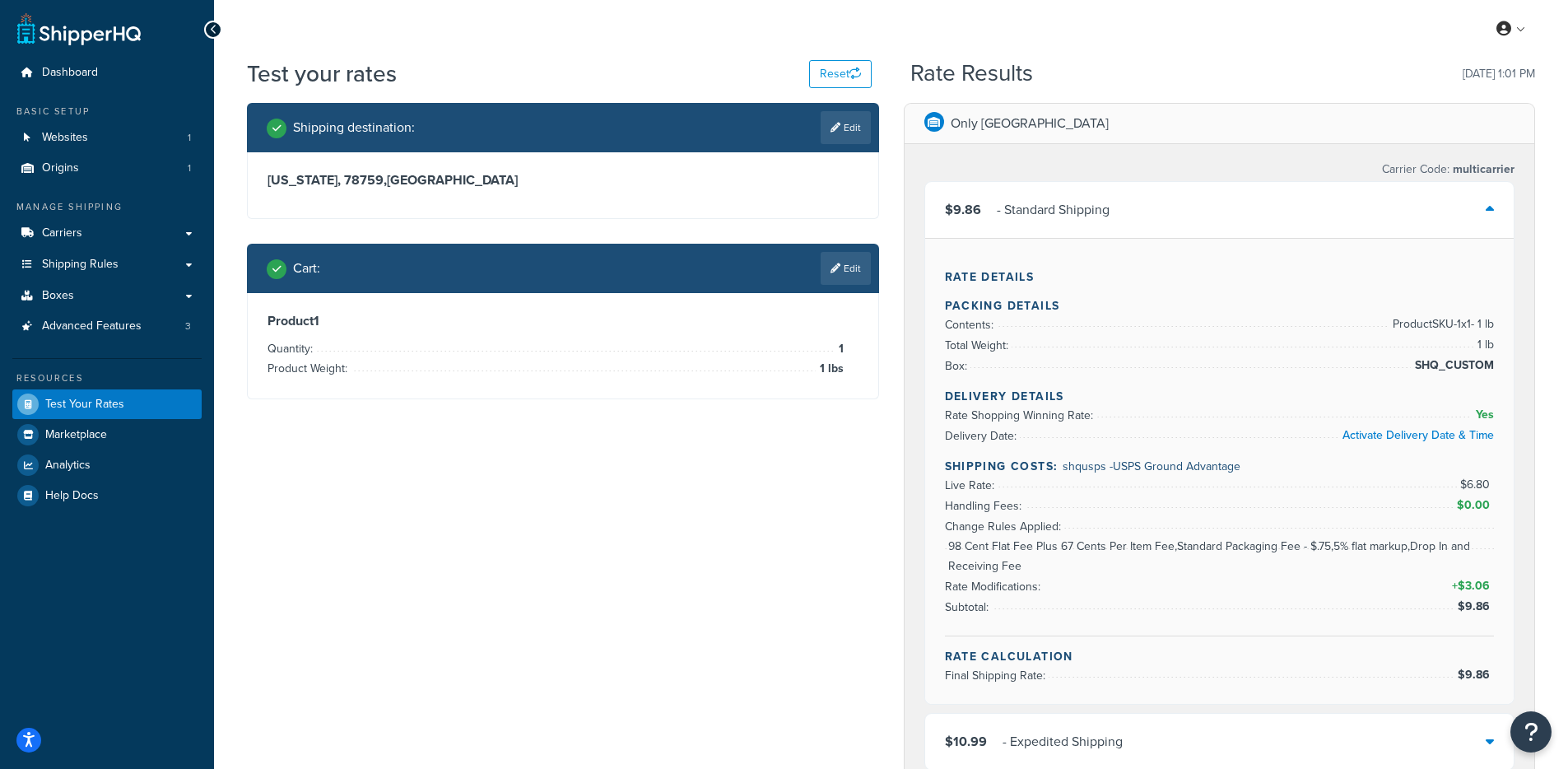
click at [1030, 211] on div "- Standard Shipping" at bounding box center [1053, 210] width 113 height 23
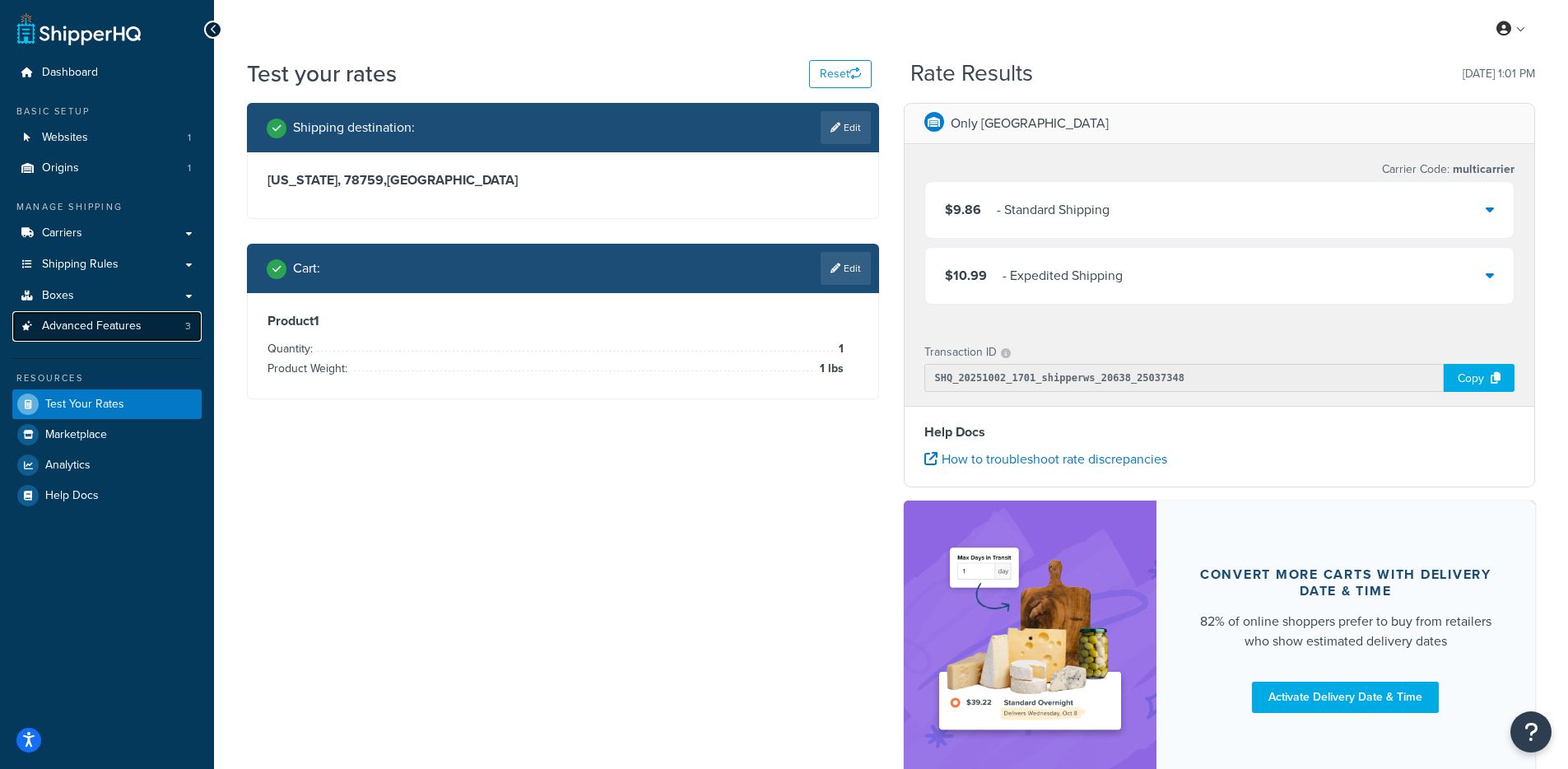
click at [122, 330] on span "Advanced Features" at bounding box center [92, 326] width 100 height 14
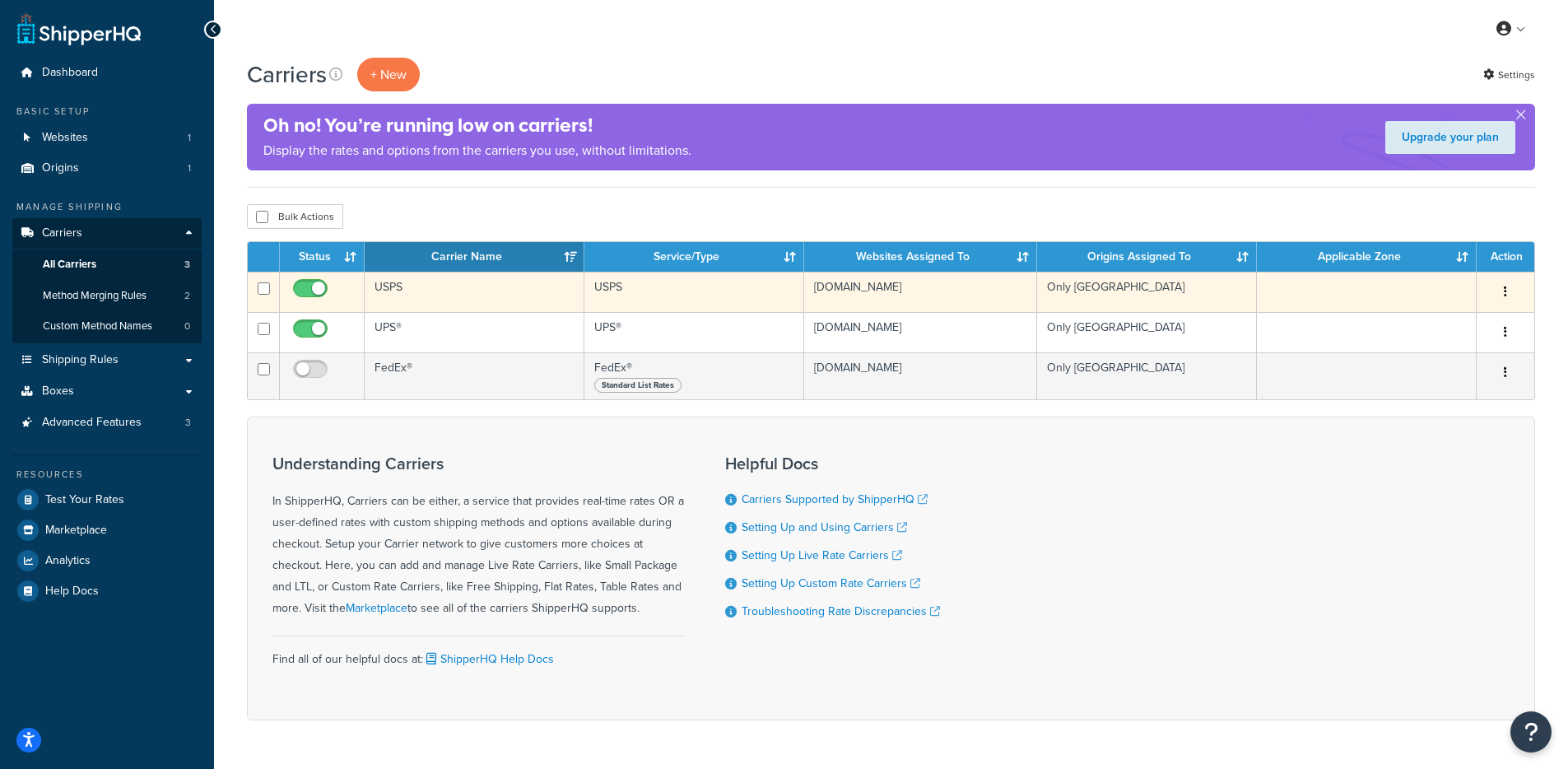
click at [648, 311] on td "USPS" at bounding box center [694, 292] width 220 height 40
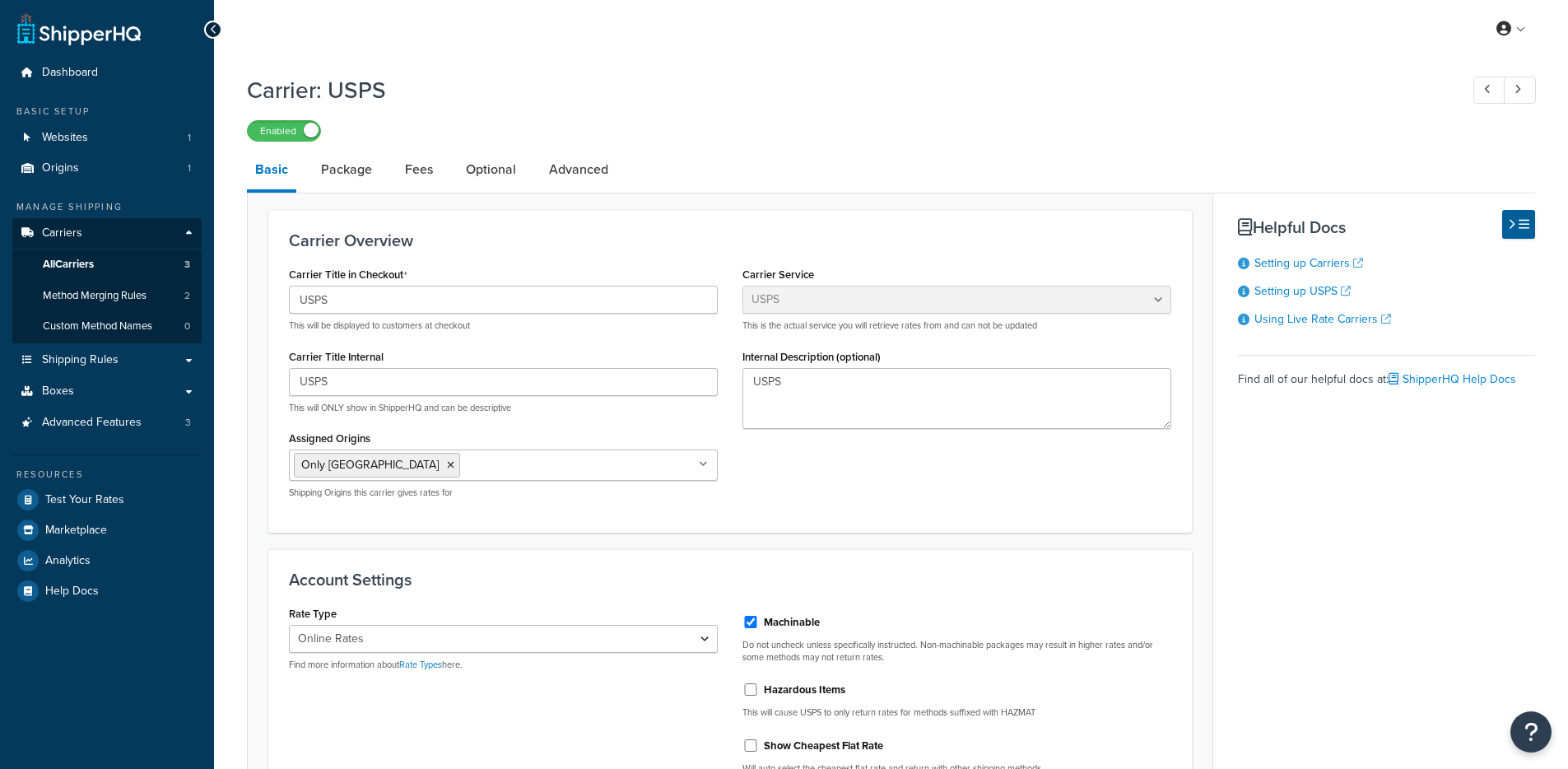
select select "usps"
select select "ONLINE"
click at [109, 266] on link "All Carriers 3" at bounding box center [107, 264] width 189 height 31
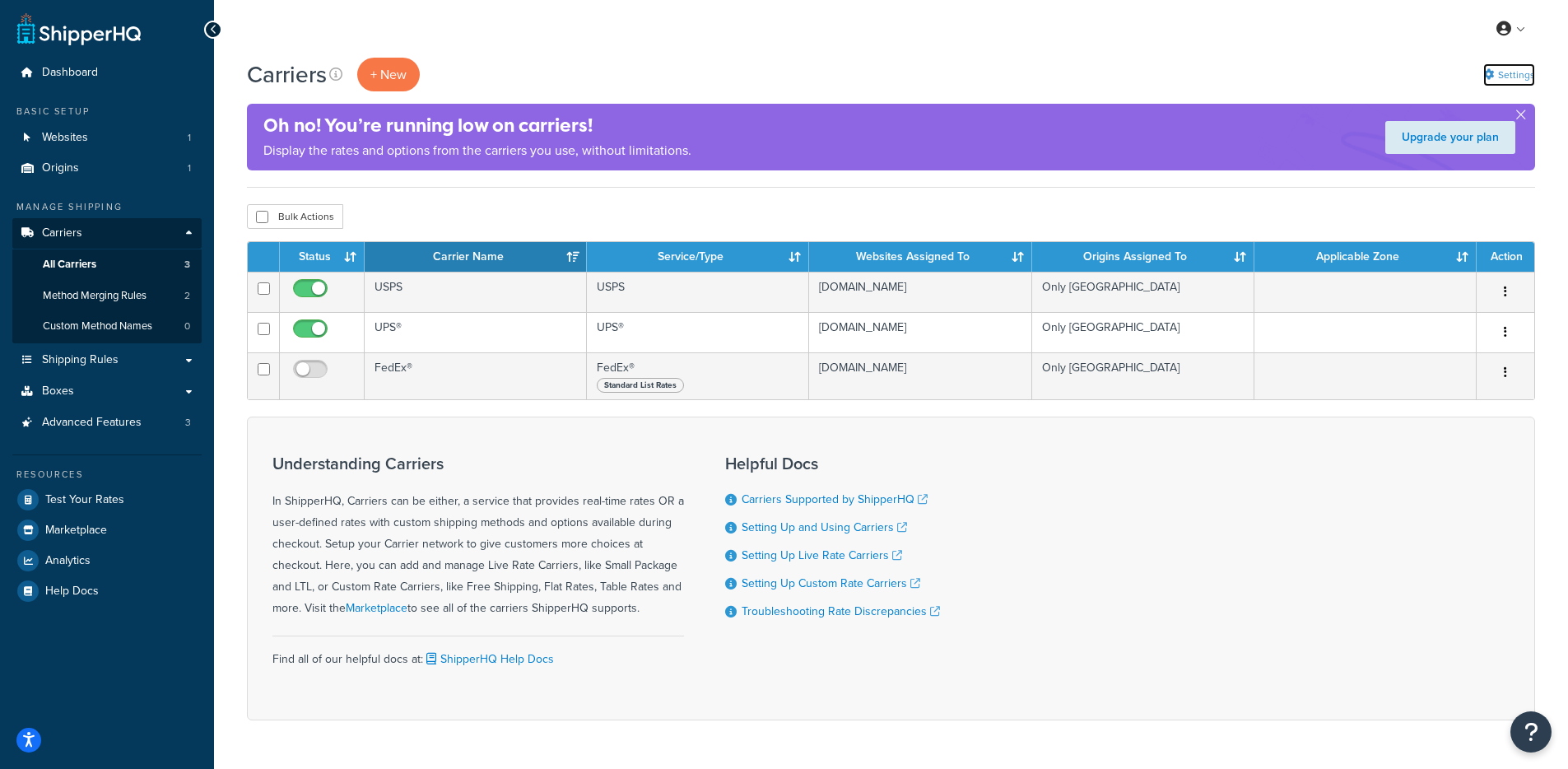
click at [1510, 74] on link "Settings" at bounding box center [1509, 75] width 52 height 23
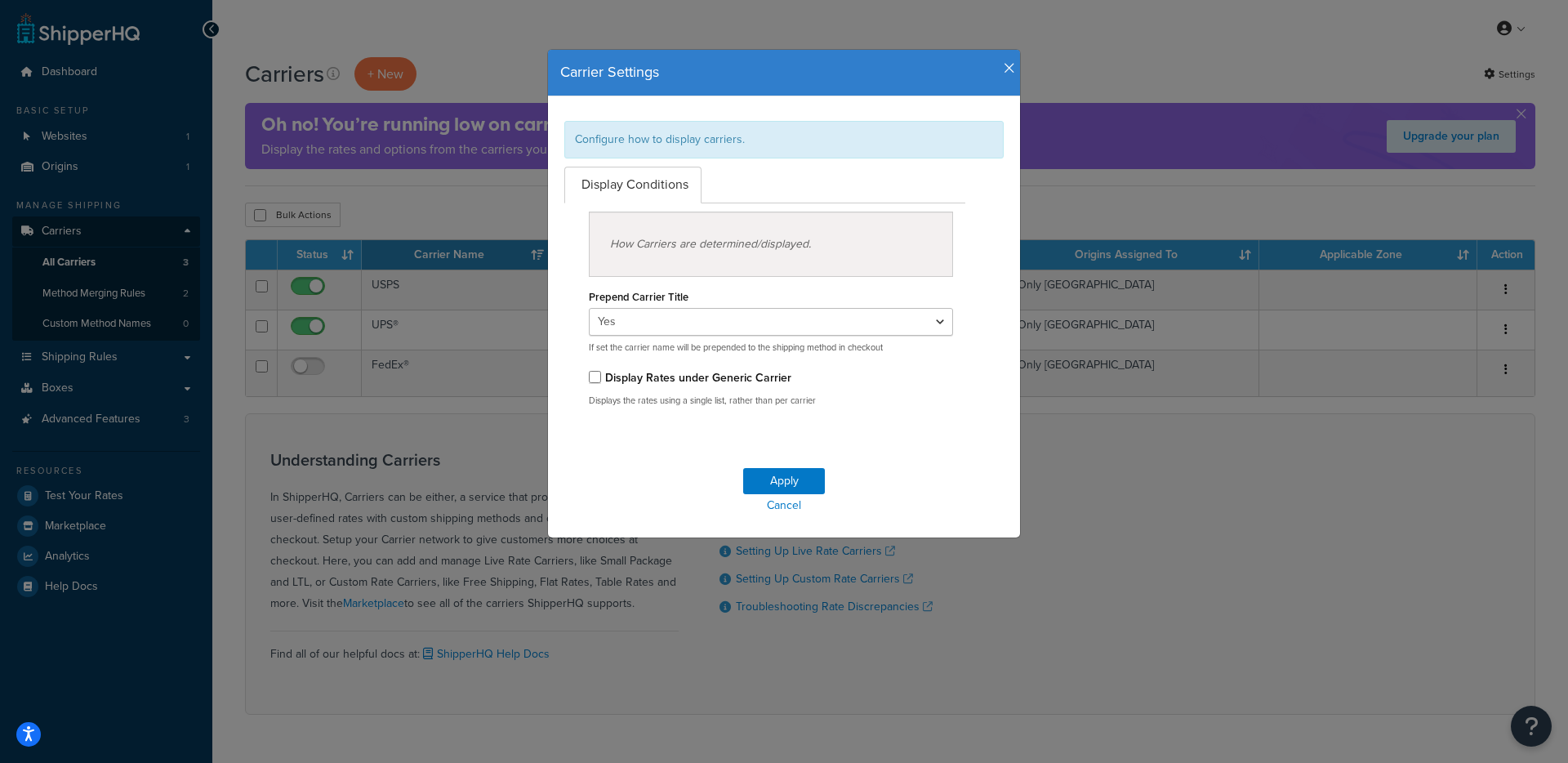
drag, startPoint x: 999, startPoint y: 73, endPoint x: 903, endPoint y: 116, distance: 105.2
click at [1004, 73] on icon "button" at bounding box center [1009, 69] width 11 height 15
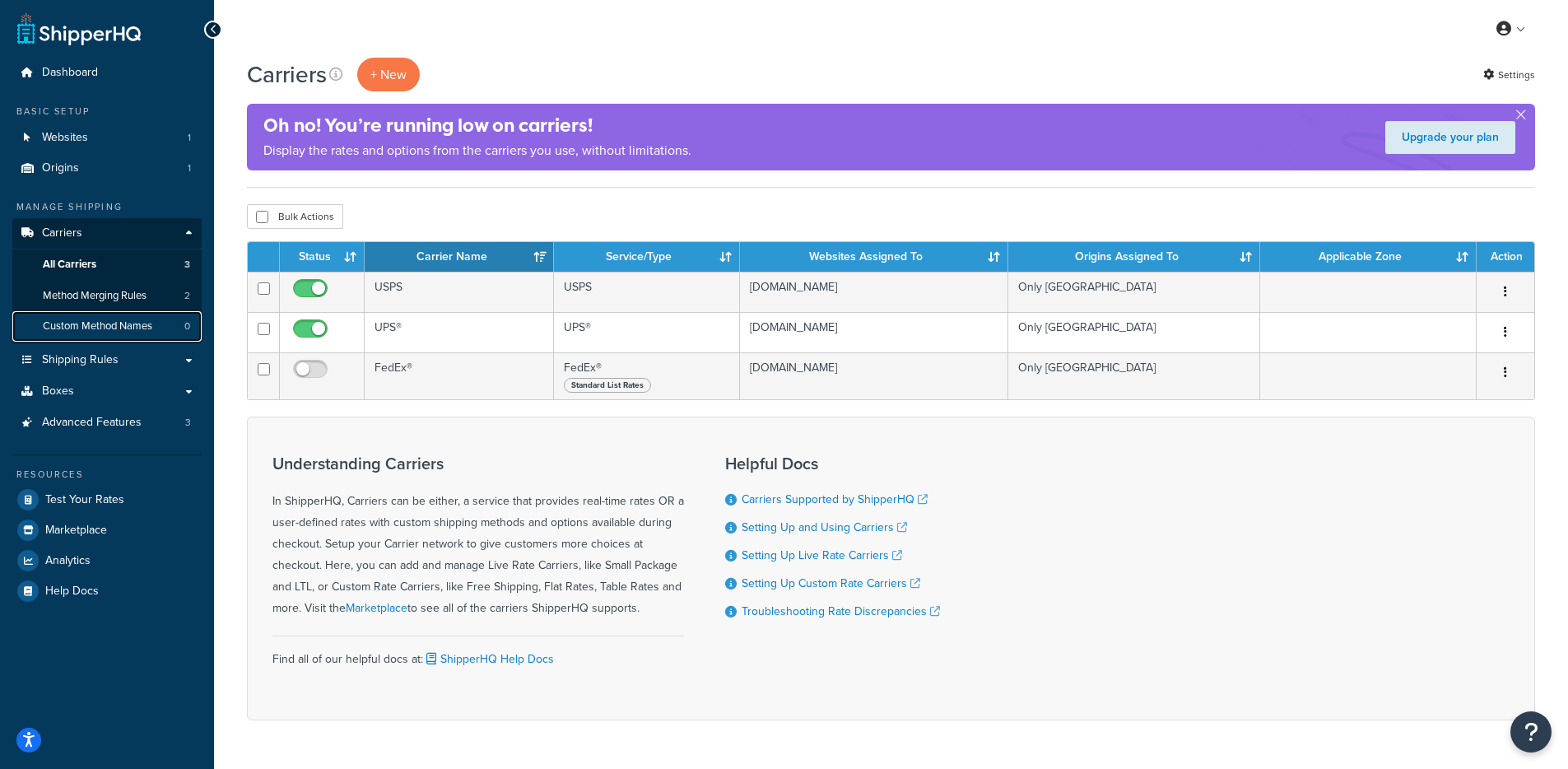
click at [139, 338] on link "Custom Method Names 0" at bounding box center [107, 326] width 189 height 31
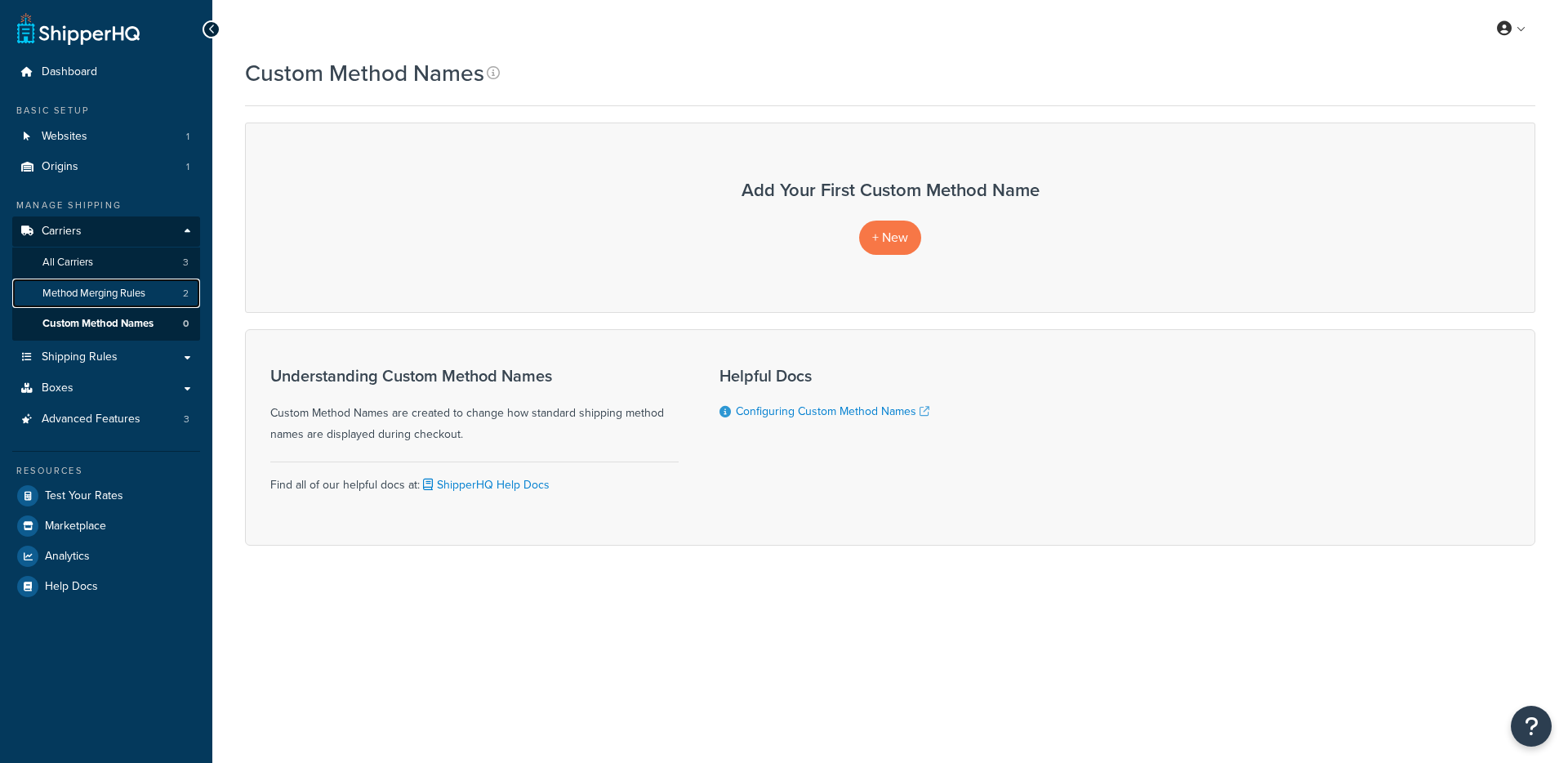
click at [145, 297] on span "Method Merging Rules" at bounding box center [94, 293] width 103 height 14
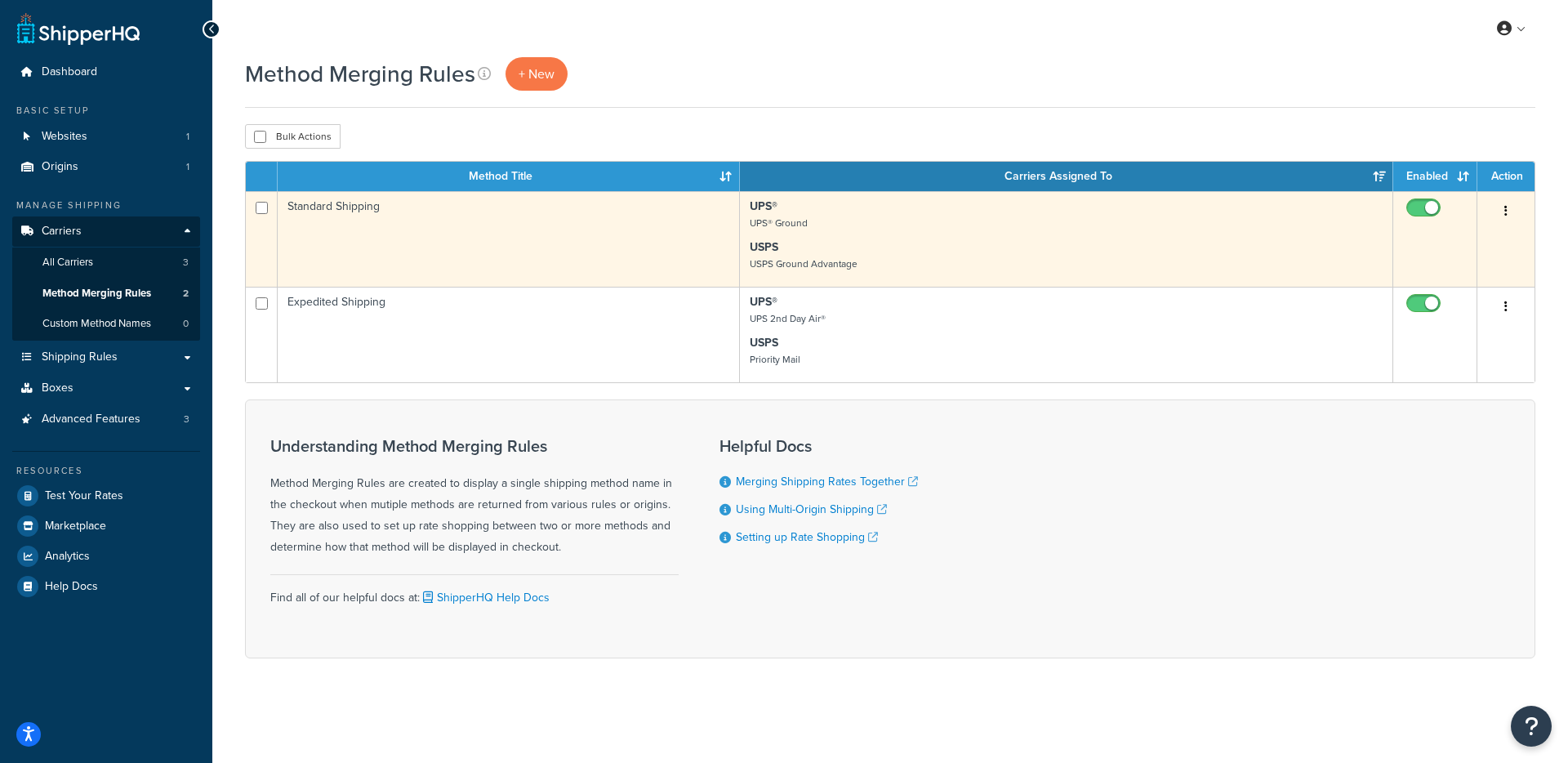
click at [734, 229] on td "Standard Shipping" at bounding box center [509, 238] width 462 height 96
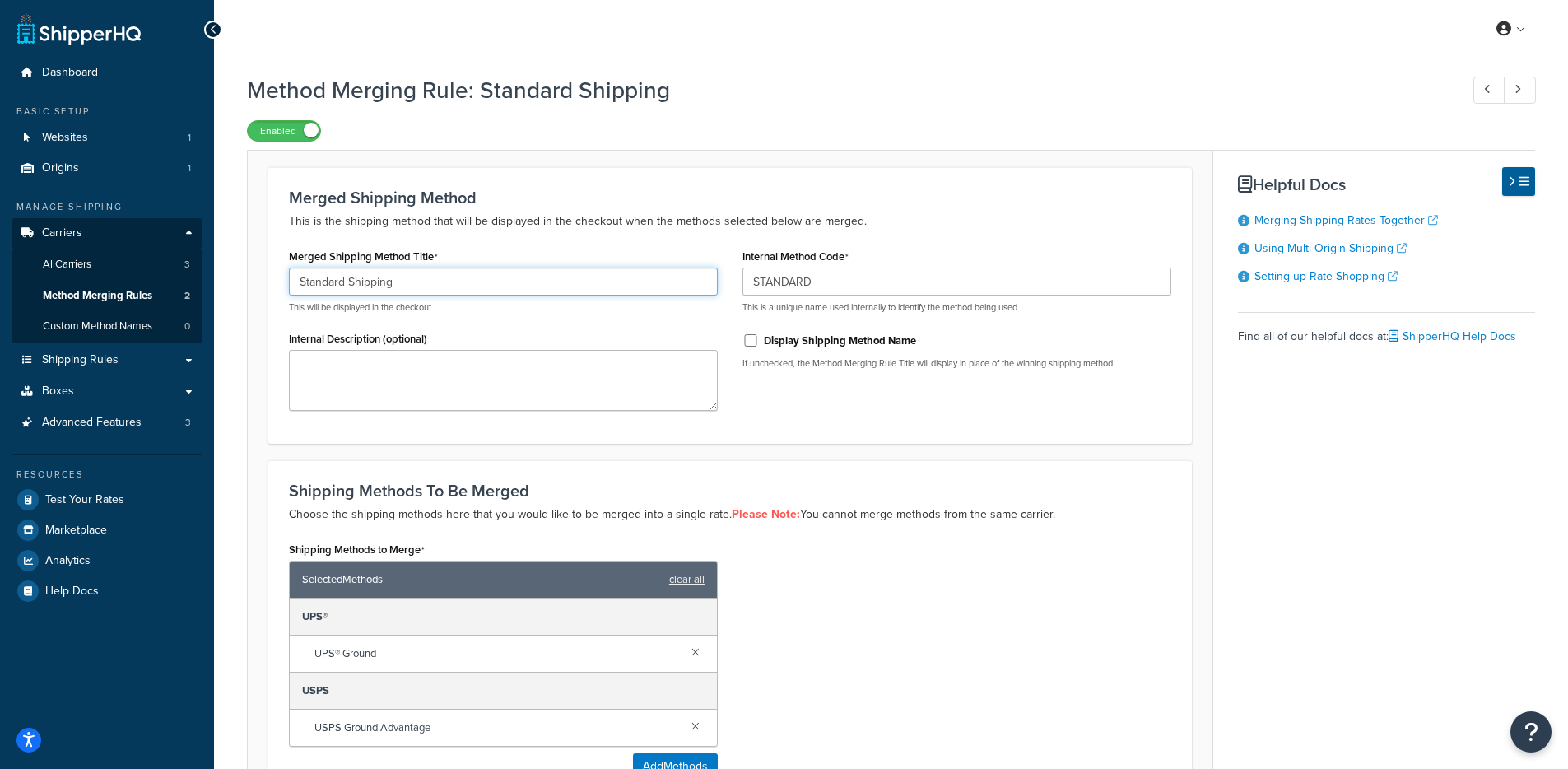
drag, startPoint x: 533, startPoint y: 274, endPoint x: 310, endPoint y: 280, distance: 223.1
click at [310, 280] on input "Standard Shipping" at bounding box center [503, 282] width 429 height 28
click at [101, 428] on span "Advanced Features" at bounding box center [92, 422] width 100 height 14
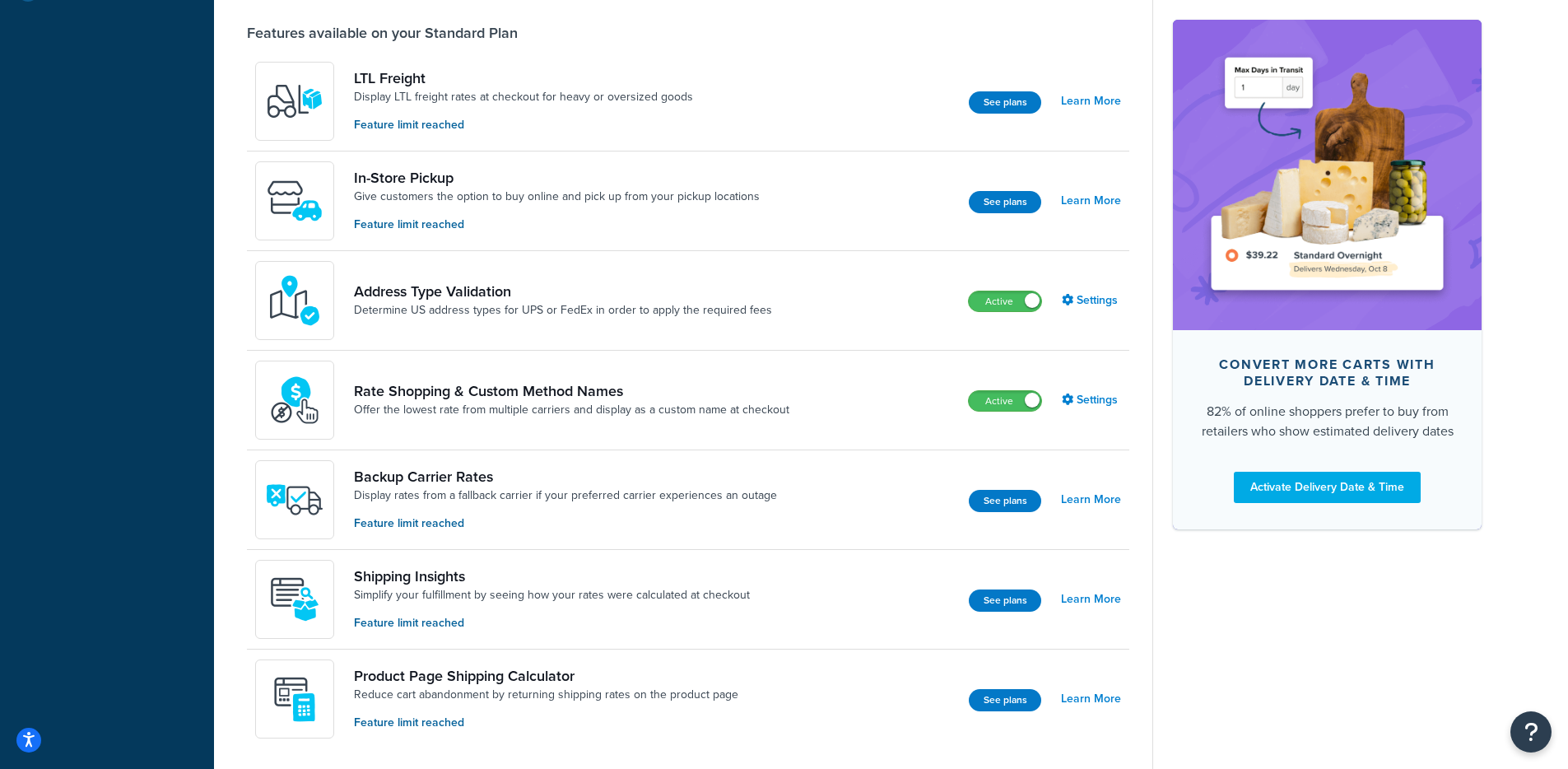
scroll to position [506, 0]
click at [1117, 400] on link "Settings" at bounding box center [1092, 400] width 59 height 23
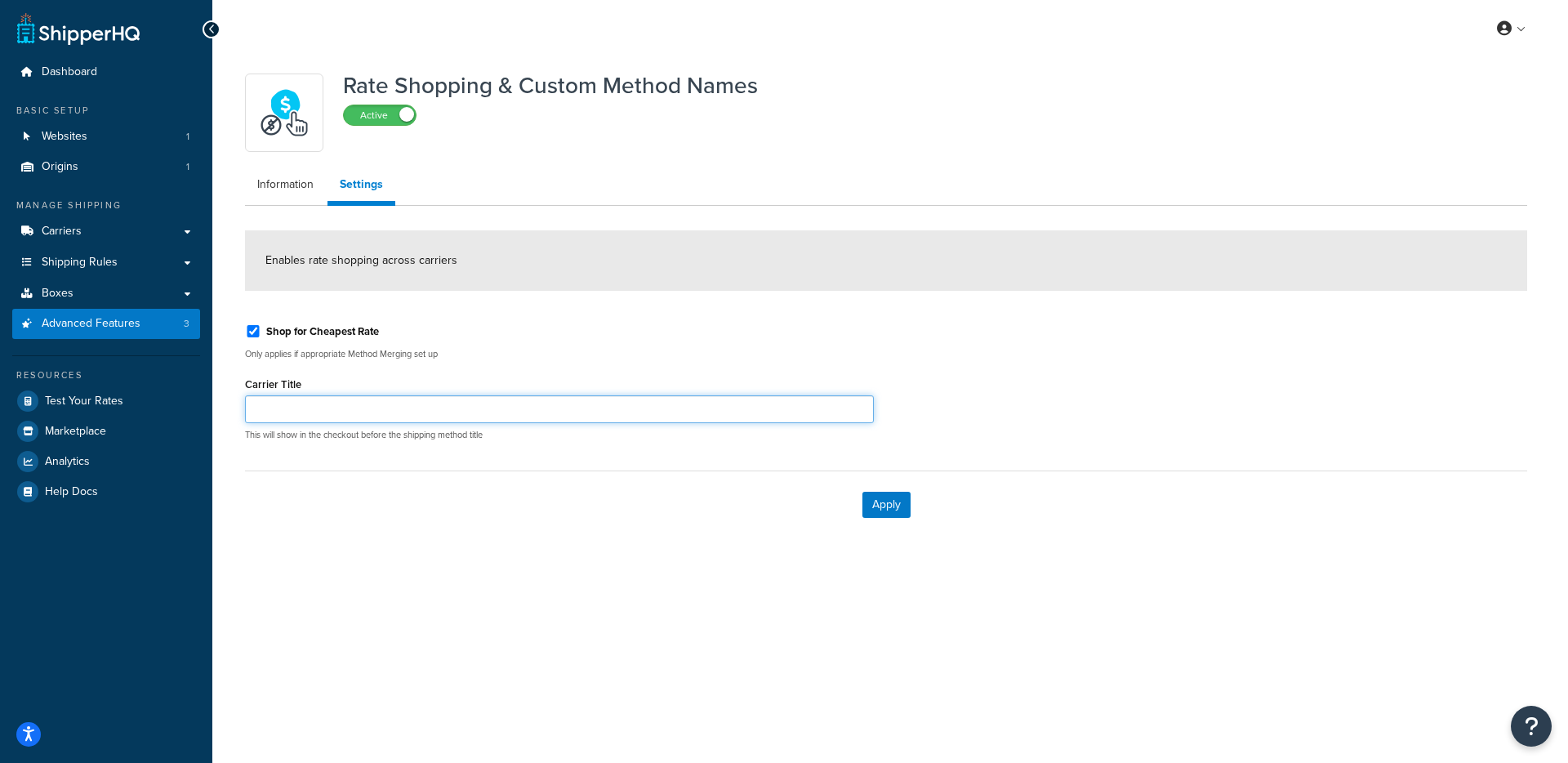
click at [356, 416] on input "Carrier Title" at bounding box center [560, 410] width 629 height 28
click at [278, 463] on form "Enables rate shopping across carriers Shop for Cheapest Rate Only applies if ap…" at bounding box center [886, 384] width 1282 height 308
drag, startPoint x: 474, startPoint y: 429, endPoint x: 258, endPoint y: 447, distance: 216.7
click at [252, 438] on p "This will show in the checkout before the shipping method title" at bounding box center [560, 434] width 629 height 12
click at [381, 404] on input "Carrier Title" at bounding box center [560, 410] width 629 height 28
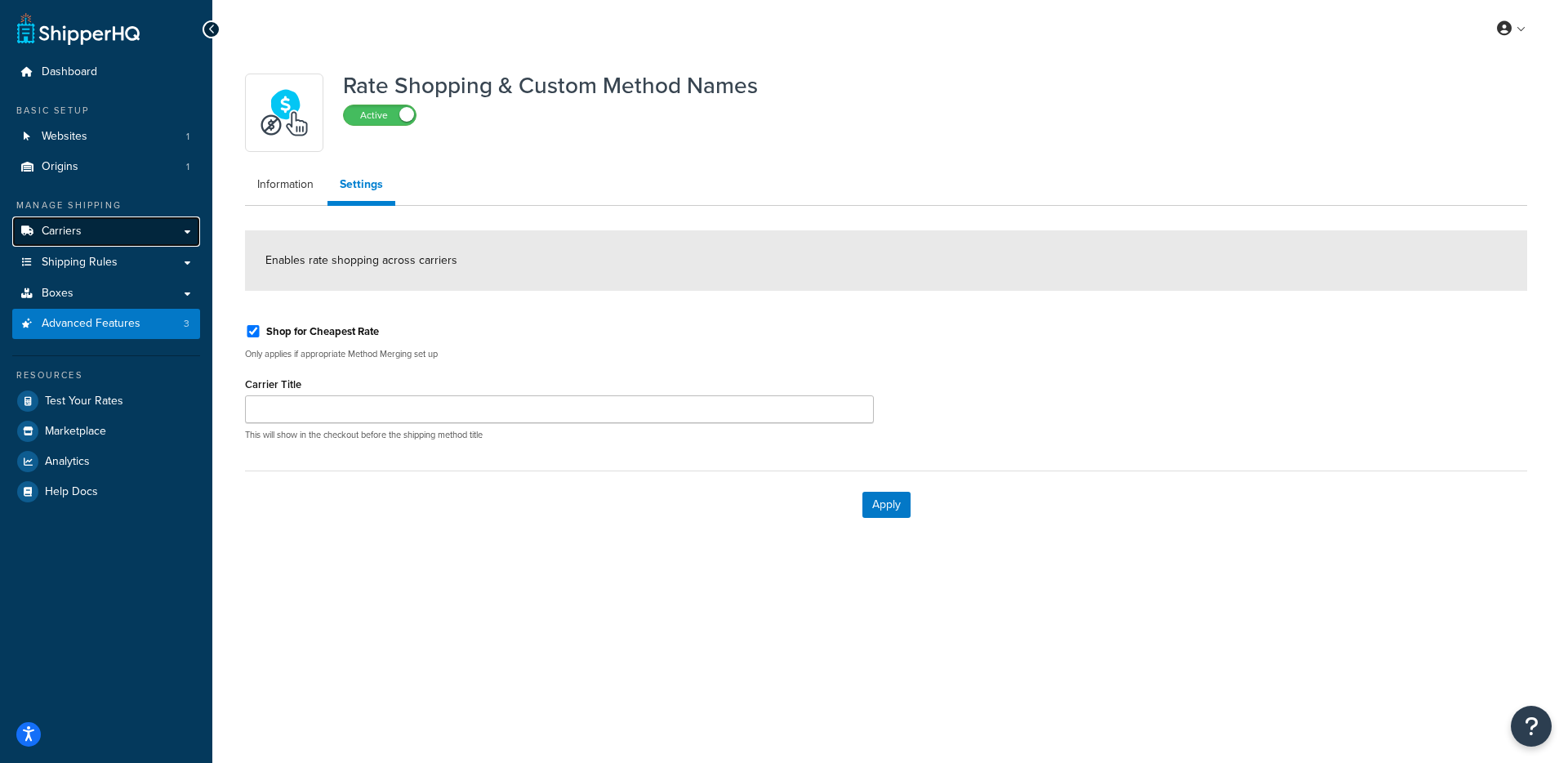
click at [102, 238] on link "Carriers" at bounding box center [106, 231] width 188 height 30
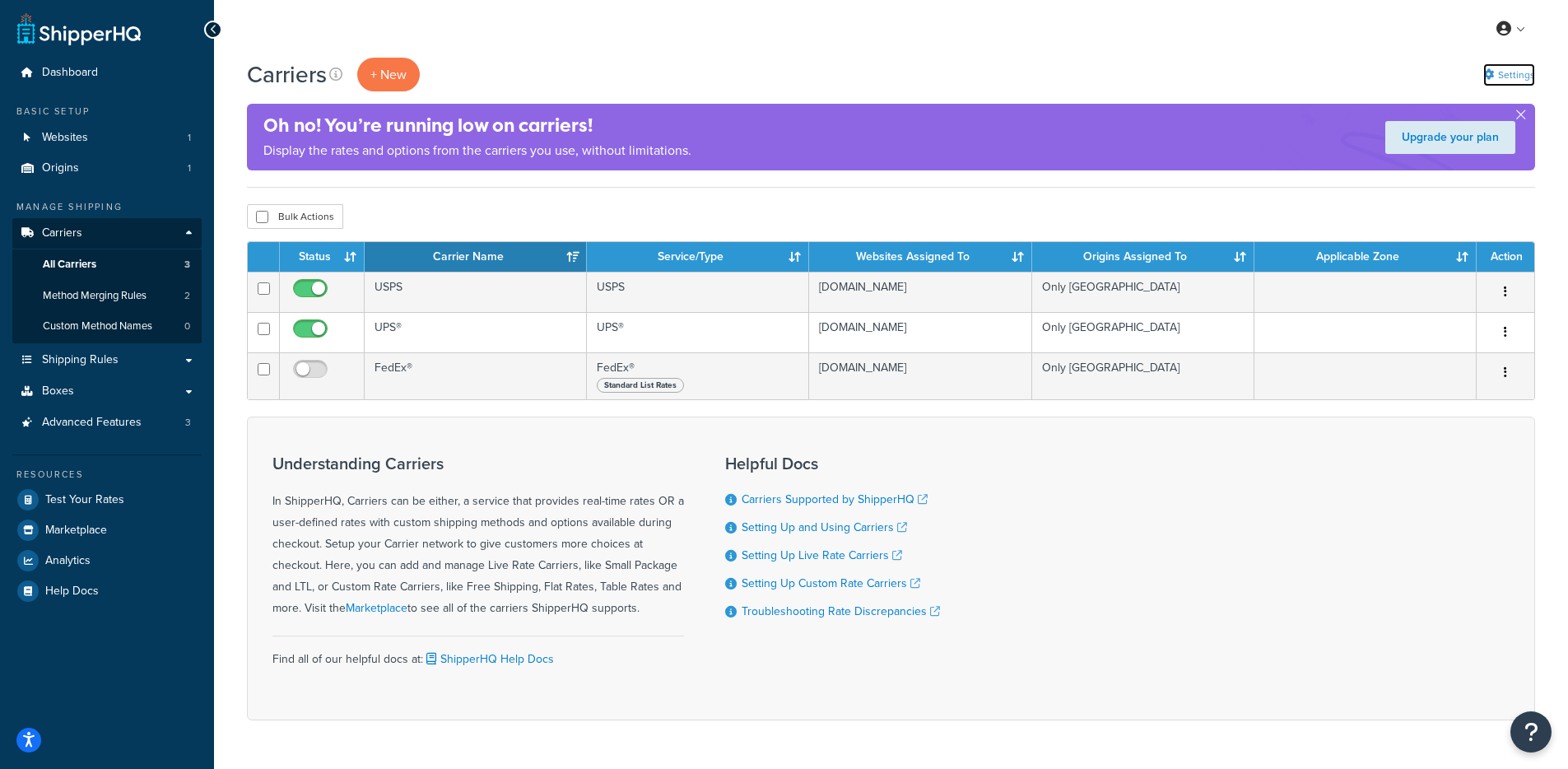
click at [1495, 69] on link "Settings" at bounding box center [1509, 75] width 52 height 23
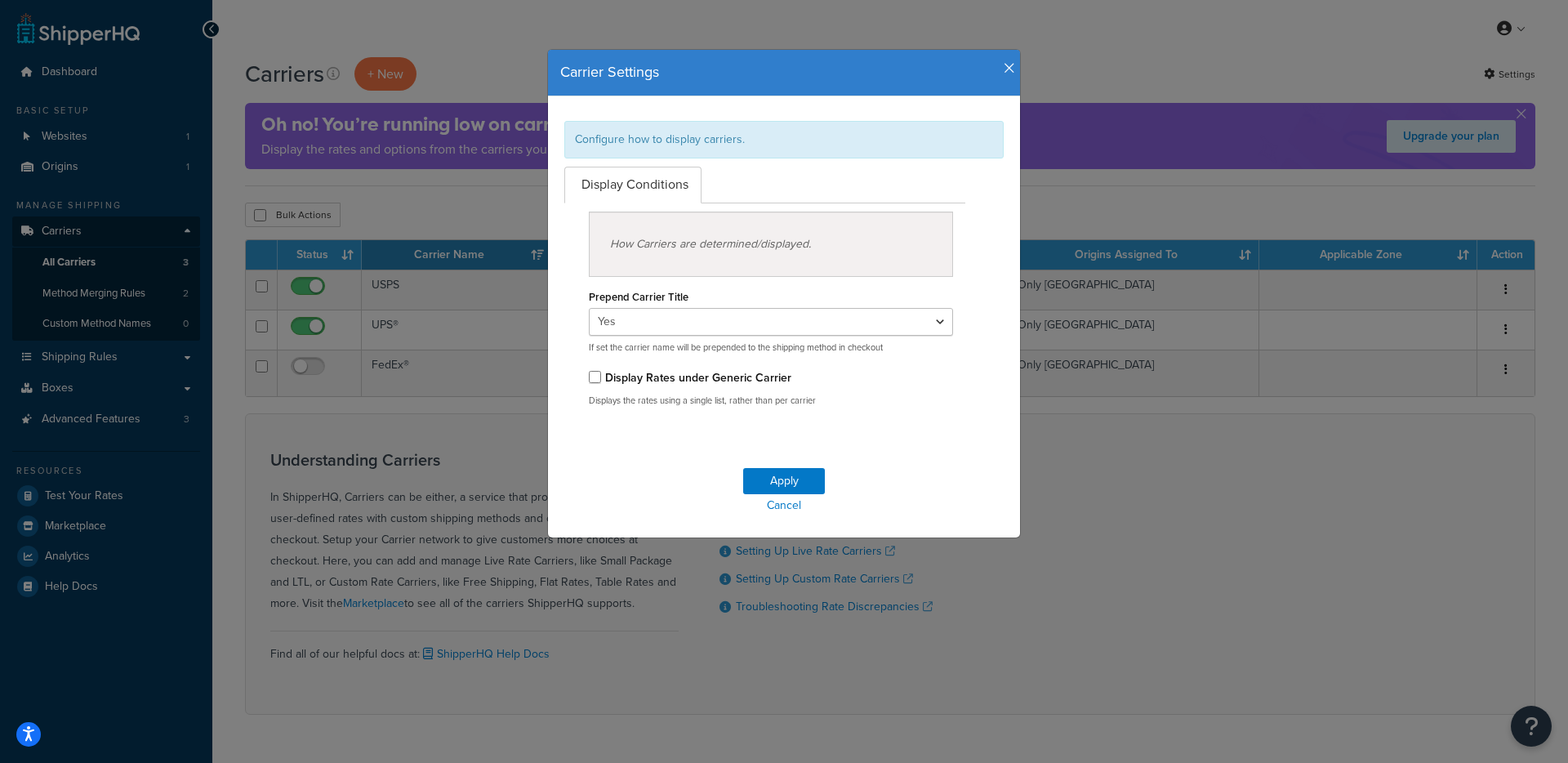
drag, startPoint x: 890, startPoint y: 304, endPoint x: 887, endPoint y: 313, distance: 9.5
click at [890, 305] on div "Prepend Carrier Title Yes No If set the carrier name will be prepended to the s…" at bounding box center [771, 320] width 365 height 69
click at [888, 317] on select "Yes No" at bounding box center [771, 322] width 365 height 28
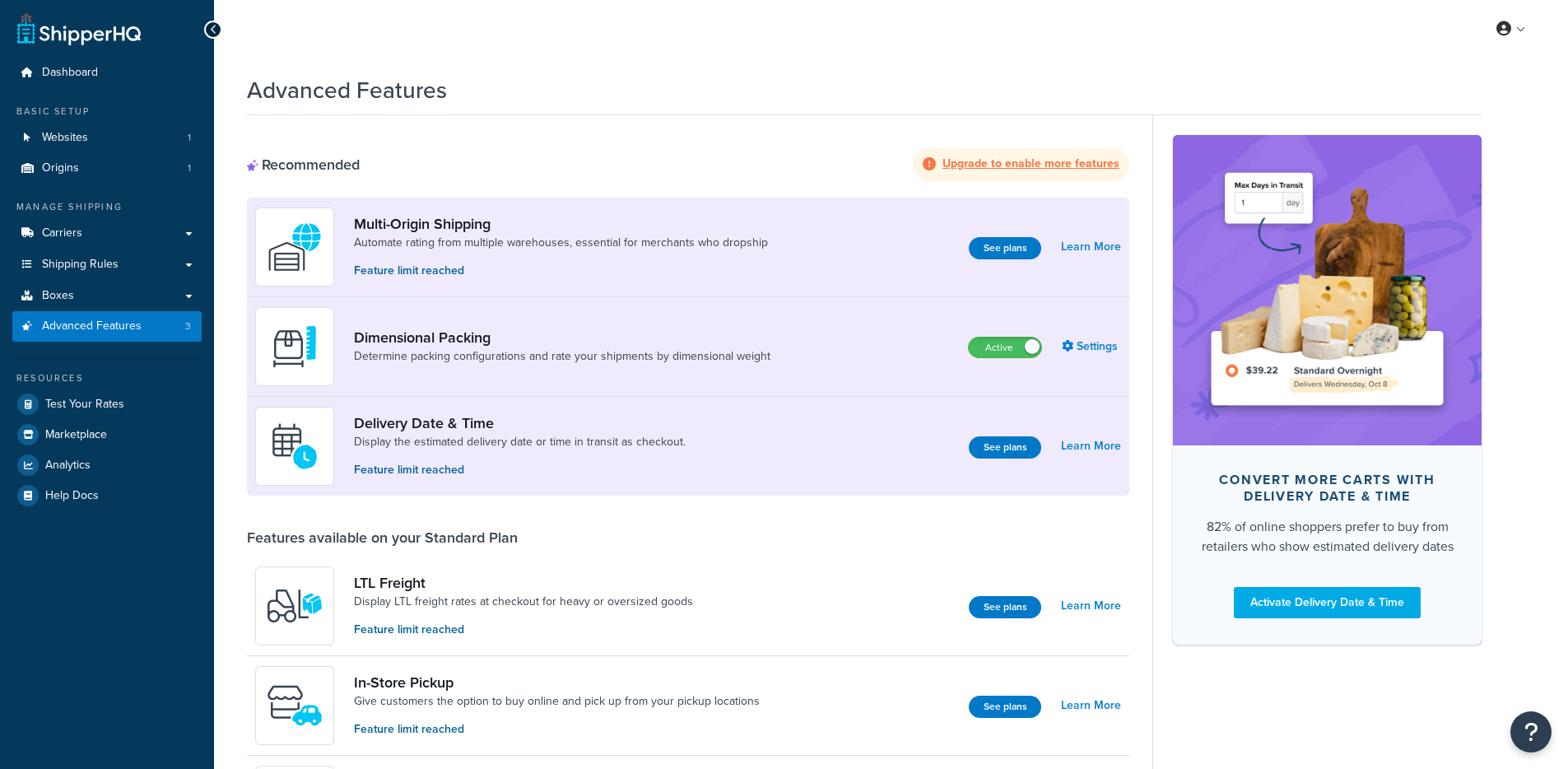
scroll to position [3, 0]
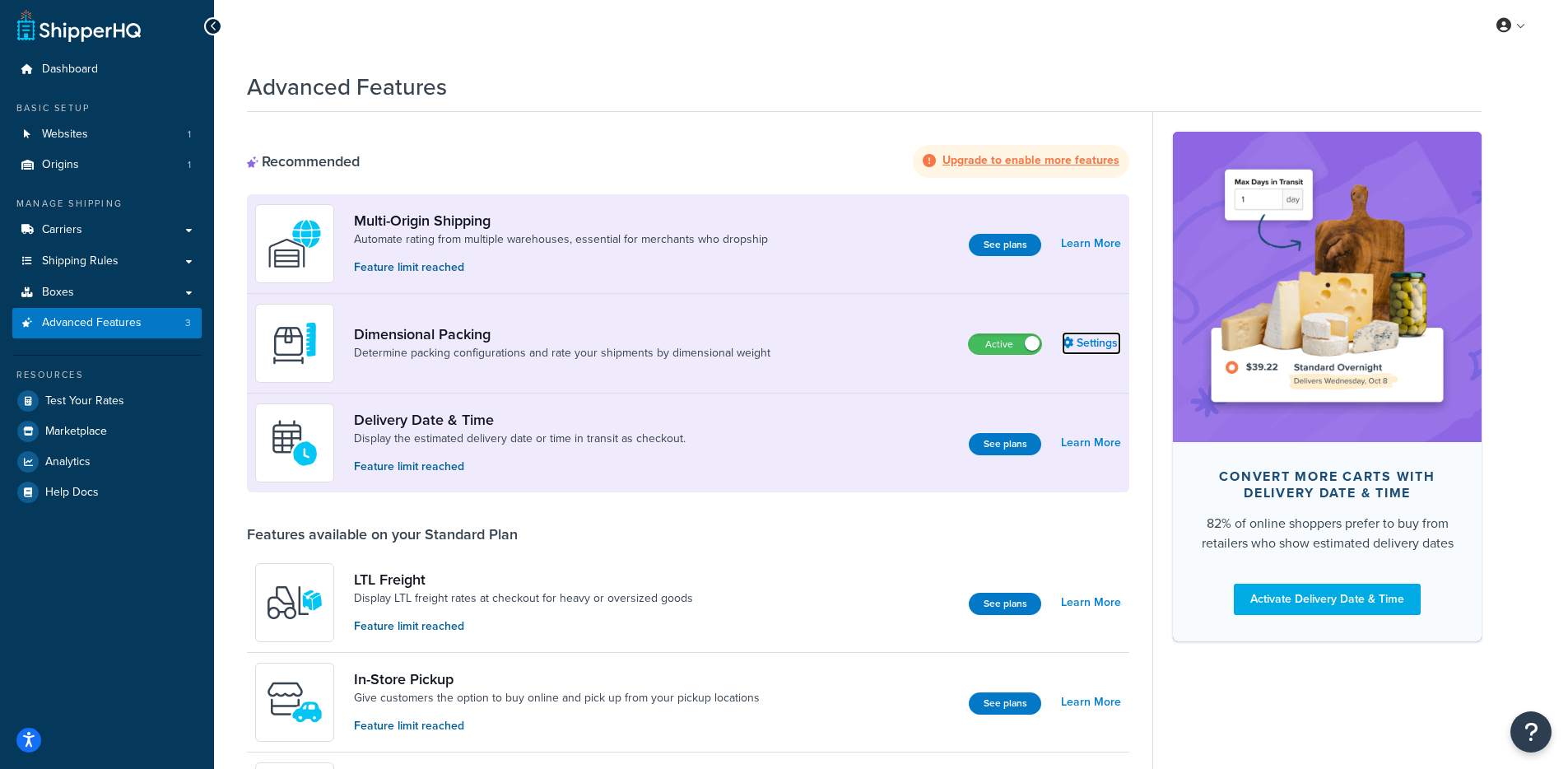
click at [1093, 349] on link "Settings" at bounding box center [1092, 344] width 59 height 23
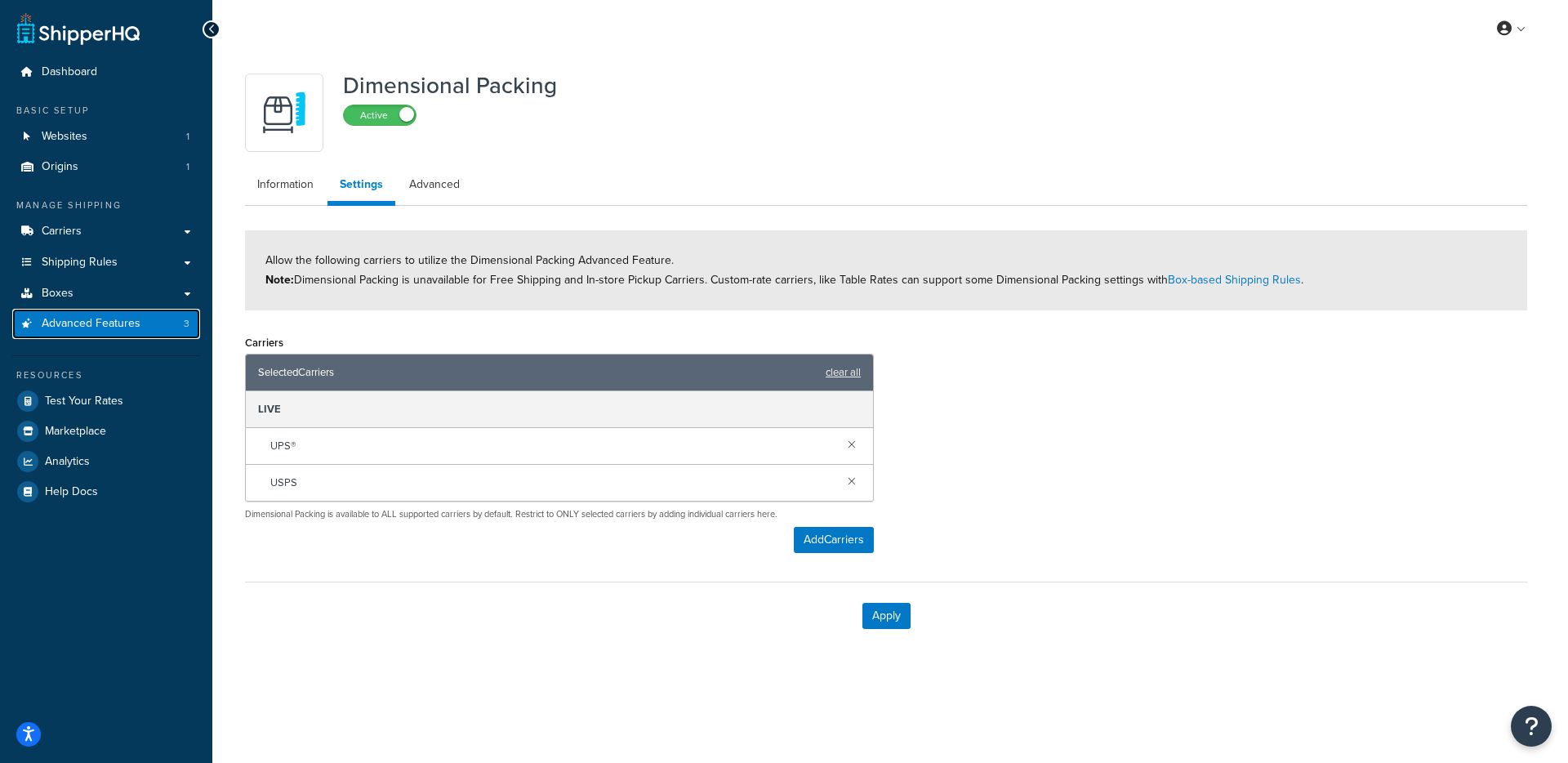
click at [127, 331] on span "Advanced Features" at bounding box center [91, 324] width 99 height 14
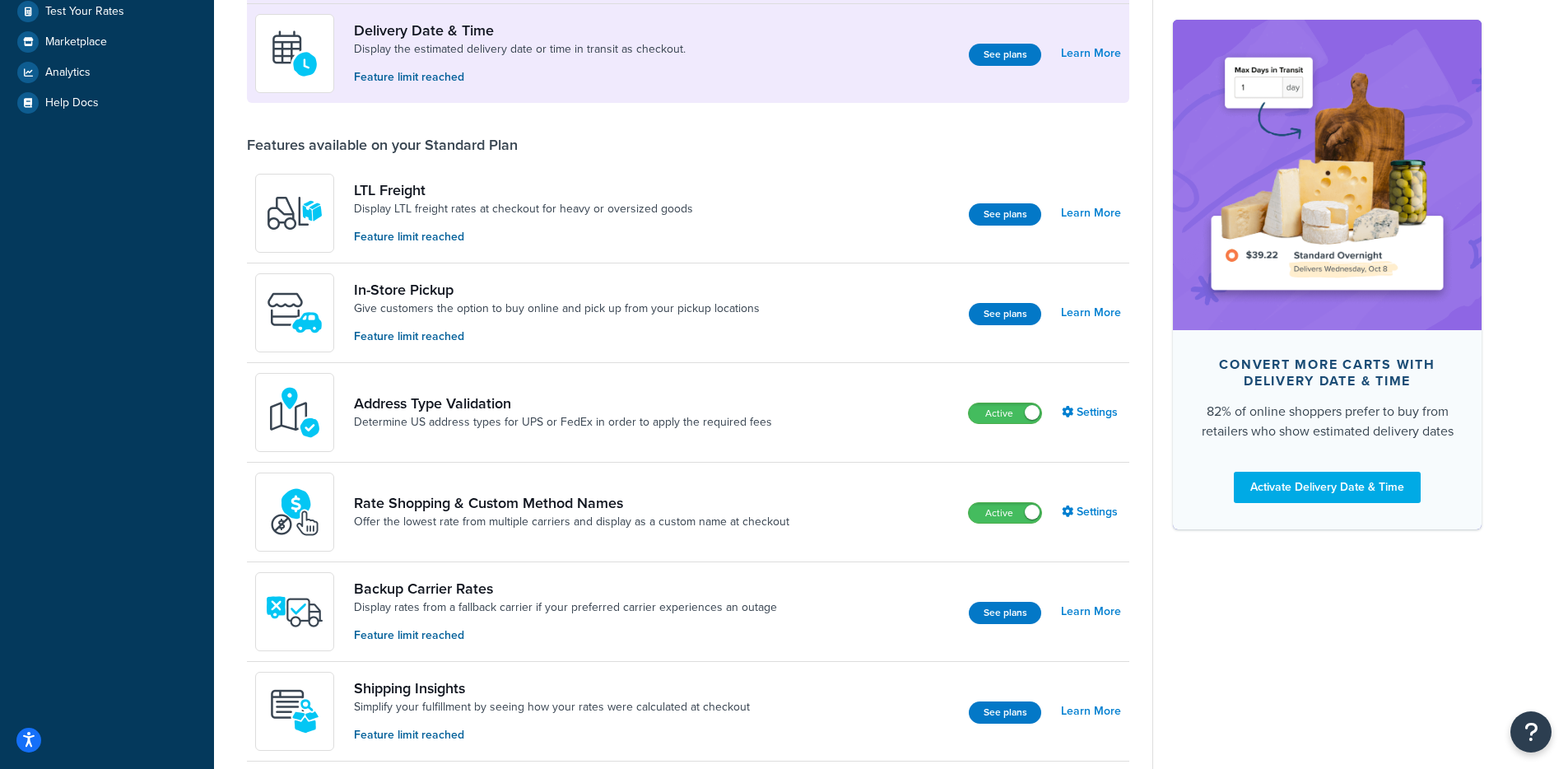
scroll to position [394, 0]
click at [1082, 514] on link "Settings" at bounding box center [1092, 511] width 59 height 23
